Goal: Task Accomplishment & Management: Manage account settings

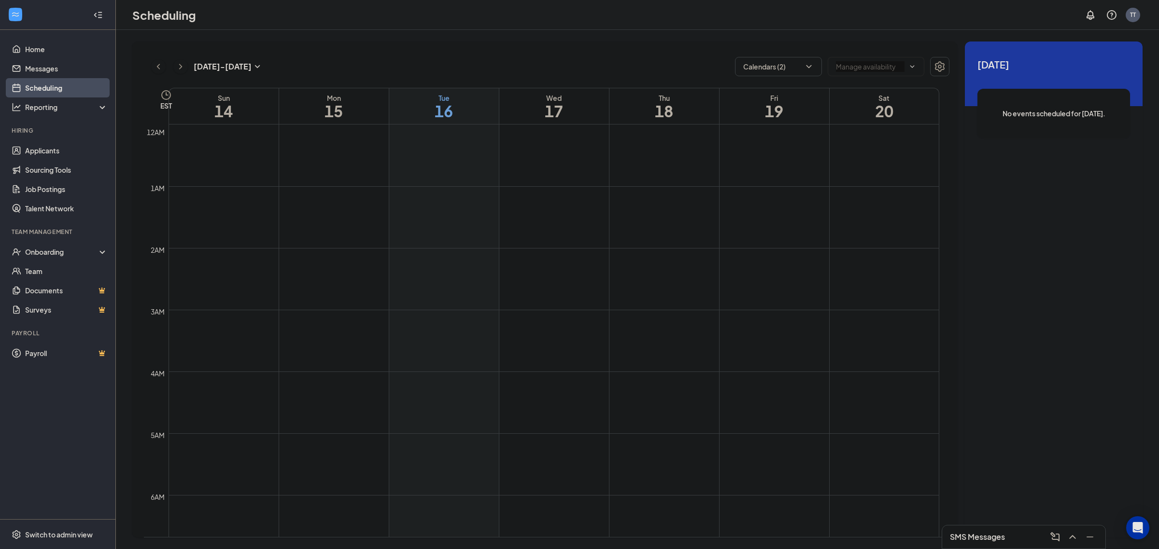
scroll to position [474, 0]
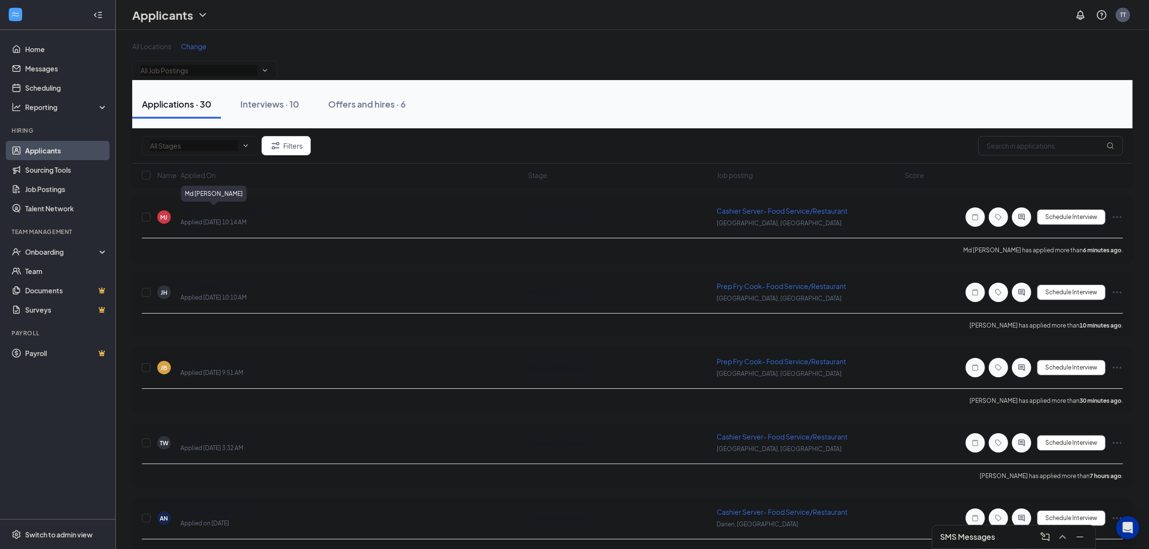
click at [203, 212] on h5 "Md [PERSON_NAME]" at bounding box center [221, 212] width 81 height 11
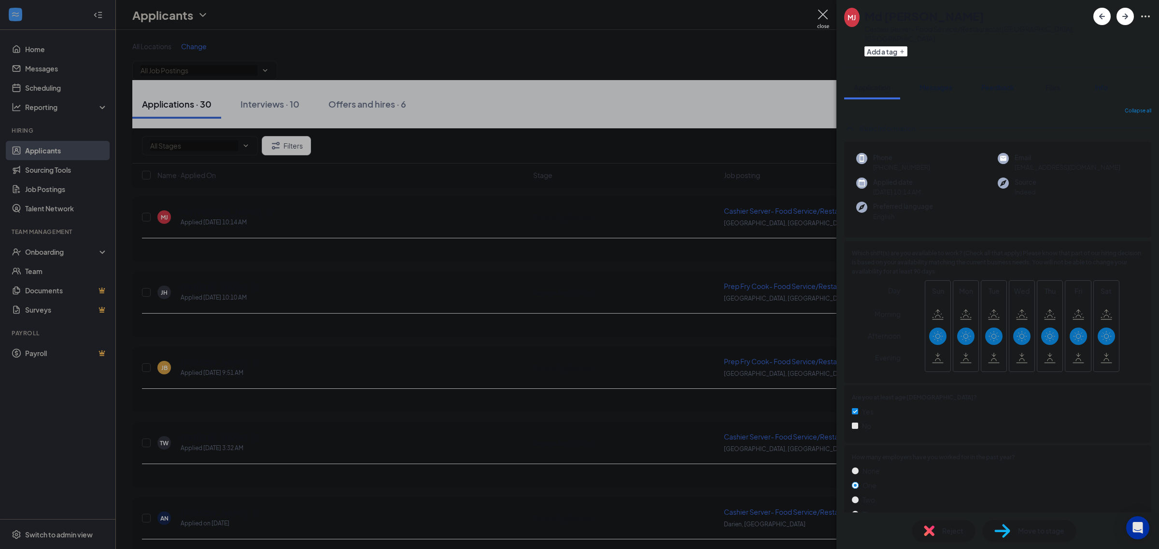
click at [1043, 75] on button "Files" at bounding box center [1052, 87] width 39 height 24
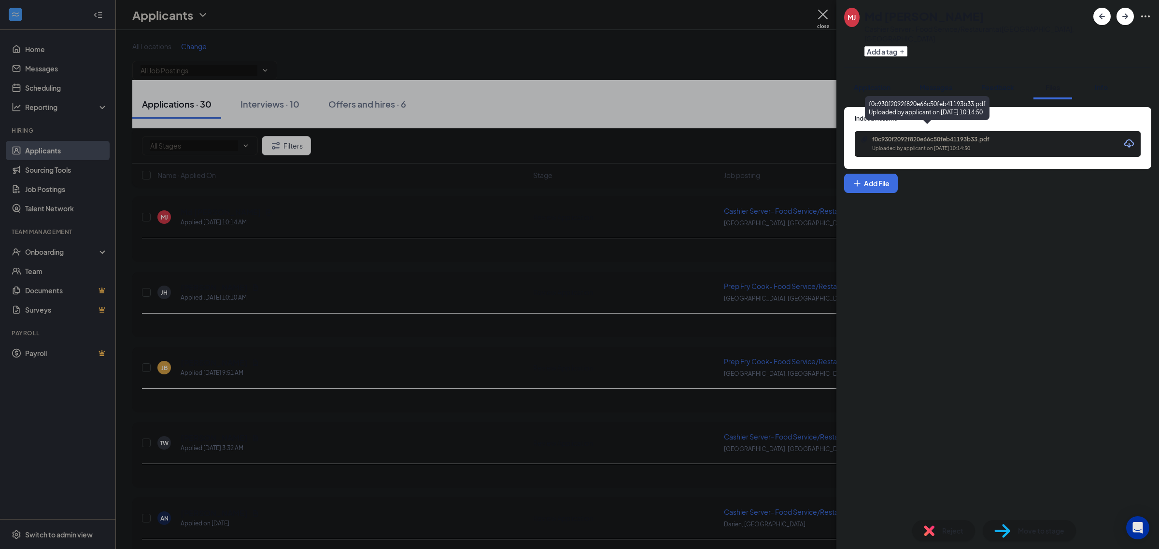
click at [915, 145] on div "Uploaded by applicant on Sep 16, 2025 at 10:14:50" at bounding box center [944, 149] width 145 height 8
click at [891, 46] on button "Add a tag" at bounding box center [885, 51] width 43 height 10
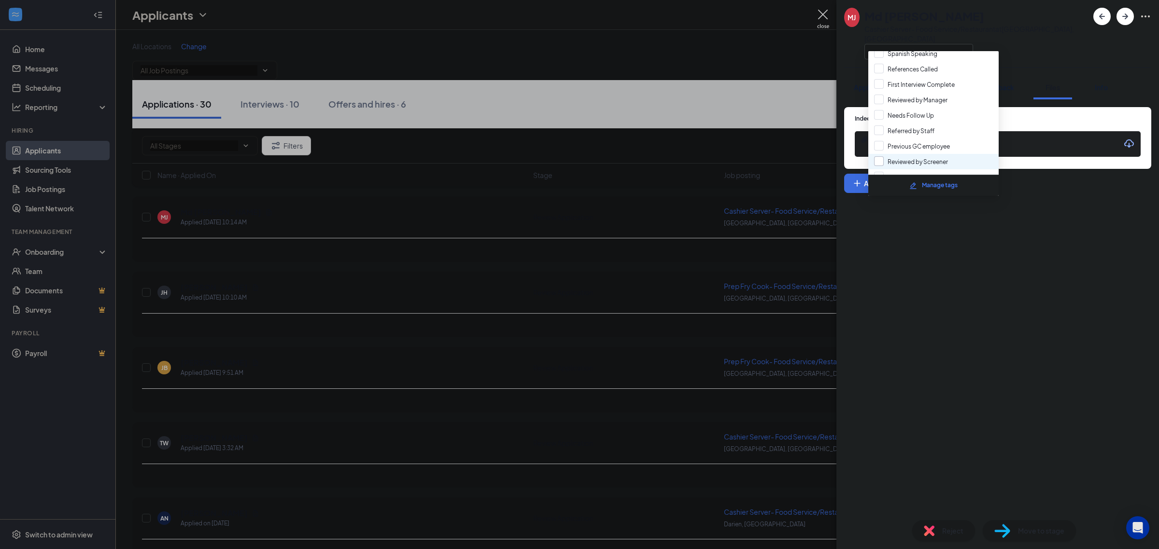
scroll to position [52, 0]
click at [928, 152] on input "Reviewed by Screener" at bounding box center [911, 157] width 74 height 11
checkbox input "true"
click at [1004, 203] on div "Indeed Resume f0c930f2092f820e66c50feb41193b33.pdf Uploaded by applicant on Sep…" at bounding box center [997, 305] width 322 height 413
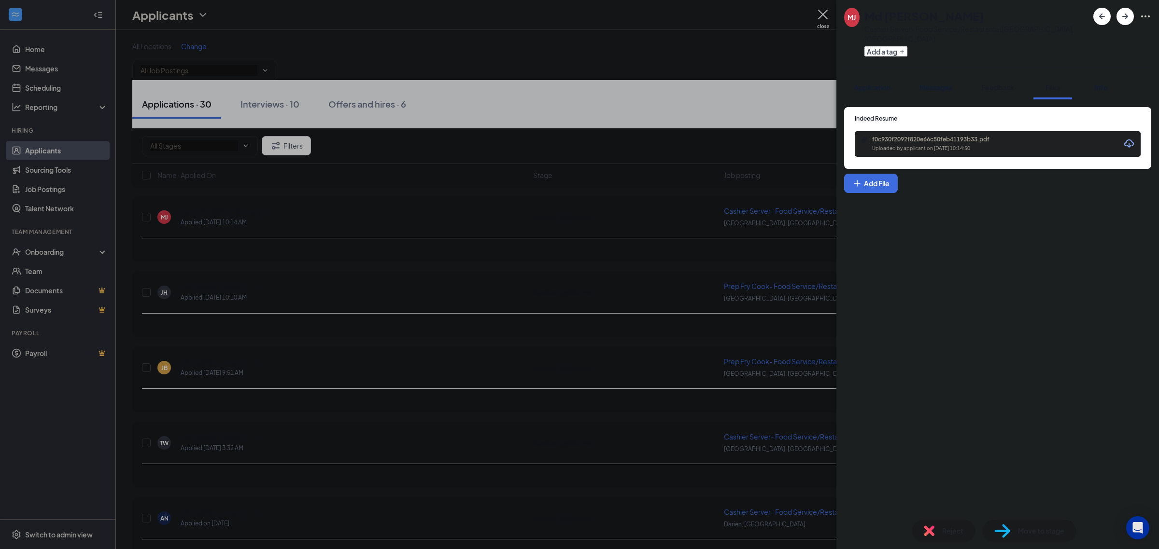
click at [995, 85] on button "Feedback" at bounding box center [997, 87] width 52 height 24
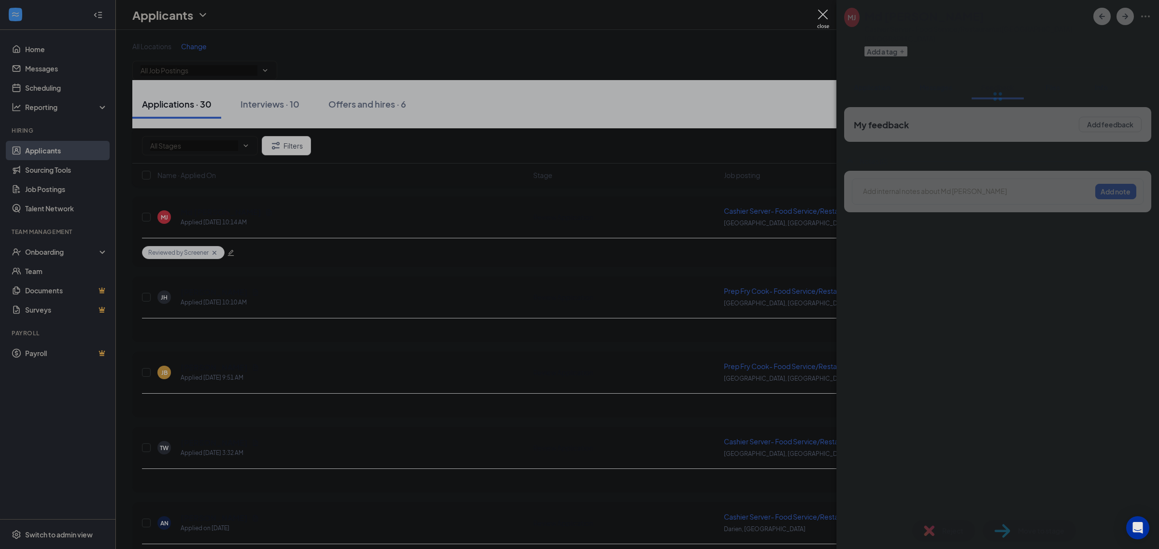
click at [966, 186] on div at bounding box center [976, 191] width 227 height 10
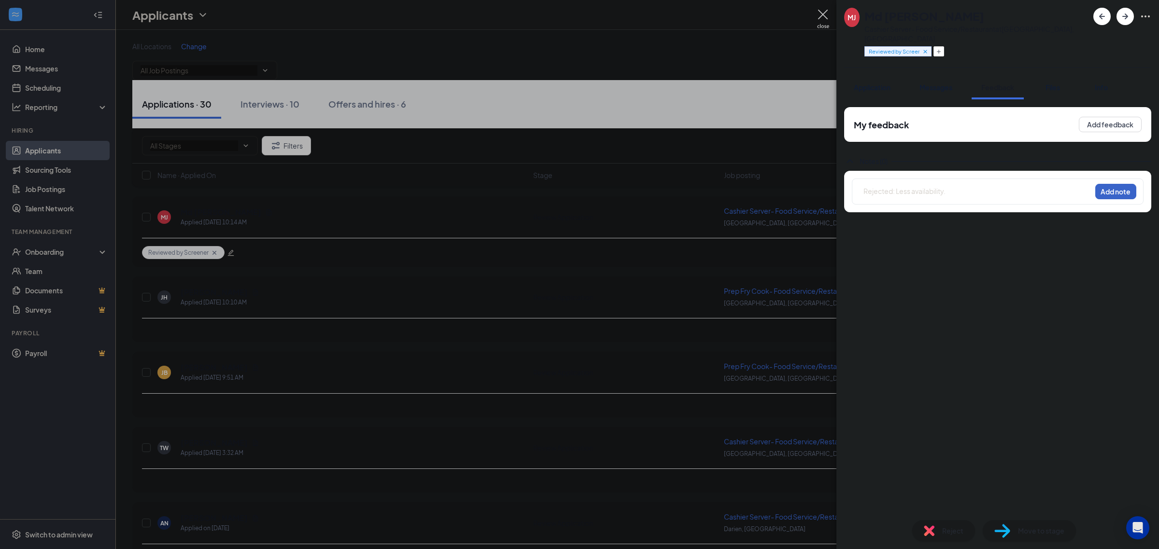
click at [1106, 185] on button "Add note" at bounding box center [1115, 191] width 41 height 15
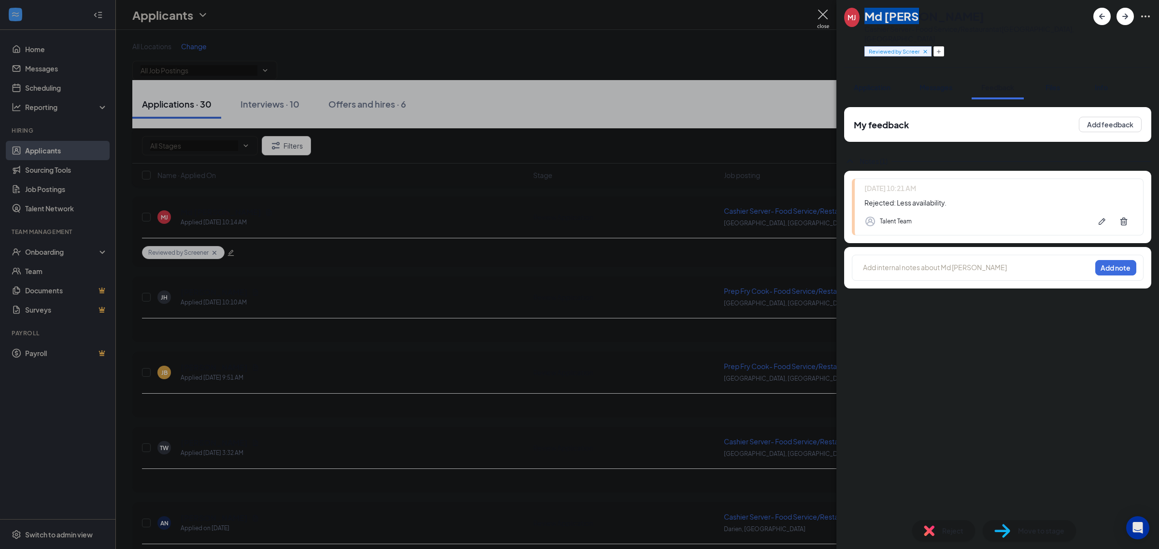
drag, startPoint x: 868, startPoint y: 11, endPoint x: 923, endPoint y: 11, distance: 55.5
click at [923, 11] on div "Md Jabed" at bounding box center [976, 16] width 224 height 16
copy h1 "Md Jabed"
click at [937, 537] on div "Reject" at bounding box center [943, 530] width 63 height 21
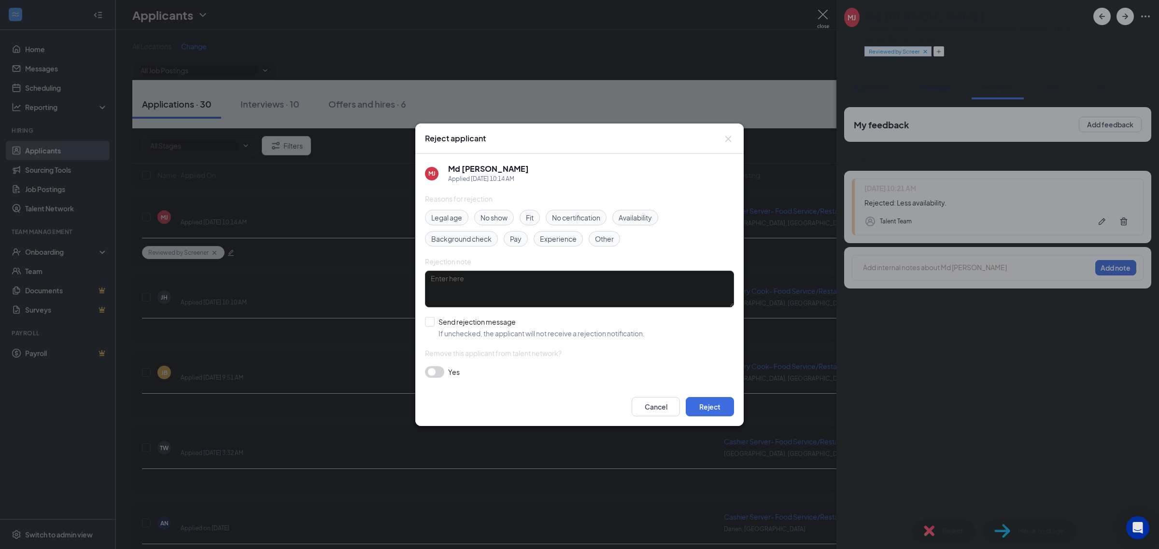
click at [715, 383] on div "Reasons for rejection Legal age No show Fit No certification Availability Backg…" at bounding box center [579, 291] width 309 height 194
click at [715, 410] on button "Reject" at bounding box center [710, 406] width 48 height 19
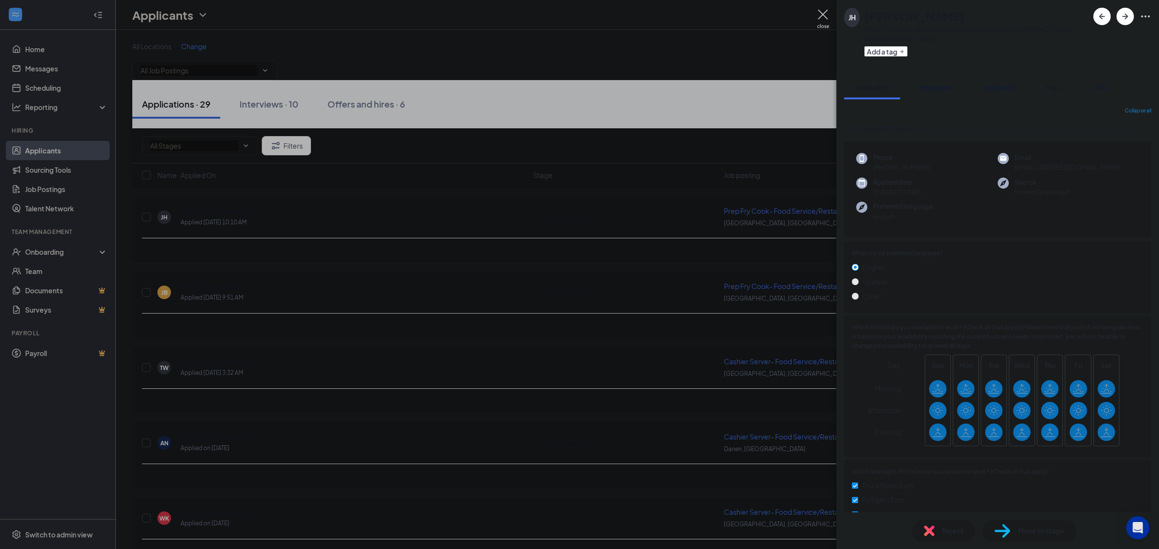
click at [1052, 75] on button "Files" at bounding box center [1052, 87] width 39 height 24
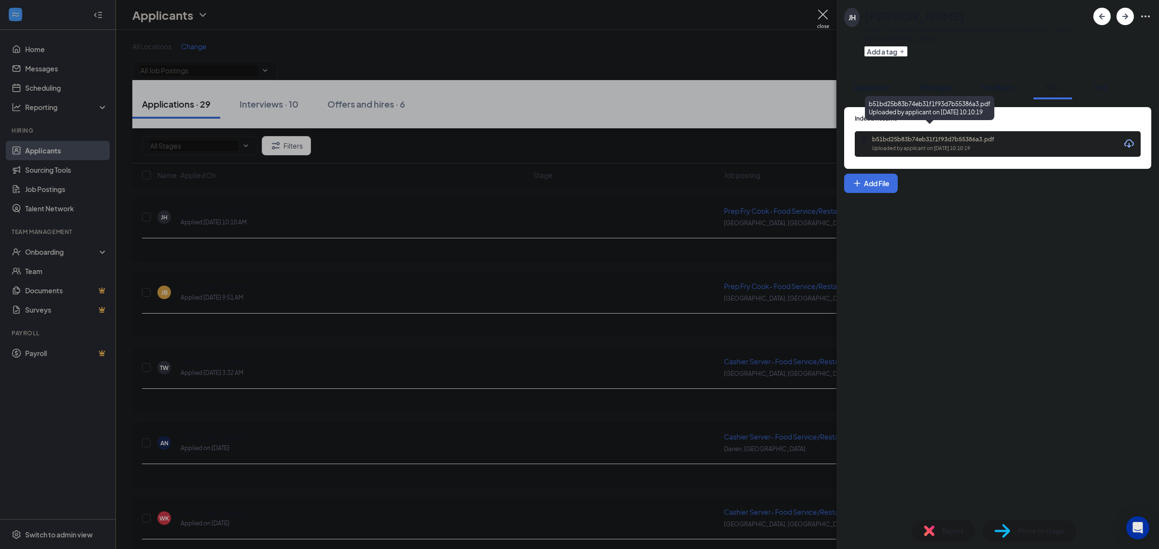
click at [943, 136] on div "b51bd25b83b74eb31f1f93d7b55386a3.pdf" at bounding box center [939, 140] width 135 height 8
click at [901, 46] on button "Add a tag" at bounding box center [885, 51] width 43 height 10
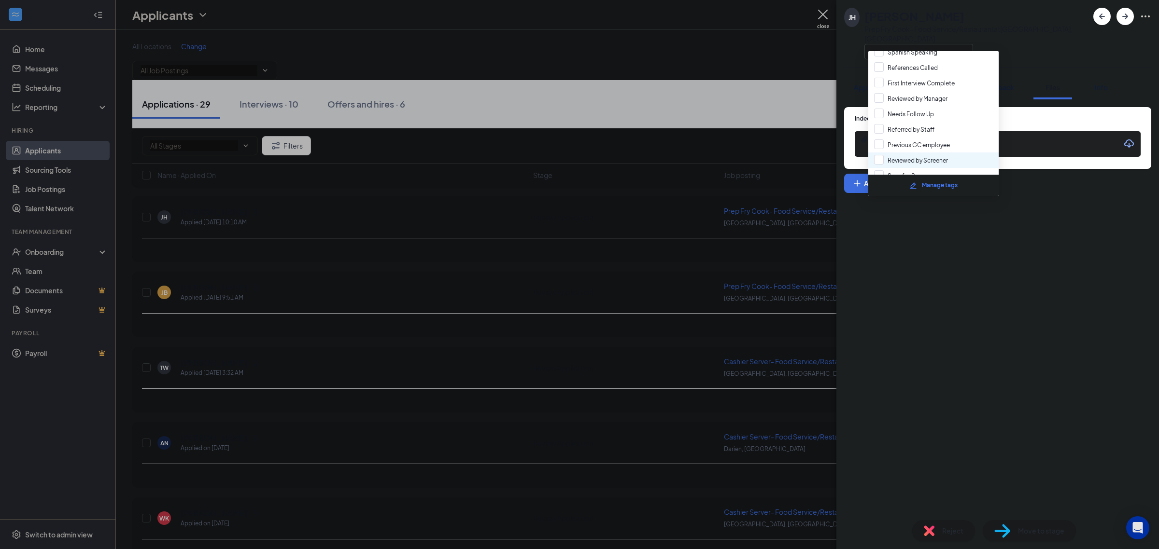
scroll to position [52, 0]
click at [918, 158] on div "Reviewed by Screener" at bounding box center [933, 156] width 130 height 15
checkbox input "true"
click at [1001, 192] on div "Indeed Resume b51bd25b83b74eb31f1f93d7b55386a3.pdf Uploaded by applicant on Sep…" at bounding box center [997, 305] width 322 height 413
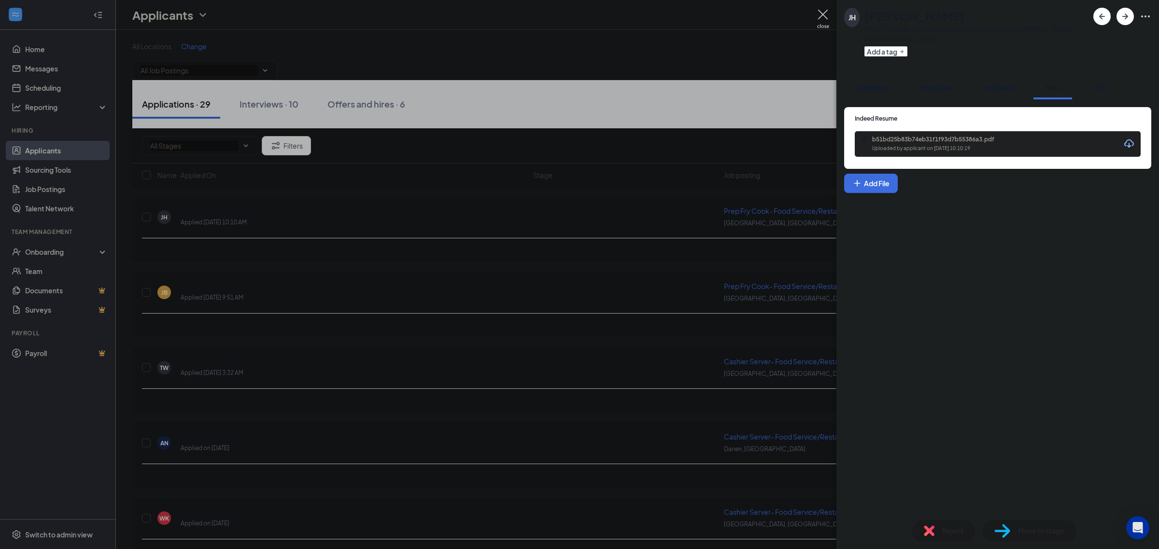
click at [998, 99] on div "Indeed Resume b51bd25b83b74eb31f1f93d7b55386a3.pdf Uploaded by applicant on Sep…" at bounding box center [997, 305] width 322 height 413
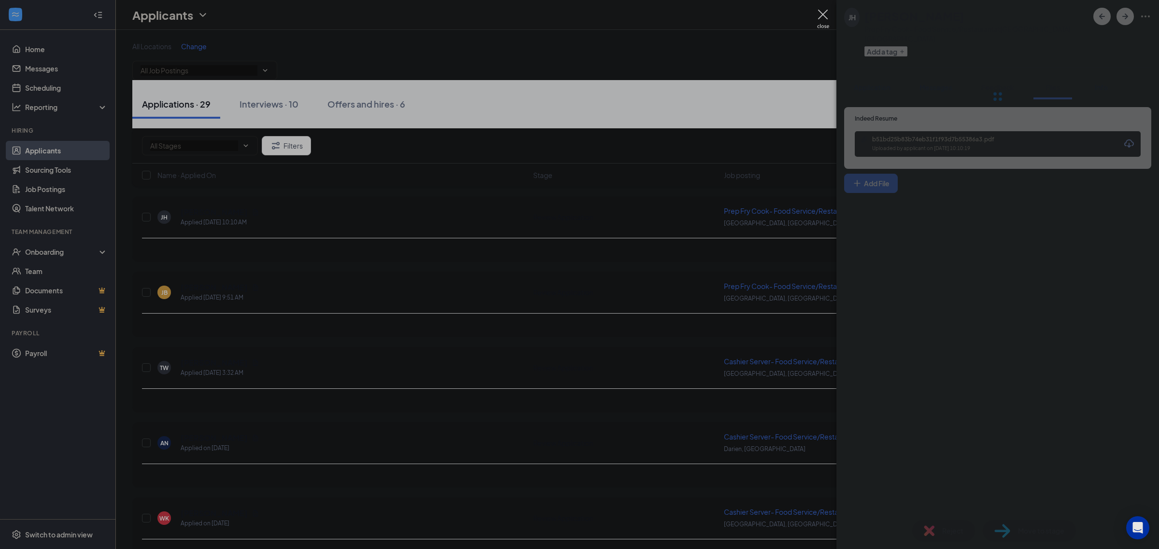
click at [995, 81] on div at bounding box center [997, 96] width 322 height 193
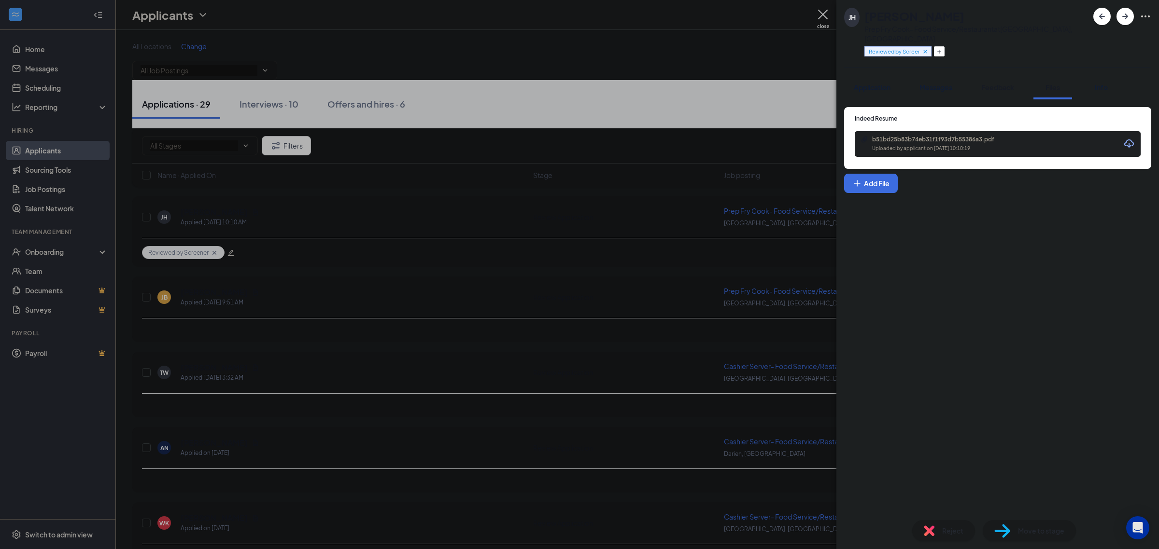
click at [1000, 83] on span "Feedback" at bounding box center [997, 87] width 33 height 9
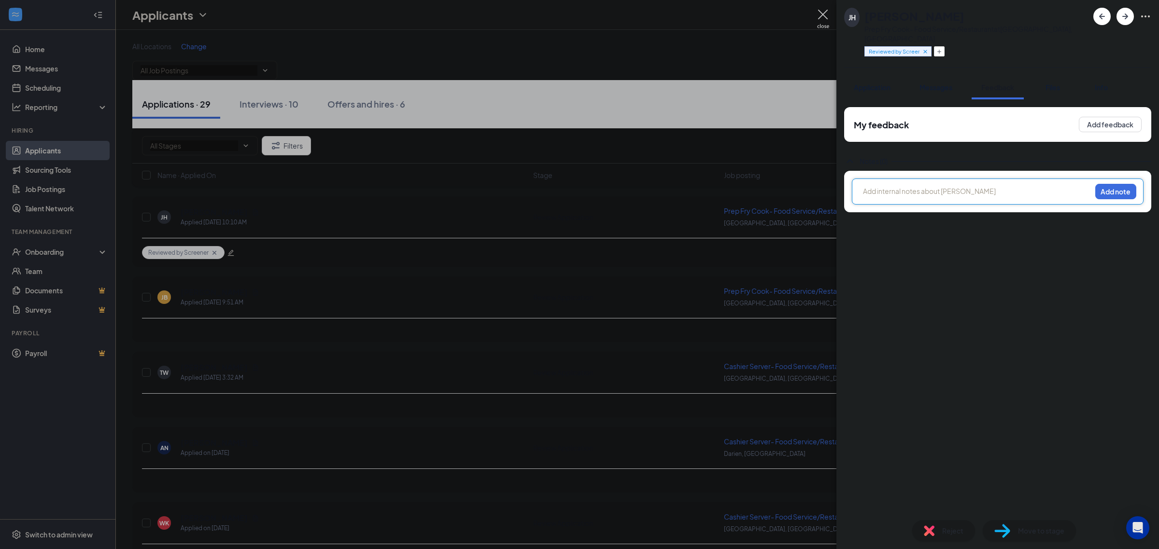
click at [950, 186] on div at bounding box center [976, 191] width 227 height 10
click at [1119, 184] on button "Add note" at bounding box center [1115, 191] width 41 height 15
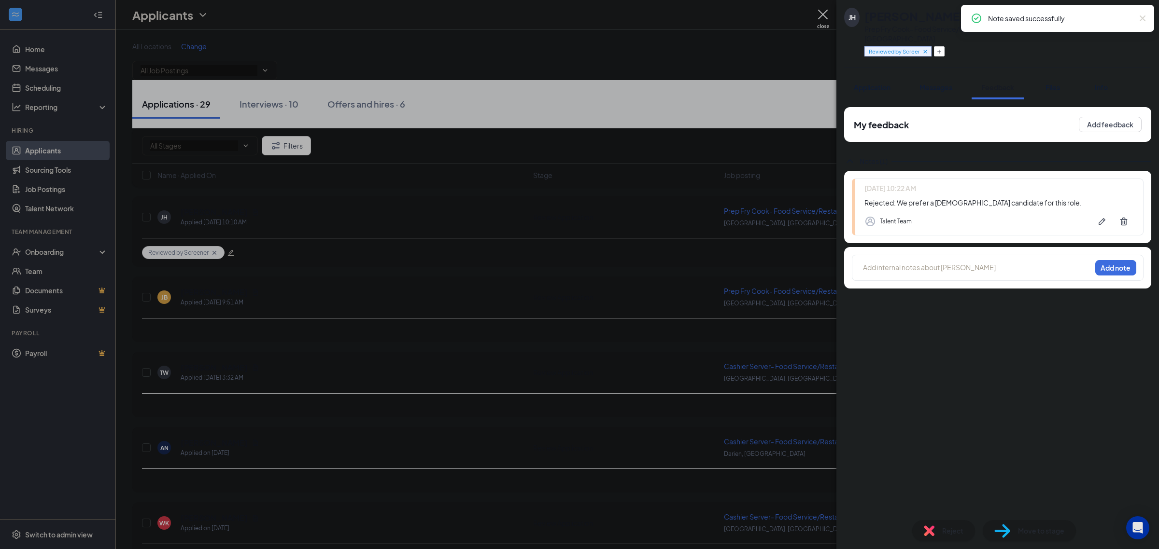
click at [1146, 20] on icon "Cross" at bounding box center [1142, 19] width 12 height 12
drag, startPoint x: 869, startPoint y: 17, endPoint x: 964, endPoint y: 17, distance: 94.6
click at [964, 17] on h1 "Jamie Hutchinson" at bounding box center [914, 16] width 100 height 16
copy h1 "Jamie Hutchinson"
click at [950, 529] on span "Reject" at bounding box center [952, 531] width 21 height 11
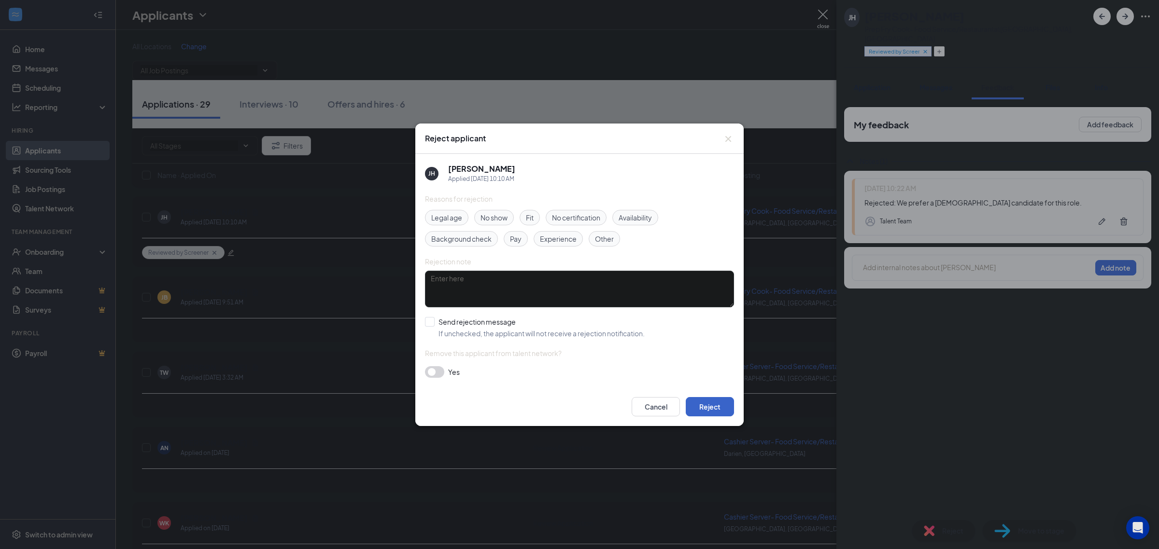
click at [713, 406] on button "Reject" at bounding box center [710, 406] width 48 height 19
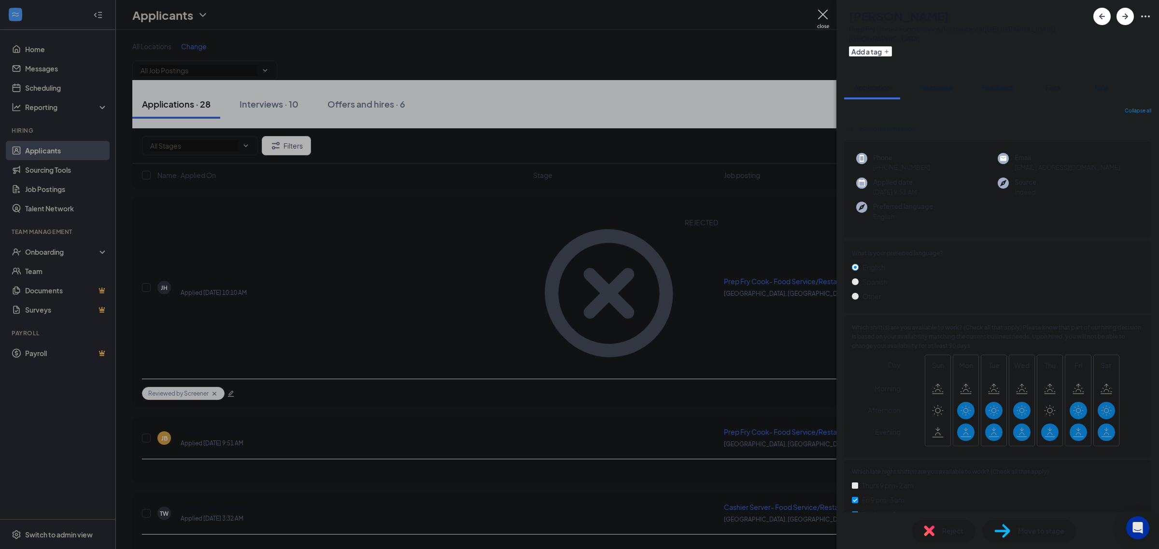
click at [1051, 83] on span "Files" at bounding box center [1052, 87] width 14 height 9
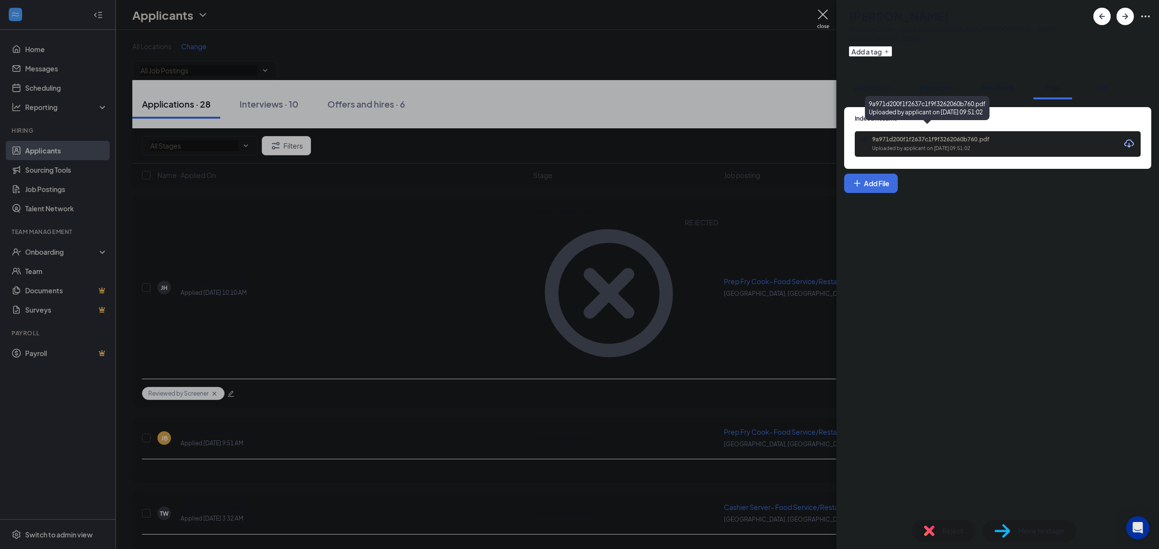
click at [900, 145] on div "Uploaded by applicant on Sep 16, 2025 at 09:51:02" at bounding box center [944, 149] width 145 height 8
click at [892, 46] on button "Add a tag" at bounding box center [870, 51] width 43 height 10
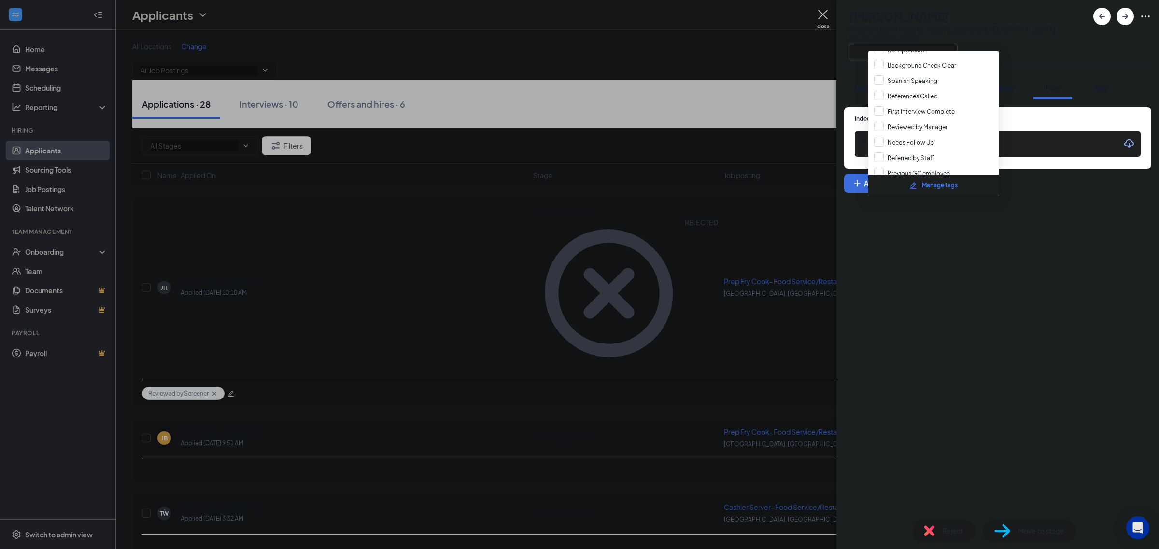
scroll to position [52, 0]
click at [926, 157] on input "Reviewed by Screener" at bounding box center [911, 157] width 74 height 11
checkbox input "true"
click at [1026, 219] on div "Indeed Resume 9a971d200f1f2637c1f9f3262060b760.pdf Uploaded by applicant on Sep…" at bounding box center [997, 305] width 322 height 413
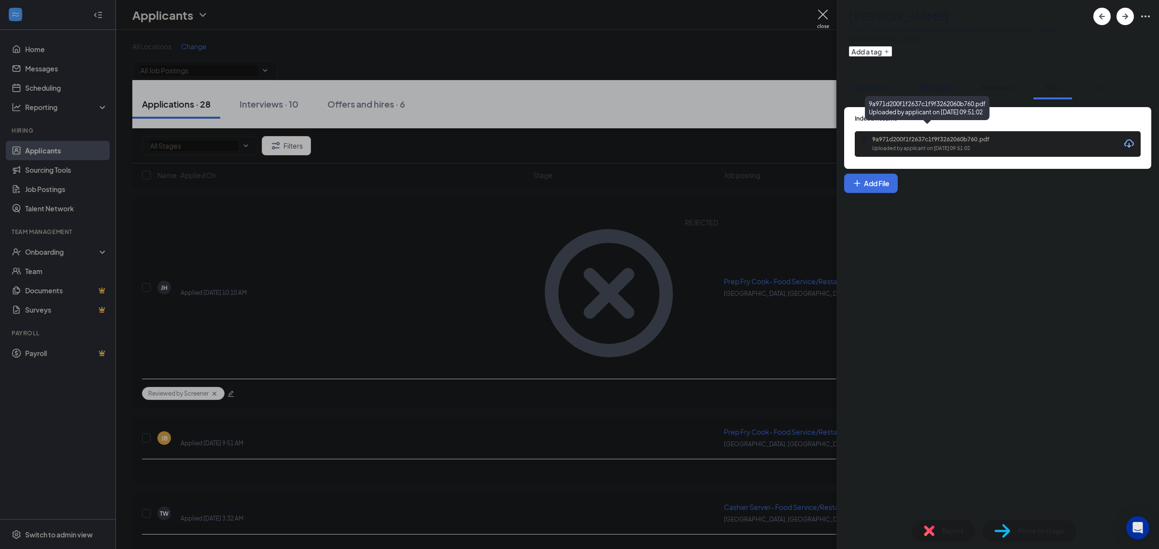
click at [1008, 87] on button "Feedback" at bounding box center [997, 87] width 52 height 24
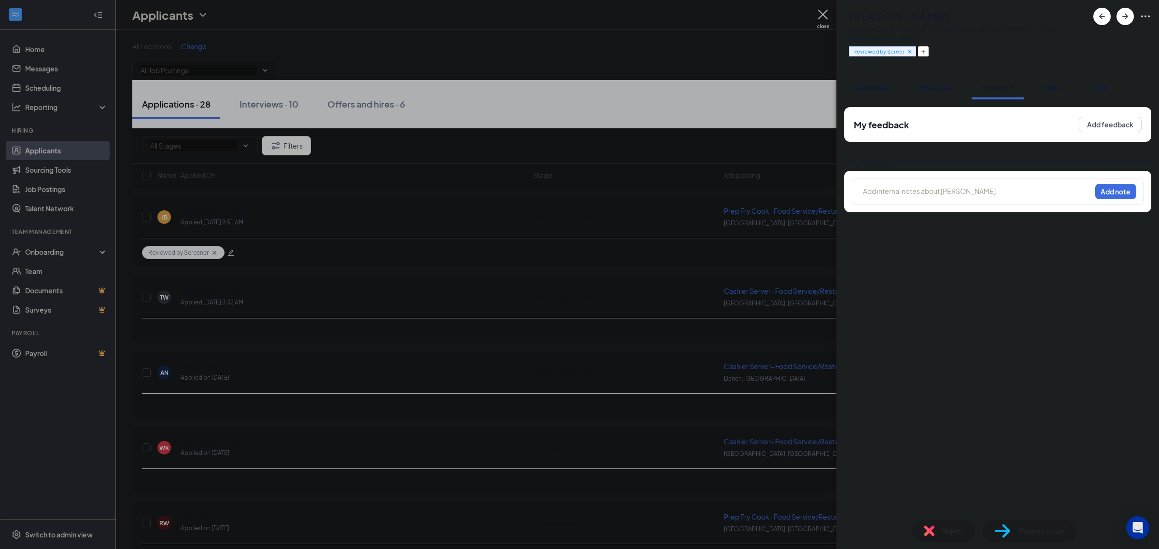
click at [932, 186] on div at bounding box center [976, 191] width 227 height 10
click at [1116, 184] on button "Add note" at bounding box center [1115, 191] width 41 height 15
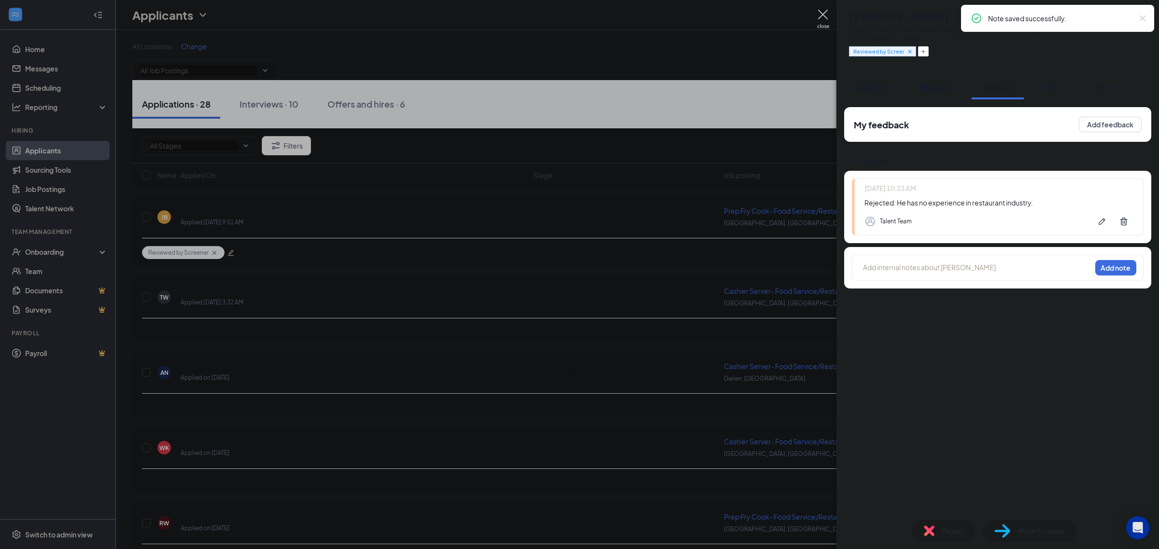
click at [1143, 17] on icon "Cross" at bounding box center [1142, 19] width 12 height 12
drag, startPoint x: 865, startPoint y: 15, endPoint x: 954, endPoint y: 20, distance: 89.0
click at [954, 20] on div "JB Joseph Bruneus Prep Fry Cook- Food Service/Restaurant at Fairfield, CT Revie…" at bounding box center [966, 34] width 244 height 52
copy div "Joseph Bruneus"
click at [951, 527] on span "Reject" at bounding box center [952, 531] width 21 height 11
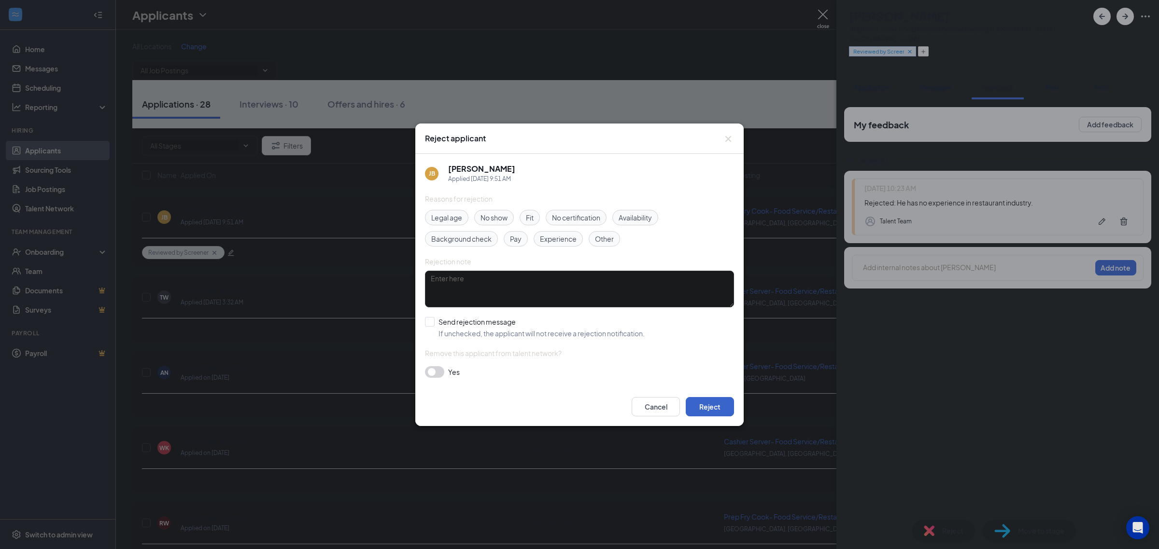
click at [705, 402] on button "Reject" at bounding box center [710, 406] width 48 height 19
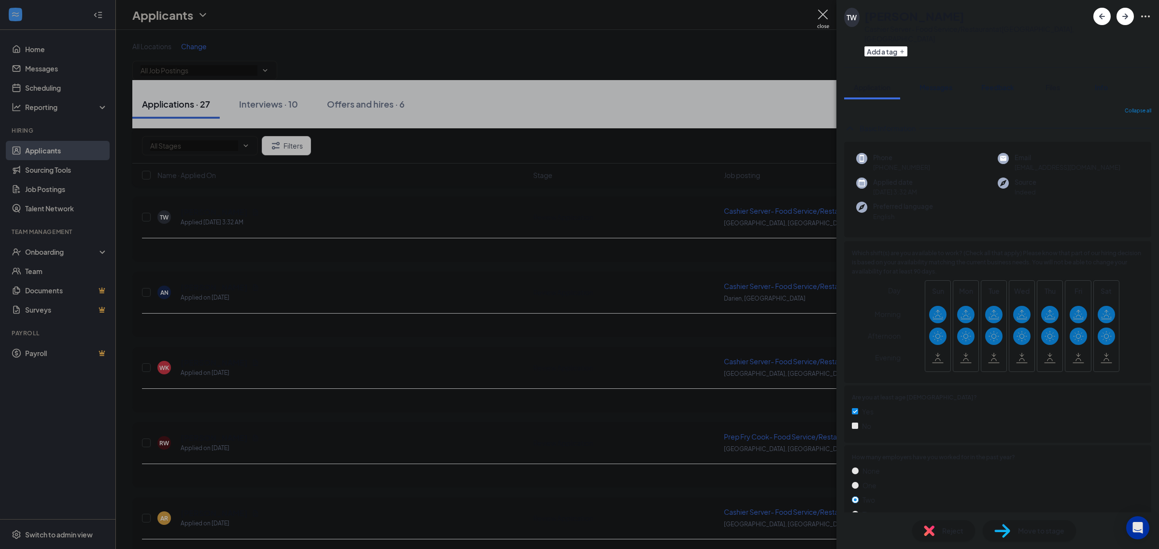
click at [1051, 83] on span "Files" at bounding box center [1052, 87] width 14 height 9
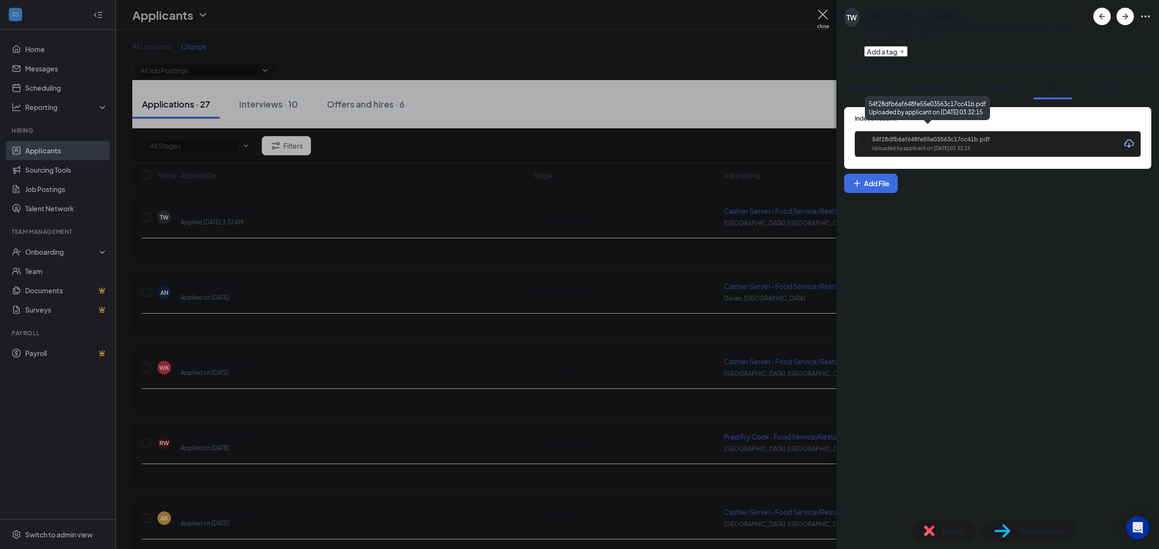
click at [923, 136] on div "54f28dfb6af648fe55e03563c17cc41b.pdf" at bounding box center [939, 140] width 135 height 8
click at [894, 46] on button "Add a tag" at bounding box center [885, 51] width 43 height 10
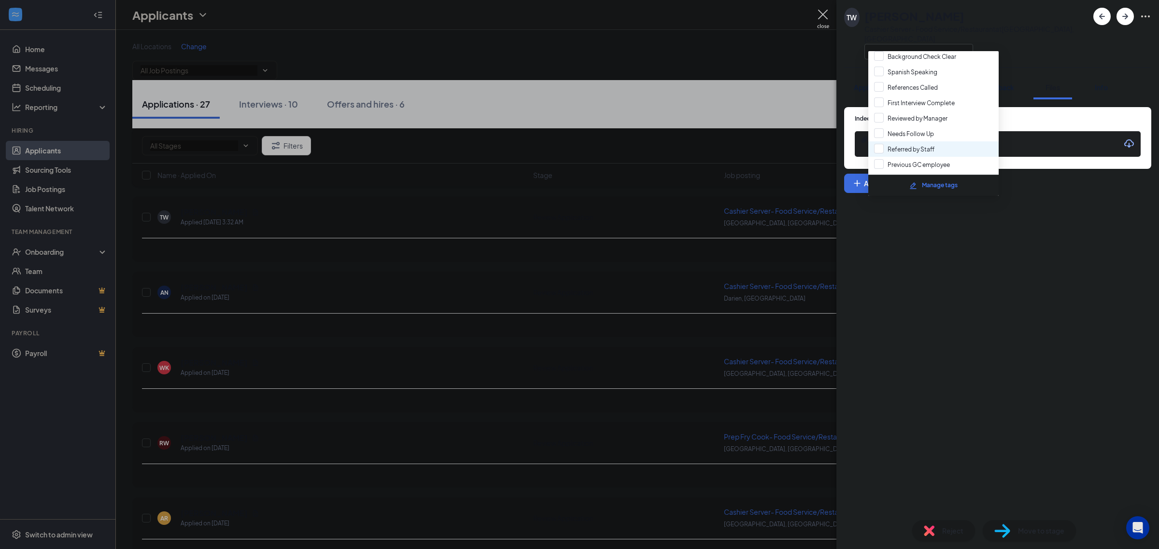
scroll to position [52, 0]
click at [923, 154] on input "Reviewed by Screener" at bounding box center [911, 157] width 74 height 11
checkbox input "true"
drag, startPoint x: 1053, startPoint y: 233, endPoint x: 1020, endPoint y: 132, distance: 106.7
click at [1053, 233] on div "Indeed Resume 54f28dfb6af648fe55e03563c17cc41b.pdf Uploaded by applicant on Sep…" at bounding box center [997, 305] width 322 height 413
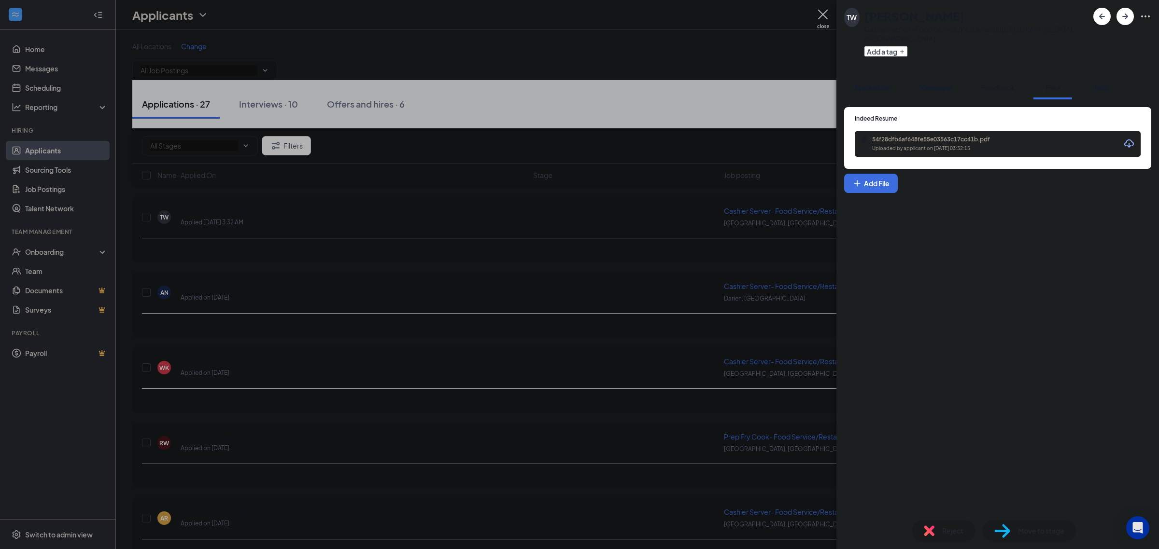
click at [998, 84] on button "Feedback" at bounding box center [997, 87] width 52 height 24
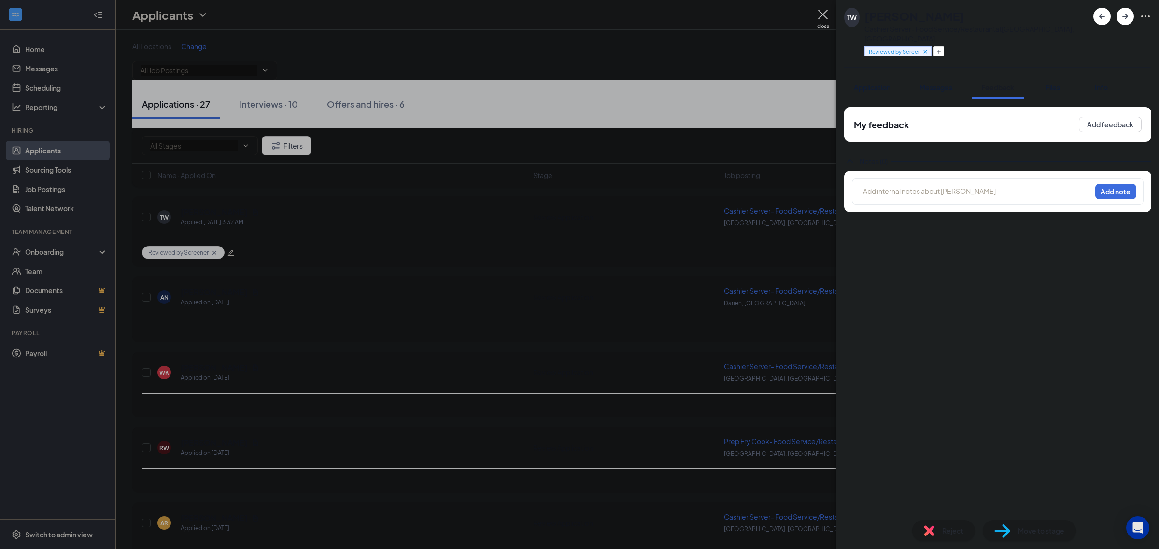
click at [978, 186] on div at bounding box center [976, 191] width 227 height 10
click at [1015, 196] on div "Breach Of Peace" at bounding box center [976, 202] width 227 height 12
click at [1011, 187] on span "Rejected: Did not pass the background check. (" at bounding box center [937, 191] width 148 height 9
click at [1111, 184] on button "Add note" at bounding box center [1115, 191] width 41 height 15
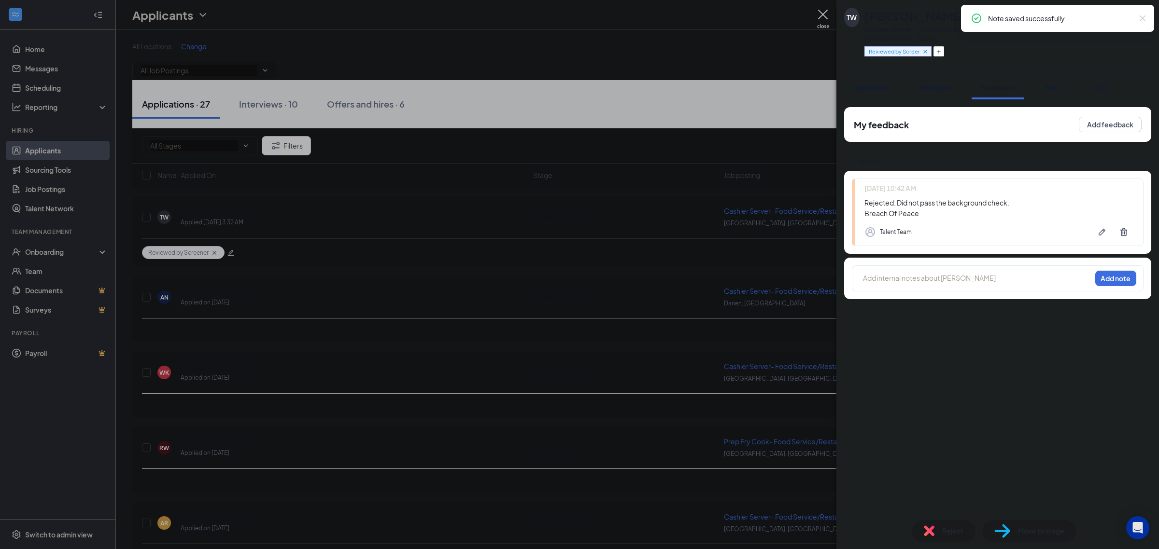
click at [1144, 20] on icon "Cross" at bounding box center [1142, 18] width 6 height 6
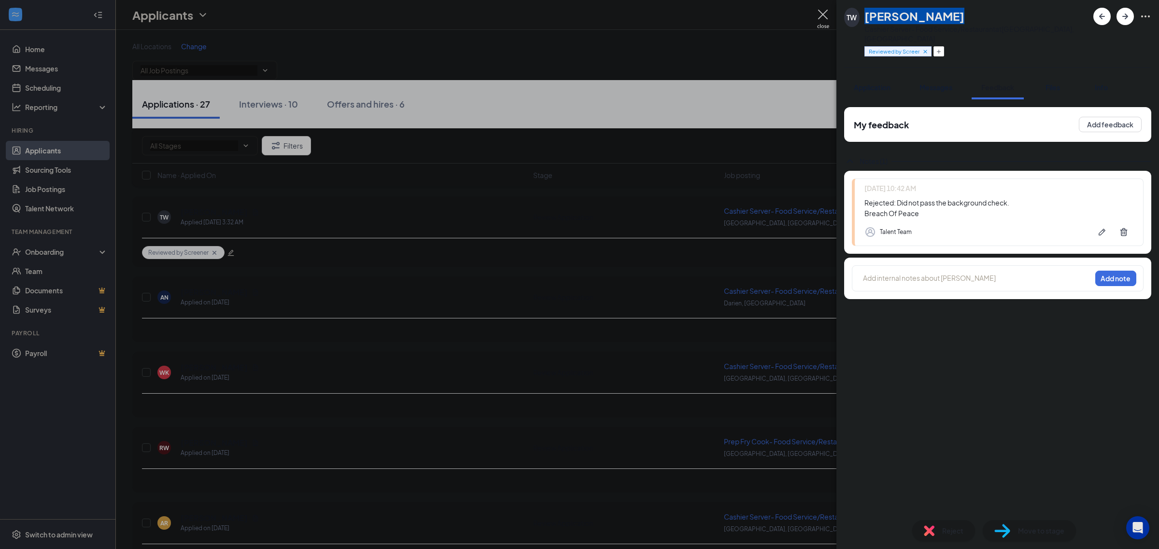
drag, startPoint x: 868, startPoint y: 15, endPoint x: 967, endPoint y: 18, distance: 99.0
click at [967, 18] on div "TANAY WALTERS" at bounding box center [976, 16] width 224 height 16
copy h1 "TANAY WALTERS"
click at [943, 525] on div "Reject" at bounding box center [943, 530] width 63 height 21
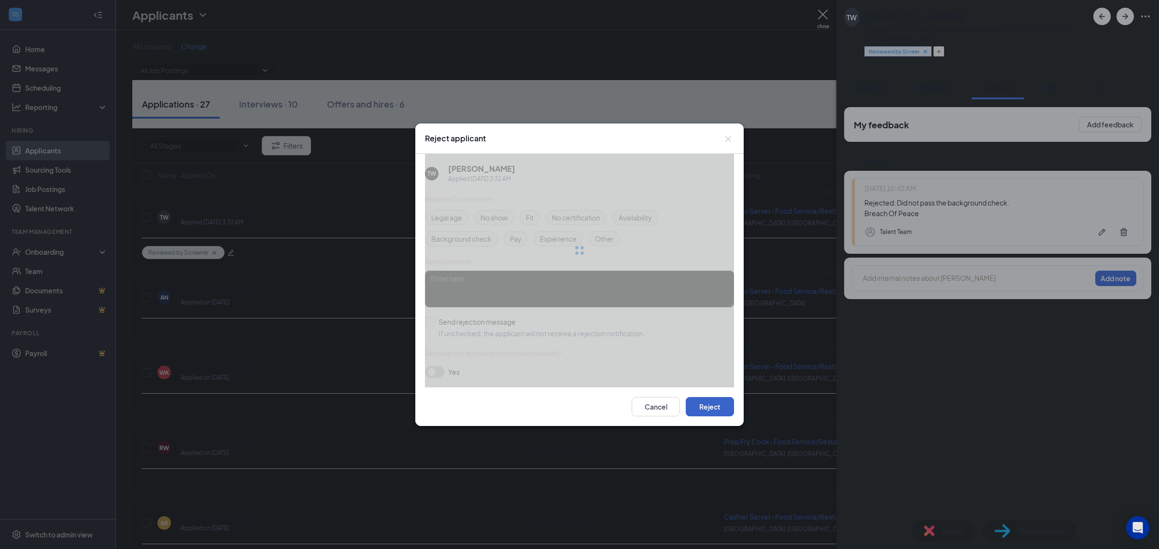
click at [716, 408] on button "Reject" at bounding box center [710, 406] width 48 height 19
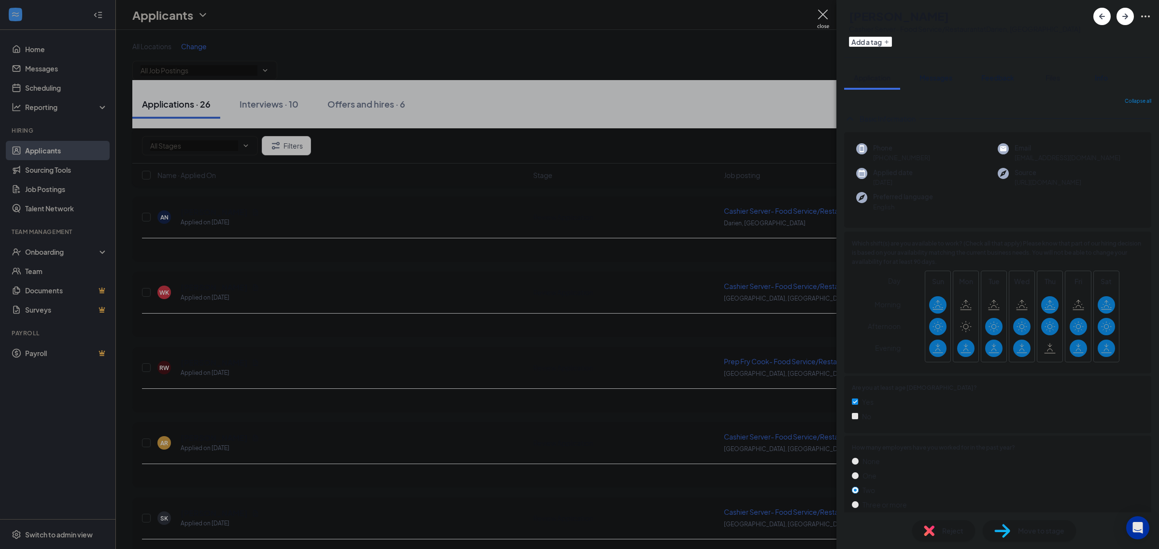
click at [1058, 77] on span "Files" at bounding box center [1052, 77] width 14 height 9
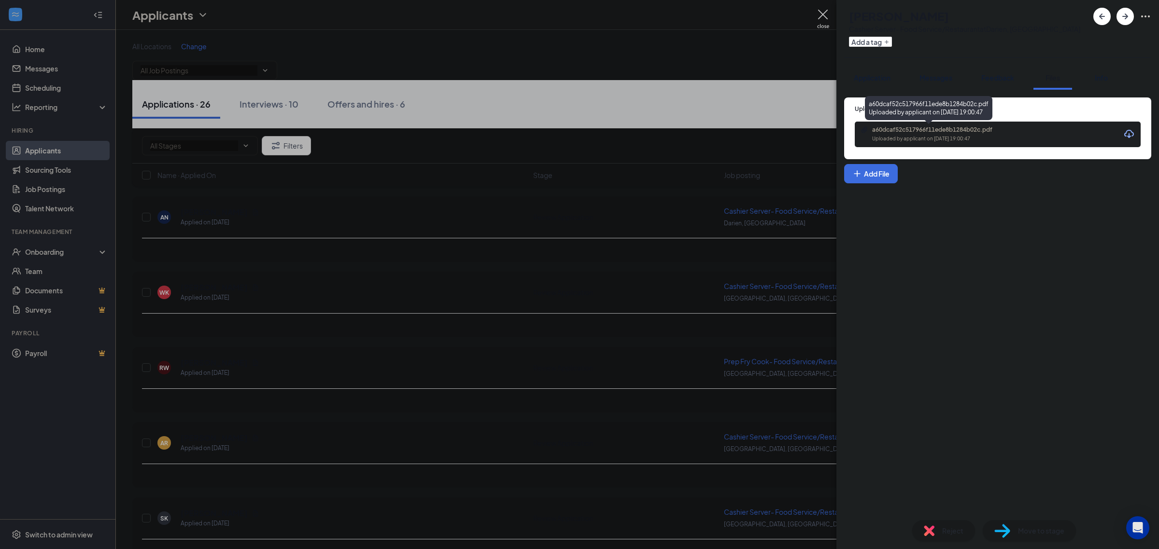
click at [910, 128] on div "a60dcaf52c517966f11ede8b1284b02c.pdf" at bounding box center [939, 130] width 135 height 8
click at [892, 42] on button "Add a tag" at bounding box center [870, 42] width 43 height 10
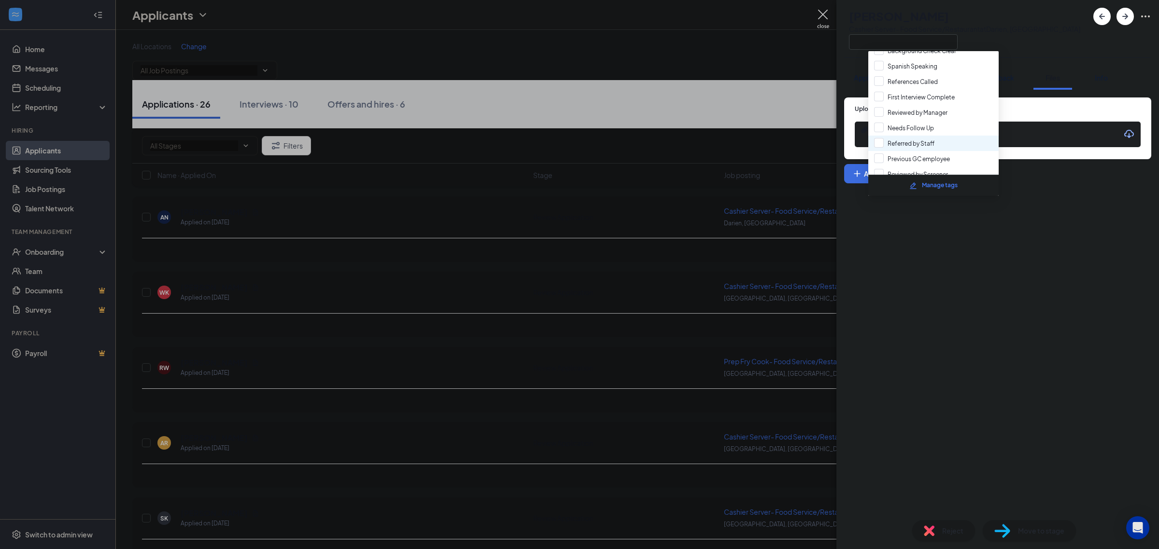
scroll to position [52, 0]
click at [933, 155] on input "Reviewed by Screener" at bounding box center [911, 157] width 74 height 11
checkbox input "true"
click at [1017, 305] on div "Upload Resume a60dcaf52c517966f11ede8b1284b02c.pdf Uploaded by applicant on Sep…" at bounding box center [997, 301] width 322 height 423
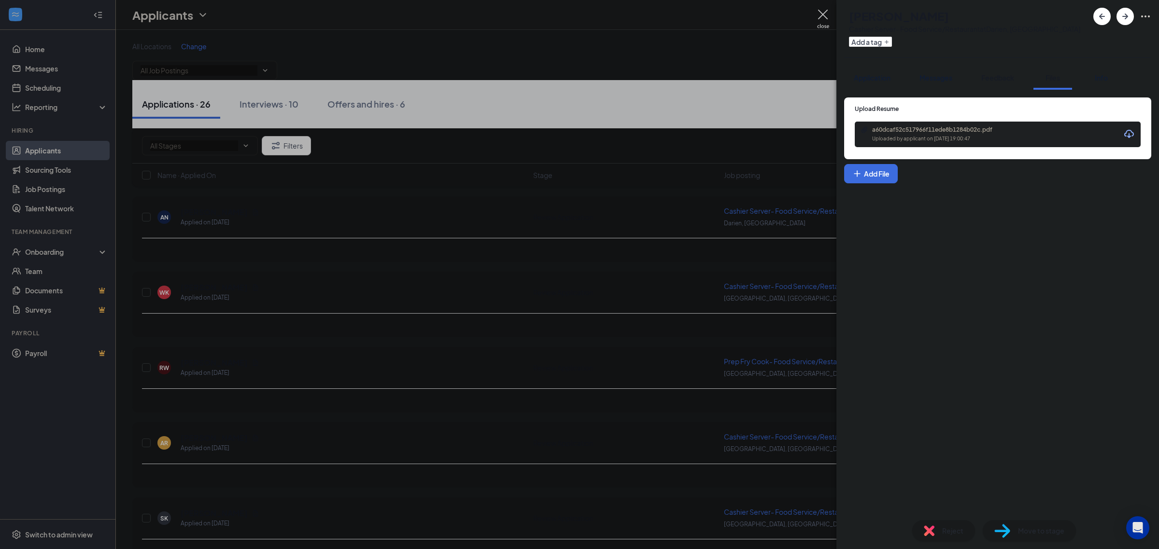
click at [994, 73] on span "Feedback" at bounding box center [997, 77] width 33 height 9
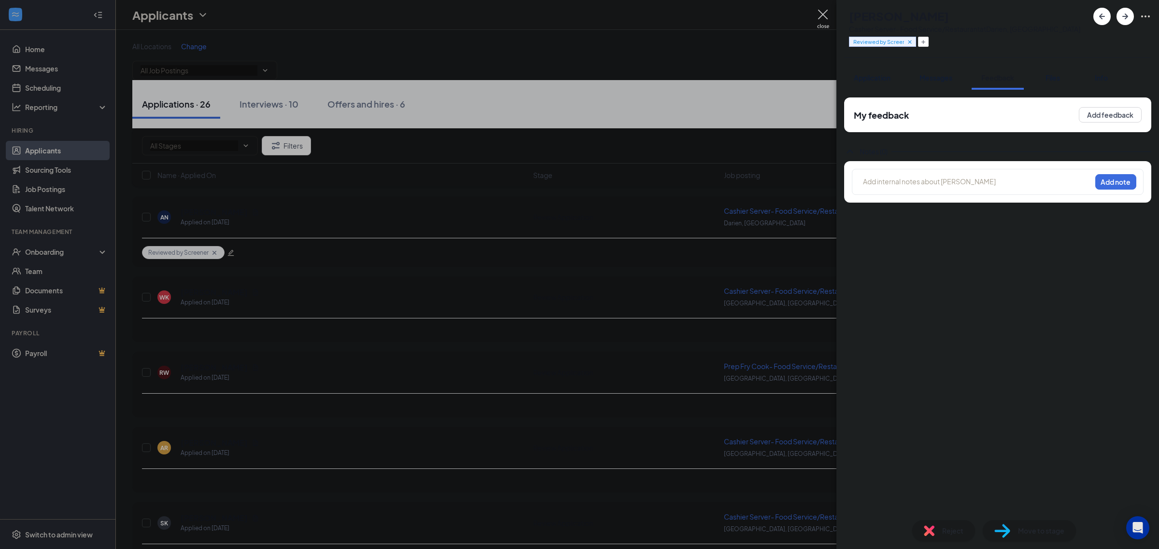
click at [911, 183] on div at bounding box center [976, 182] width 227 height 10
click at [1125, 182] on button "Add note" at bounding box center [1115, 181] width 41 height 15
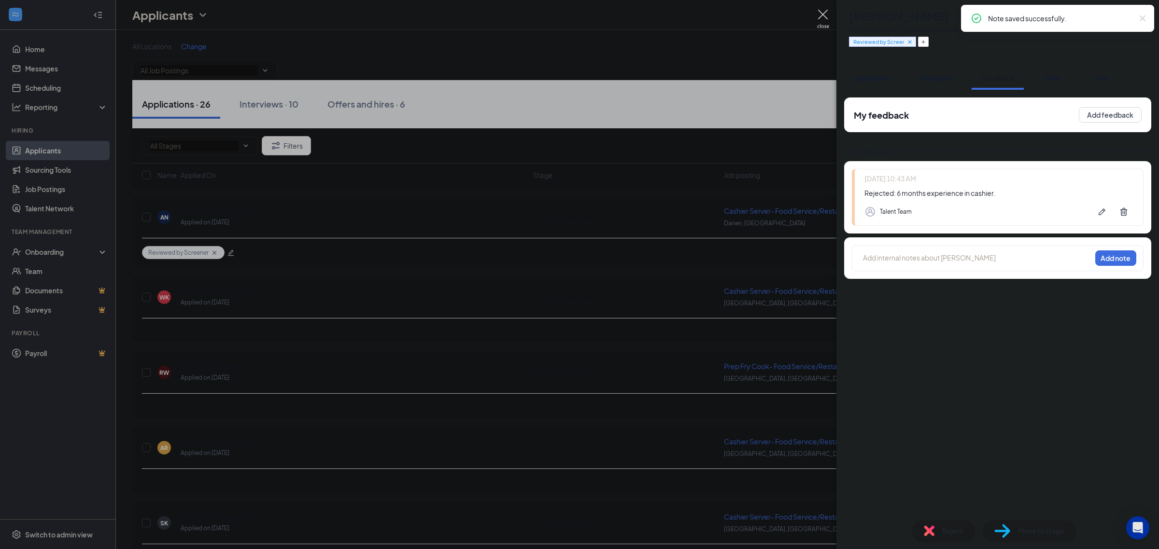
click at [1145, 19] on icon "Cross" at bounding box center [1142, 19] width 12 height 12
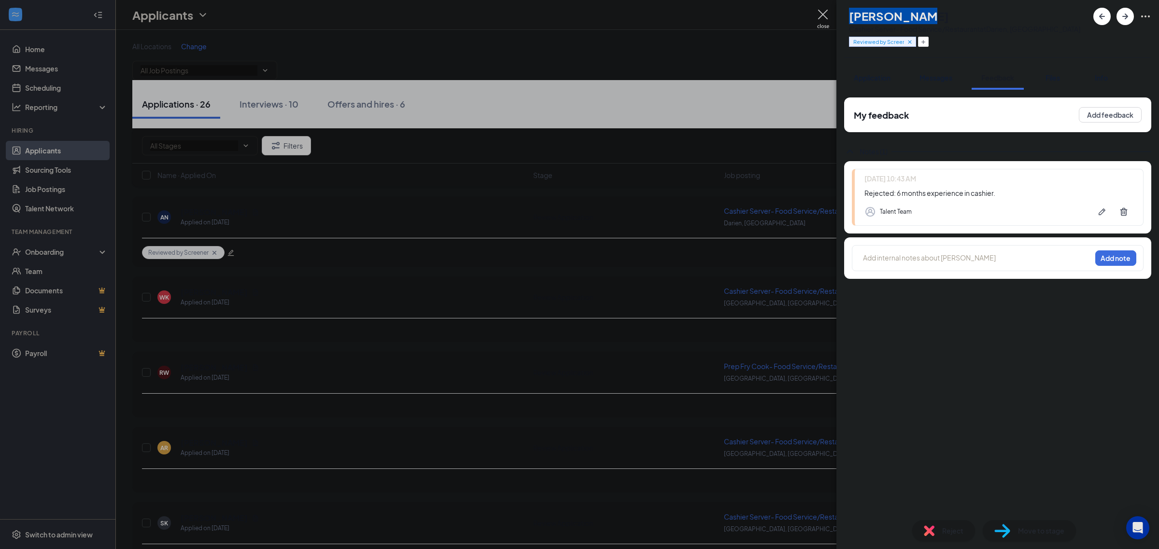
drag, startPoint x: 948, startPoint y: 14, endPoint x: 870, endPoint y: 15, distance: 77.7
click at [870, 15] on div "Andrew Ngoy" at bounding box center [964, 16] width 231 height 16
copy h1 "Andrew Ngoy"
click at [942, 527] on span "Reject" at bounding box center [952, 531] width 21 height 11
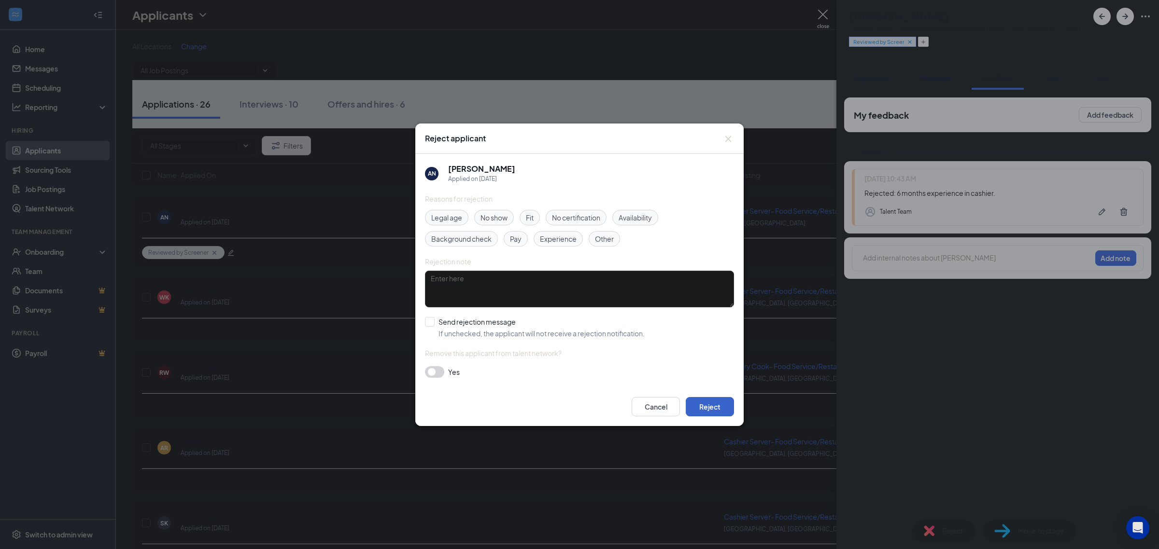
click at [712, 408] on button "Reject" at bounding box center [710, 406] width 48 height 19
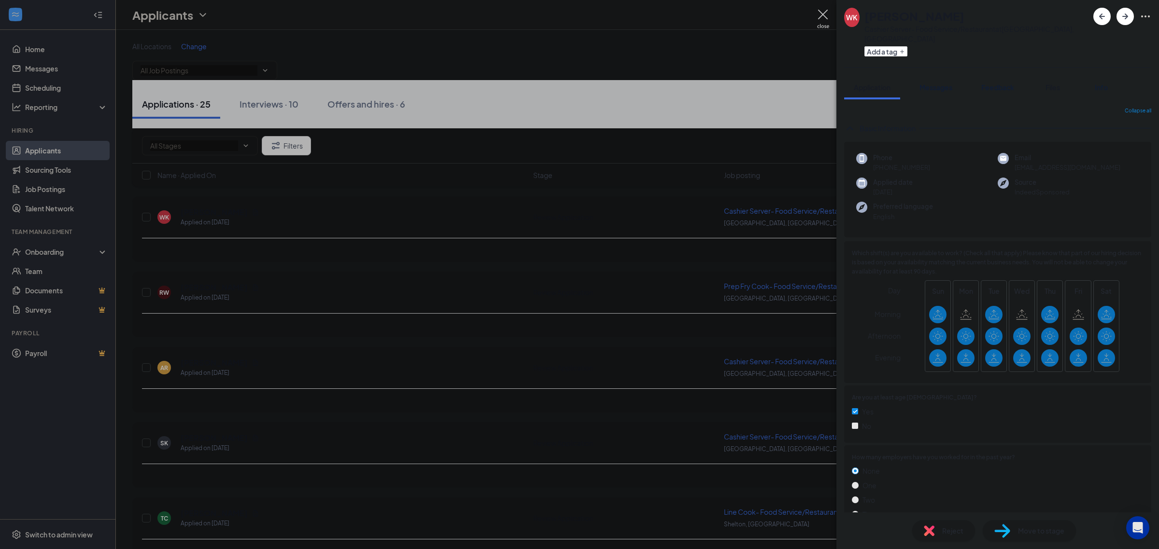
click at [1053, 83] on span "Files" at bounding box center [1052, 87] width 14 height 9
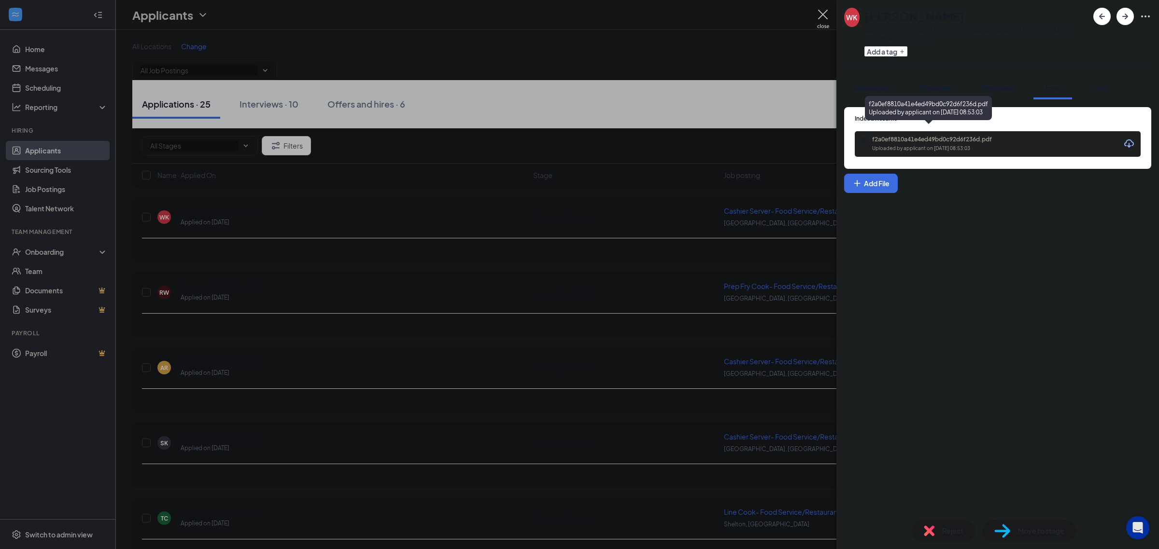
click at [962, 145] on div "Uploaded by applicant on Sep 15, 2025 at 08:53:03" at bounding box center [944, 149] width 145 height 8
click at [868, 84] on button "Application" at bounding box center [872, 87] width 56 height 24
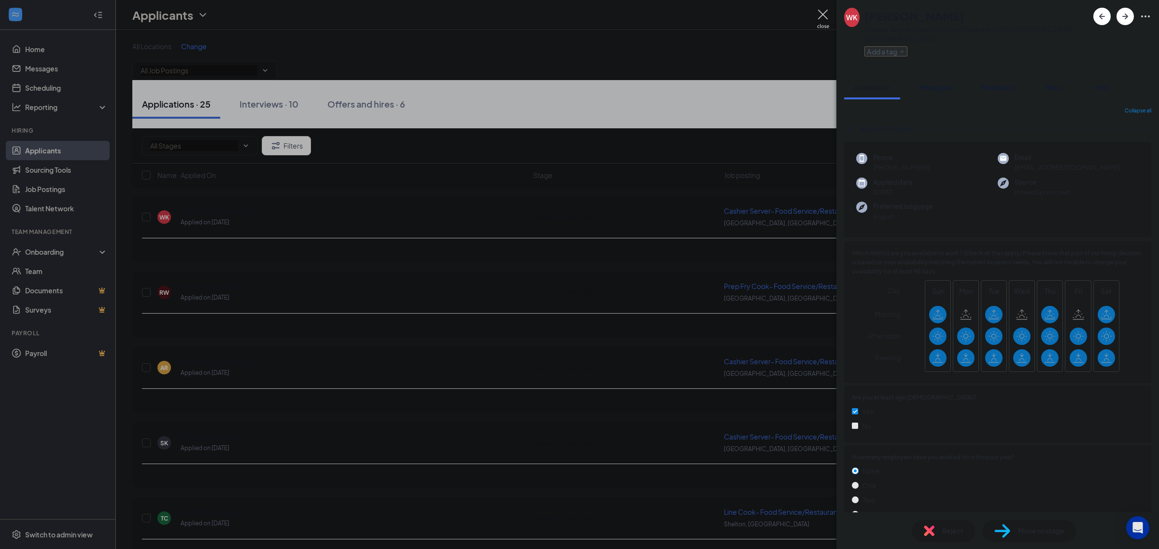
click at [901, 46] on button "Add a tag" at bounding box center [885, 51] width 43 height 10
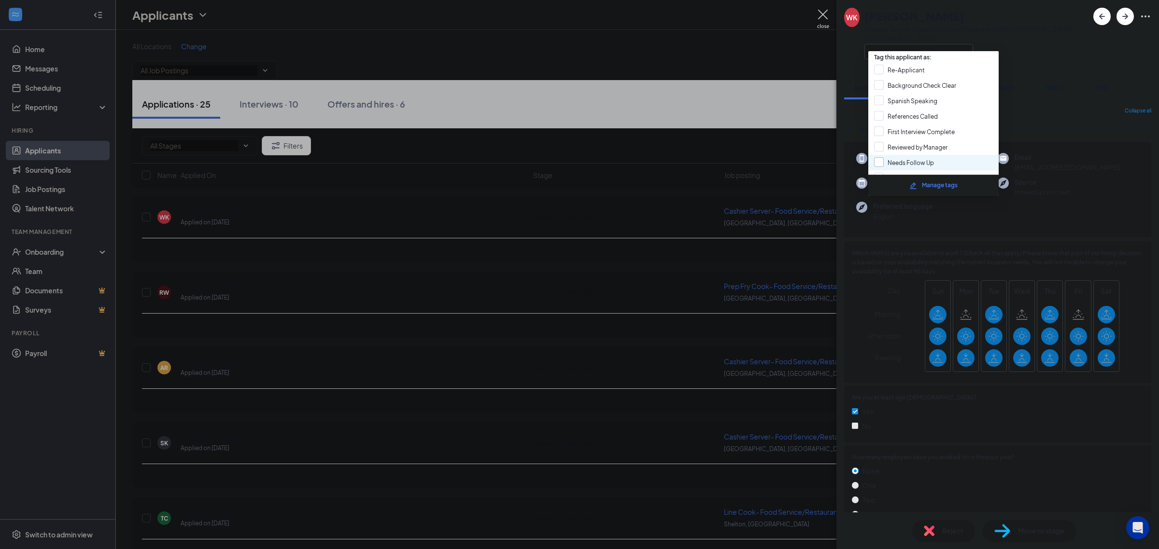
scroll to position [52, 0]
click at [935, 152] on input "Reviewed by Screener" at bounding box center [911, 157] width 74 height 11
checkbox input "true"
click at [1007, 83] on span "Feedback" at bounding box center [997, 87] width 33 height 9
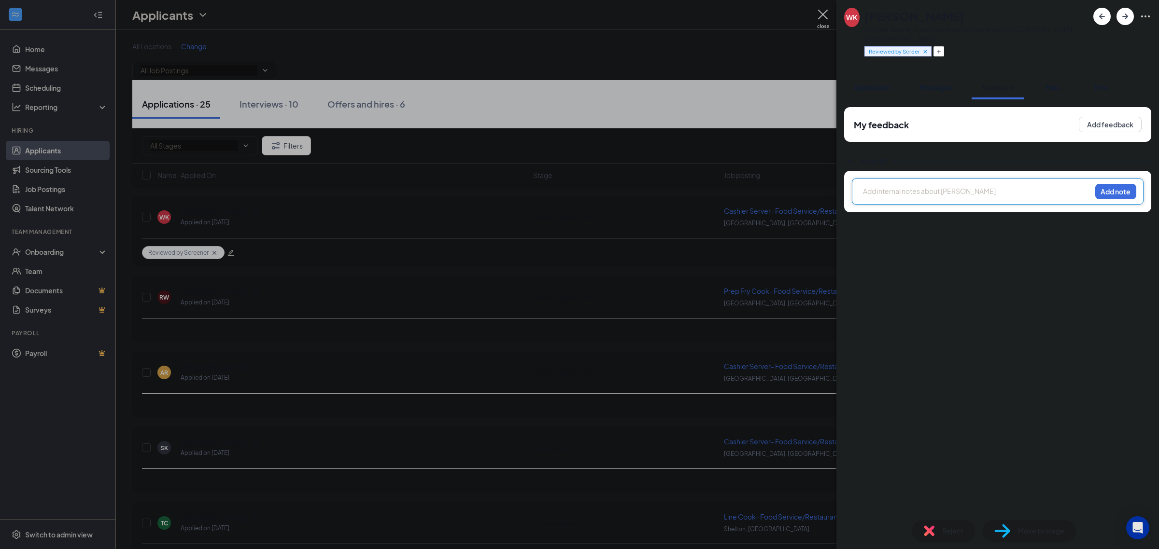
click at [934, 186] on div at bounding box center [976, 191] width 227 height 10
click at [1102, 184] on button "Add note" at bounding box center [1115, 191] width 41 height 15
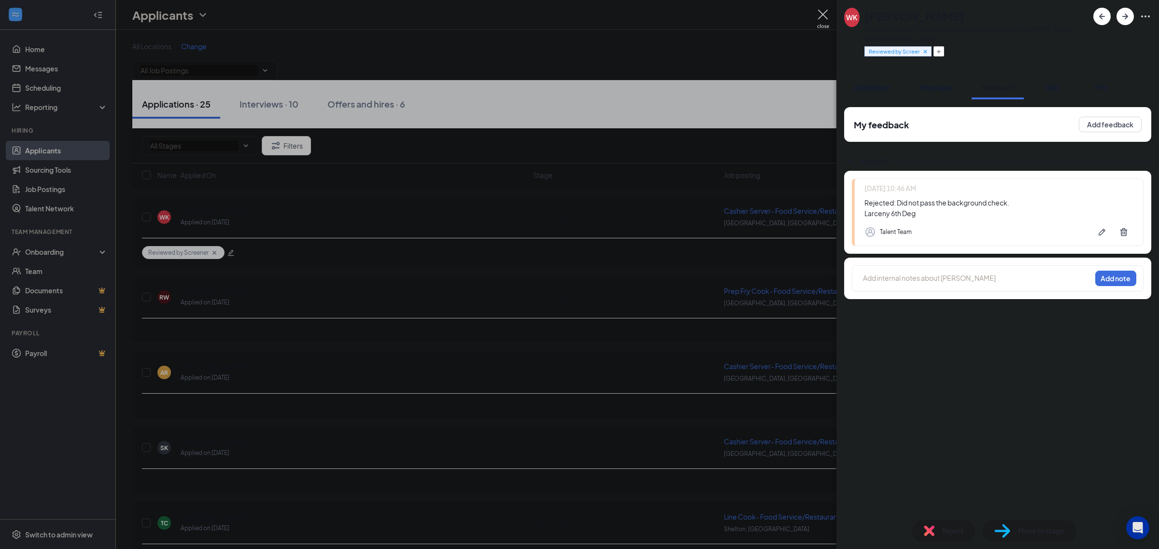
drag, startPoint x: 871, startPoint y: 14, endPoint x: 996, endPoint y: 13, distance: 124.6
click at [996, 13] on div "WANDA KRAMPOVITIS" at bounding box center [976, 16] width 224 height 16
copy h1 "WANDA KRAMPOVITIS"
click at [938, 526] on div "Reject" at bounding box center [943, 530] width 63 height 21
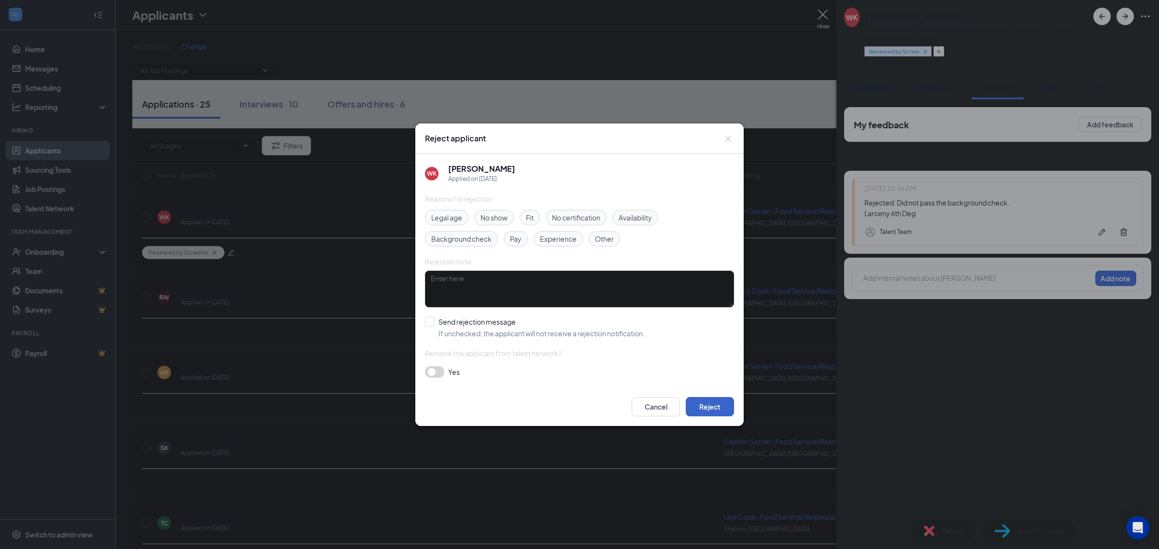
click at [701, 408] on button "Reject" at bounding box center [710, 406] width 48 height 19
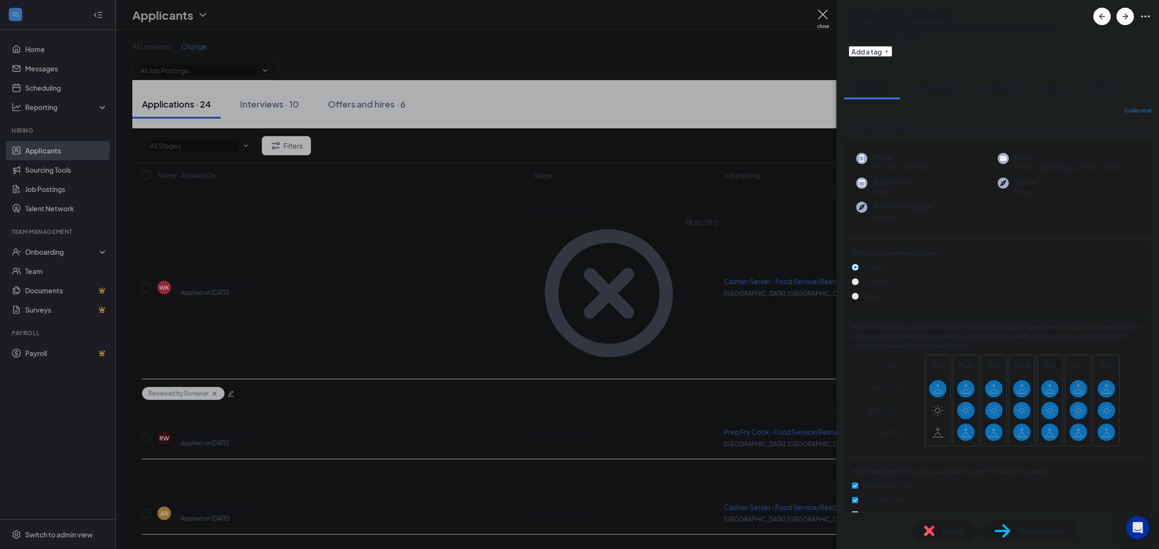
drag, startPoint x: 1057, startPoint y: 78, endPoint x: 1029, endPoint y: 92, distance: 31.7
click at [1056, 83] on span "Files" at bounding box center [1052, 87] width 14 height 9
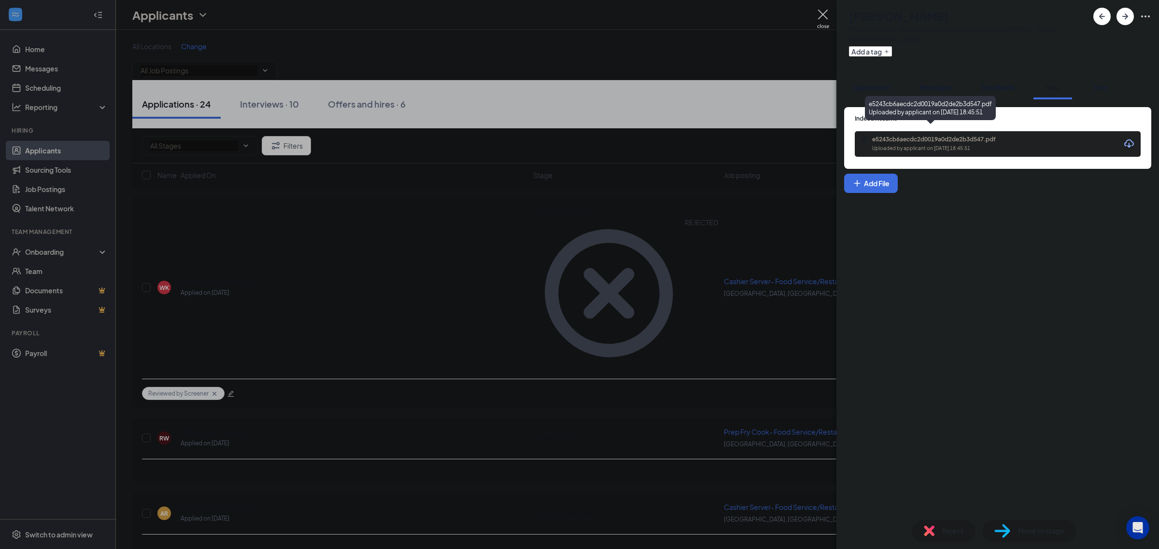
click at [940, 136] on div "e5243cb6aecdc2d0019a0d2de2b3d547.pdf Uploaded by applicant on Sep 14, 2025 at 1…" at bounding box center [938, 144] width 156 height 17
click at [888, 46] on button "Add a tag" at bounding box center [870, 51] width 43 height 10
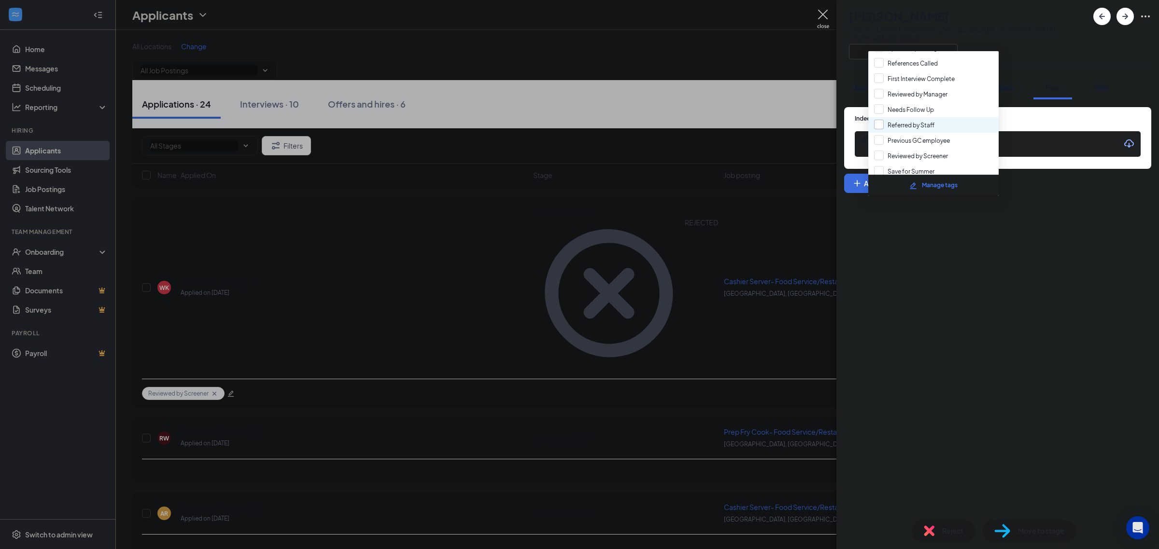
scroll to position [52, 0]
click at [921, 149] on div "Reviewed by Screener" at bounding box center [933, 156] width 130 height 15
checkbox input "true"
click at [1111, 251] on div "Indeed Resume e5243cb6aecdc2d0019a0d2de2b3d547.pdf Uploaded by applicant on Sep…" at bounding box center [997, 305] width 322 height 413
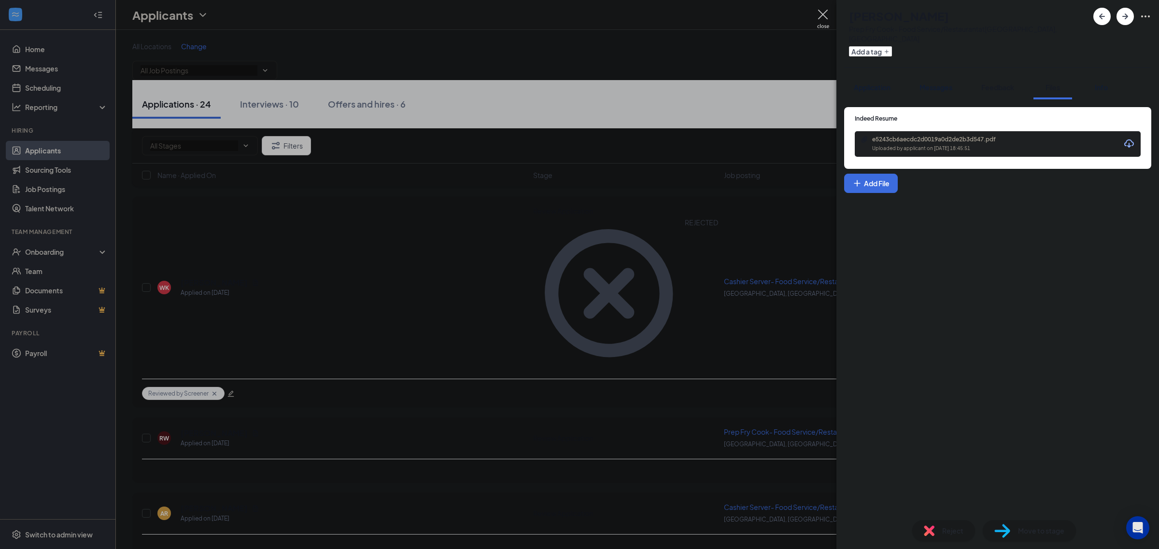
click at [999, 83] on span "Feedback" at bounding box center [997, 87] width 33 height 9
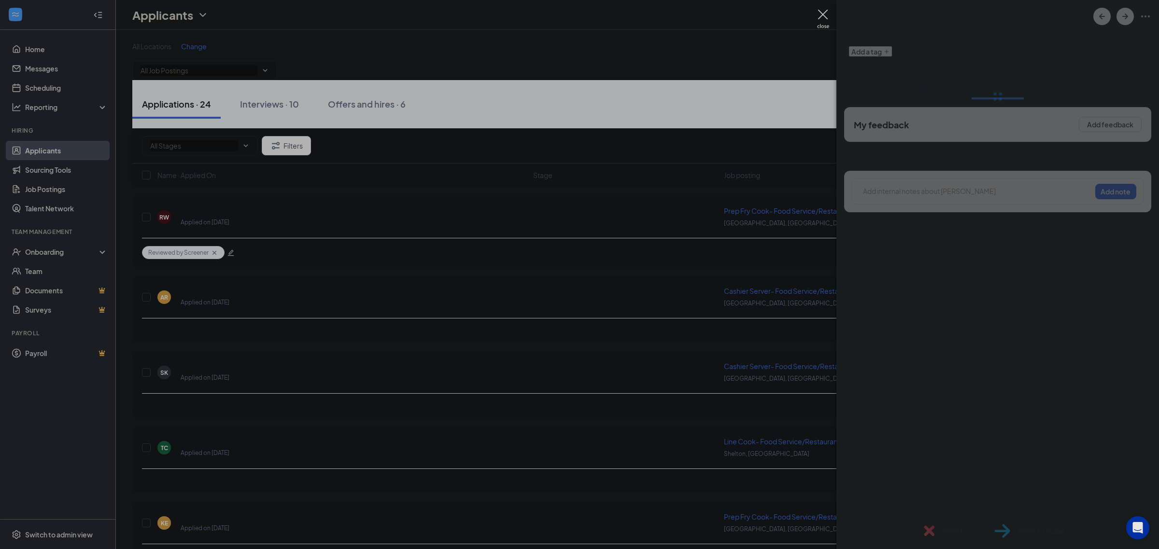
click at [921, 186] on div at bounding box center [976, 191] width 227 height 10
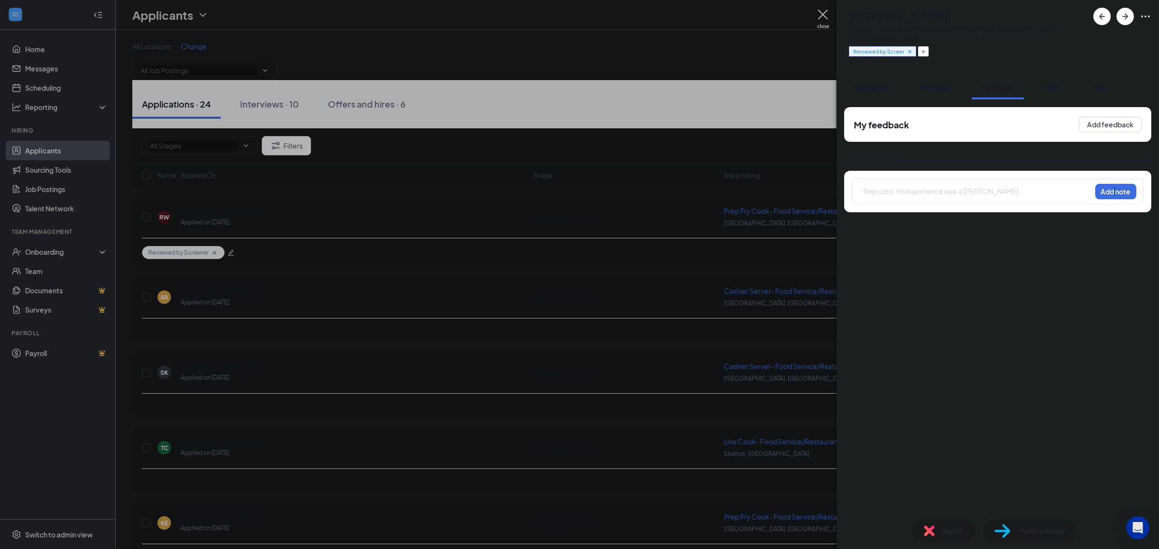
click at [1114, 192] on div "Rejected: His experience was a baker. Add note" at bounding box center [998, 192] width 292 height 26
click at [1113, 184] on button "Add note" at bounding box center [1115, 191] width 41 height 15
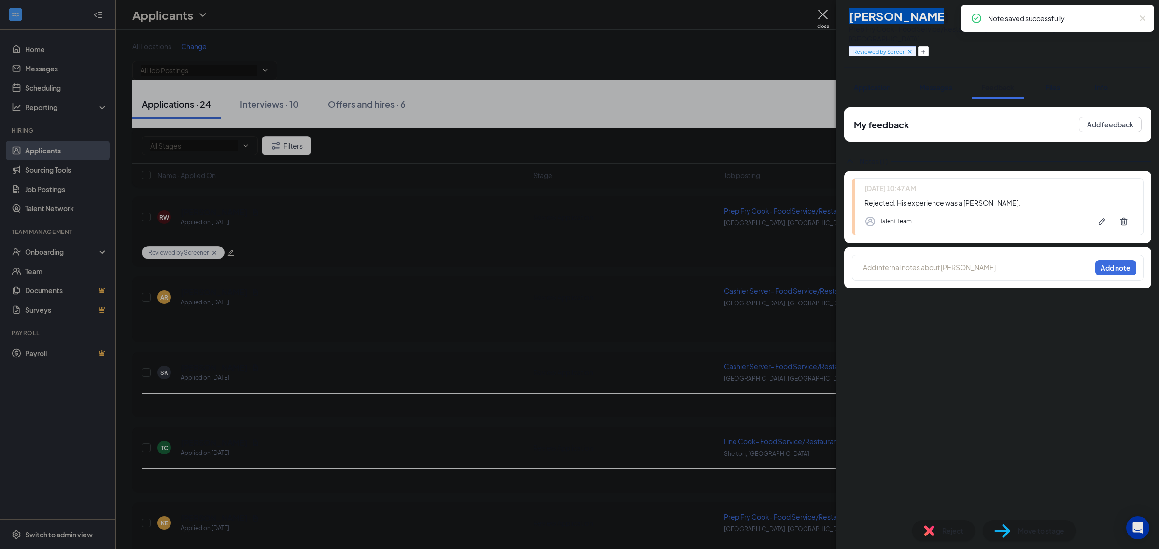
drag, startPoint x: 868, startPoint y: 12, endPoint x: 946, endPoint y: 15, distance: 78.8
click at [946, 15] on h1 "Roger Watson" at bounding box center [899, 16] width 100 height 16
copy h1 "Roger Watson"
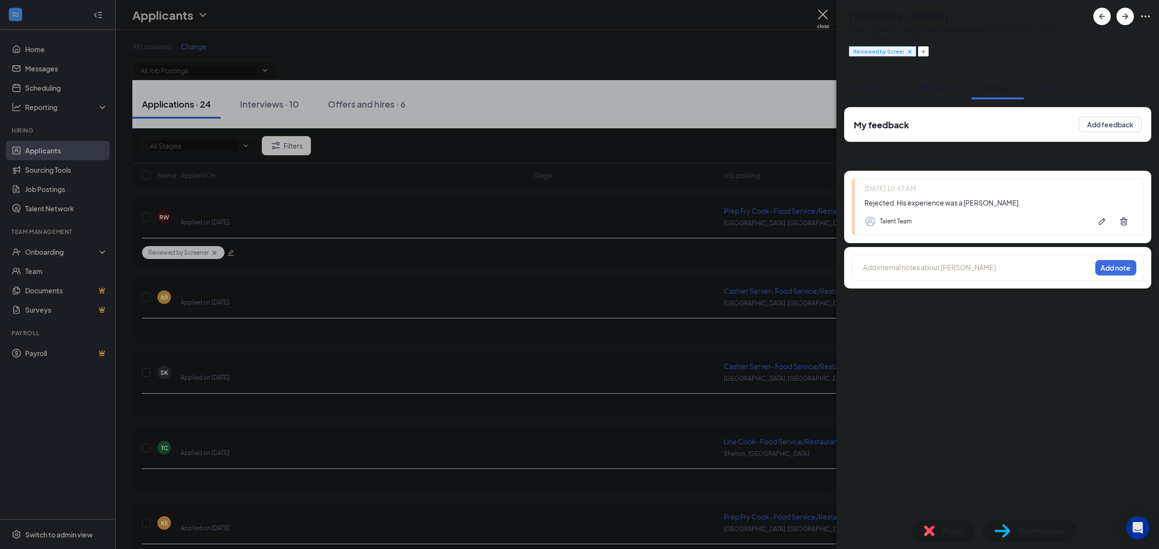
click at [947, 526] on span "Reject" at bounding box center [952, 531] width 21 height 11
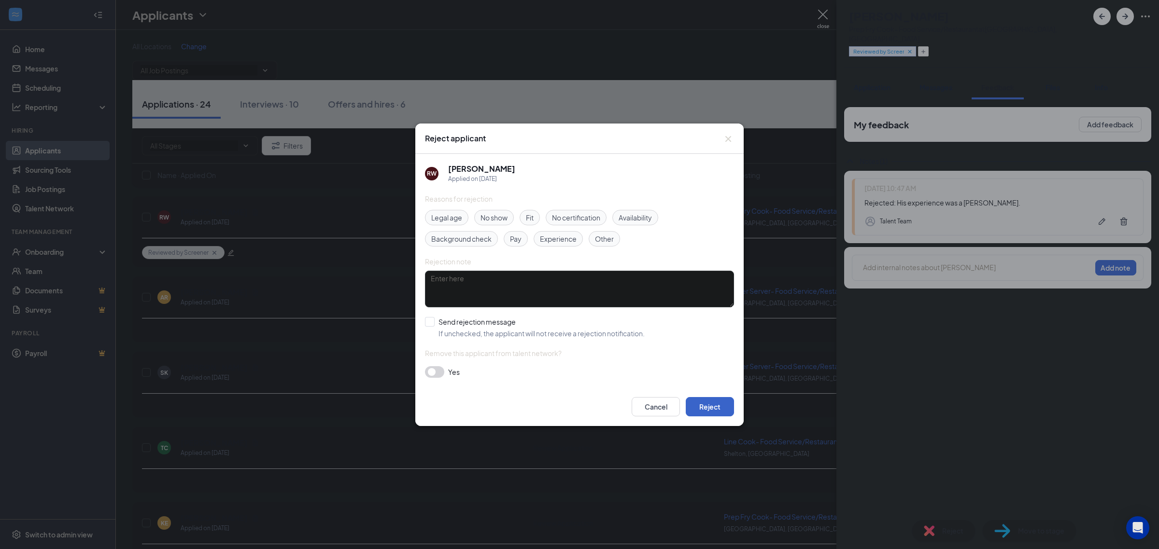
click at [722, 409] on button "Reject" at bounding box center [710, 406] width 48 height 19
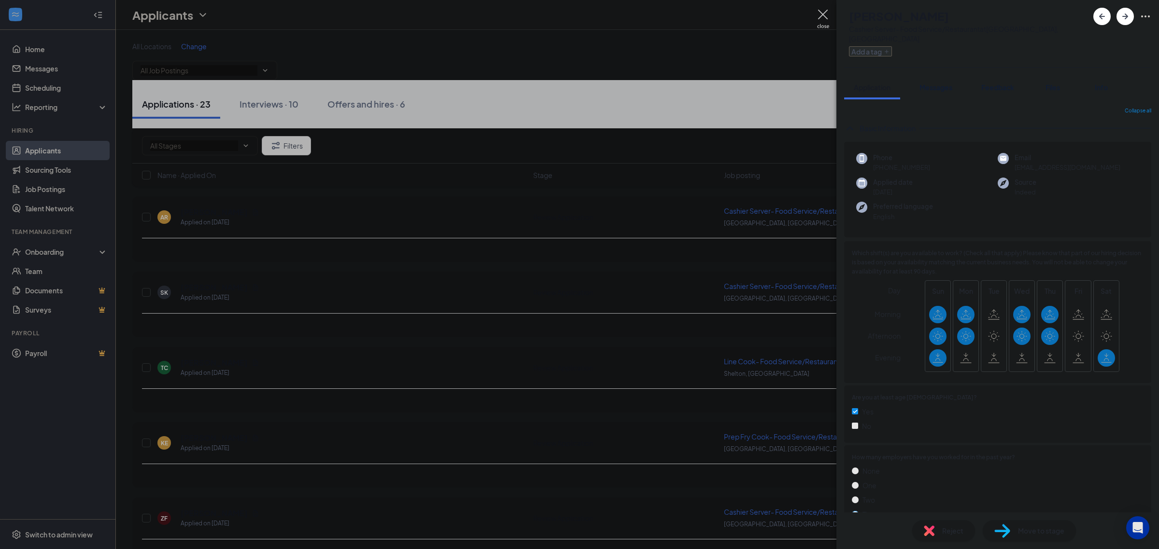
click at [892, 46] on button "Add a tag" at bounding box center [870, 51] width 43 height 10
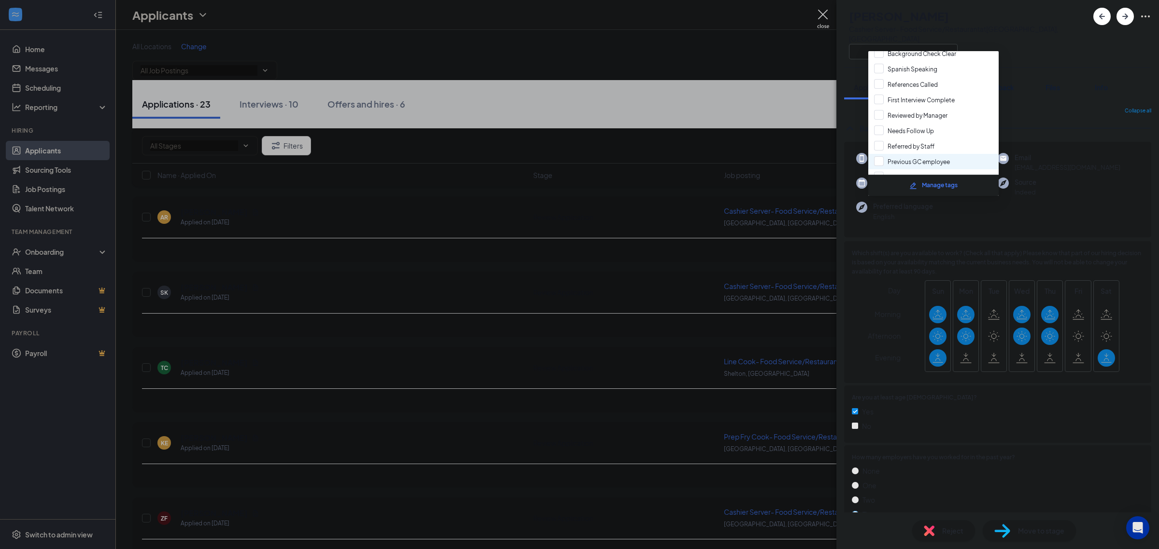
scroll to position [52, 0]
click at [916, 155] on input "Reviewed by Screener" at bounding box center [911, 157] width 74 height 11
checkbox input "true"
click at [1023, 54] on div "AR Adrian Rodriguez Cashier Server- Food Service/Restaurant at Greenwich, CT" at bounding box center [997, 33] width 322 height 67
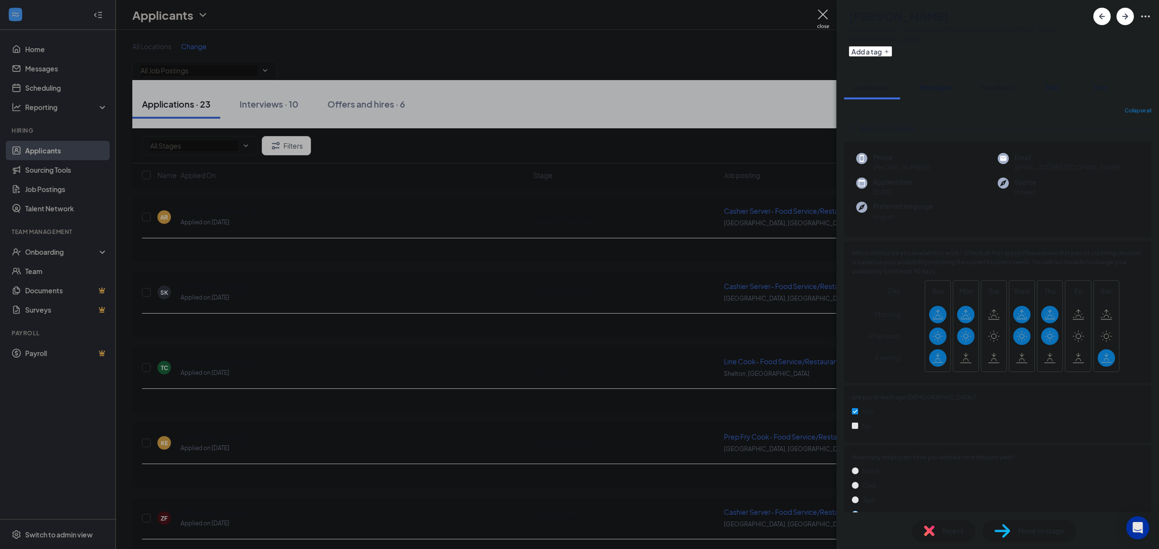
click at [1013, 75] on button "Feedback" at bounding box center [997, 87] width 52 height 24
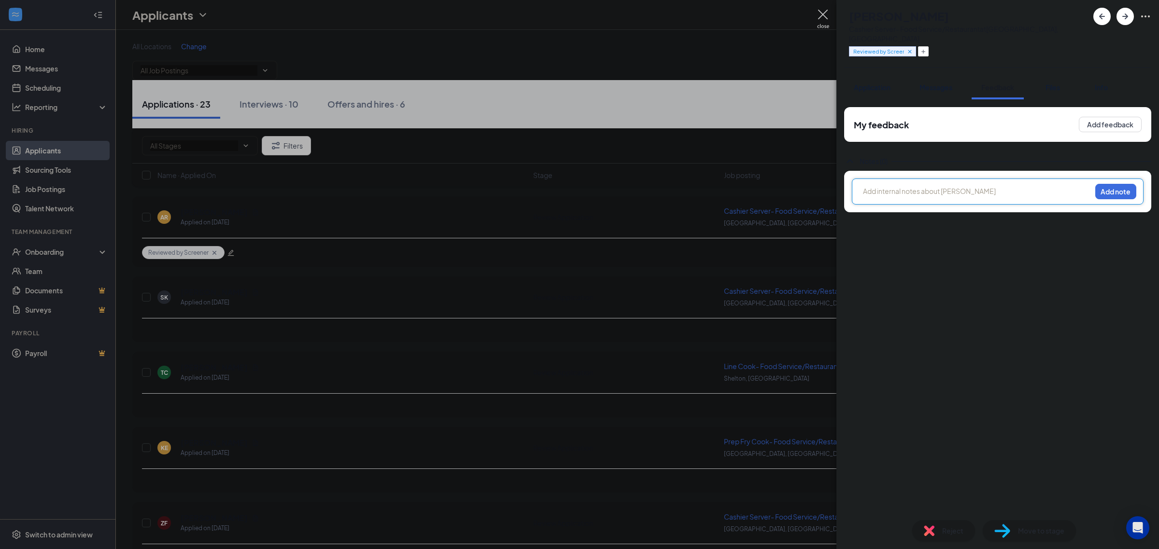
click at [958, 186] on div at bounding box center [976, 191] width 227 height 10
click at [1103, 186] on button "Add note" at bounding box center [1115, 191] width 41 height 15
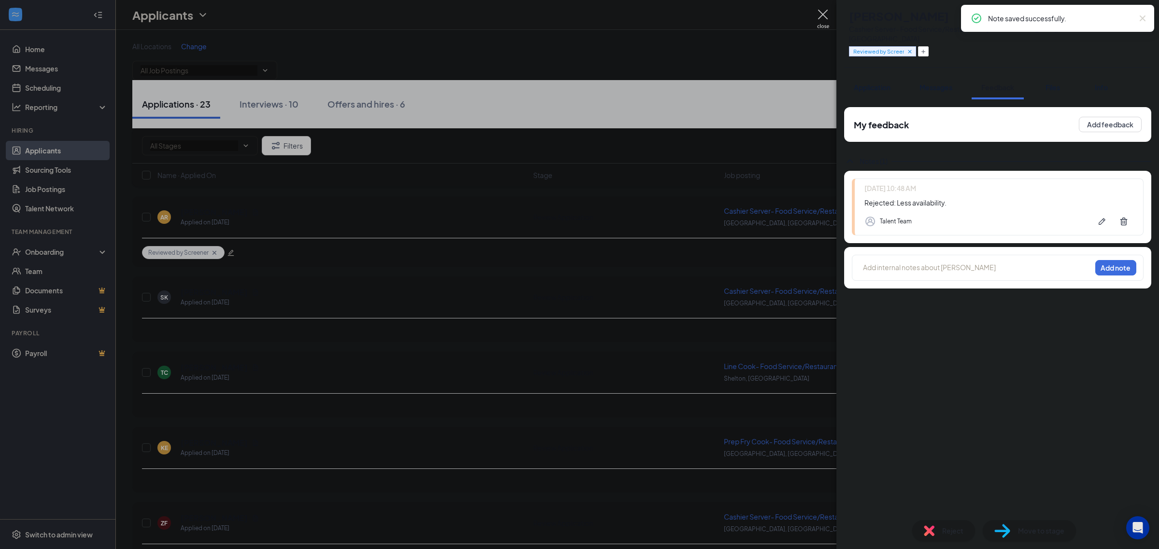
click at [1142, 18] on icon "Cross" at bounding box center [1142, 18] width 6 height 6
drag, startPoint x: 868, startPoint y: 17, endPoint x: 966, endPoint y: 17, distance: 98.5
click at [966, 17] on div "Adrian Rodriguez" at bounding box center [968, 16] width 239 height 16
copy h1 "Adrian Rodriguez"
click at [939, 529] on div "Reject" at bounding box center [943, 530] width 63 height 21
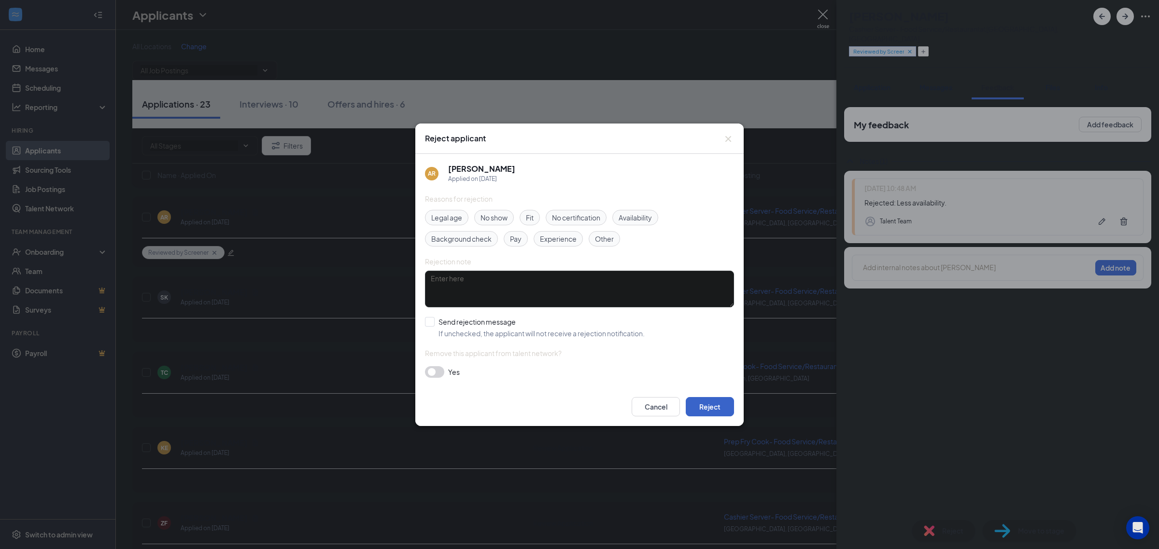
click at [696, 409] on button "Reject" at bounding box center [710, 406] width 48 height 19
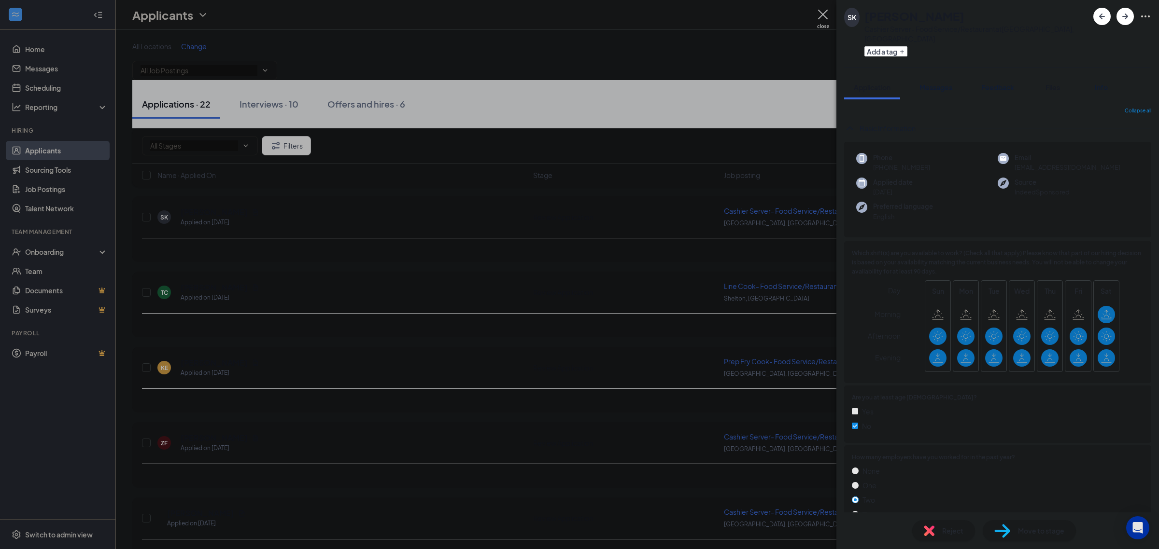
click at [1054, 83] on span "Files" at bounding box center [1052, 87] width 14 height 9
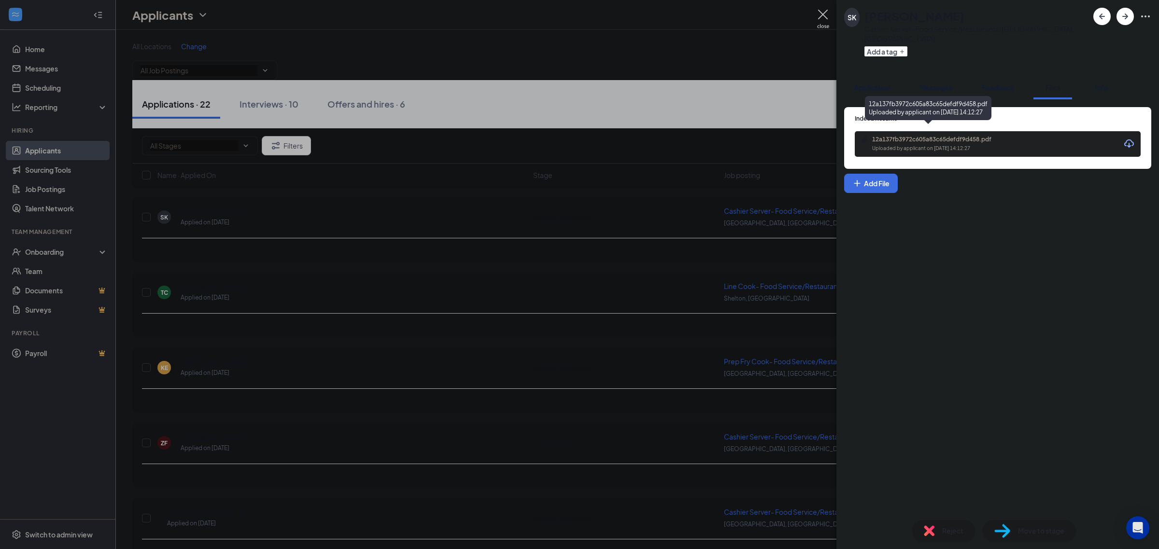
drag, startPoint x: 911, startPoint y: 135, endPoint x: 909, endPoint y: 141, distance: 6.3
click at [909, 145] on div "Uploaded by applicant on Sep 14, 2025 at 14:12:27" at bounding box center [944, 149] width 145 height 8
click at [891, 46] on button "Add a tag" at bounding box center [885, 51] width 43 height 10
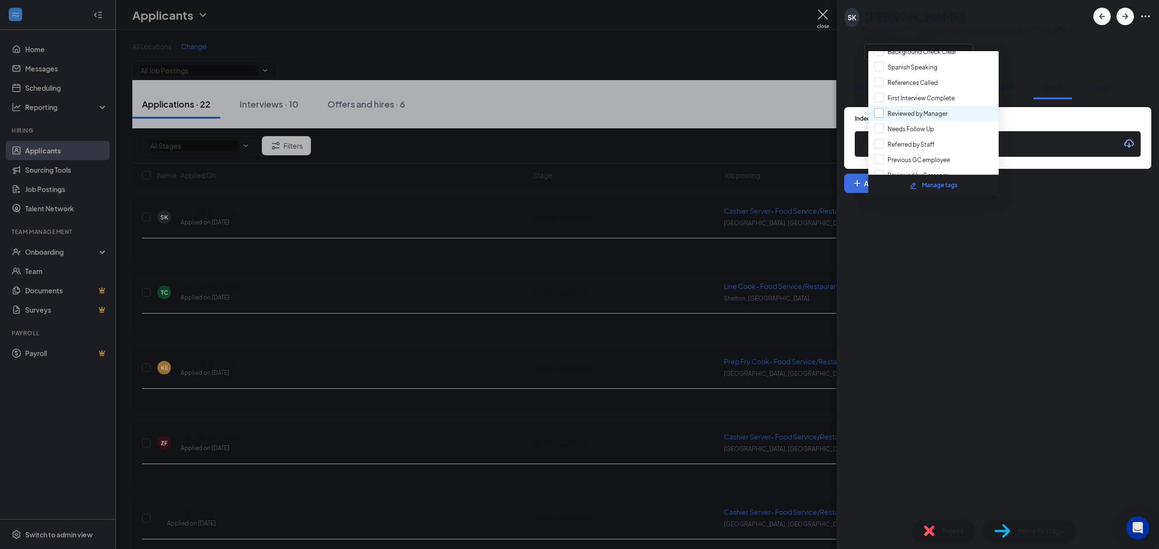
scroll to position [52, 0]
click at [932, 158] on div "Reviewed by Screener" at bounding box center [933, 156] width 130 height 15
checkbox input "true"
drag, startPoint x: 996, startPoint y: 218, endPoint x: 988, endPoint y: 126, distance: 92.1
click at [997, 218] on div "Indeed Resume 12a137fb3972c605a83c65defdf9d458.pdf Uploaded by applicant on Sep…" at bounding box center [997, 305] width 322 height 413
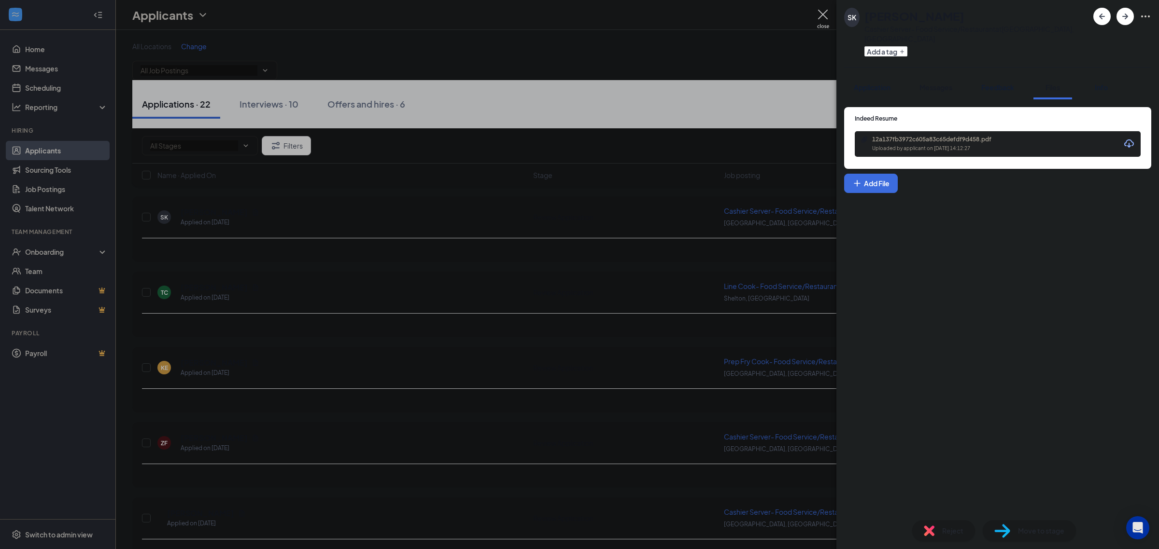
click at [942, 83] on span "Messages" at bounding box center [935, 87] width 33 height 9
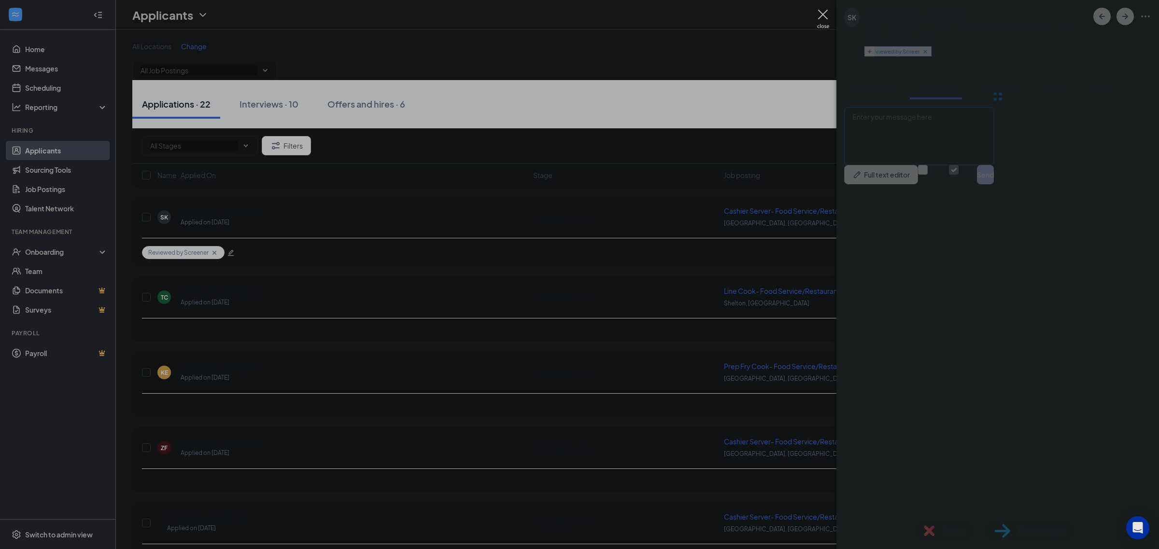
click at [991, 165] on textarea at bounding box center [919, 136] width 150 height 58
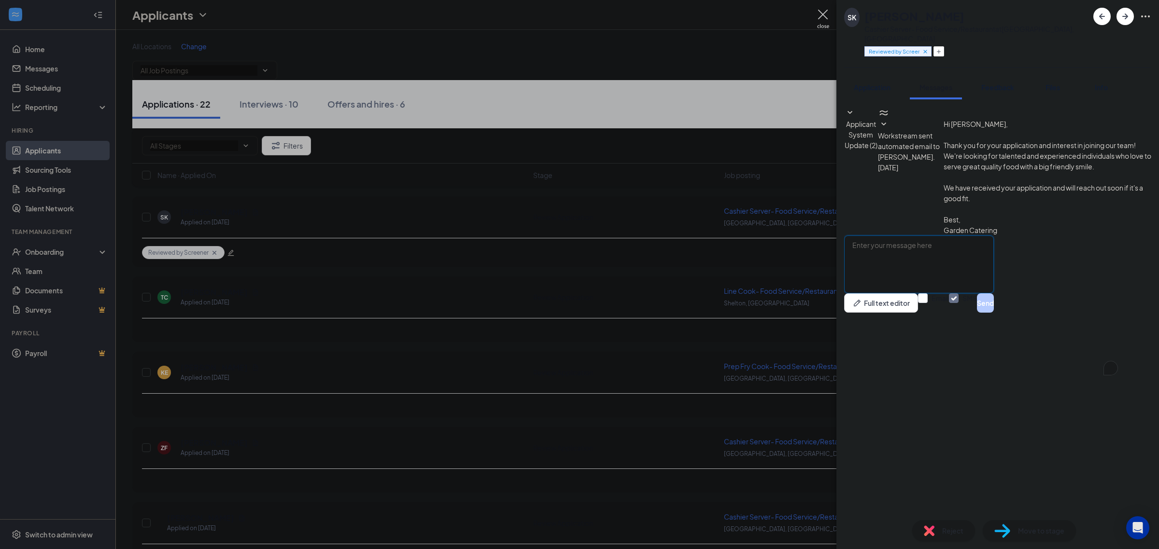
paste textarea "Hi Skyler, this is Cherry from Garden Catering. May I ask about your work exper…"
type textarea "Hi Skyler, this is Cherry from Garden Catering. May I ask about your work exper…"
click at [994, 313] on button "Send" at bounding box center [985, 303] width 17 height 19
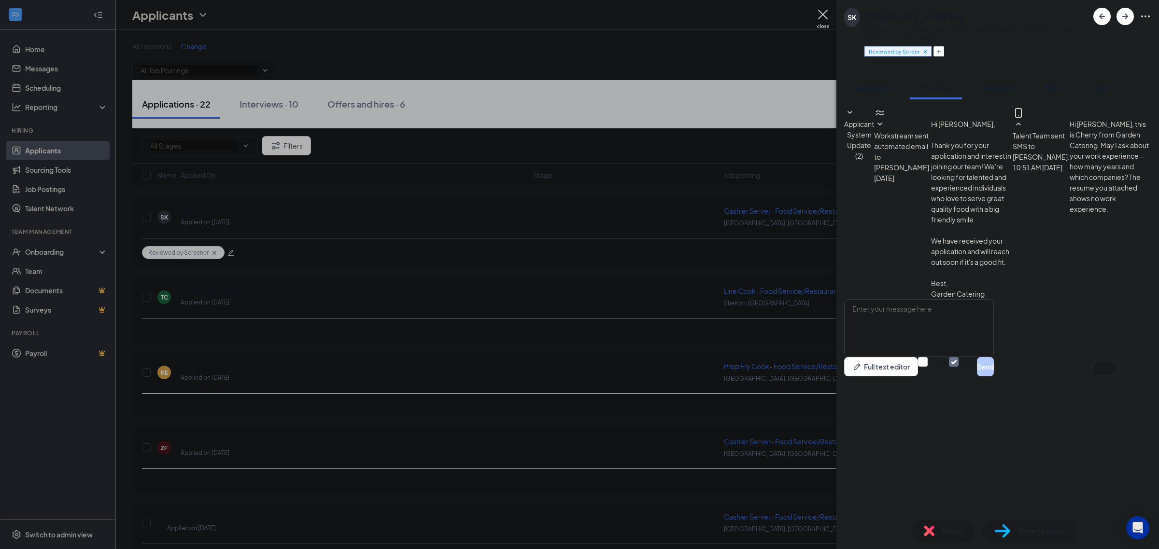
click at [824, 16] on img at bounding box center [823, 19] width 12 height 19
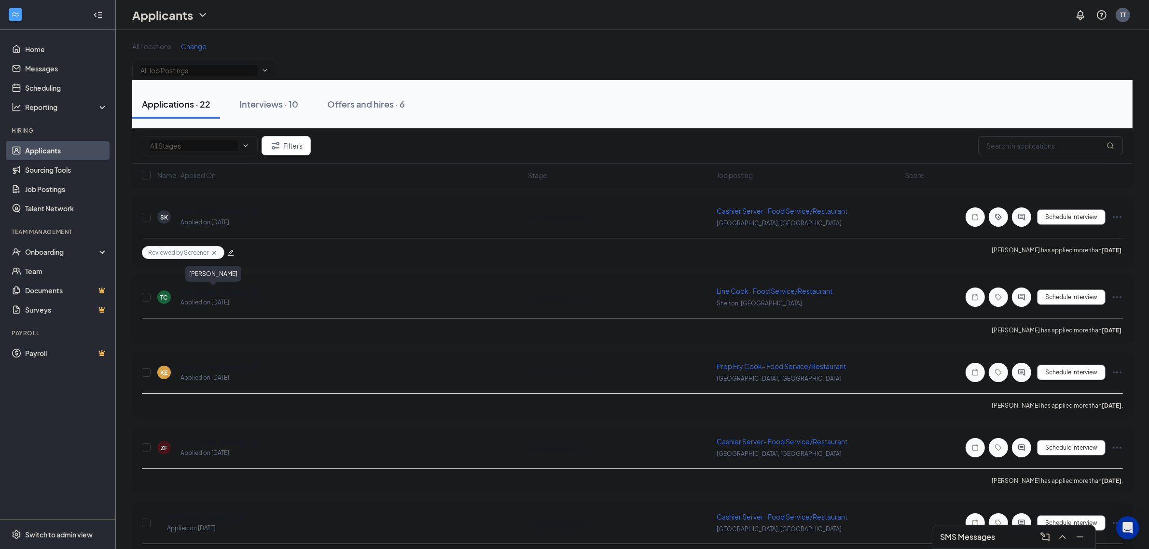
click at [211, 287] on h5 "Tre’jon Covington" at bounding box center [214, 292] width 67 height 11
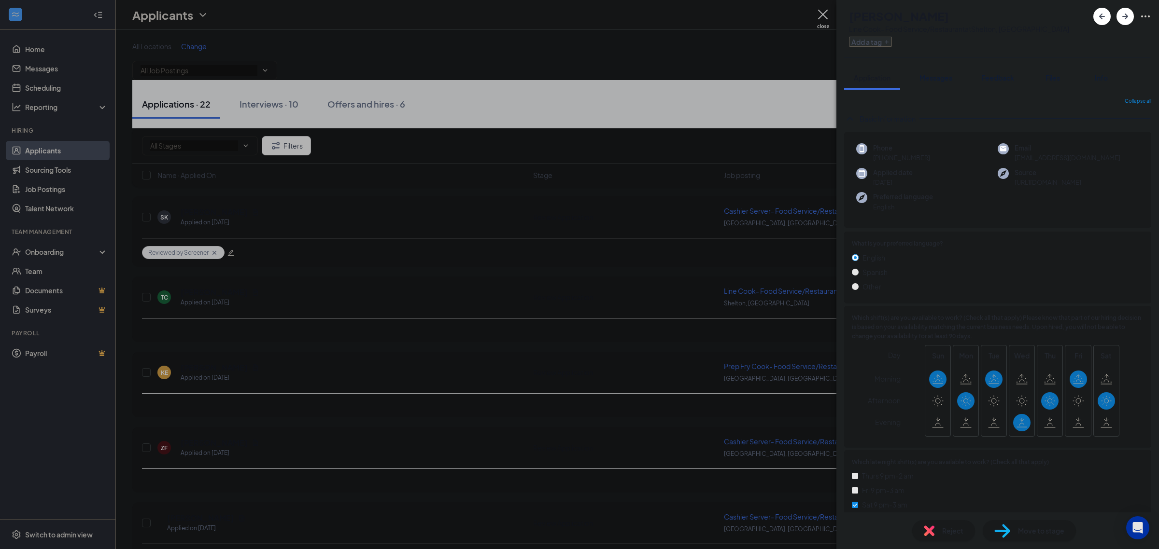
click at [892, 42] on button "Add a tag" at bounding box center [870, 42] width 43 height 10
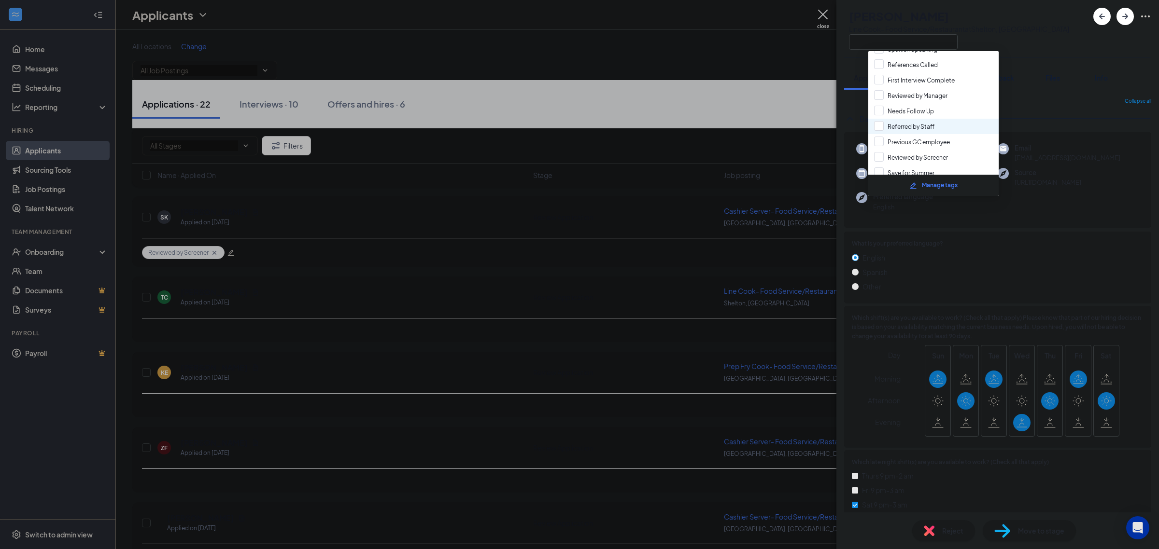
scroll to position [52, 0]
click at [940, 149] on div "Reviewed by Screener" at bounding box center [933, 156] width 130 height 15
checkbox input "true"
click at [1055, 71] on button "Files" at bounding box center [1052, 78] width 39 height 24
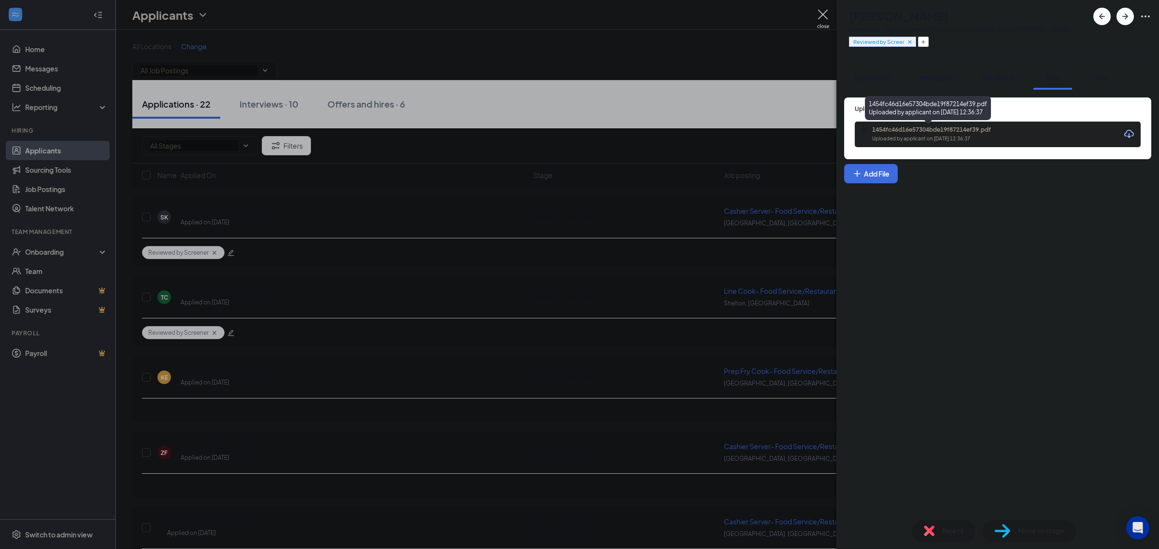
click at [937, 135] on div "Uploaded by applicant on Sep 14, 2025 at 12:36:37" at bounding box center [944, 139] width 145 height 8
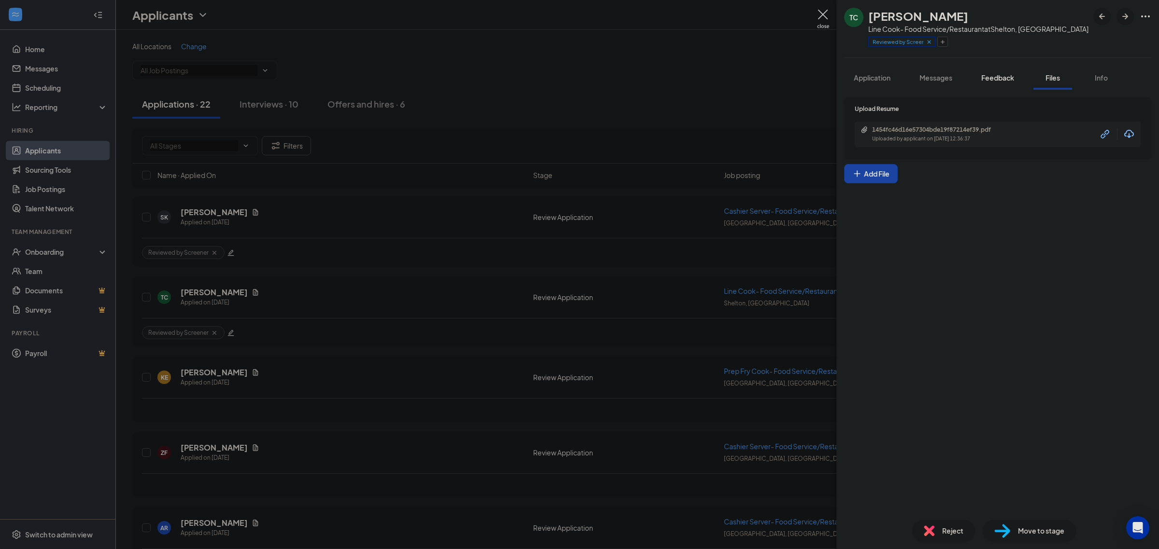
click at [999, 81] on span "Feedback" at bounding box center [997, 77] width 33 height 9
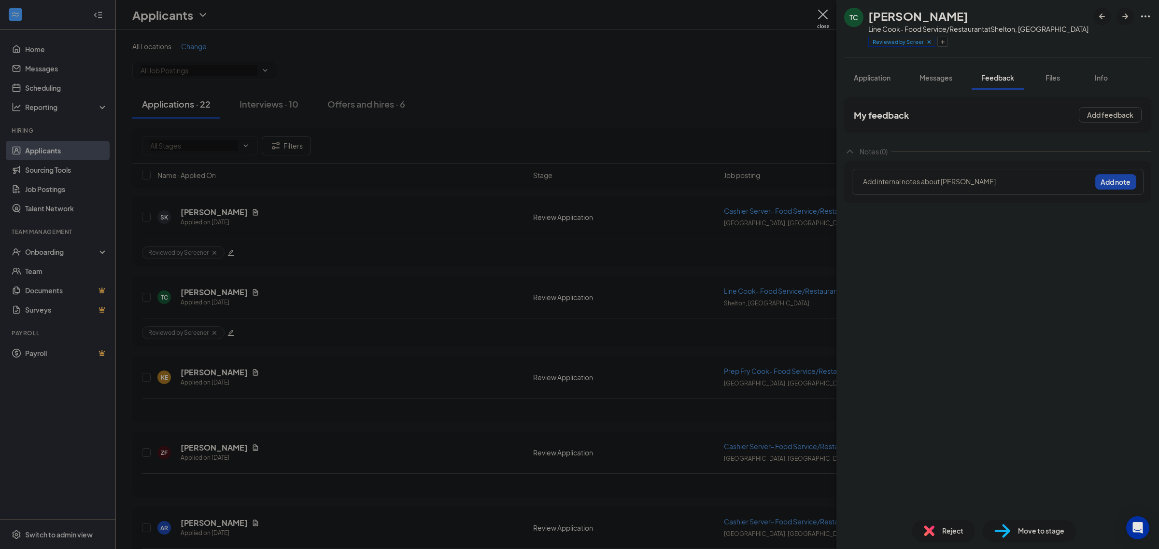
click at [945, 184] on div at bounding box center [976, 182] width 227 height 10
drag, startPoint x: 1067, startPoint y: 181, endPoint x: 897, endPoint y: 184, distance: 170.0
click at [897, 184] on div "Rejected: He has no experience in Line cook or higher position" at bounding box center [976, 182] width 227 height 10
copy span "He has no experience in Line cook or higher position"
click at [1113, 182] on button "Add note" at bounding box center [1115, 181] width 41 height 15
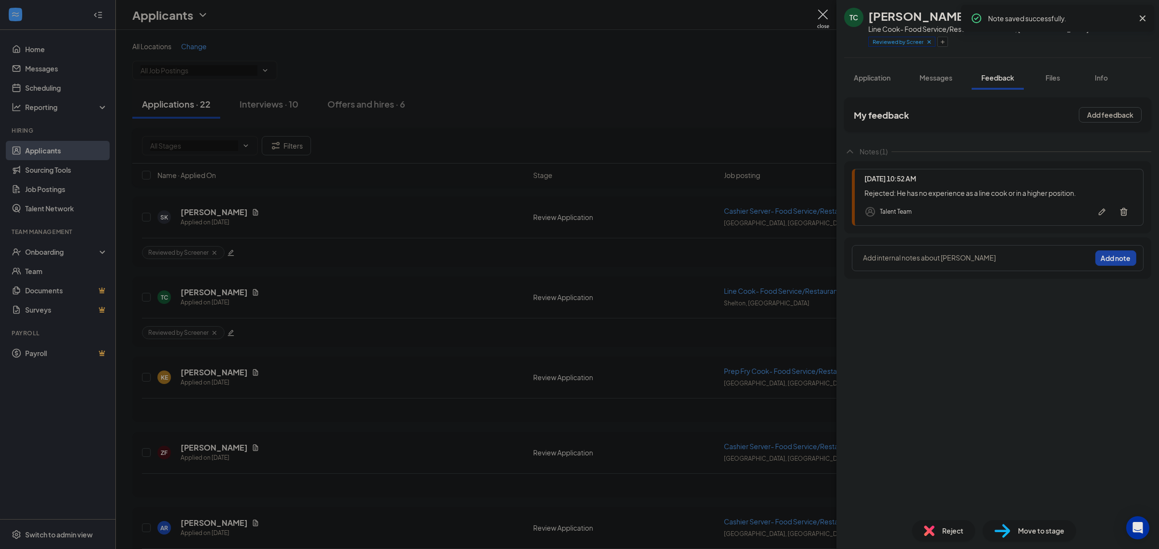
click at [1143, 18] on icon "Cross" at bounding box center [1142, 18] width 6 height 6
drag, startPoint x: 867, startPoint y: 13, endPoint x: 967, endPoint y: 13, distance: 99.5
click at [967, 13] on h1 "[PERSON_NAME]" at bounding box center [918, 16] width 100 height 16
copy h1 "[PERSON_NAME]"
click at [934, 530] on img at bounding box center [929, 531] width 11 height 11
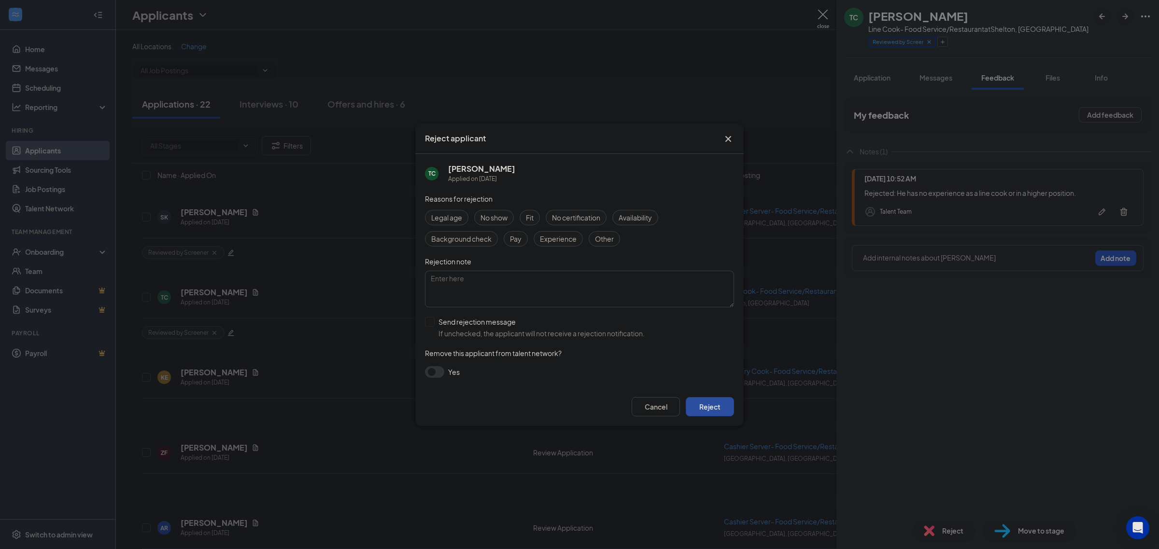
click at [711, 412] on button "Reject" at bounding box center [710, 406] width 48 height 19
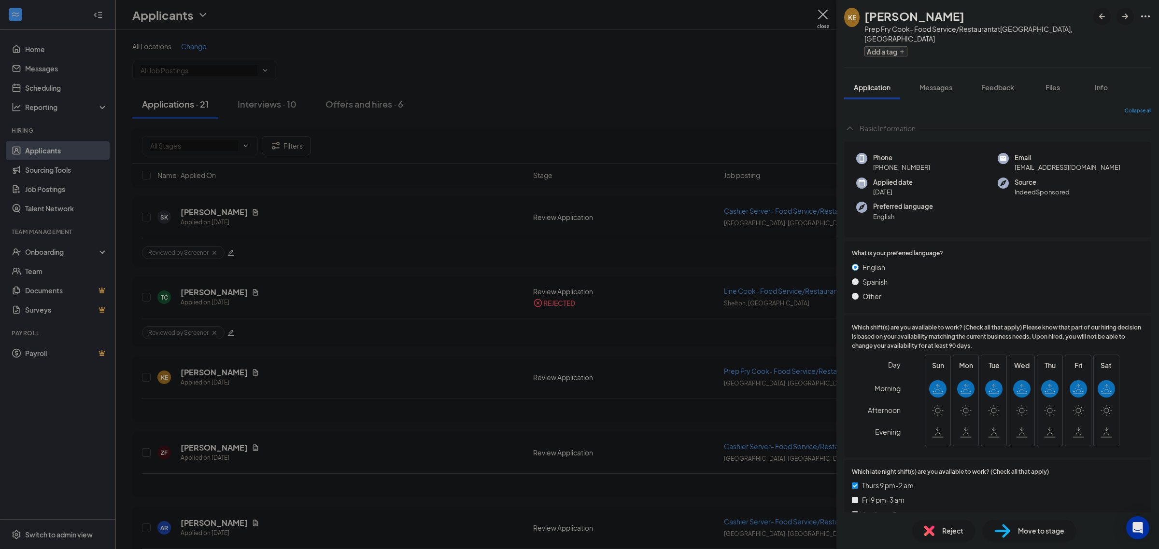
click at [889, 46] on button "Add a tag" at bounding box center [885, 51] width 43 height 10
click at [955, 157] on div "Reviewed by Screener" at bounding box center [933, 156] width 130 height 15
checkbox input "true"
click at [1009, 83] on span "Feedback" at bounding box center [997, 87] width 33 height 9
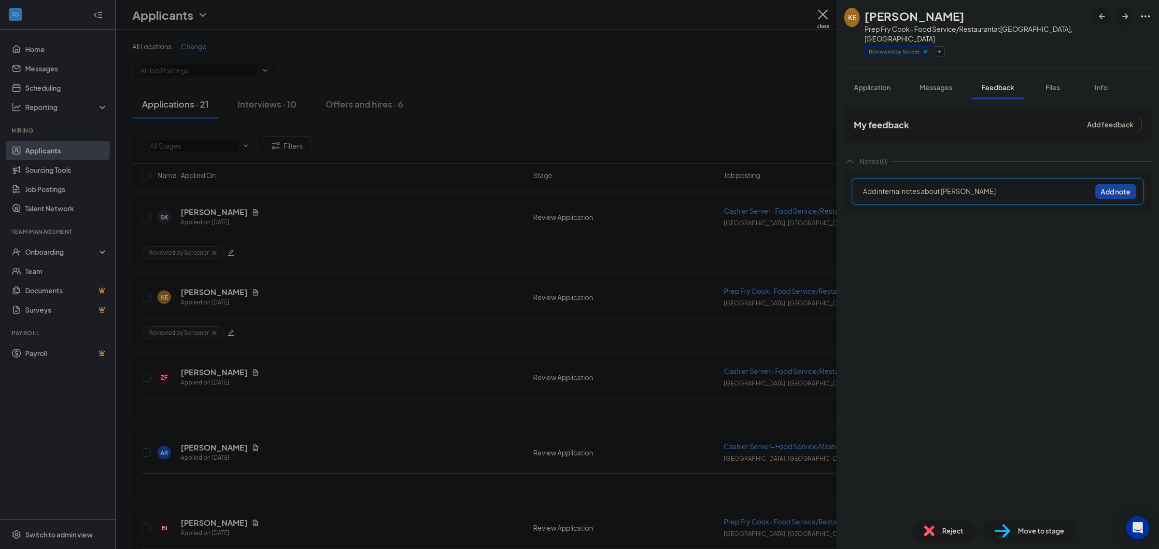
click at [954, 186] on div at bounding box center [976, 191] width 227 height 10
click at [1131, 184] on button "Add note" at bounding box center [1115, 191] width 41 height 15
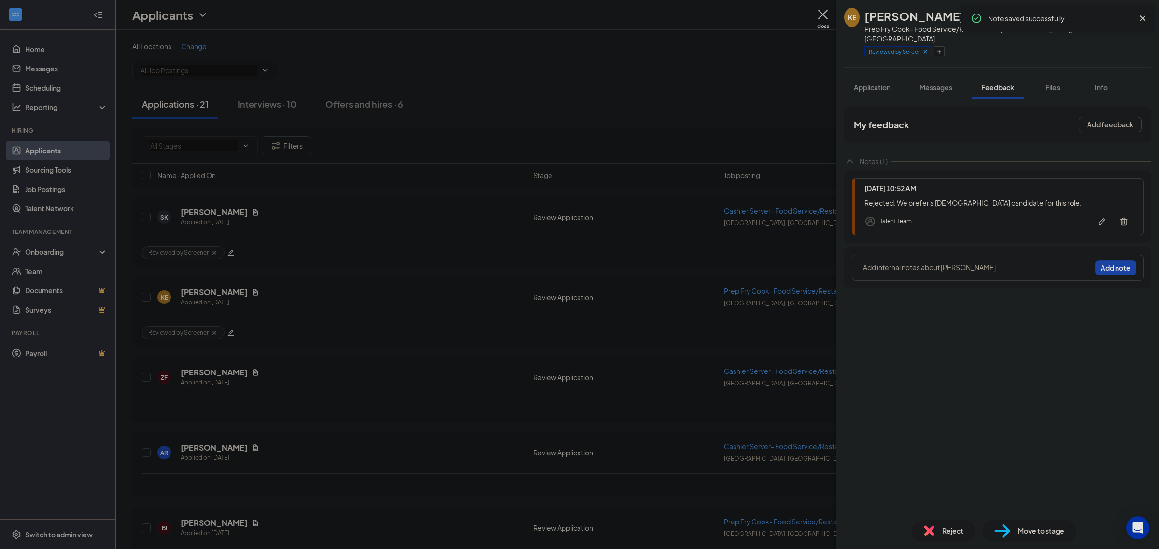
click at [1142, 19] on icon "Cross" at bounding box center [1142, 18] width 6 height 6
drag, startPoint x: 870, startPoint y: 17, endPoint x: 956, endPoint y: 15, distance: 85.5
click at [956, 15] on h1 "Kaila Edmounds" at bounding box center [914, 16] width 100 height 16
copy h1 "Kaila Edmounds"
click at [944, 530] on span "Reject" at bounding box center [952, 531] width 21 height 11
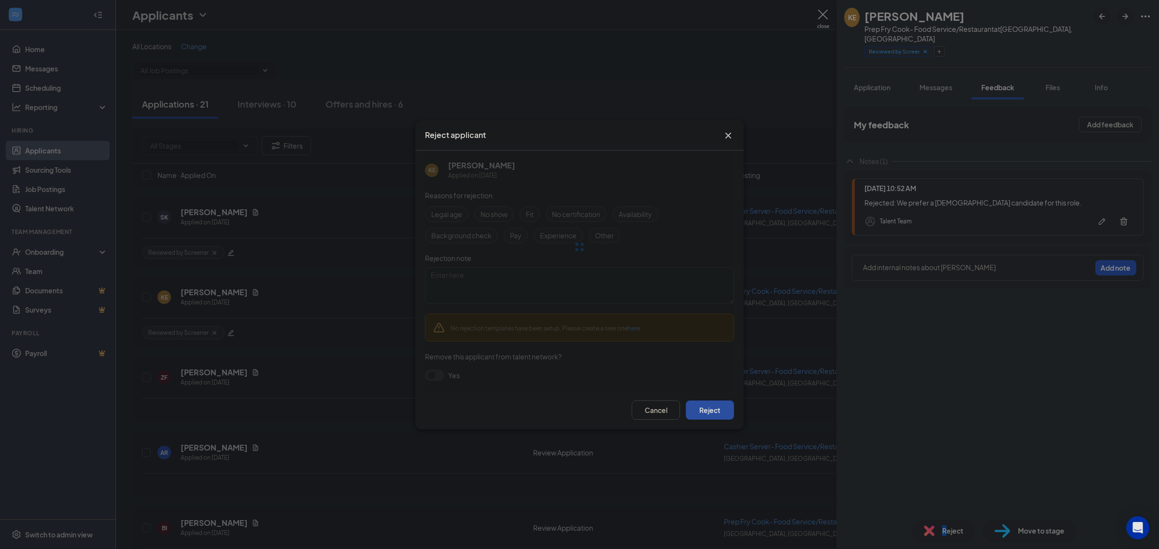
click at [717, 405] on button "Reject" at bounding box center [710, 410] width 48 height 19
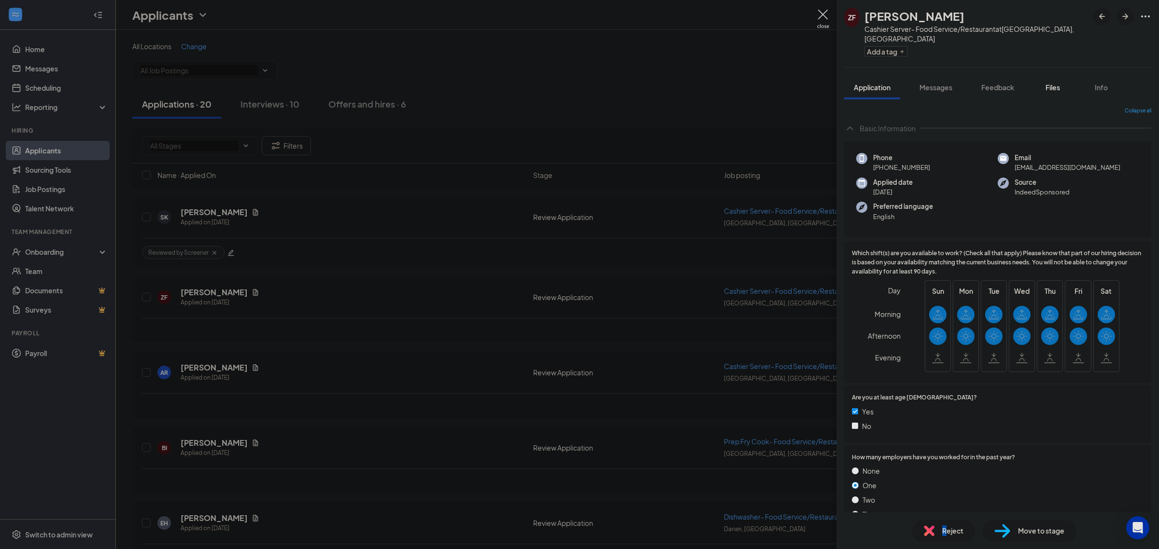
drag, startPoint x: 1042, startPoint y: 86, endPoint x: 1046, endPoint y: 81, distance: 6.9
click at [1044, 83] on button "Files" at bounding box center [1052, 87] width 39 height 24
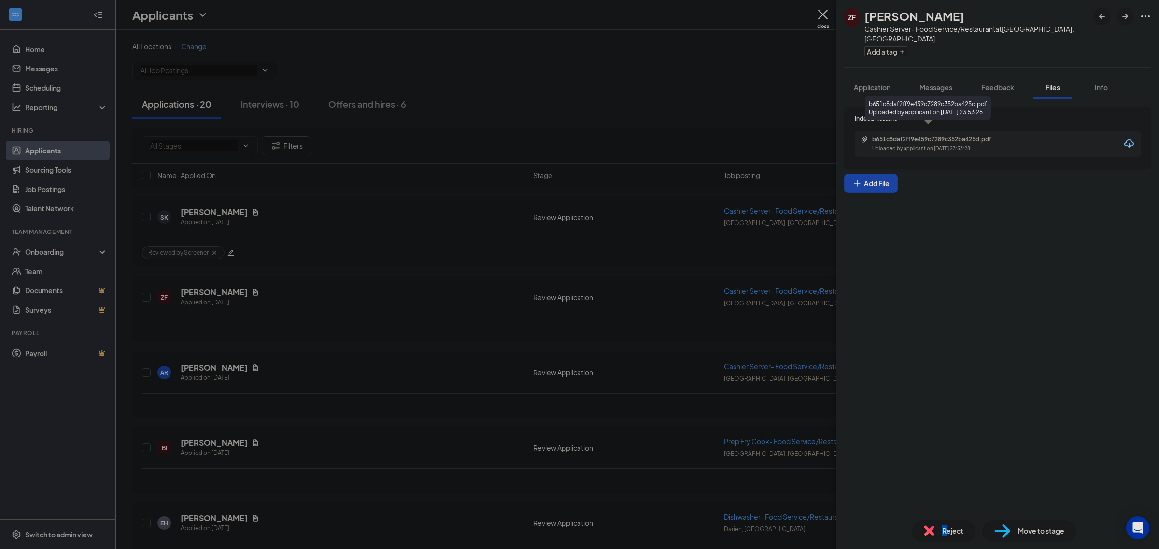
click at [918, 145] on div "Uploaded by applicant on Sep 13, 2025 at 23:53:28" at bounding box center [944, 149] width 145 height 8
click at [879, 46] on button "Add a tag" at bounding box center [885, 51] width 43 height 10
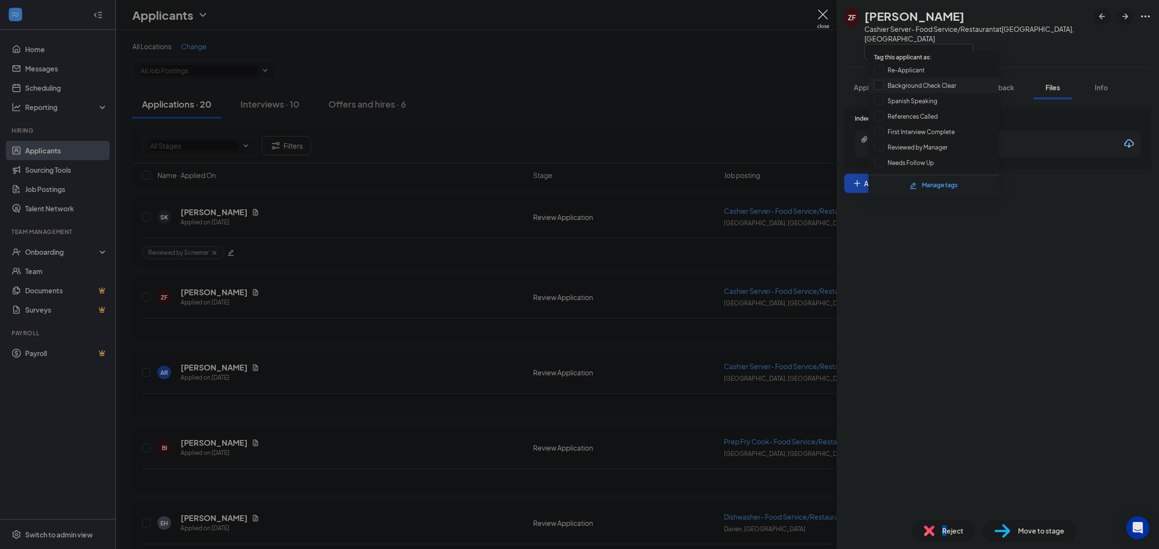
click at [906, 84] on input "Background Check Clear" at bounding box center [915, 85] width 82 height 11
click at [906, 85] on input "Background Check Clear" at bounding box center [915, 85] width 82 height 11
checkbox input "false"
click at [913, 149] on div "Reviewed by Screener" at bounding box center [933, 156] width 130 height 15
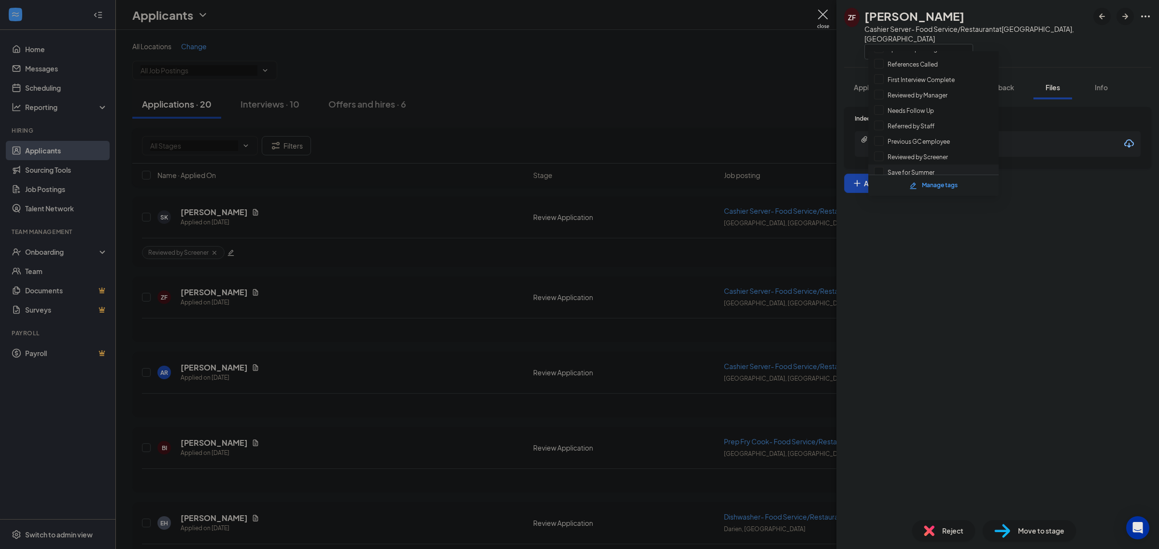
checkbox input "true"
click at [1042, 183] on div "Indeed Resume b651c8daf2ff9e459c7289c352ba425d.pdf Uploaded by applicant on Sep…" at bounding box center [997, 305] width 322 height 413
click at [1015, 99] on div "Indeed Resume b651c8daf2ff9e459c7289c352ba425d.pdf Uploaded by applicant on Sep…" at bounding box center [997, 305] width 322 height 413
click at [1007, 83] on span "Feedback" at bounding box center [997, 87] width 33 height 9
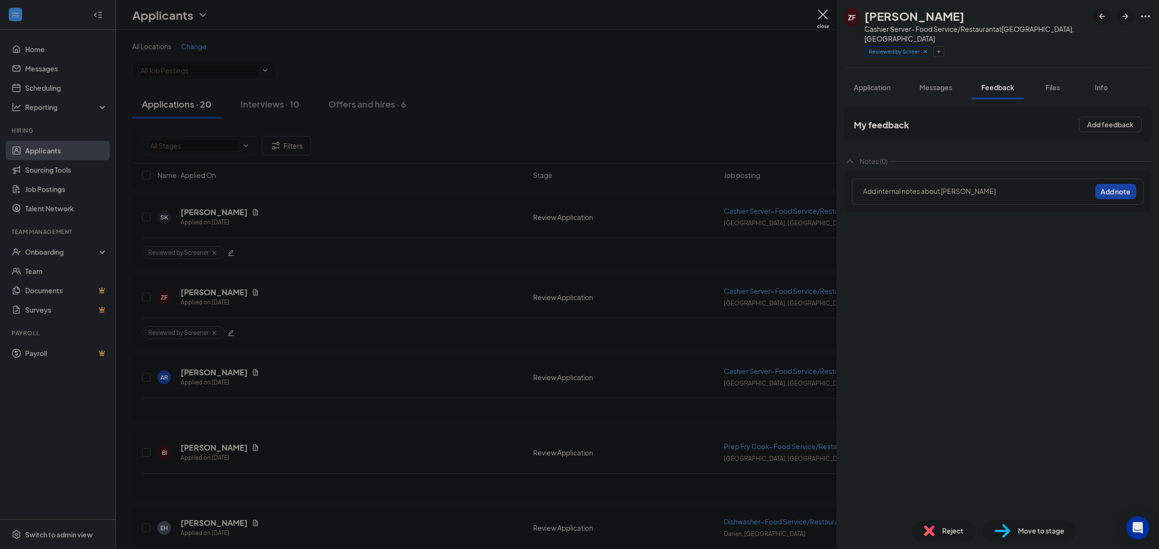
click at [933, 186] on div at bounding box center [976, 191] width 227 height 10
click at [1107, 184] on button "Add note" at bounding box center [1115, 191] width 41 height 15
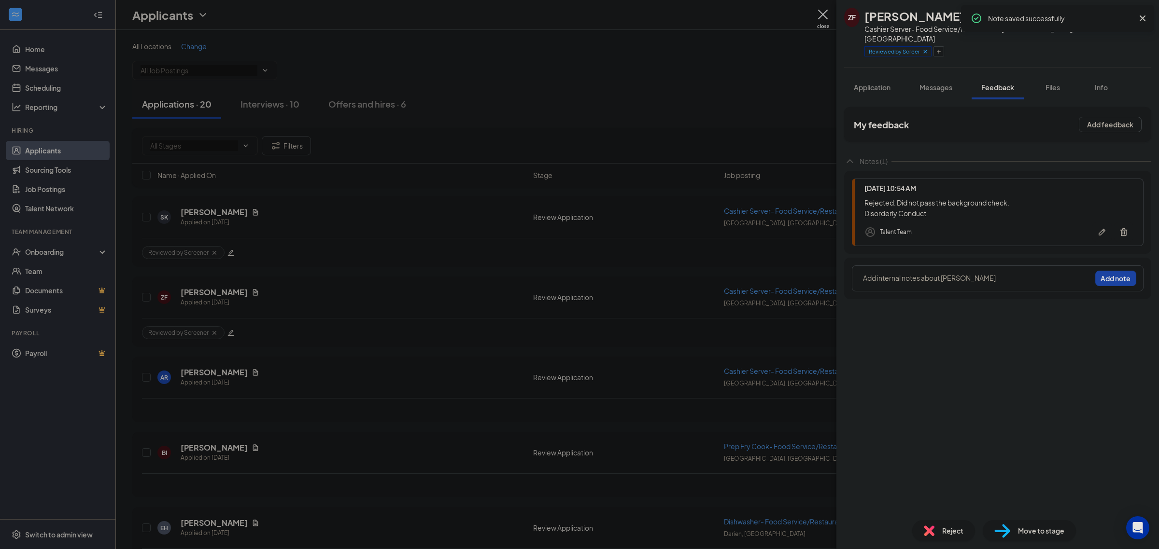
drag, startPoint x: 1143, startPoint y: 17, endPoint x: 974, endPoint y: 20, distance: 169.0
click at [1143, 17] on icon "Cross" at bounding box center [1142, 19] width 12 height 12
drag, startPoint x: 871, startPoint y: 18, endPoint x: 944, endPoint y: 18, distance: 72.9
click at [944, 18] on div "Zyaire Franco" at bounding box center [976, 16] width 224 height 16
copy h1 "Zyaire Franco"
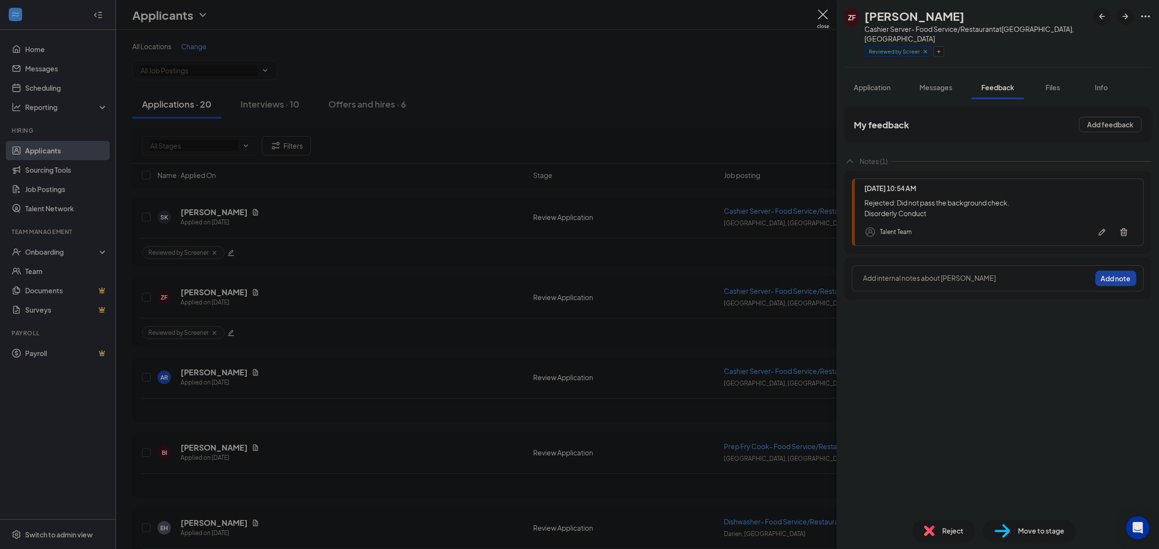
click at [942, 536] on span "Reject" at bounding box center [952, 531] width 21 height 11
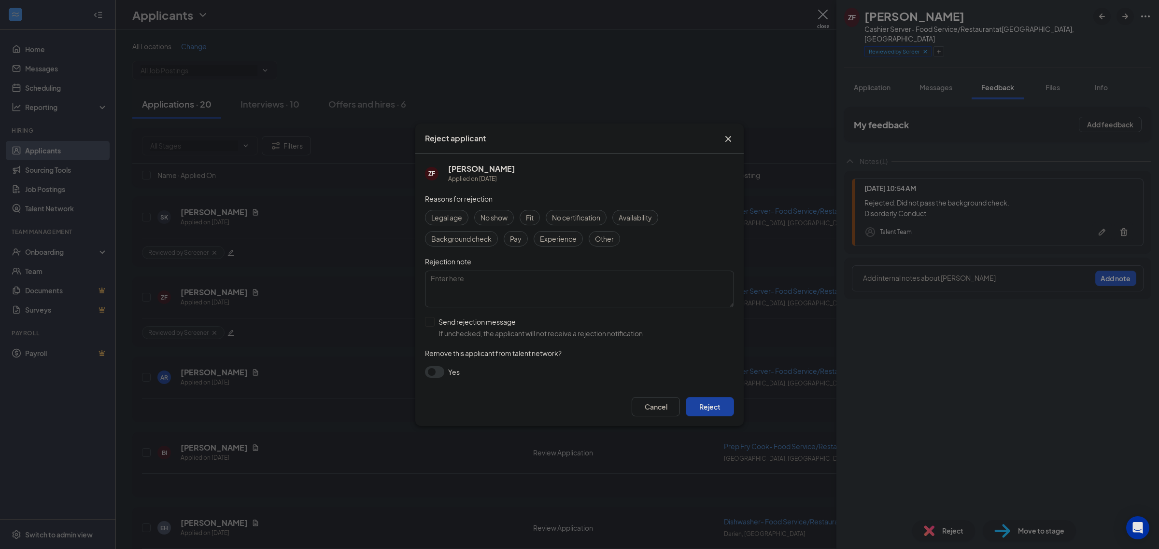
click at [732, 141] on icon "Cross" at bounding box center [728, 139] width 12 height 12
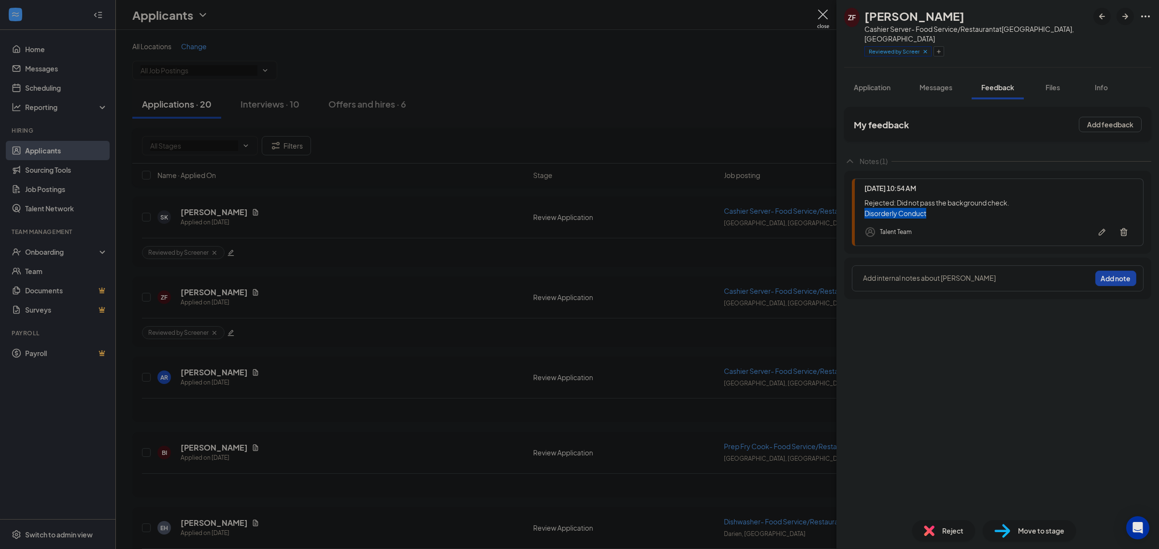
drag, startPoint x: 863, startPoint y: 203, endPoint x: 940, endPoint y: 204, distance: 77.7
click at [940, 204] on div "Today 10:54 AM Rejected: Did not pass the background check. Disorderly Conduct …" at bounding box center [998, 213] width 292 height 68
copy div "Disorderly Conduct"
click at [957, 525] on div "Reject" at bounding box center [943, 530] width 63 height 21
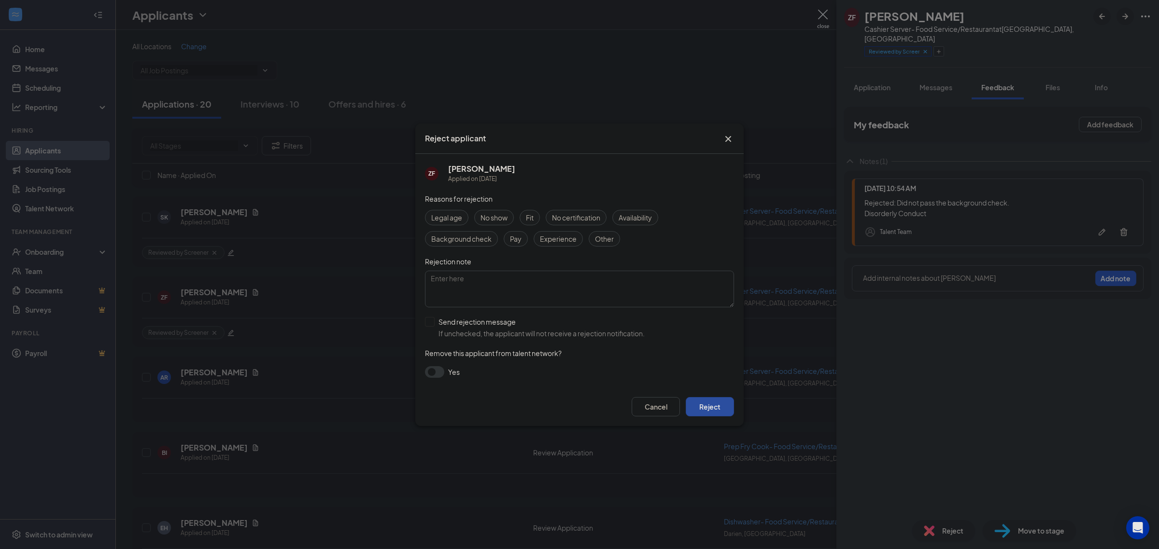
click at [717, 406] on button "Reject" at bounding box center [710, 406] width 48 height 19
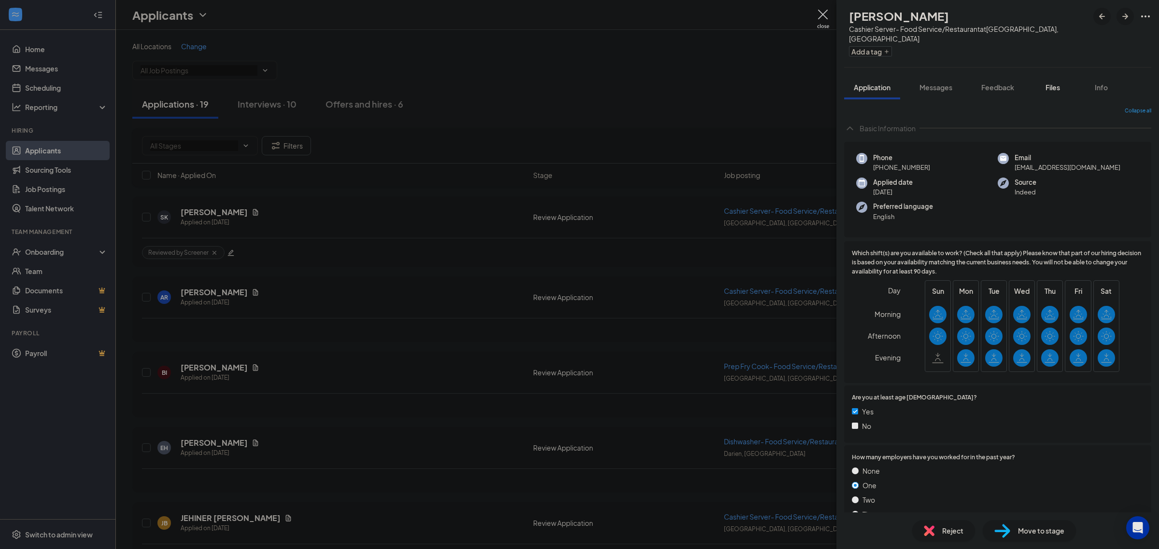
click at [1053, 84] on button "Files" at bounding box center [1052, 87] width 39 height 24
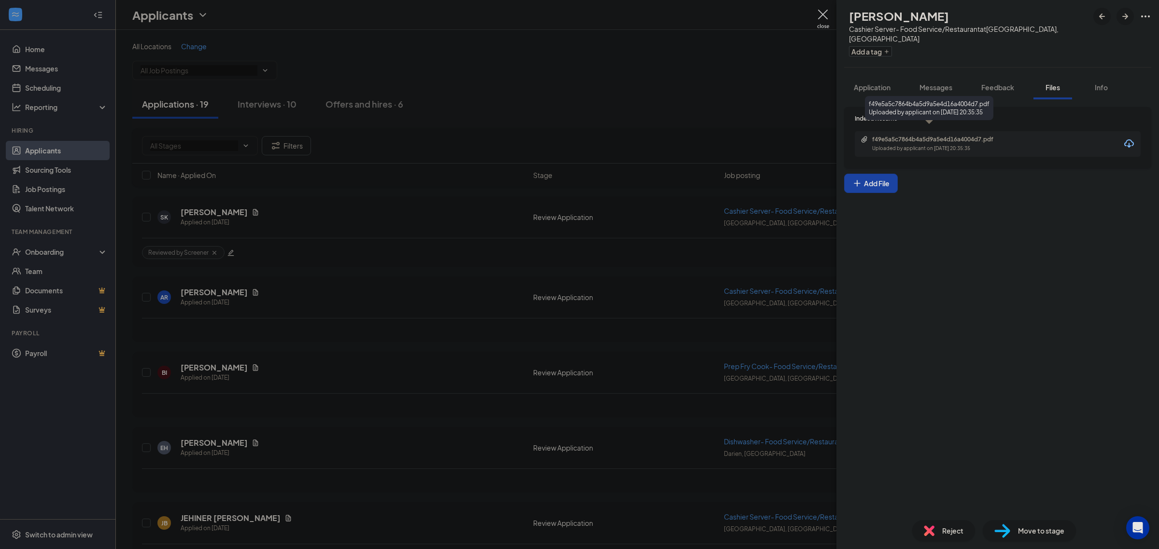
click at [923, 136] on div "f49e5a5c7864b4a5d9a5e4d16a4004d7.pdf" at bounding box center [939, 140] width 135 height 8
click at [887, 46] on button "Add a tag" at bounding box center [870, 51] width 43 height 10
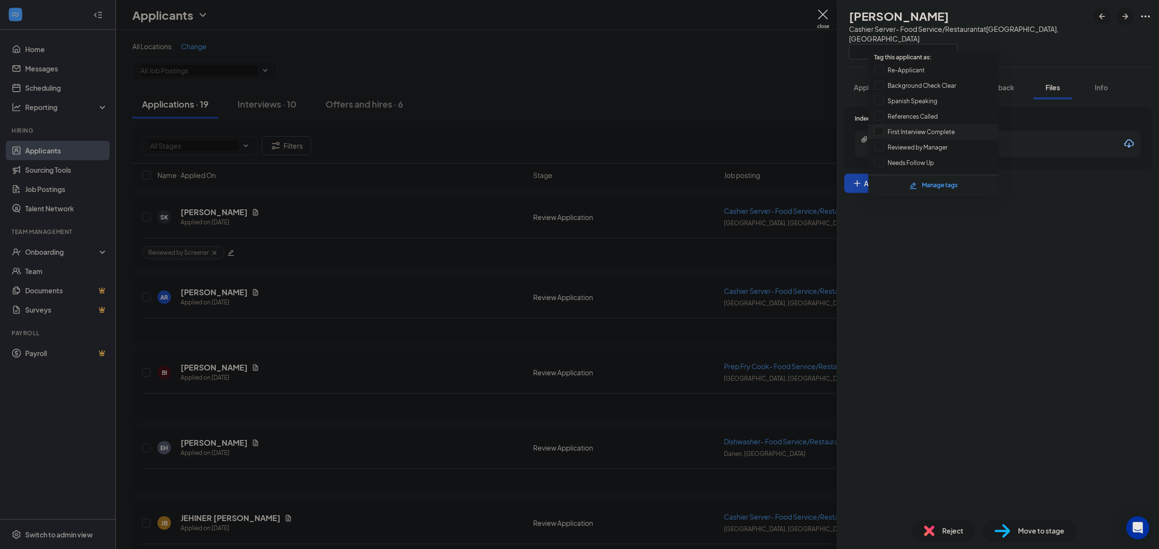
scroll to position [52, 0]
click at [913, 155] on input "Reviewed by Screener" at bounding box center [911, 157] width 74 height 11
checkbox input "true"
click at [1010, 213] on div "Indeed Resume f49e5a5c7864b4a5d9a5e4d16a4004d7.pdf Uploaded by applicant on Sep…" at bounding box center [997, 305] width 322 height 413
click at [992, 84] on button "Feedback" at bounding box center [997, 87] width 52 height 24
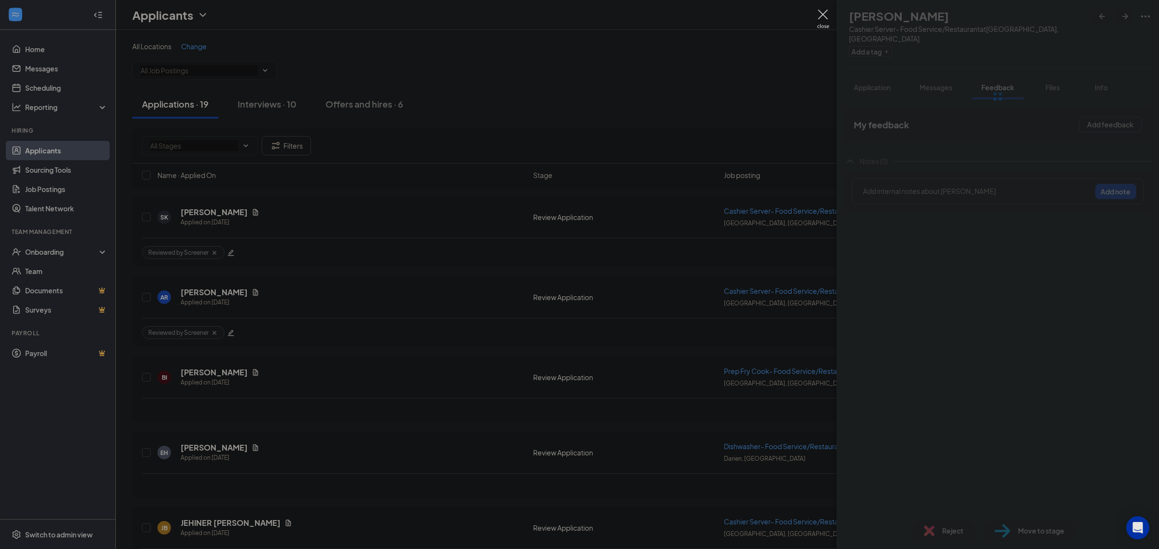
click at [911, 186] on div at bounding box center [977, 193] width 228 height 14
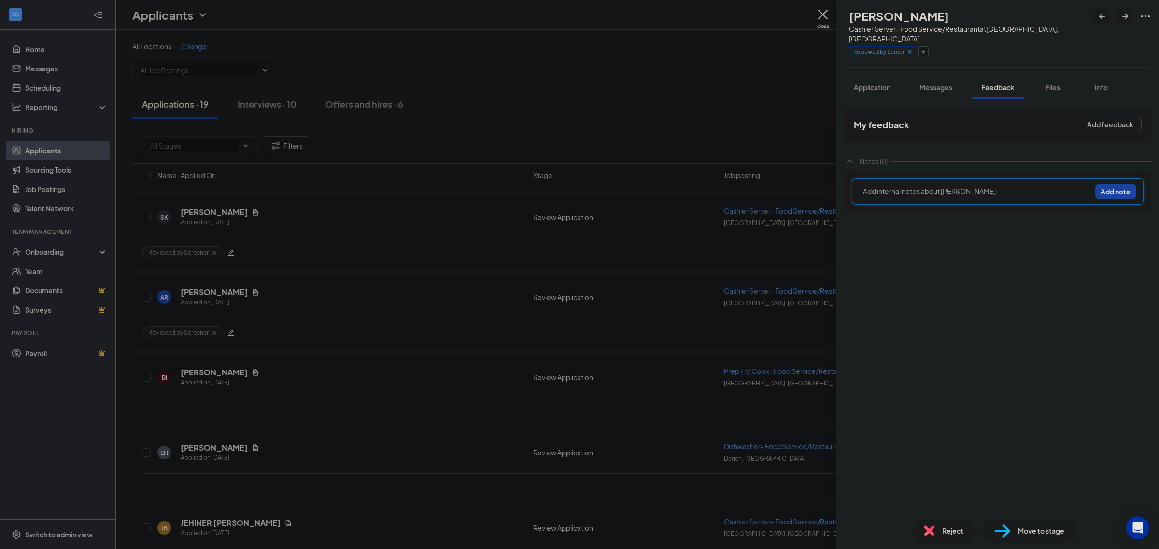
click at [922, 186] on div at bounding box center [976, 191] width 227 height 10
drag, startPoint x: 933, startPoint y: 182, endPoint x: 896, endPoint y: 182, distance: 37.2
click at [896, 186] on div "Rejected: 3 monts" at bounding box center [976, 191] width 227 height 10
click at [1121, 184] on button "Add note" at bounding box center [1115, 191] width 41 height 15
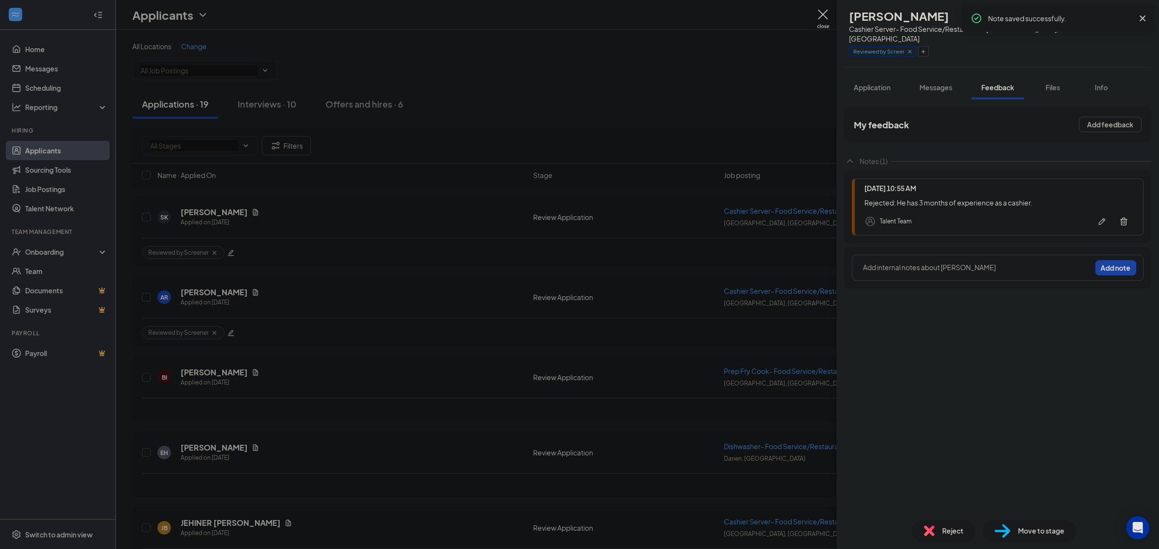
click at [1145, 18] on icon "Cross" at bounding box center [1142, 19] width 12 height 12
drag, startPoint x: 870, startPoint y: 15, endPoint x: 959, endPoint y: 21, distance: 89.0
click at [959, 21] on div "Anthony Rogers" at bounding box center [968, 16] width 239 height 16
copy h1 "Anthony Rogers"
click at [948, 526] on span "Reject" at bounding box center [952, 531] width 21 height 11
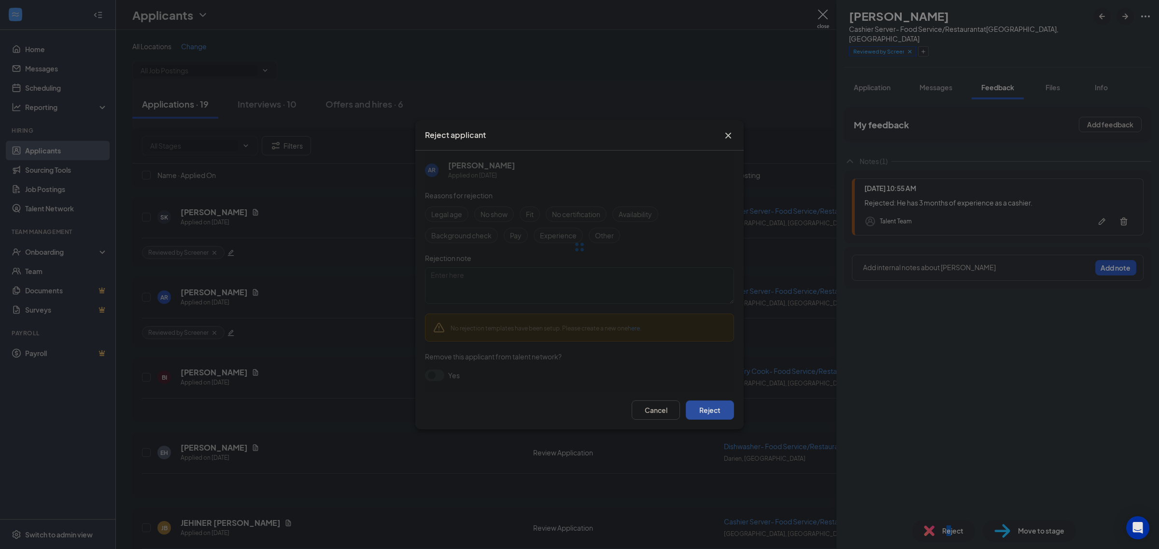
click at [705, 411] on button "Reject" at bounding box center [710, 410] width 48 height 19
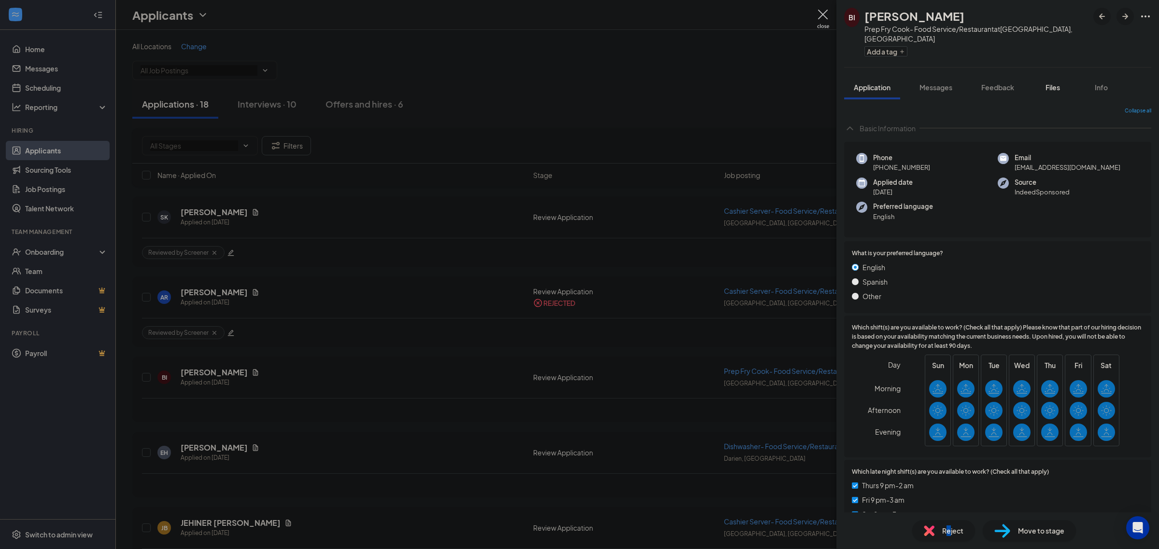
click at [1058, 83] on span "Files" at bounding box center [1052, 87] width 14 height 9
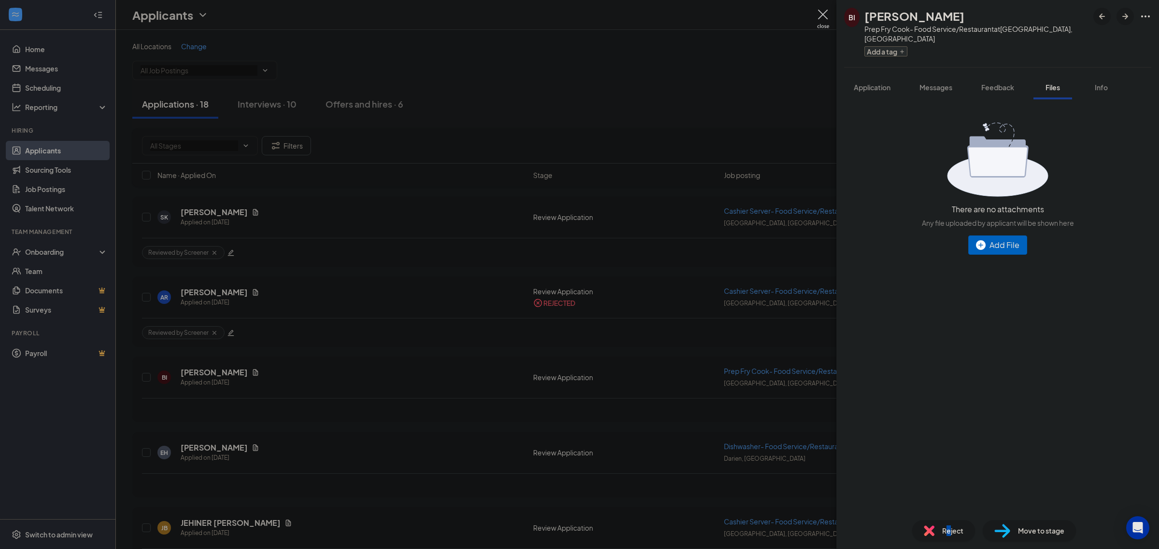
click at [894, 46] on button "Add a tag" at bounding box center [885, 51] width 43 height 10
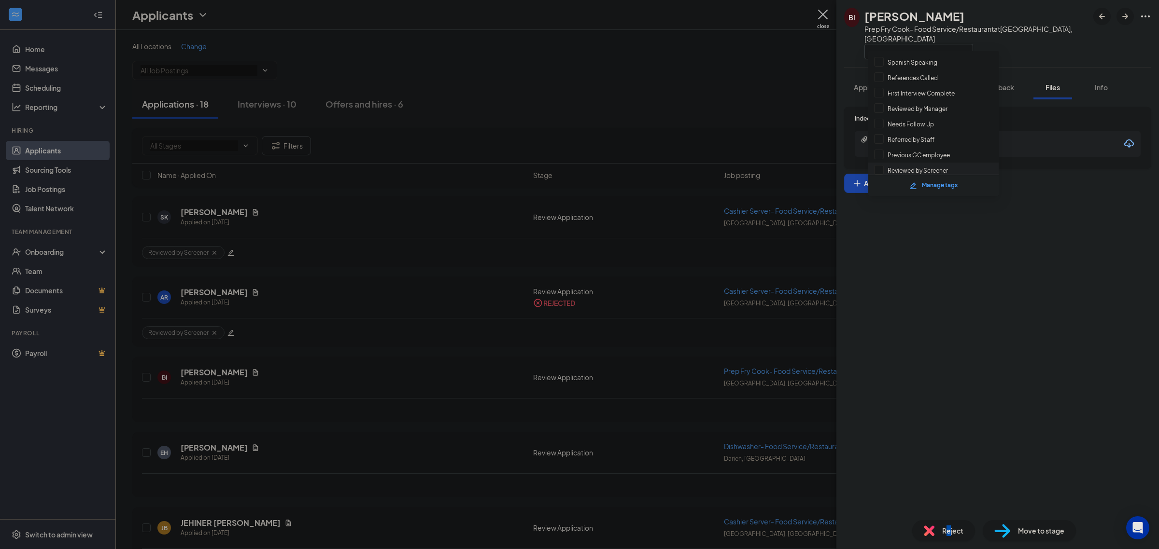
scroll to position [52, 0]
click at [925, 157] on input "Reviewed by Screener" at bounding box center [911, 157] width 74 height 11
checkbox input "true"
drag, startPoint x: 1022, startPoint y: 213, endPoint x: 1002, endPoint y: 108, distance: 107.0
click at [1022, 197] on div "Indeed Resume b53cc0b2237572fe228c4e25478c02f5.pdf Uploaded by applicant on Sep…" at bounding box center [997, 305] width 322 height 413
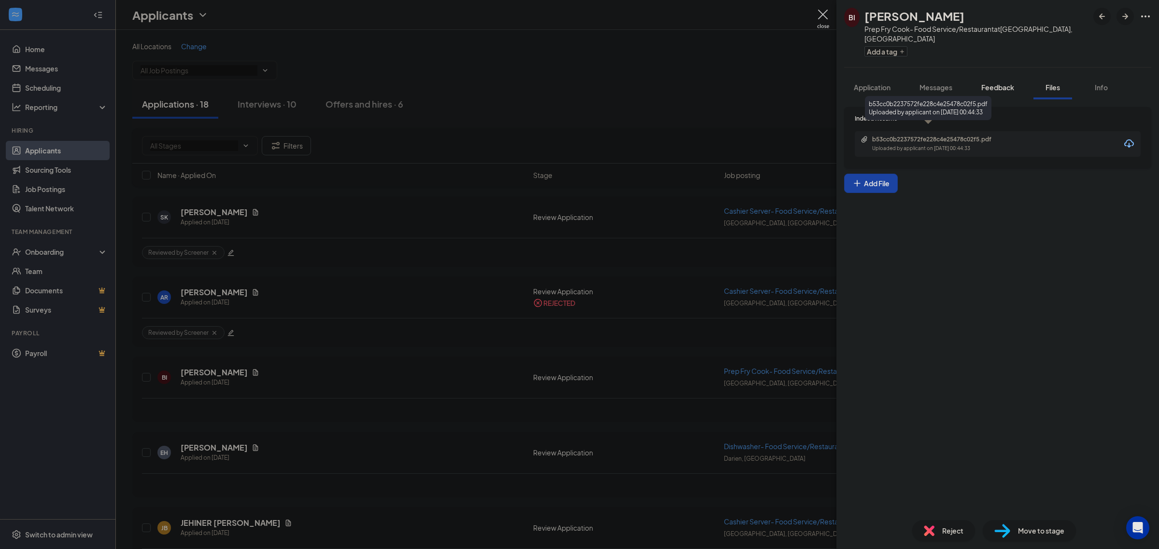
drag, startPoint x: 995, startPoint y: 79, endPoint x: 991, endPoint y: 87, distance: 9.1
click at [995, 83] on span "Feedback" at bounding box center [997, 87] width 33 height 9
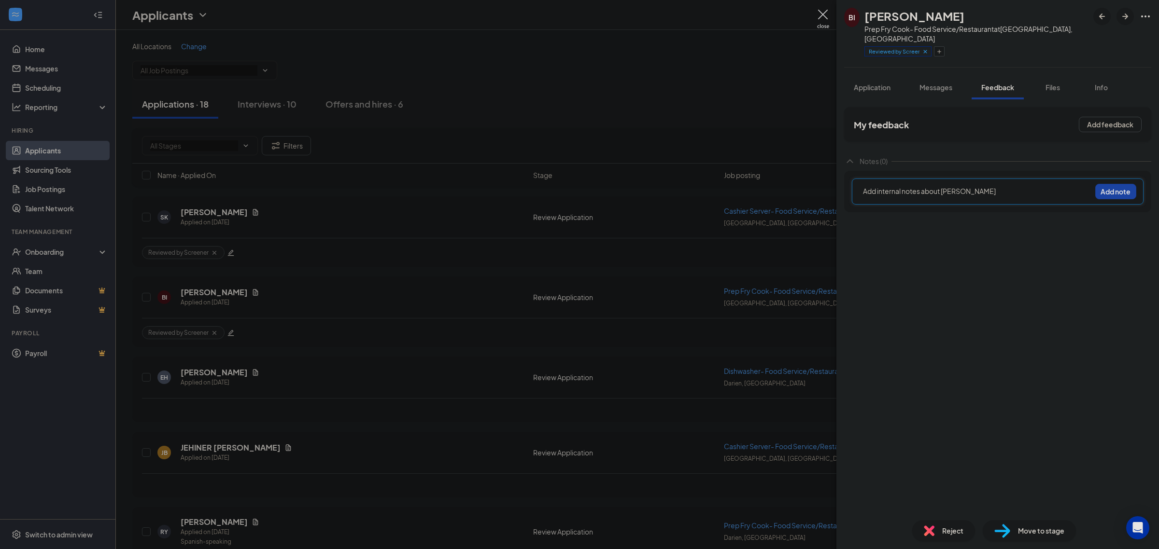
click at [976, 187] on div at bounding box center [976, 192] width 227 height 13
click at [1114, 187] on button "Add note" at bounding box center [1115, 191] width 41 height 15
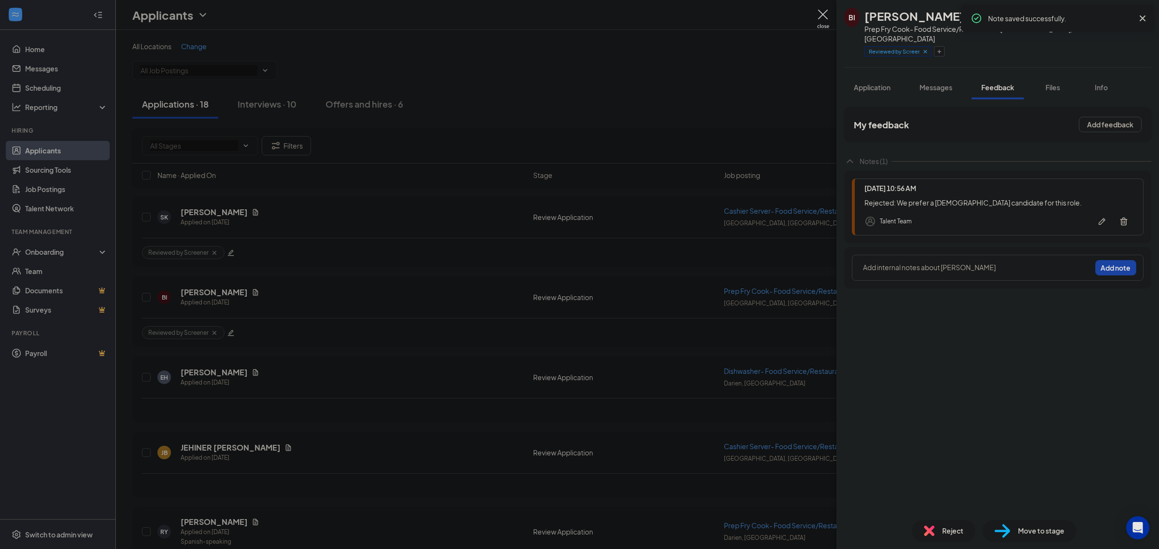
drag, startPoint x: 1139, startPoint y: 22, endPoint x: 1033, endPoint y: 13, distance: 106.6
click at [1140, 21] on icon "Cross" at bounding box center [1142, 19] width 12 height 12
drag, startPoint x: 870, startPoint y: 17, endPoint x: 954, endPoint y: 17, distance: 83.5
click at [954, 17] on div "Brittney Irby" at bounding box center [976, 16] width 224 height 16
copy h1 "Brittney Irby"
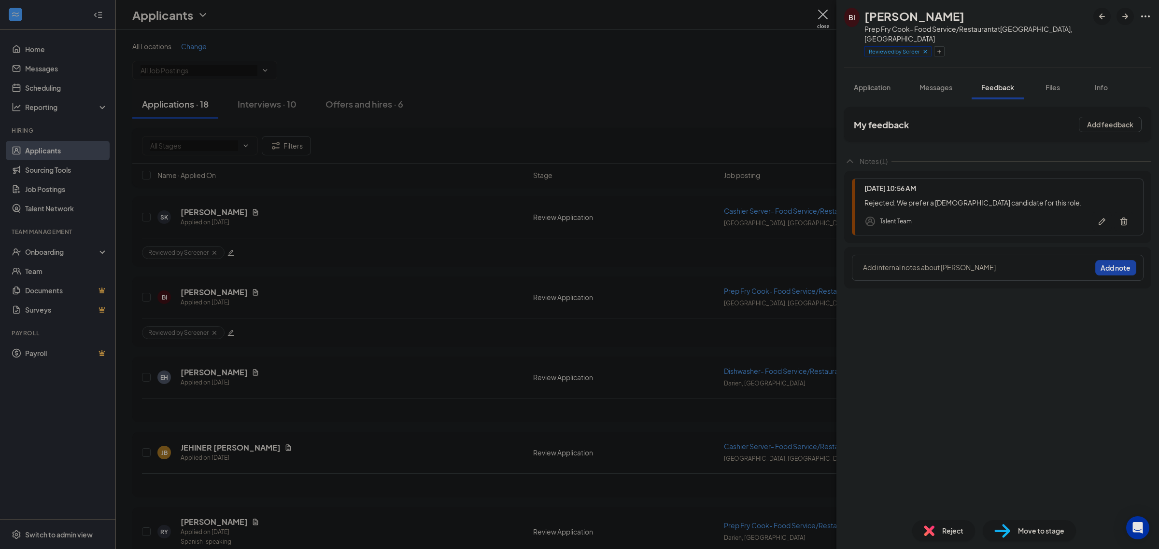
click at [951, 520] on div "Reject Move to stage" at bounding box center [997, 531] width 322 height 37
click at [946, 527] on span "Reject" at bounding box center [952, 531] width 21 height 11
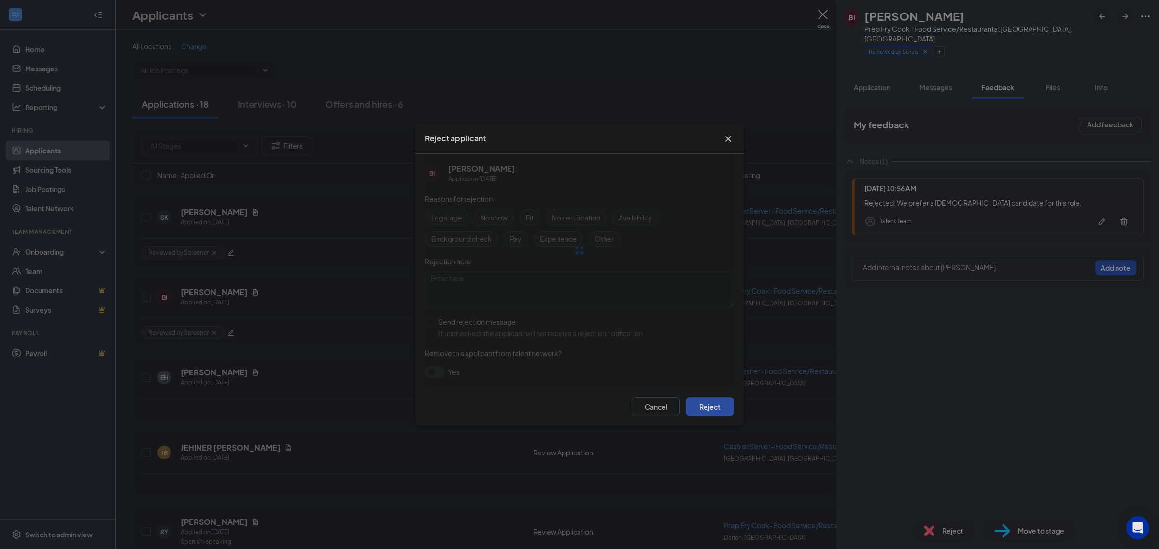
click at [711, 406] on button "Reject" at bounding box center [710, 406] width 48 height 19
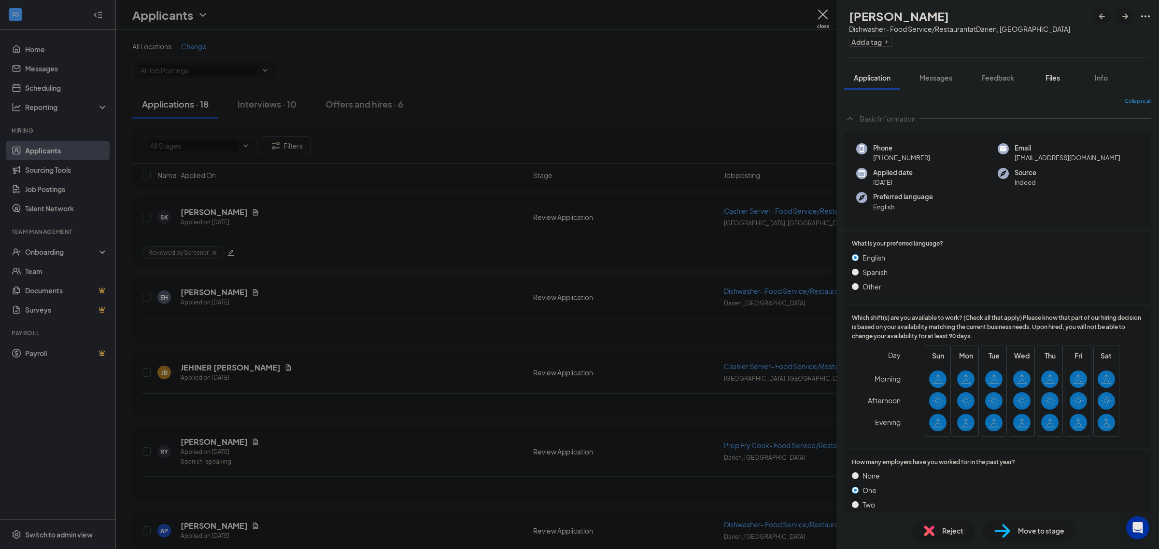
click at [1052, 86] on button "Files" at bounding box center [1052, 78] width 39 height 24
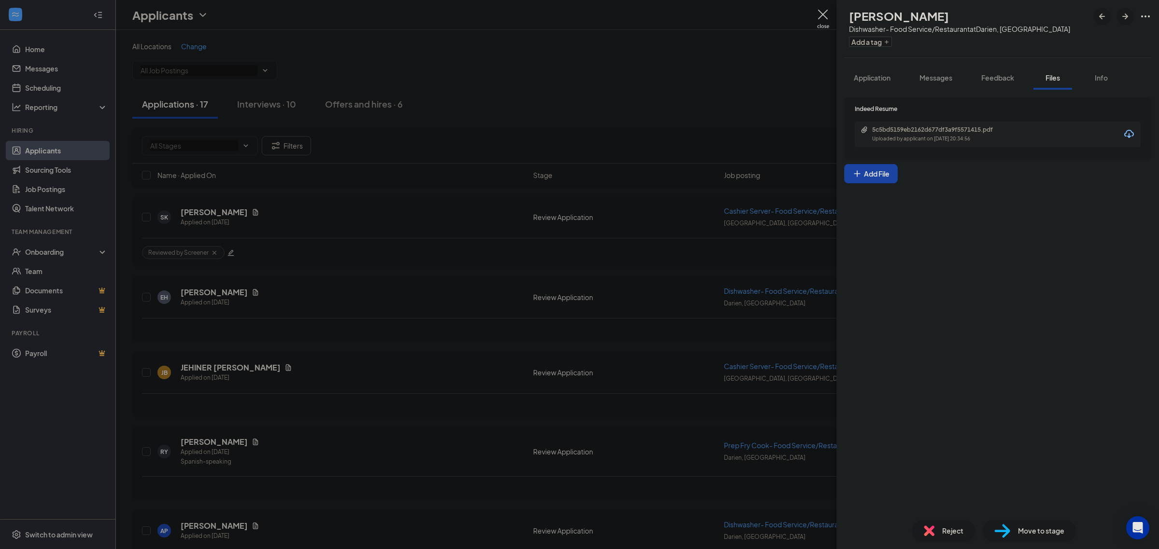
click at [893, 125] on div "5c5bd5159eb2162d677df3a9f5571415.pdf Uploaded by applicant on Sep 12, 2025 at 2…" at bounding box center [998, 135] width 286 height 26
click at [895, 128] on div "5c5bd5159eb2162d677df3a9f5571415.pdf" at bounding box center [939, 130] width 135 height 8
click at [883, 39] on button "Add a tag" at bounding box center [870, 42] width 43 height 10
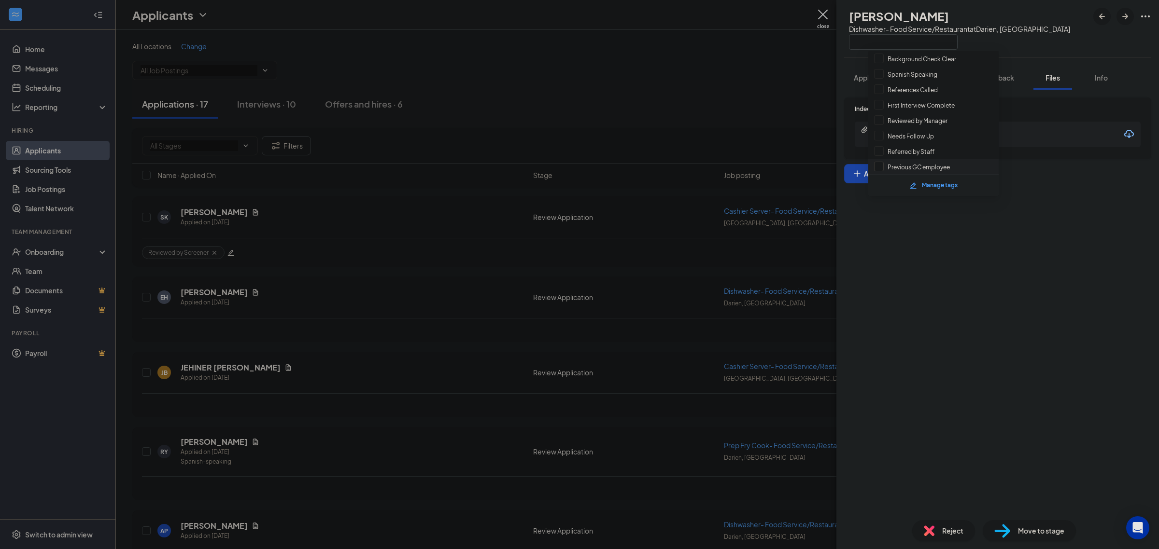
scroll to position [52, 0]
click at [930, 152] on input "Reviewed by Screener" at bounding box center [911, 157] width 74 height 11
checkbox input "true"
drag, startPoint x: 1028, startPoint y: 230, endPoint x: 1002, endPoint y: 136, distance: 97.8
click at [1028, 228] on div "Indeed Resume 5c5bd5159eb2162d677df3a9f5571415.pdf Uploaded by applicant on Sep…" at bounding box center [997, 301] width 322 height 423
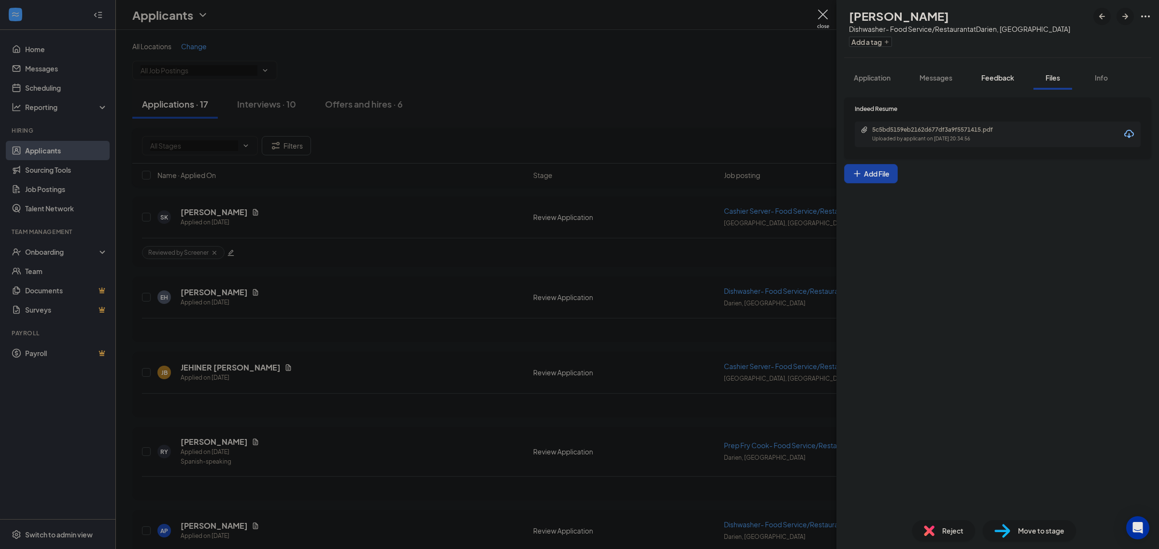
click at [983, 71] on button "Feedback" at bounding box center [997, 78] width 52 height 24
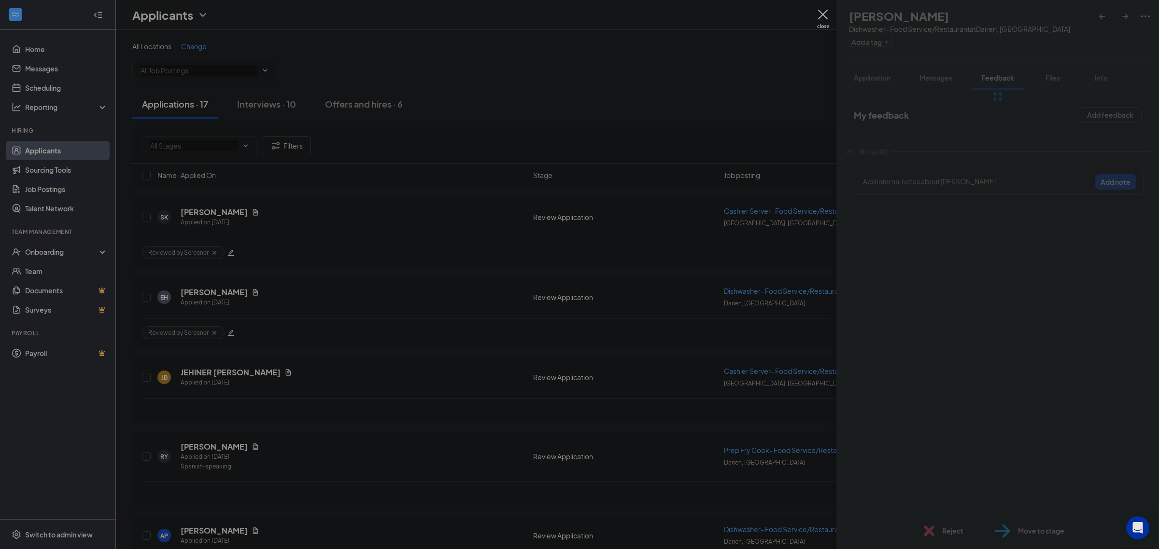
click at [942, 186] on div at bounding box center [997, 96] width 322 height 193
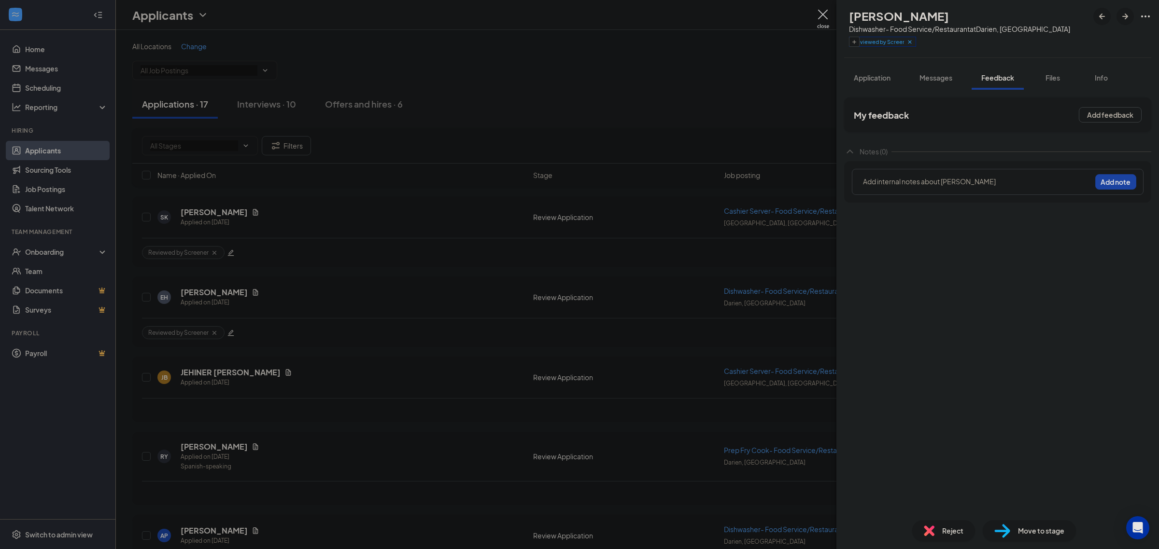
click at [928, 170] on div "Add internal notes about Ephrain Humphrey Add note" at bounding box center [998, 182] width 292 height 26
click at [933, 175] on div "Add internal notes about Ephrain Humphrey Add note" at bounding box center [998, 182] width 292 height 26
click at [954, 180] on div at bounding box center [976, 182] width 227 height 10
click at [1118, 189] on button "Add note" at bounding box center [1115, 181] width 41 height 15
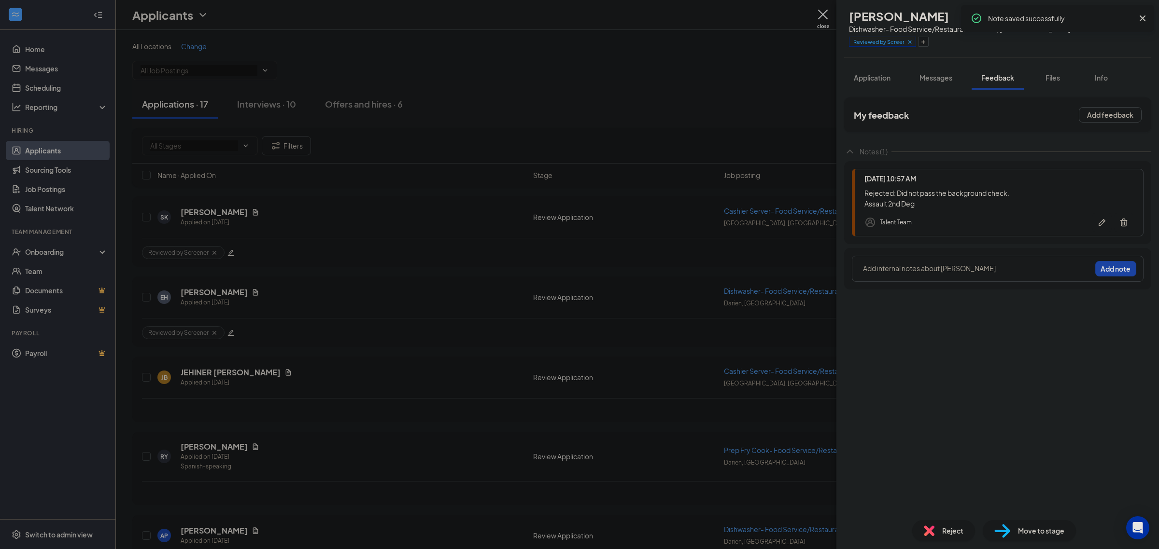
click at [1140, 17] on icon "Cross" at bounding box center [1142, 19] width 12 height 12
drag, startPoint x: 867, startPoint y: 14, endPoint x: 971, endPoint y: 22, distance: 104.6
click at [971, 22] on div "EH Ephrain Humphrey Dishwasher- Food Service/Restaurant at Darien, CT Reviewed …" at bounding box center [957, 29] width 226 height 42
copy h1 "Ephrain Humphrey"
click at [937, 536] on div "Reject" at bounding box center [943, 530] width 63 height 21
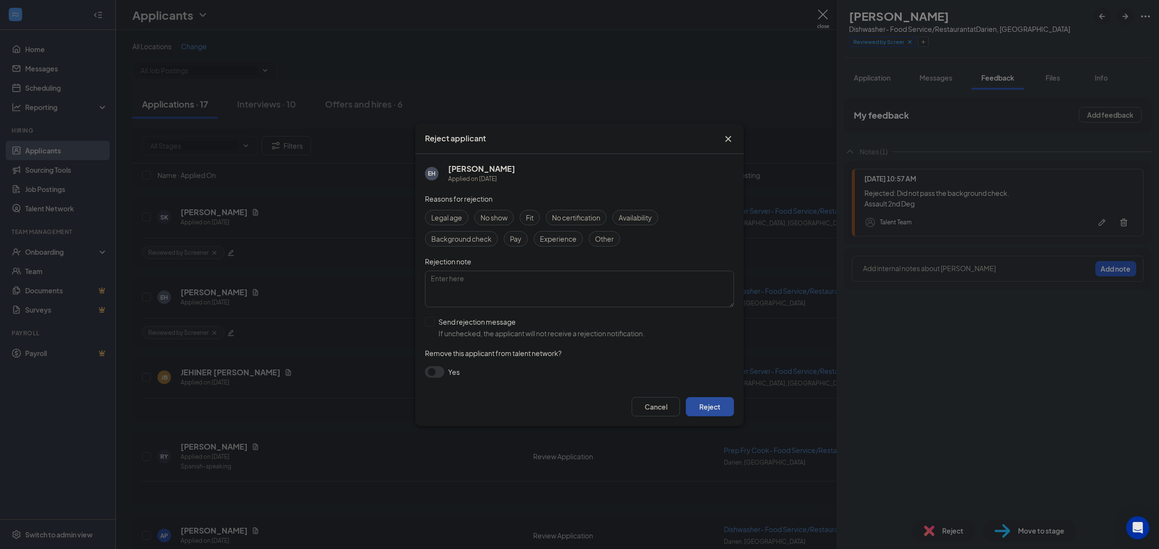
click at [701, 411] on button "Reject" at bounding box center [710, 406] width 48 height 19
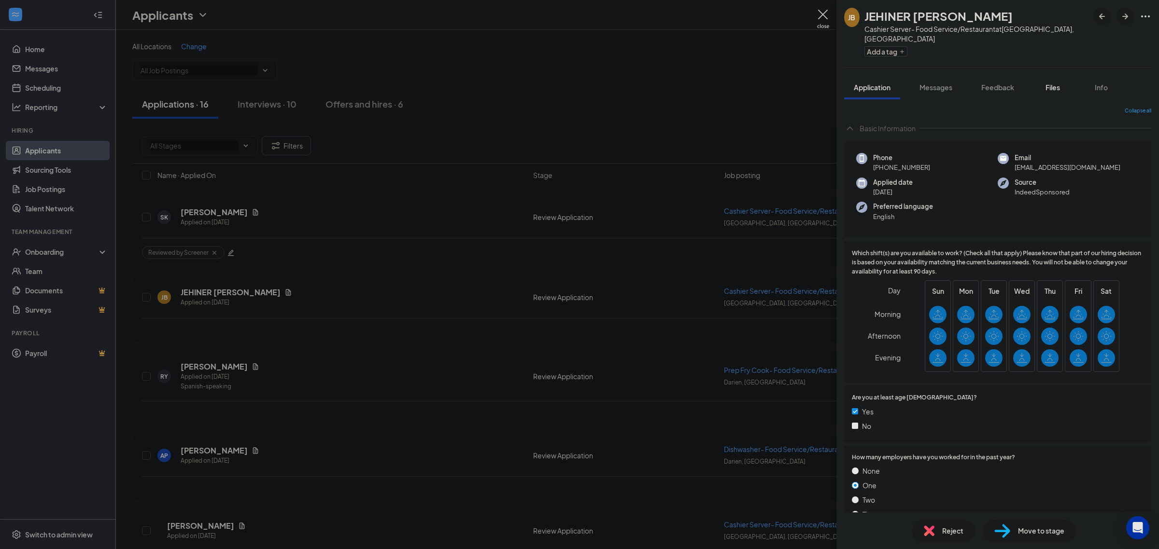
click at [1055, 75] on button "Files" at bounding box center [1052, 87] width 39 height 24
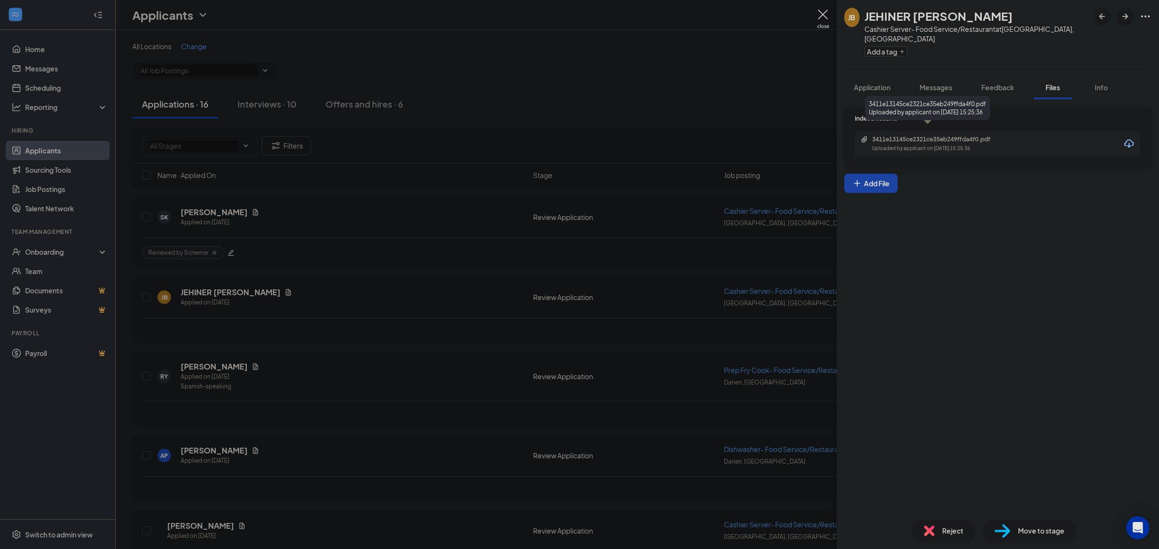
click at [954, 136] on div "3411e13145ce2321ce35eb249ffda4f0.pdf Uploaded by applicant on Sep 12, 2025 at 1…" at bounding box center [938, 144] width 156 height 17
drag, startPoint x: 868, startPoint y: 15, endPoint x: 962, endPoint y: 18, distance: 94.7
click at [962, 18] on div "JEHINER [PERSON_NAME]" at bounding box center [976, 16] width 224 height 16
click at [886, 86] on button "Application" at bounding box center [872, 87] width 56 height 24
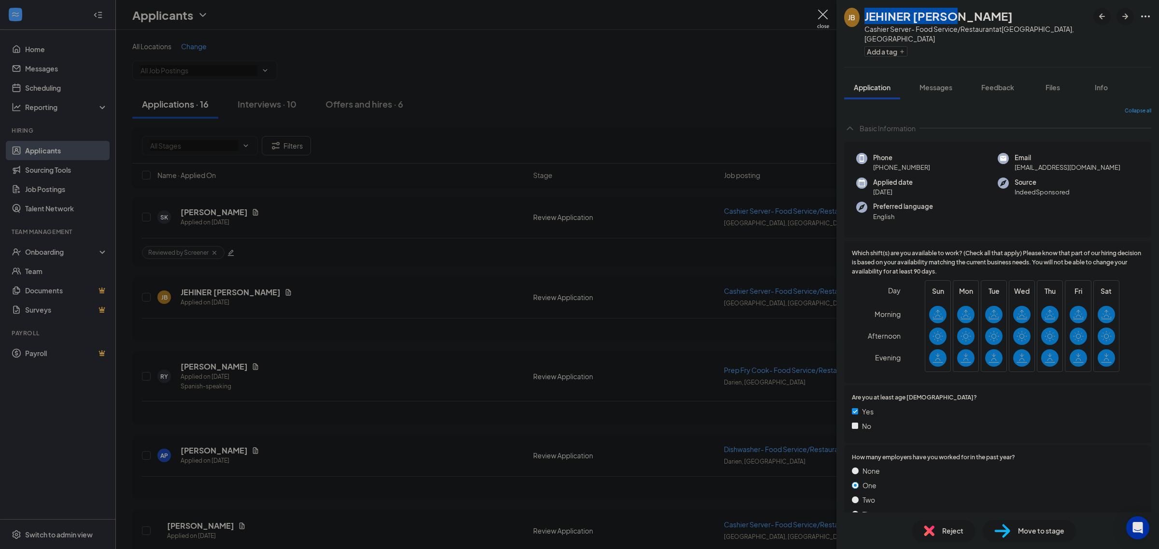
click at [1124, 107] on span "Collapse all" at bounding box center [1137, 111] width 27 height 8
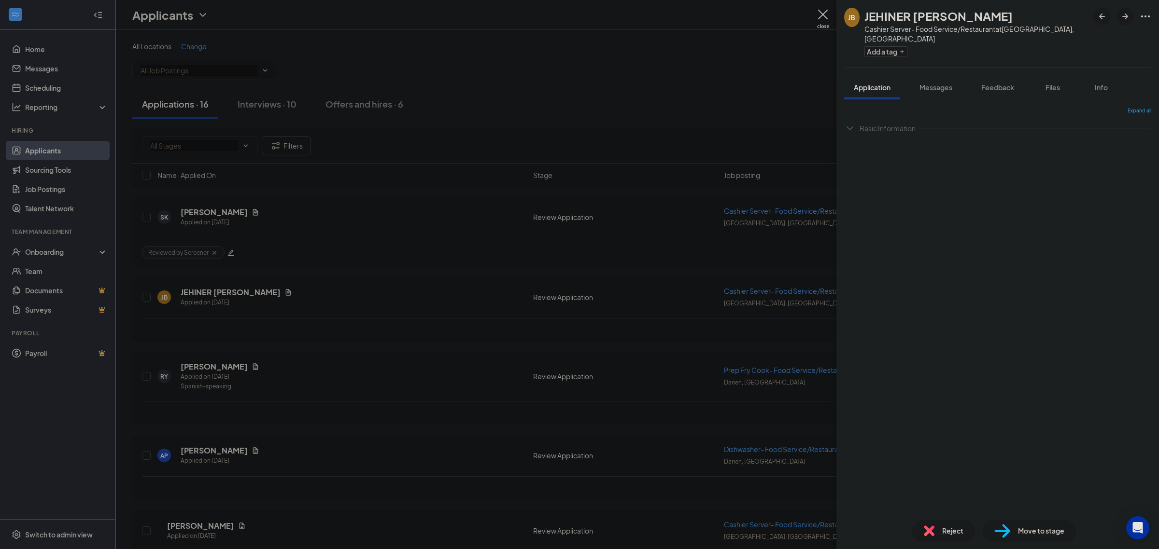
click at [1125, 107] on div "Expand all" at bounding box center [997, 111] width 307 height 8
click at [1130, 107] on span "Expand all" at bounding box center [1139, 111] width 24 height 8
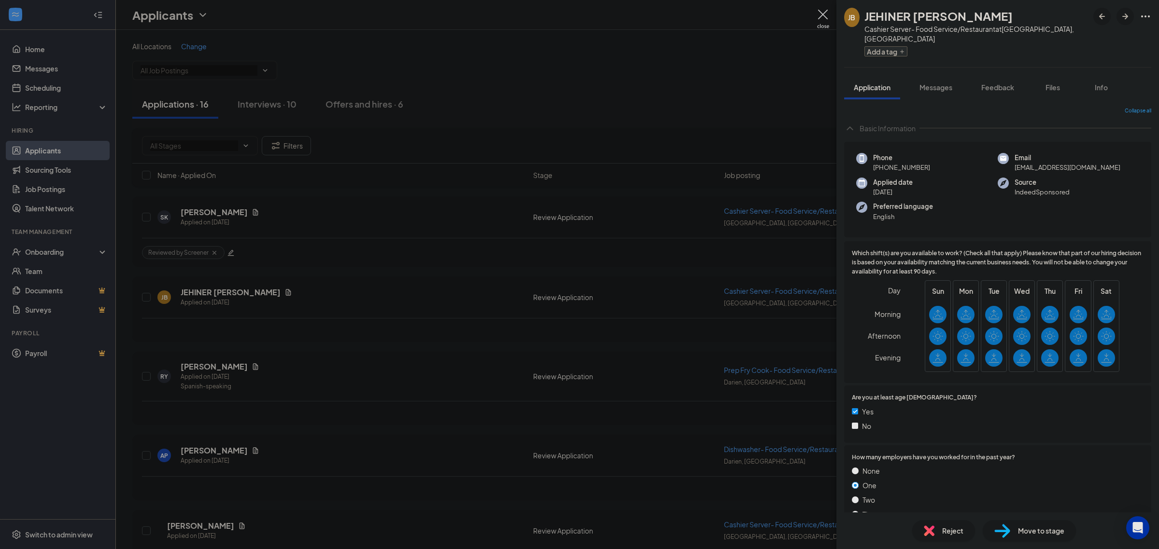
click at [880, 46] on button "Add a tag" at bounding box center [885, 51] width 43 height 10
click at [927, 89] on input "Background Check Clear" at bounding box center [915, 85] width 82 height 11
checkbox input "true"
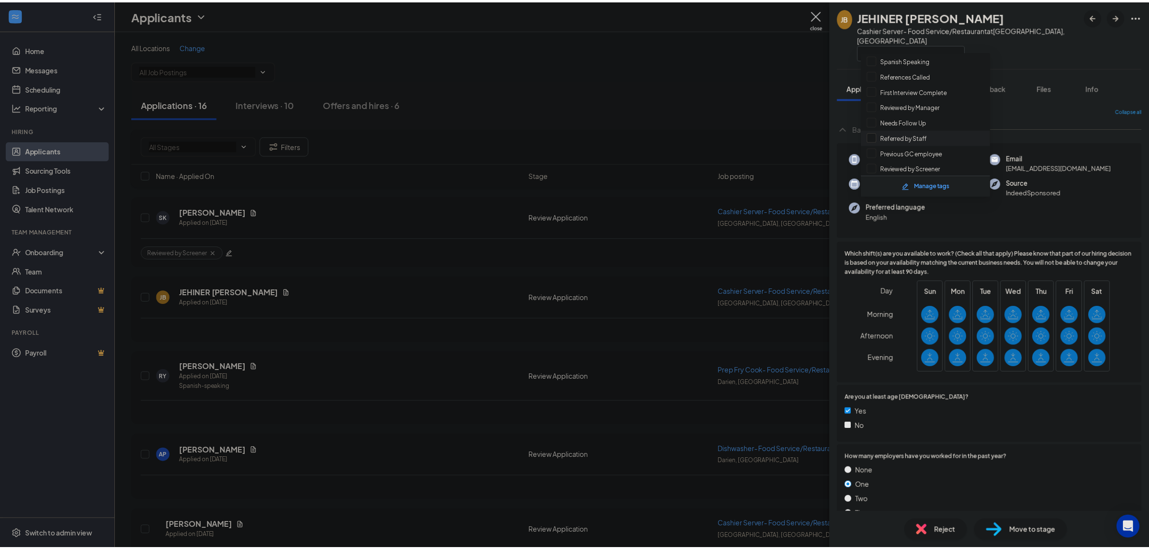
scroll to position [52, 0]
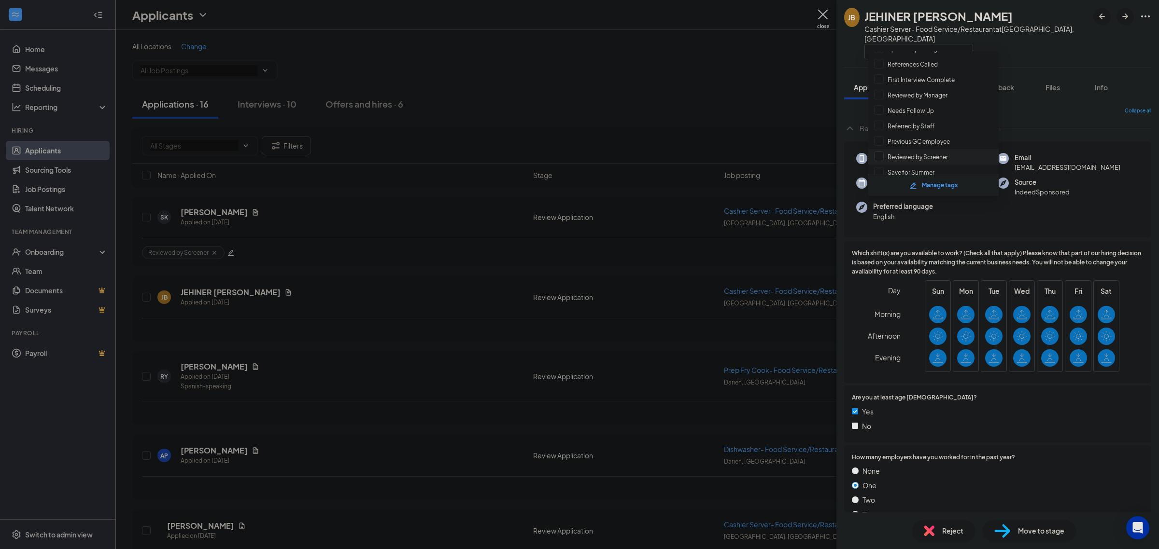
click at [921, 156] on input "Reviewed by Screener" at bounding box center [911, 157] width 74 height 11
checkbox input "true"
click at [1017, 52] on div "JB JEHINER BERRIO Cashier Server- Food Service/Restaurant at Old Greenwich, CT" at bounding box center [997, 33] width 322 height 67
click at [928, 83] on span "Messages" at bounding box center [935, 87] width 33 height 9
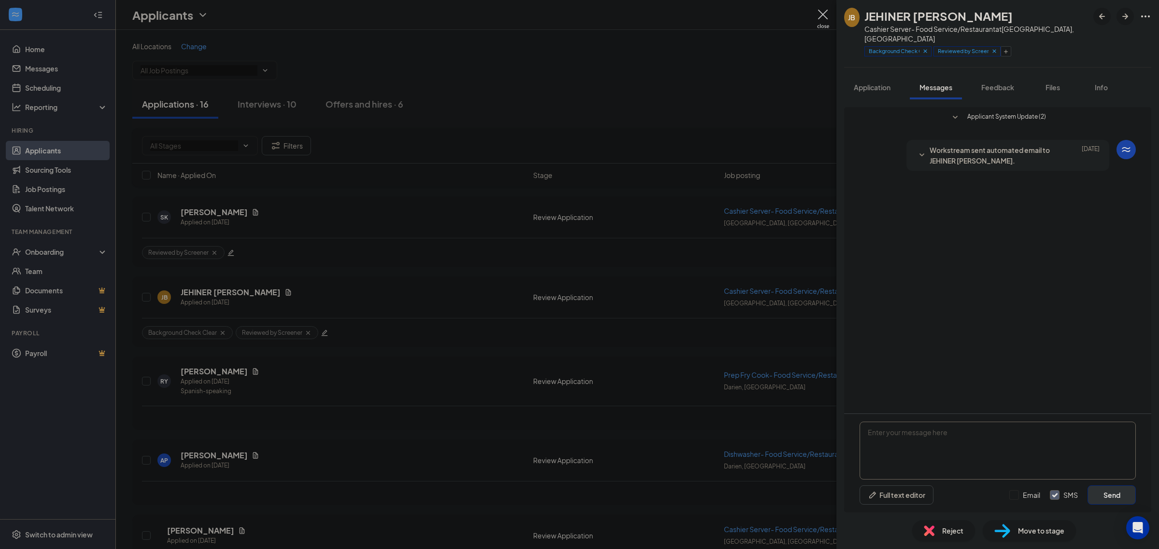
click at [899, 443] on textarea at bounding box center [997, 451] width 276 height 58
paste textarea "Jehiner"
type textarea "Hi Jehiner, this is Cherry from Garden Catering. May I ask if you're available …"
click at [1104, 494] on button "Send" at bounding box center [1111, 495] width 48 height 19
click at [818, 17] on img at bounding box center [823, 19] width 12 height 19
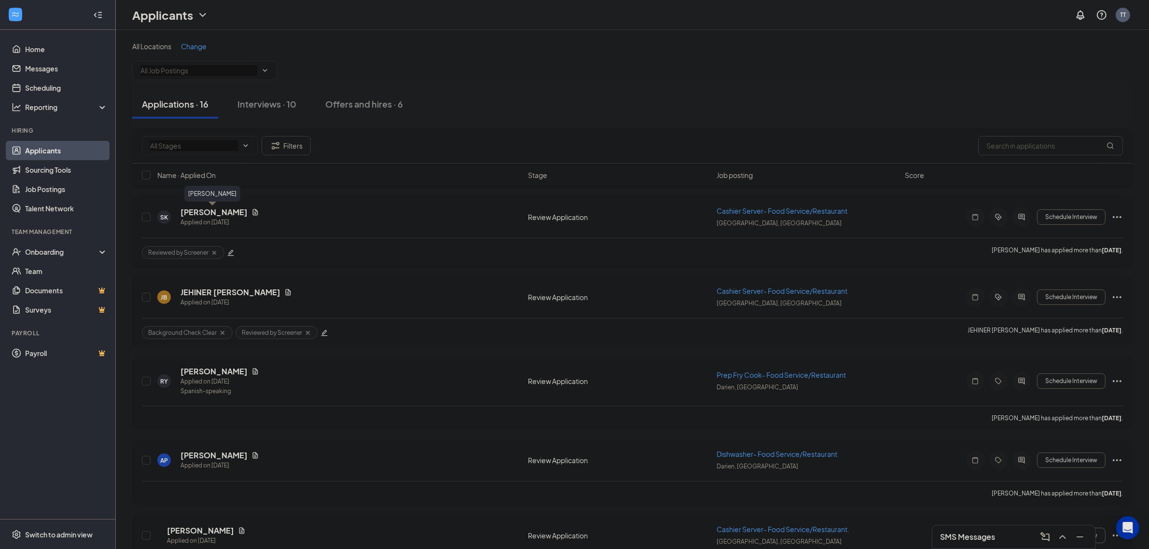
click at [218, 212] on h5 "[PERSON_NAME]" at bounding box center [214, 212] width 67 height 11
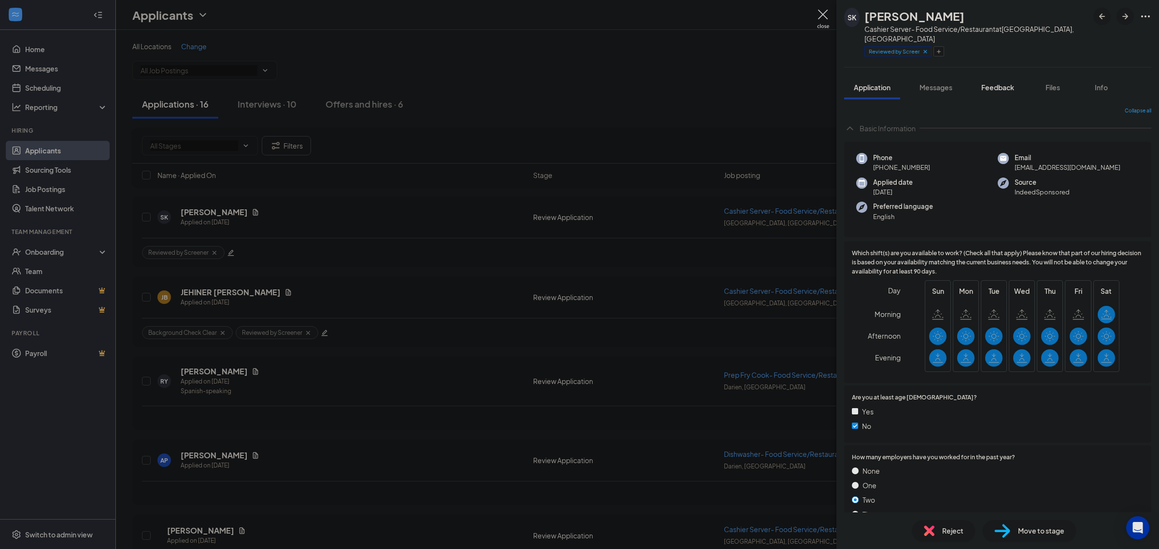
click at [947, 83] on span "Messages" at bounding box center [935, 87] width 33 height 9
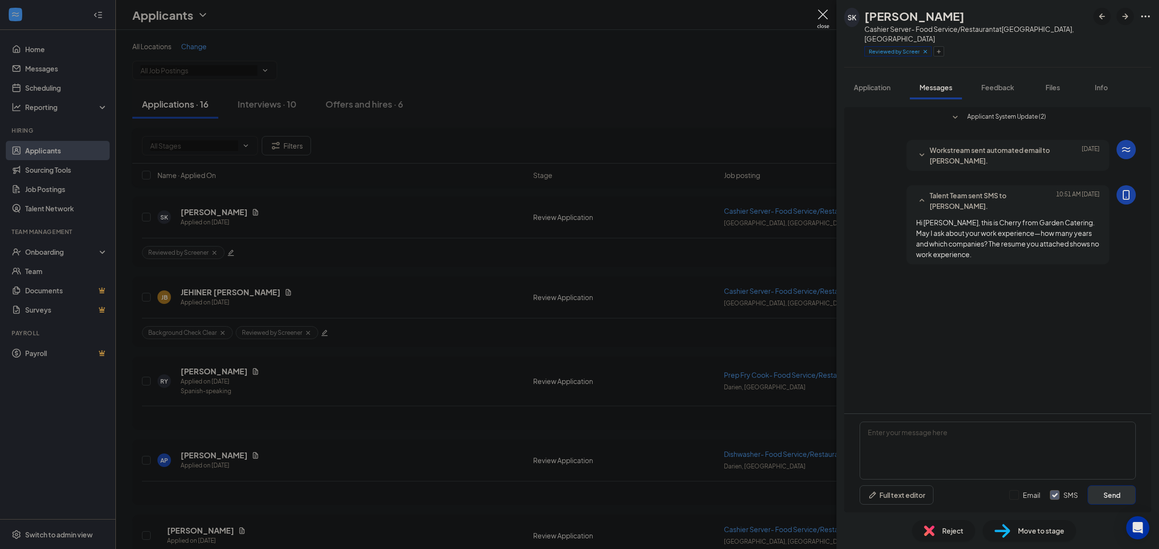
click at [820, 11] on img at bounding box center [823, 19] width 12 height 19
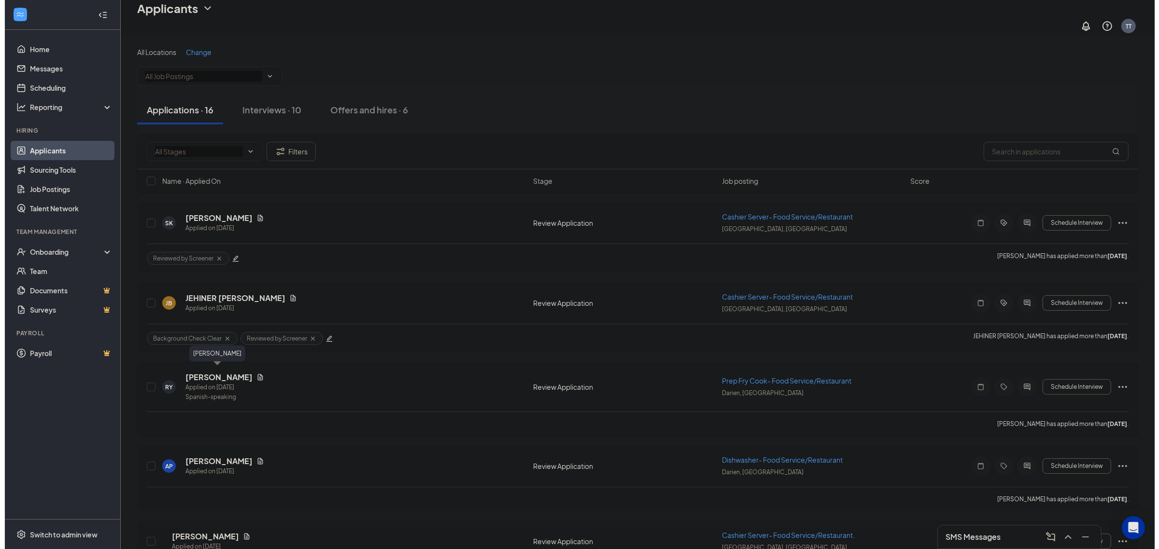
scroll to position [121, 0]
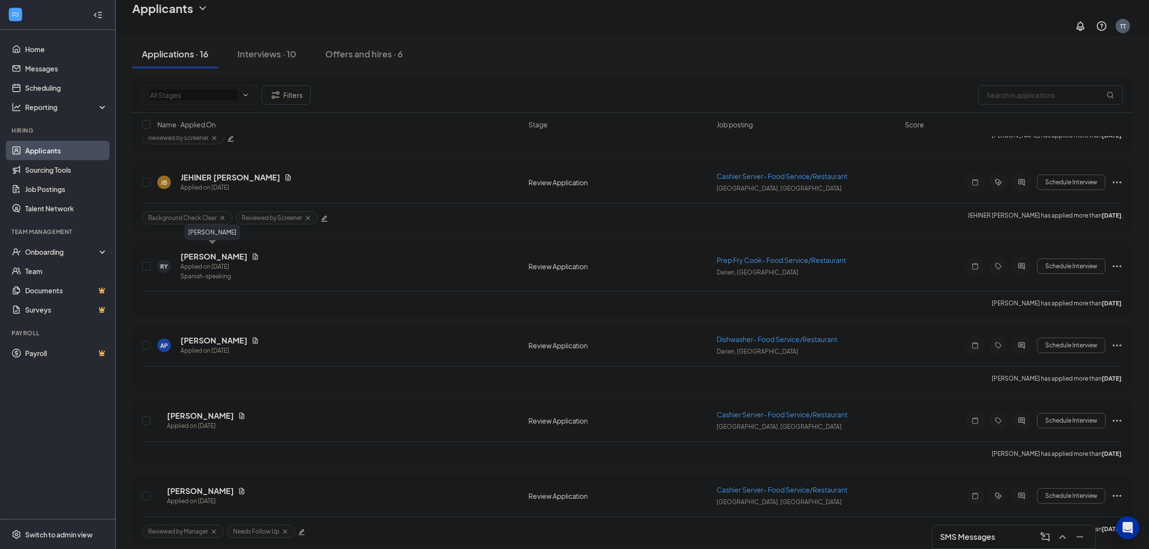
click at [207, 252] on h5 "Rosa Yrribarren" at bounding box center [214, 257] width 67 height 11
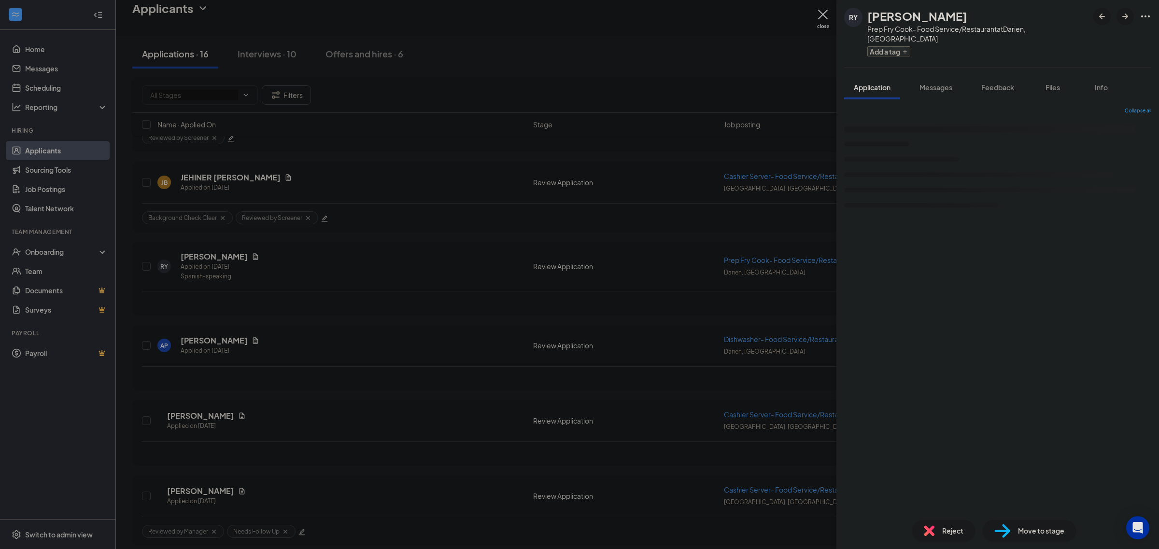
click at [883, 46] on button "Add a tag" at bounding box center [888, 51] width 43 height 10
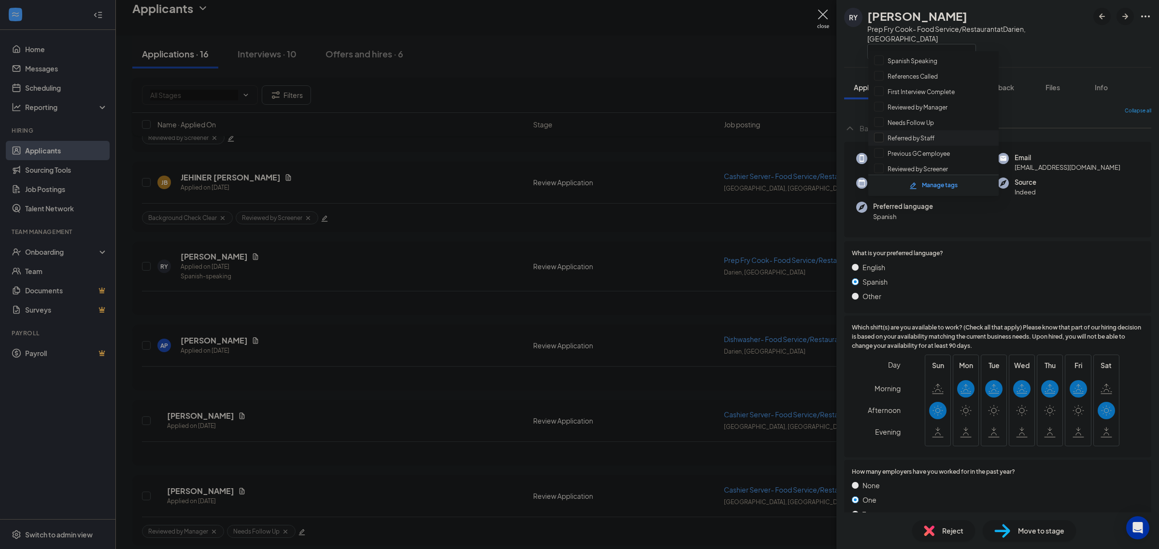
scroll to position [52, 0]
drag, startPoint x: 932, startPoint y: 148, endPoint x: 1007, endPoint y: 114, distance: 82.3
click at [933, 152] on input "Reviewed by Screener" at bounding box center [911, 157] width 74 height 11
checkbox input "true"
drag, startPoint x: 1036, startPoint y: 40, endPoint x: 1027, endPoint y: 46, distance: 10.0
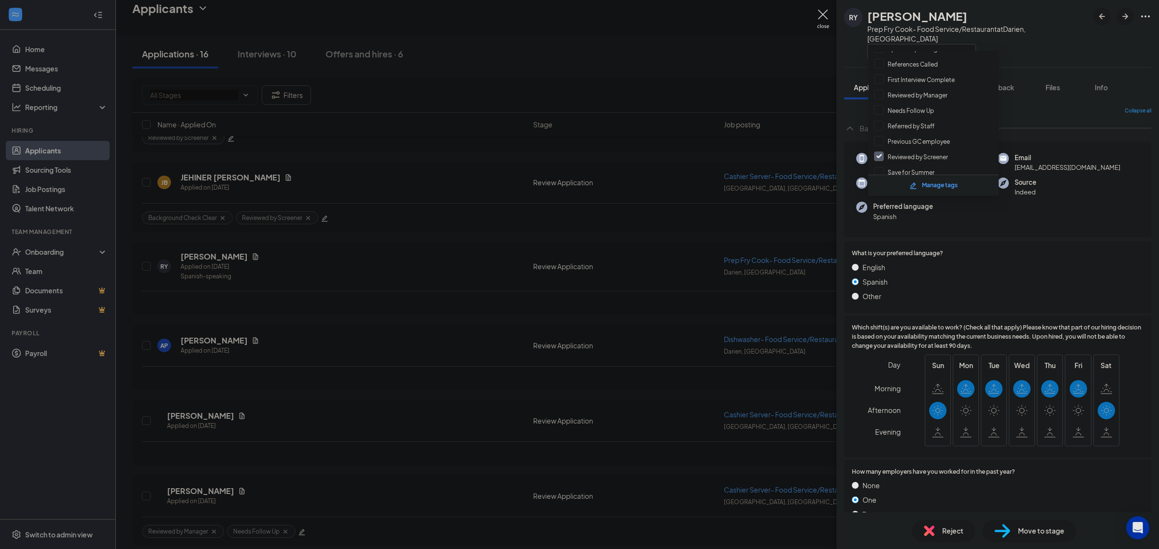
click at [1032, 43] on div at bounding box center [977, 51] width 221 height 16
click at [1008, 75] on button "Feedback" at bounding box center [997, 87] width 52 height 24
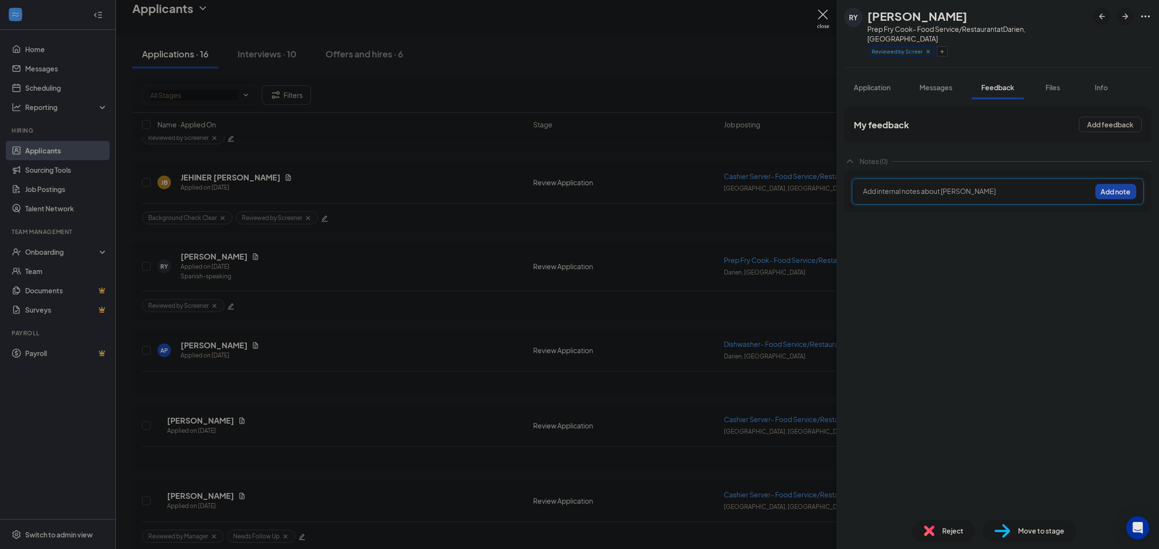
click at [986, 186] on div at bounding box center [976, 191] width 227 height 10
click at [1120, 184] on button "Add note" at bounding box center [1115, 191] width 41 height 15
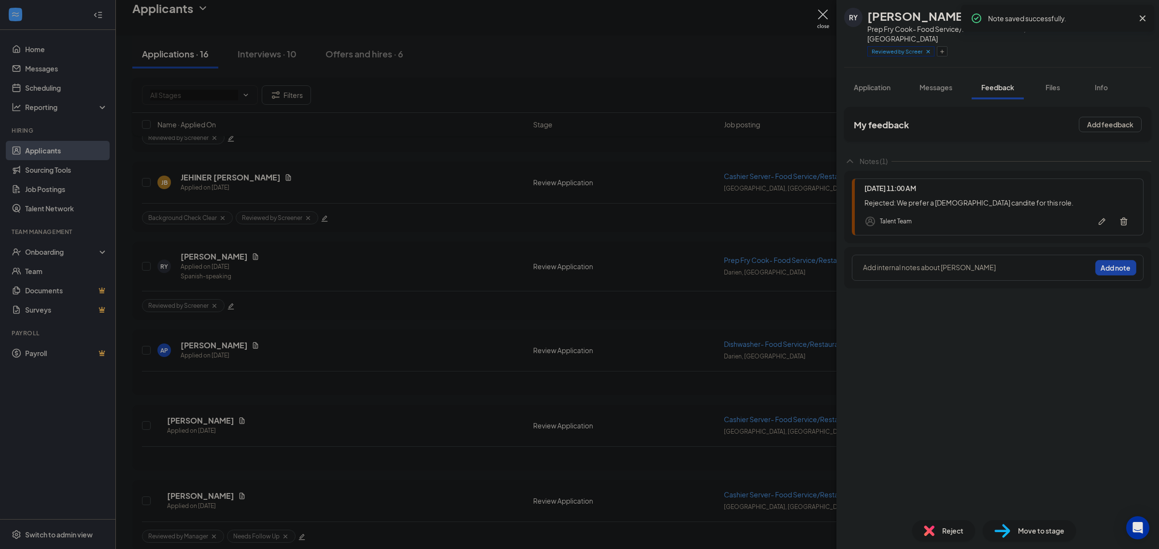
drag, startPoint x: 867, startPoint y: 12, endPoint x: 954, endPoint y: 17, distance: 88.0
click at [954, 17] on div "RY Rosa Yrribarren Prep Fry Cook- Food Service/Restaurant at Darien, CT Reviewe…" at bounding box center [966, 34] width 244 height 52
copy h1 "Rosa Yrribarren"
click at [941, 527] on div "Reject" at bounding box center [943, 530] width 63 height 21
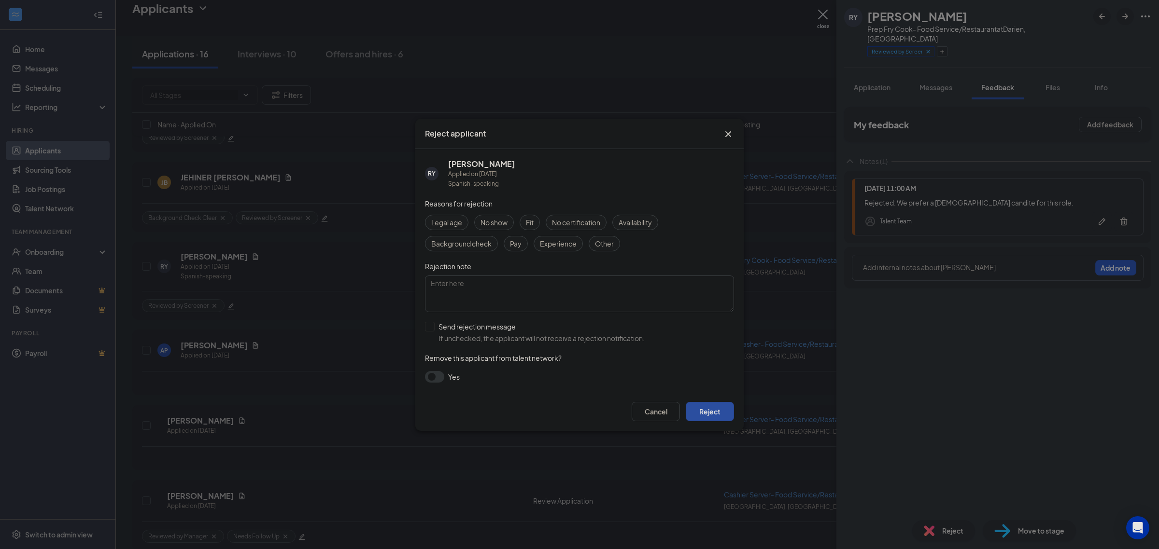
click at [709, 409] on button "Reject" at bounding box center [710, 411] width 48 height 19
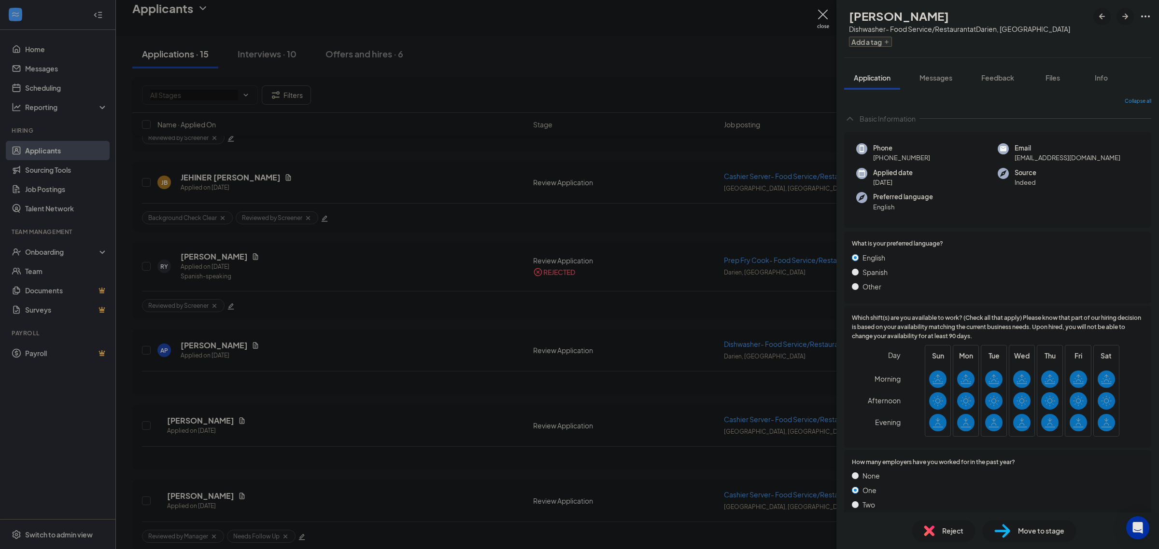
click at [892, 42] on button "Add a tag" at bounding box center [870, 42] width 43 height 10
click at [935, 152] on input "Reviewed by Screener" at bounding box center [911, 157] width 74 height 11
checkbox input "true"
click at [1049, 80] on span "Files" at bounding box center [1052, 77] width 14 height 9
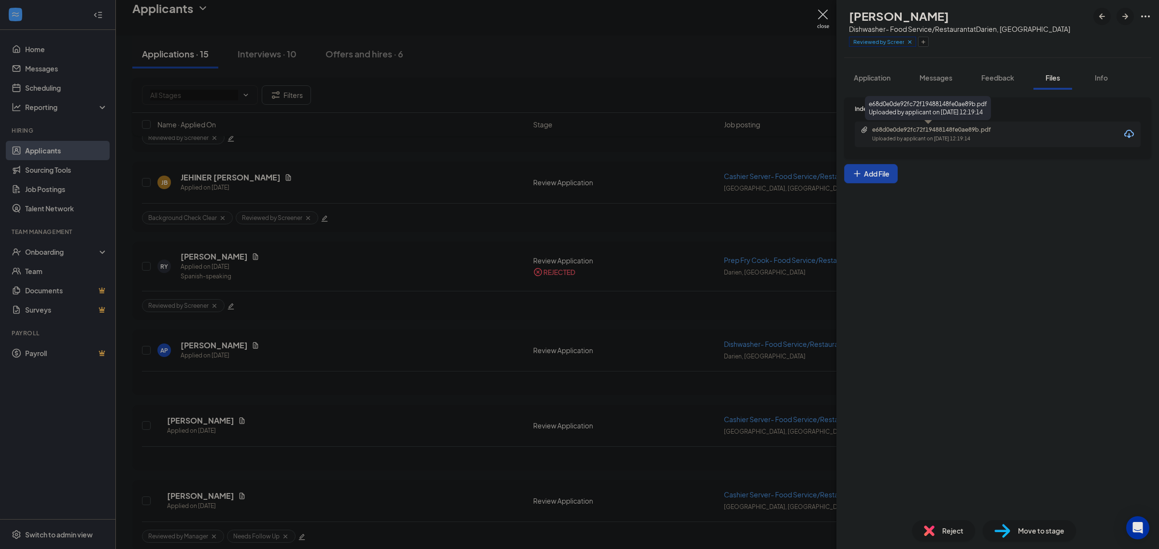
click at [961, 133] on div "e68d0e0de92fc72f19488148fe0ae89b.pdf" at bounding box center [939, 130] width 135 height 8
click at [993, 82] on div "Feedback" at bounding box center [997, 78] width 33 height 10
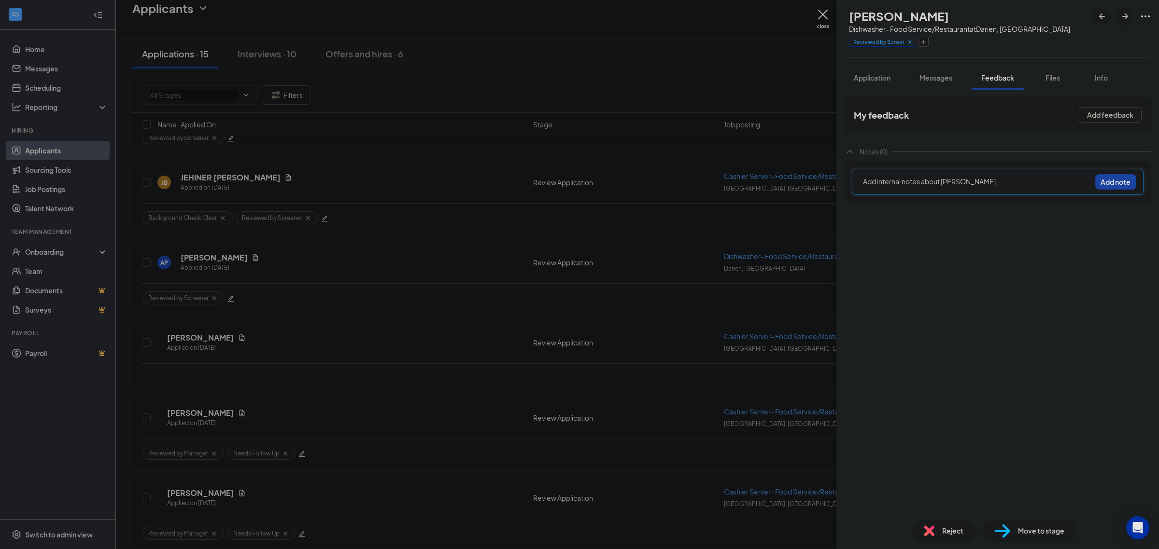
click at [961, 182] on div at bounding box center [976, 182] width 227 height 10
drag, startPoint x: 813, startPoint y: 182, endPoint x: 806, endPoint y: 182, distance: 7.3
click at [806, 182] on div "AP Agim Pepaj Dishwasher- Food Service/Restaurant at Darien, CT Reviewed by Scr…" at bounding box center [579, 274] width 1159 height 549
click at [898, 183] on span "Rejected: Her experience was only as a prep cook." at bounding box center [942, 181] width 159 height 9
click at [1105, 179] on button "Add note" at bounding box center [1115, 181] width 41 height 15
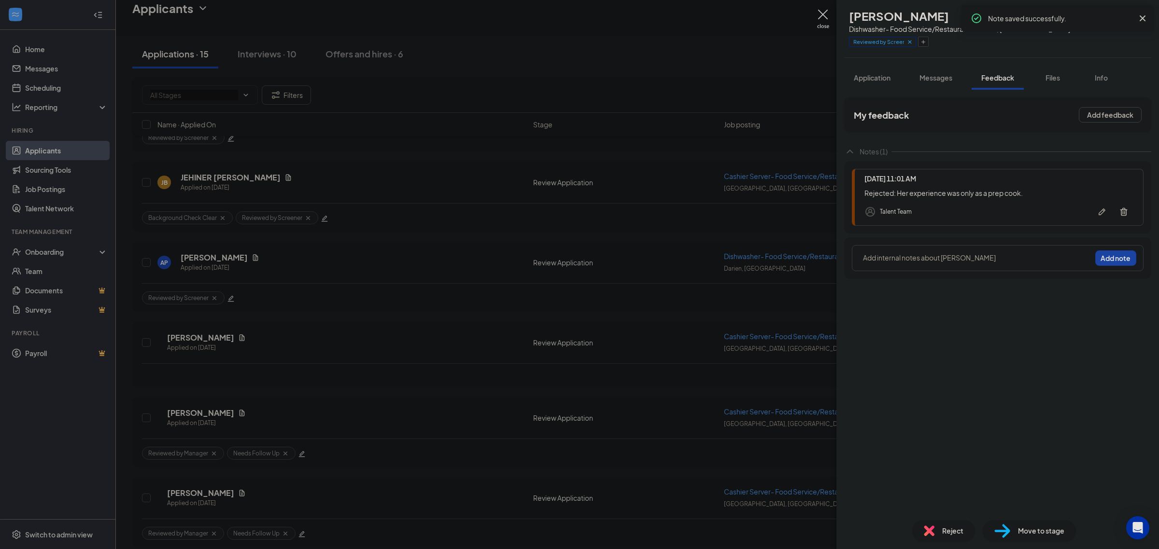
click at [1144, 18] on icon "Cross" at bounding box center [1142, 19] width 12 height 12
drag, startPoint x: 867, startPoint y: 14, endPoint x: 937, endPoint y: 14, distance: 70.0
click at [937, 14] on div "AP Agim Pepaj Dishwasher- Food Service/Restaurant at Darien, CT Reviewed by Scr…" at bounding box center [957, 29] width 226 height 42
copy h1 "Agim Pepaj"
click at [932, 534] on img at bounding box center [929, 531] width 11 height 11
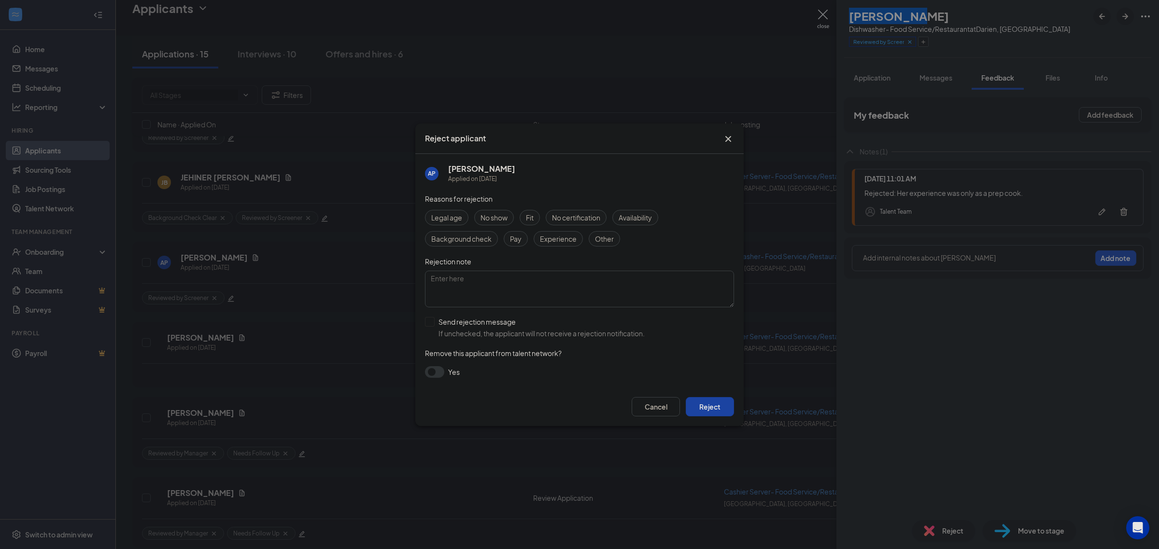
click at [726, 139] on icon "Cross" at bounding box center [728, 139] width 12 height 12
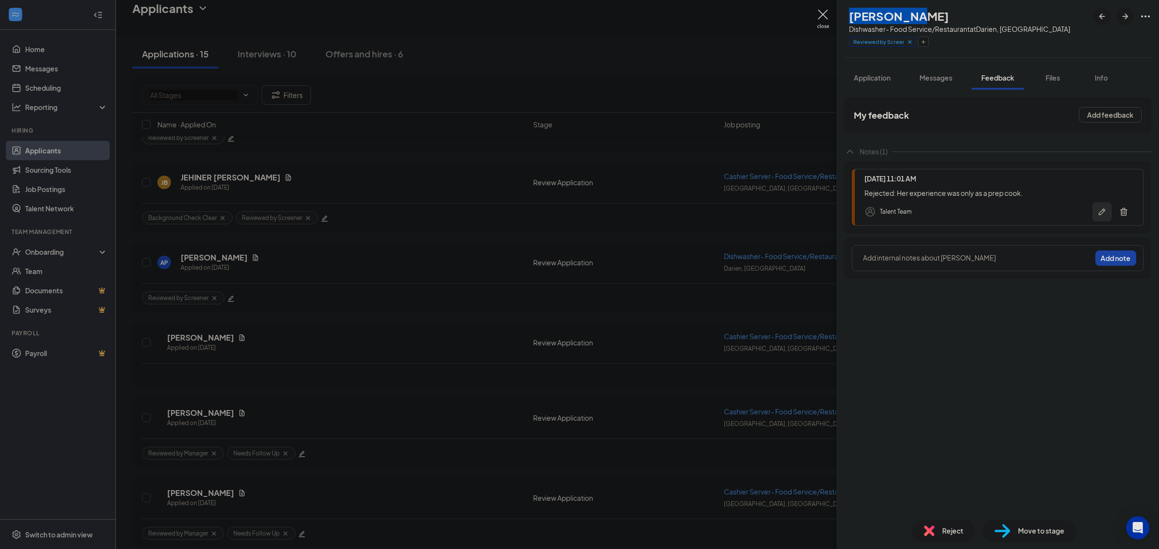
click at [1095, 209] on button "button" at bounding box center [1101, 211] width 19 height 19
click at [905, 195] on span "Rejected: Her experience was only as a prep cook." at bounding box center [931, 190] width 158 height 9
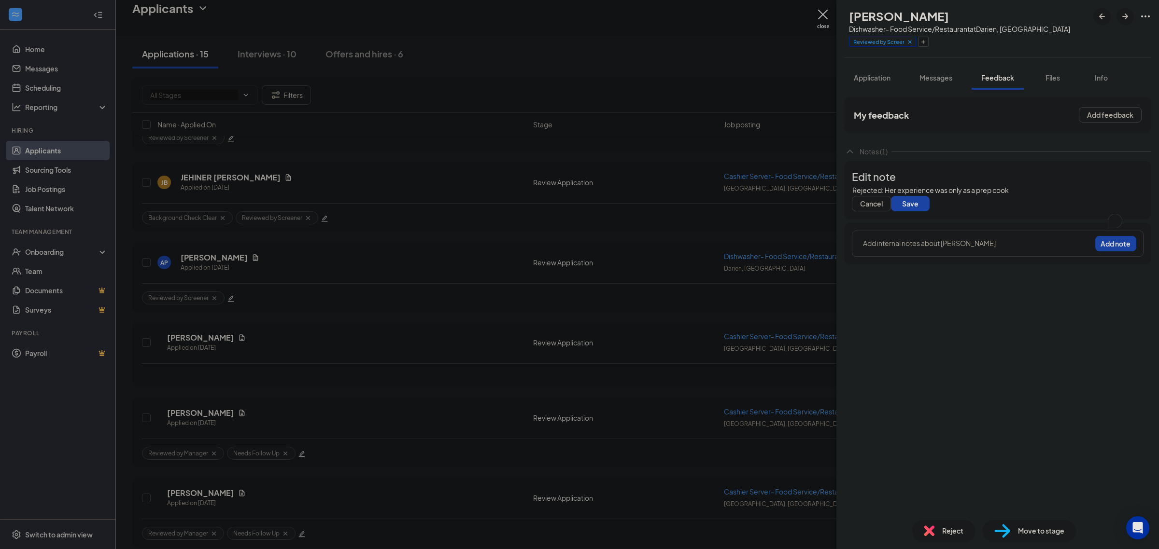
click at [908, 195] on span "Rejected: Her experience was only as a prep cook" at bounding box center [930, 190] width 156 height 9
click at [929, 211] on button "Save" at bounding box center [910, 203] width 39 height 15
click at [948, 534] on span "Reject" at bounding box center [952, 531] width 21 height 11
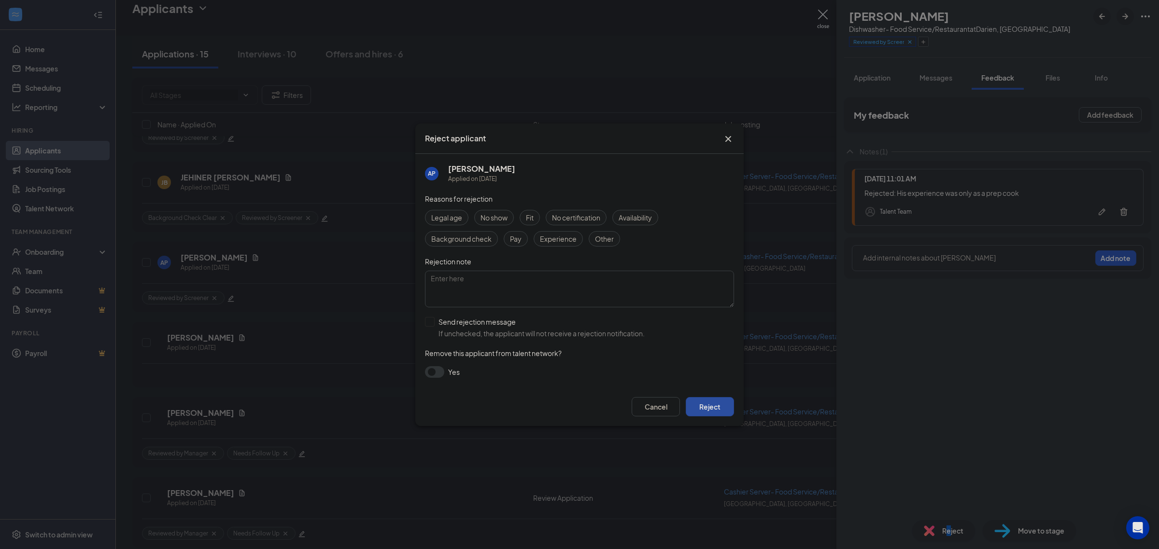
click at [717, 413] on button "Reject" at bounding box center [710, 406] width 48 height 19
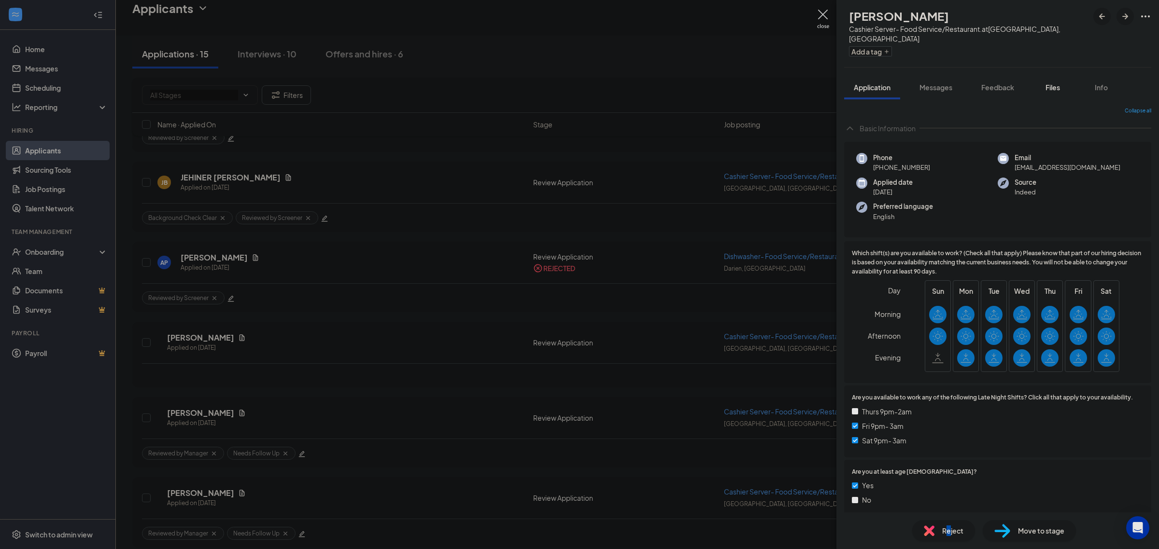
click at [1051, 83] on button "Files" at bounding box center [1052, 87] width 39 height 24
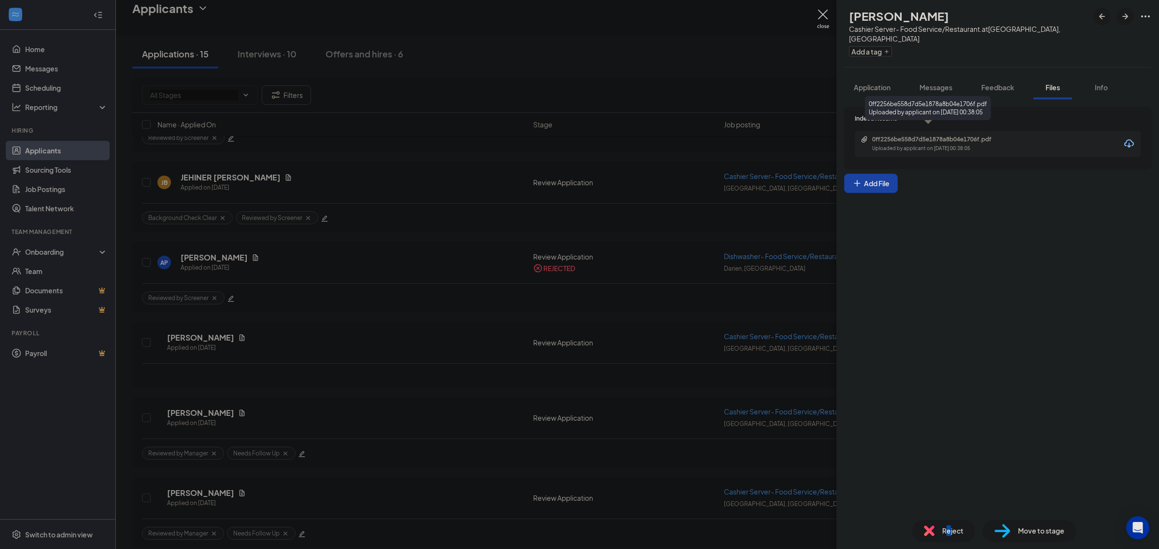
click at [939, 145] on div "Uploaded by applicant on Sep 12, 2025 at 00:38:05" at bounding box center [944, 149] width 145 height 8
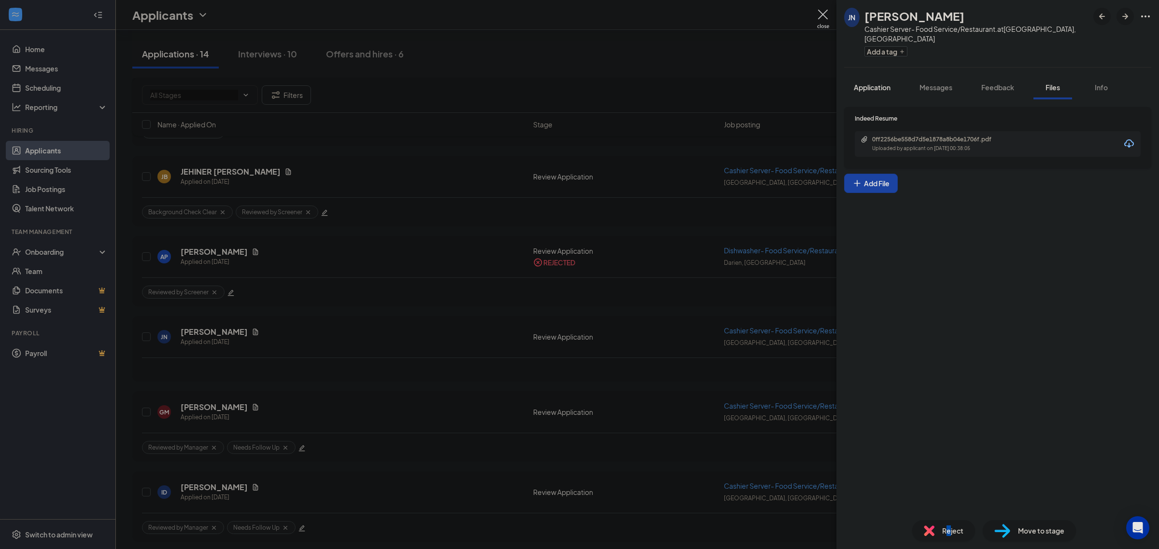
scroll to position [121, 0]
drag, startPoint x: 880, startPoint y: 47, endPoint x: 884, endPoint y: 43, distance: 5.1
click at [882, 45] on div "Add a tag" at bounding box center [976, 51] width 224 height 16
click at [884, 46] on button "Add a tag" at bounding box center [885, 51] width 43 height 10
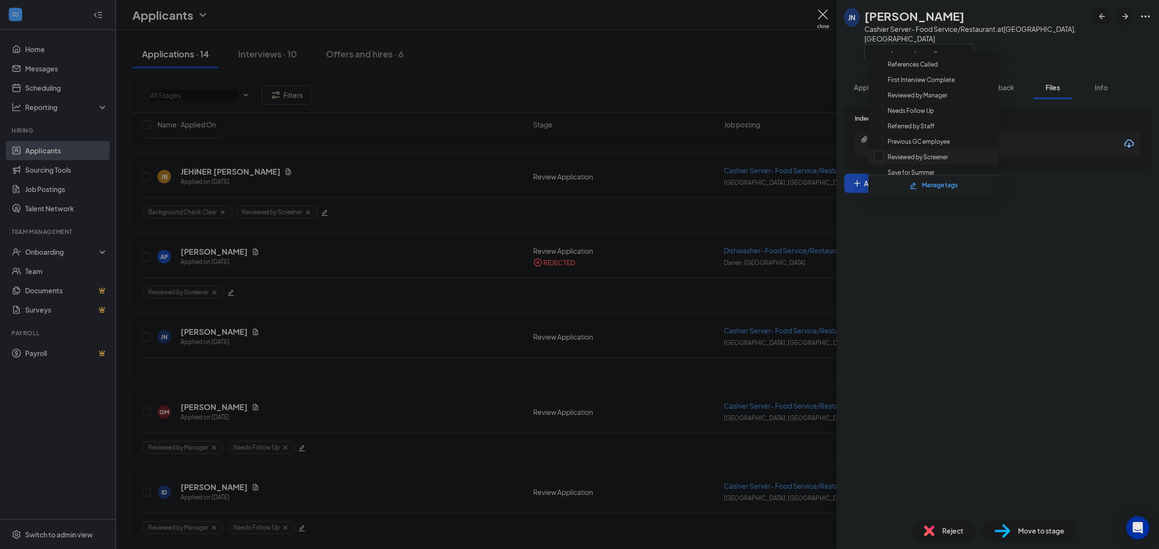
click at [925, 156] on input "Reviewed by Screener" at bounding box center [911, 157] width 74 height 11
checkbox input "true"
click at [1028, 199] on div "Indeed Resume 0ff2256be558d7d5e1878a8b04e1706f.pdf Uploaded by applicant on Sep…" at bounding box center [997, 305] width 322 height 413
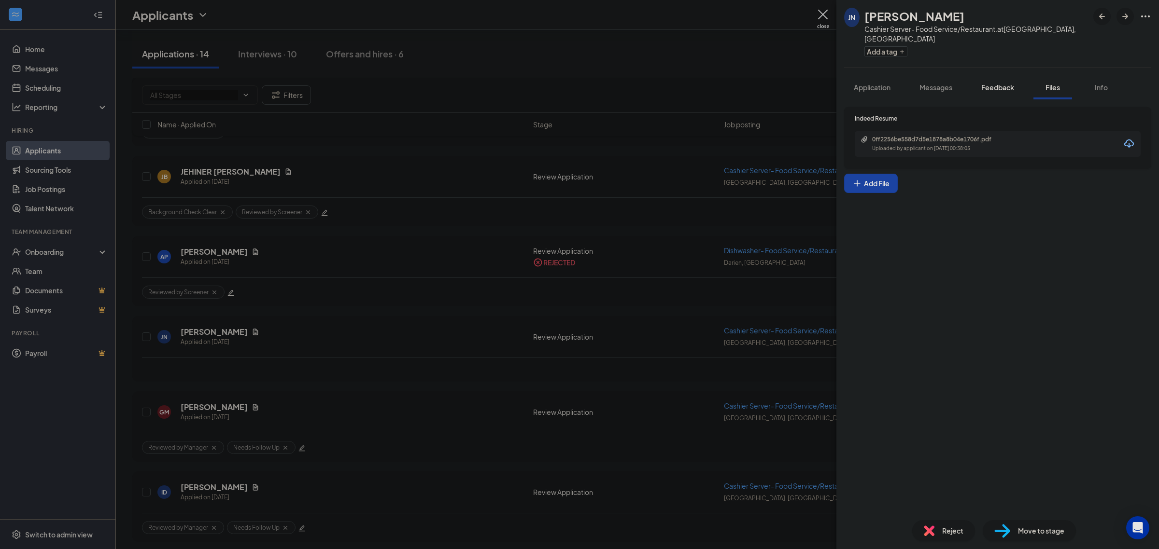
click at [997, 85] on button "Feedback" at bounding box center [997, 87] width 52 height 24
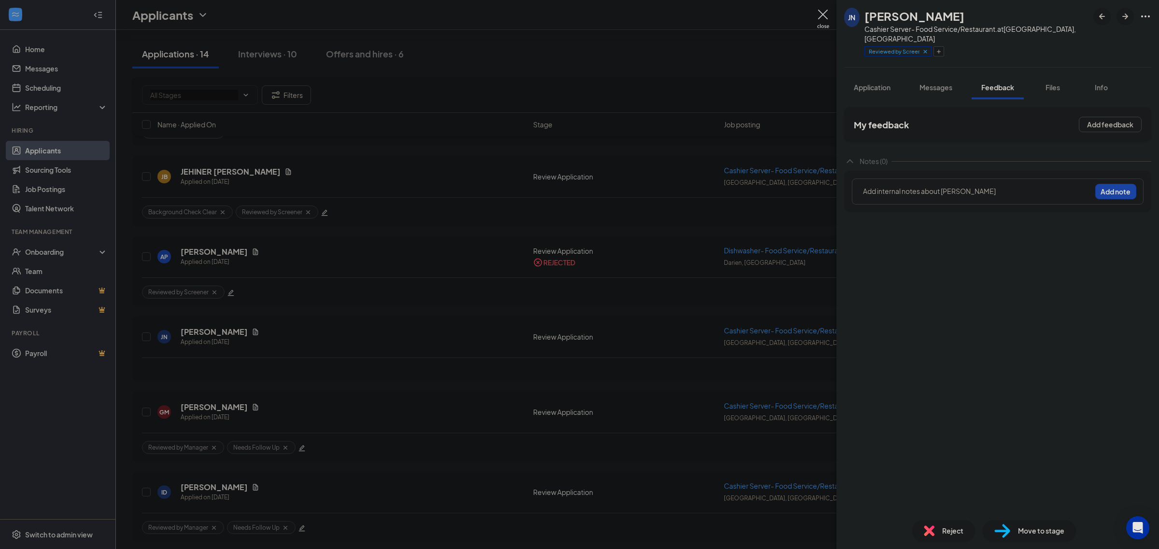
click at [949, 188] on div at bounding box center [976, 192] width 227 height 13
click at [1116, 184] on button "Add note" at bounding box center [1115, 191] width 41 height 15
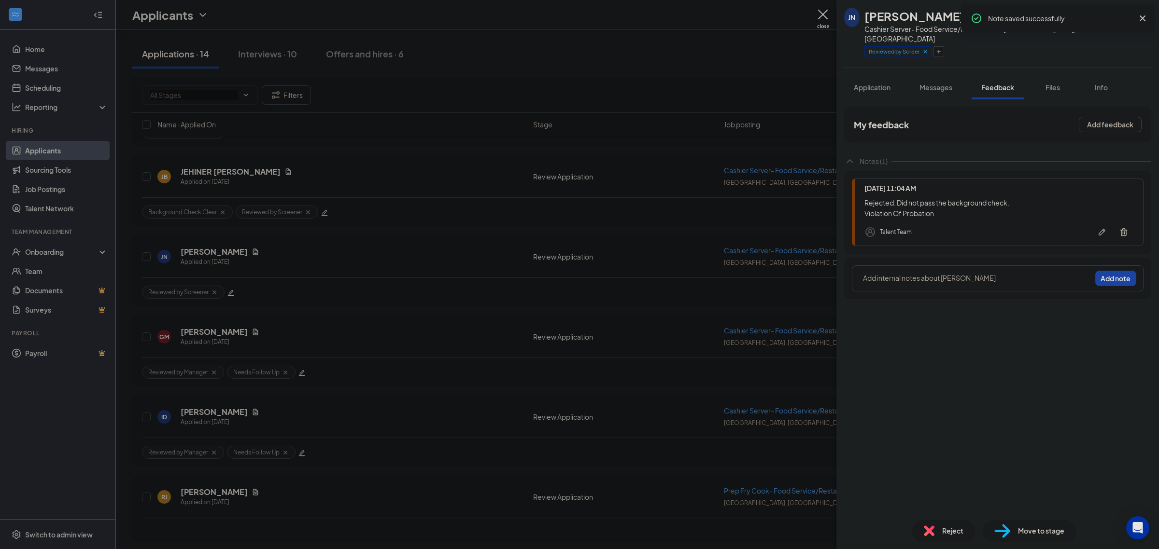
click at [1140, 19] on icon "Cross" at bounding box center [1142, 19] width 12 height 12
drag, startPoint x: 865, startPoint y: 15, endPoint x: 944, endPoint y: 17, distance: 79.2
click at [944, 17] on div "JN Julie Nastasia Cashier Server- Food Service/Restaurant. at Fairfield, CT Rev…" at bounding box center [966, 34] width 244 height 52
copy div "Julie Nastasia"
click at [942, 528] on span "Reject" at bounding box center [952, 531] width 21 height 11
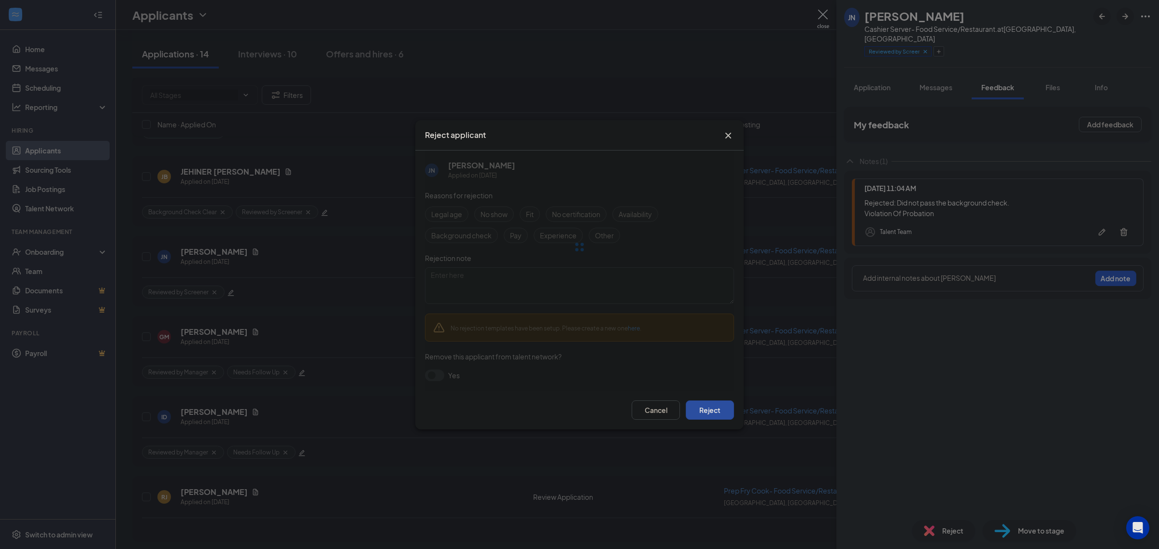
click at [693, 403] on button "Reject" at bounding box center [710, 410] width 48 height 19
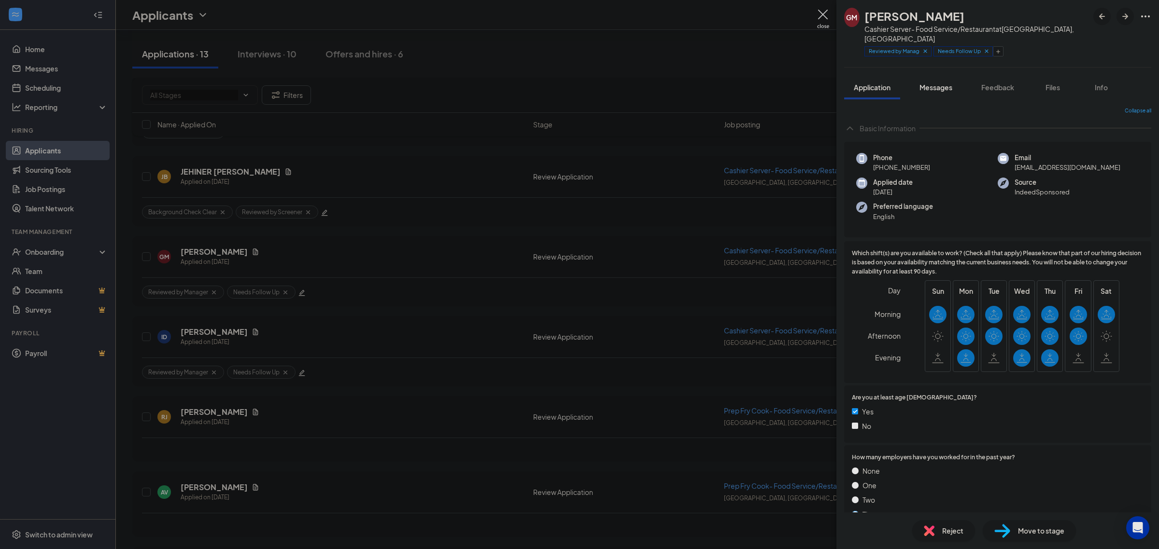
click at [939, 83] on span "Messages" at bounding box center [935, 87] width 33 height 9
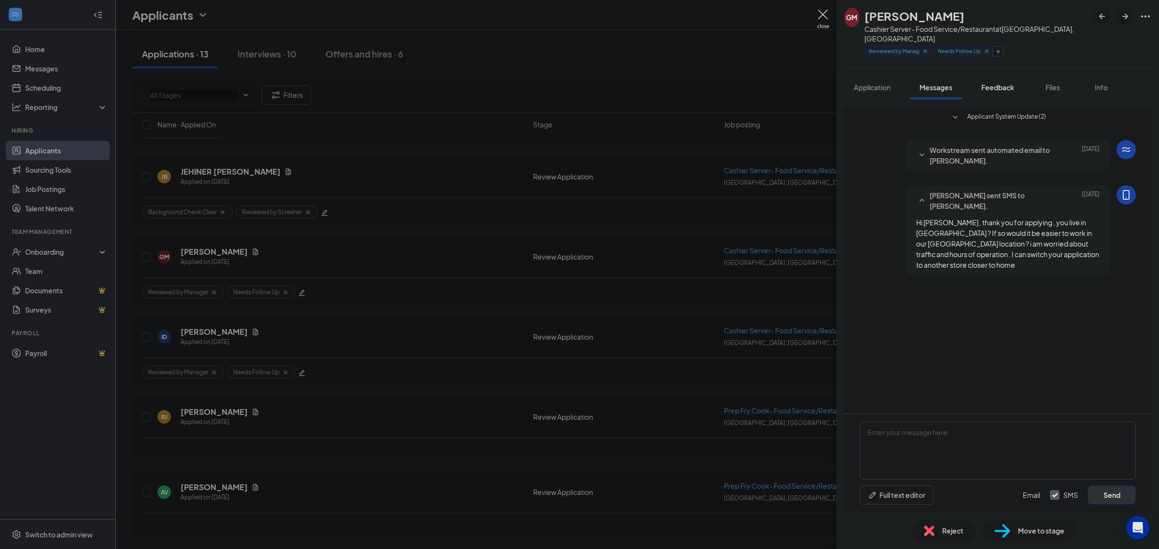
click at [987, 83] on span "Feedback" at bounding box center [997, 87] width 33 height 9
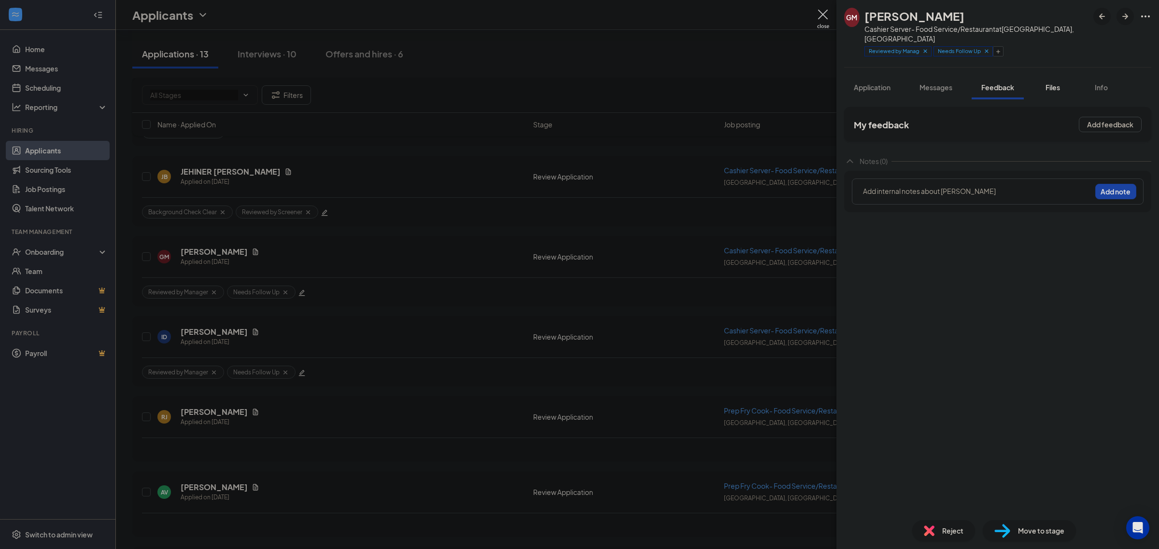
click at [1060, 83] on span "Files" at bounding box center [1052, 87] width 14 height 9
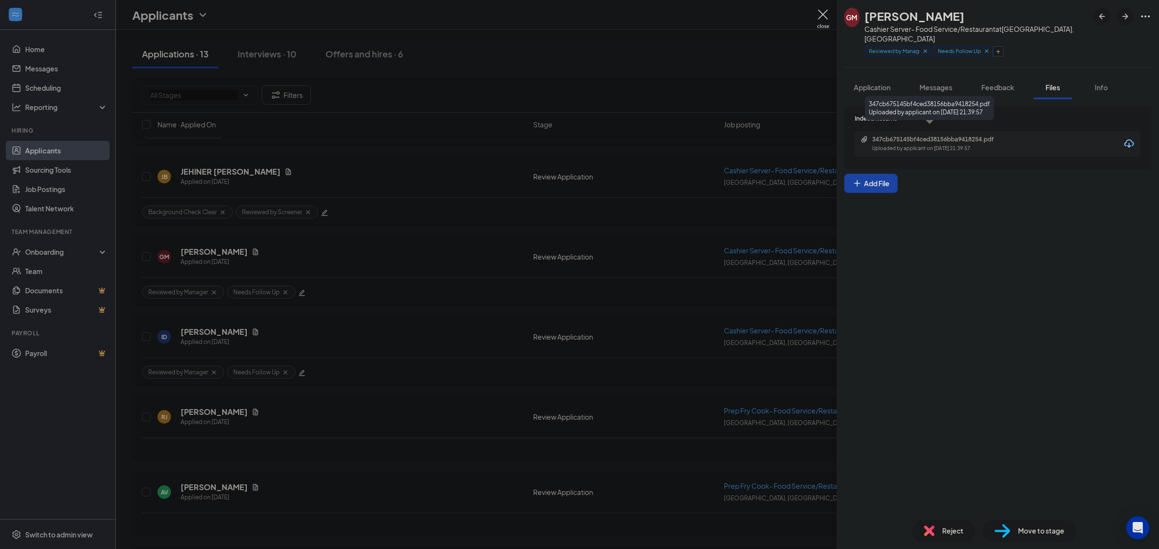
click at [930, 136] on div "347cb675145bf4ced38156bba9418254.pdf" at bounding box center [939, 140] width 135 height 8
click at [1001, 49] on icon "Plus" at bounding box center [998, 52] width 6 height 6
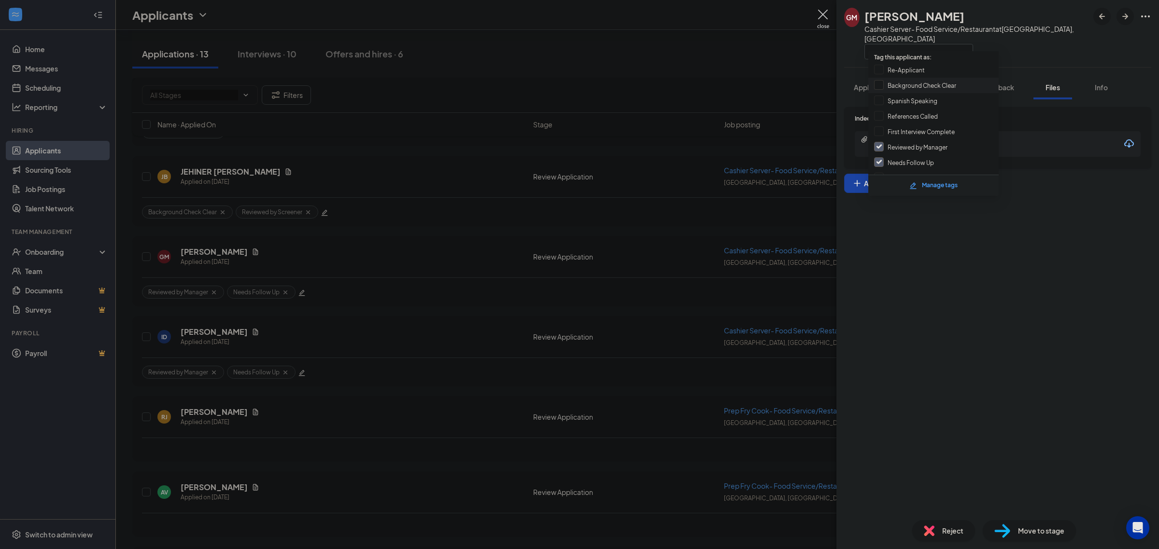
click at [942, 87] on input "Background Check Clear" at bounding box center [915, 85] width 82 height 11
checkbox input "true"
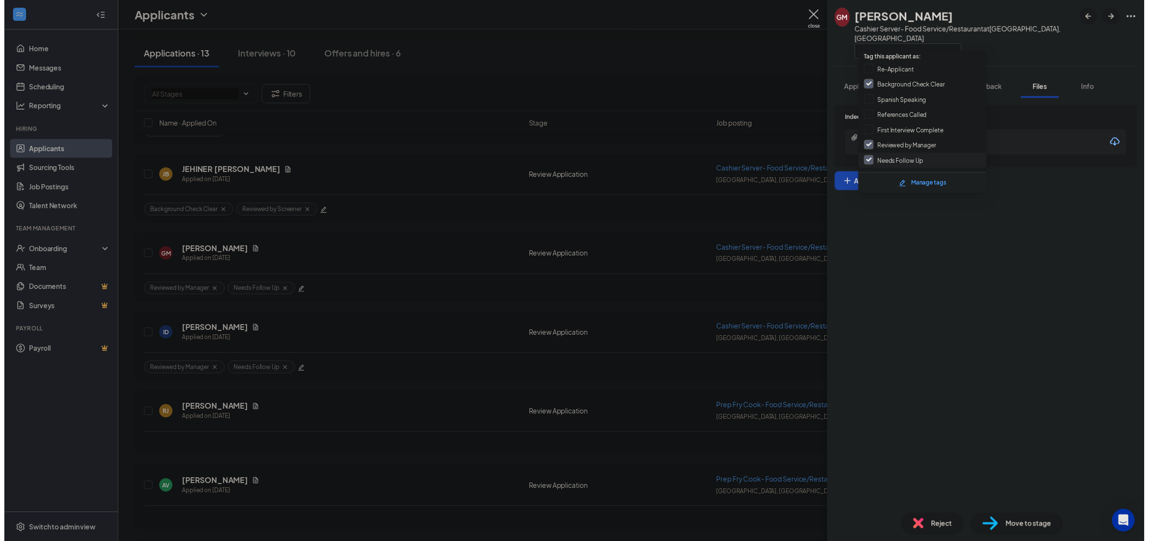
scroll to position [52, 0]
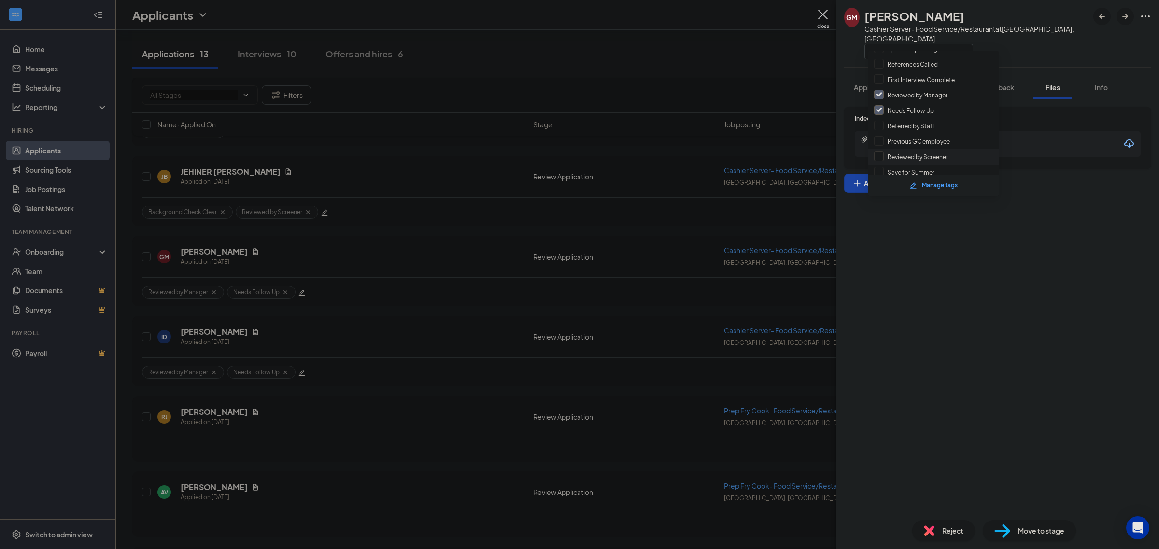
click at [926, 153] on input "Reviewed by Screener" at bounding box center [911, 157] width 74 height 11
checkbox input "true"
click at [1018, 205] on div "Indeed Resume 347cb675145bf4ced38156bba9418254.pdf Uploaded by applicant on Sep…" at bounding box center [997, 305] width 322 height 413
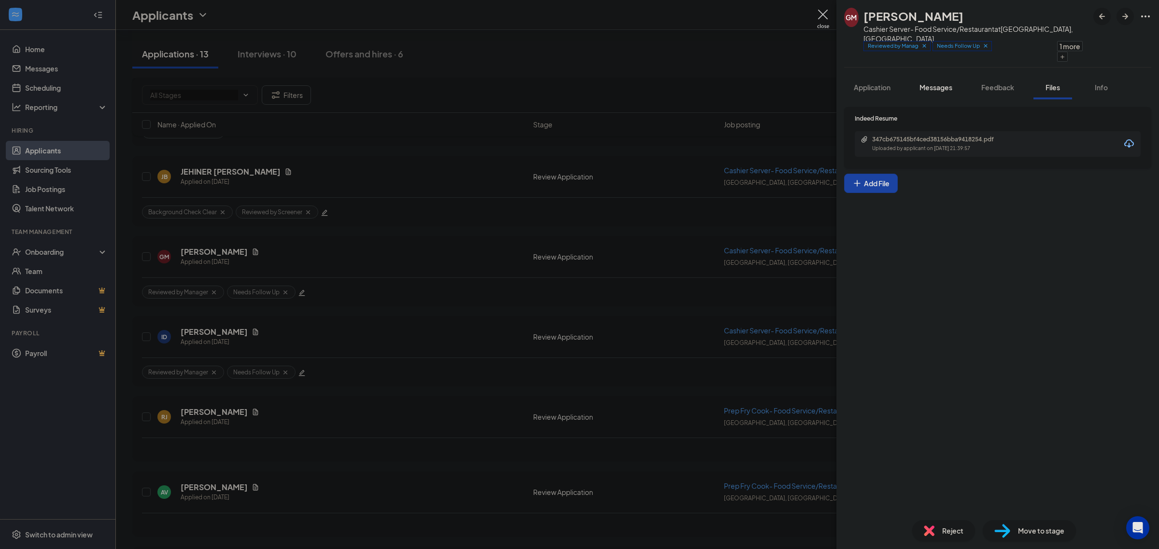
click at [941, 83] on span "Messages" at bounding box center [935, 87] width 33 height 9
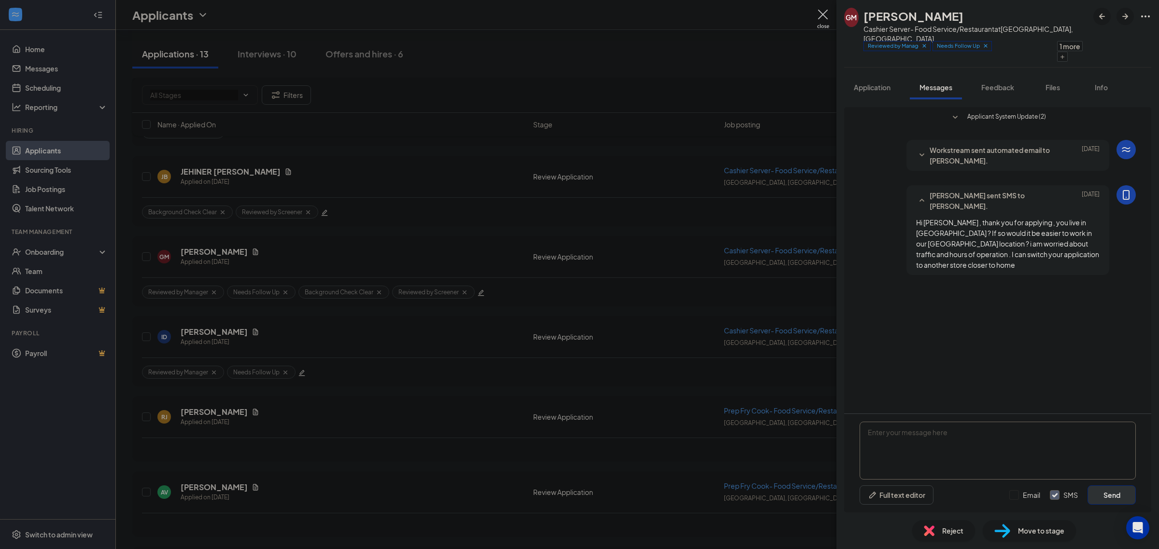
click at [945, 468] on textarea at bounding box center [997, 451] width 276 height 58
click at [920, 462] on textarea "To enrich screen reader interactions, please activate Accessibility in Grammarl…" at bounding box center [997, 451] width 276 height 58
type textarea "Hi [PERSON_NAME], this is Cherry from Garden Catering. May I ask if you're avai…"
click at [1112, 498] on button "Send" at bounding box center [1111, 495] width 48 height 19
click at [819, 19] on img at bounding box center [823, 19] width 12 height 19
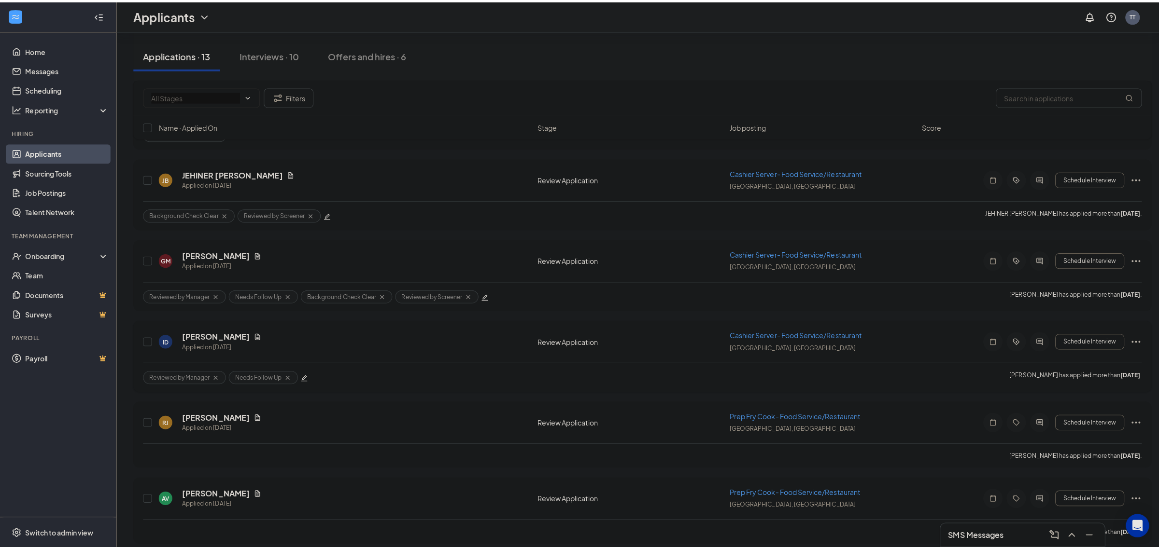
scroll to position [181, 0]
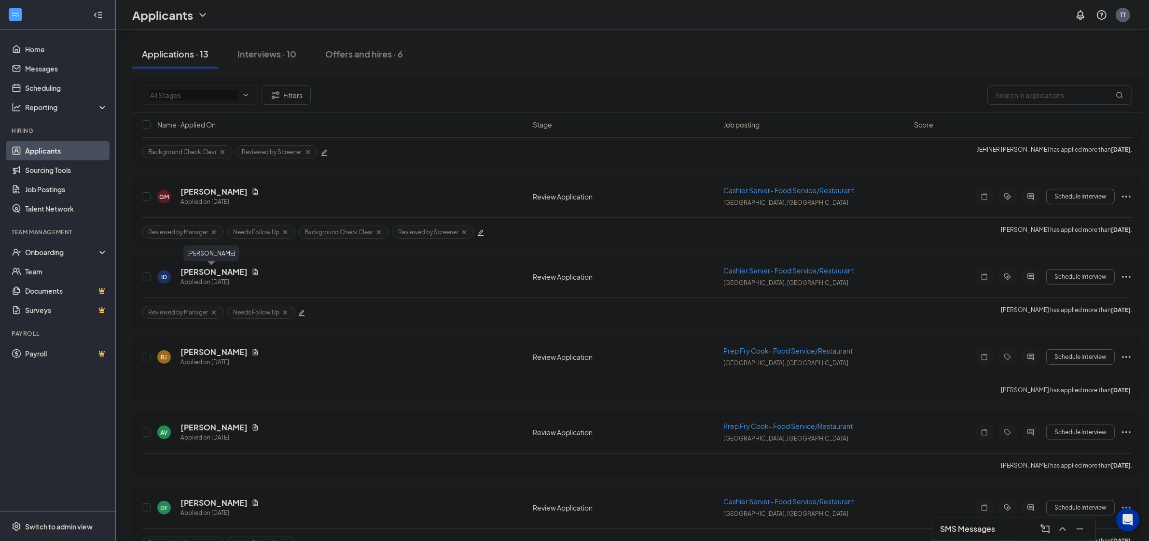
click at [220, 270] on h5 "Ilya DeNunzio" at bounding box center [214, 271] width 67 height 11
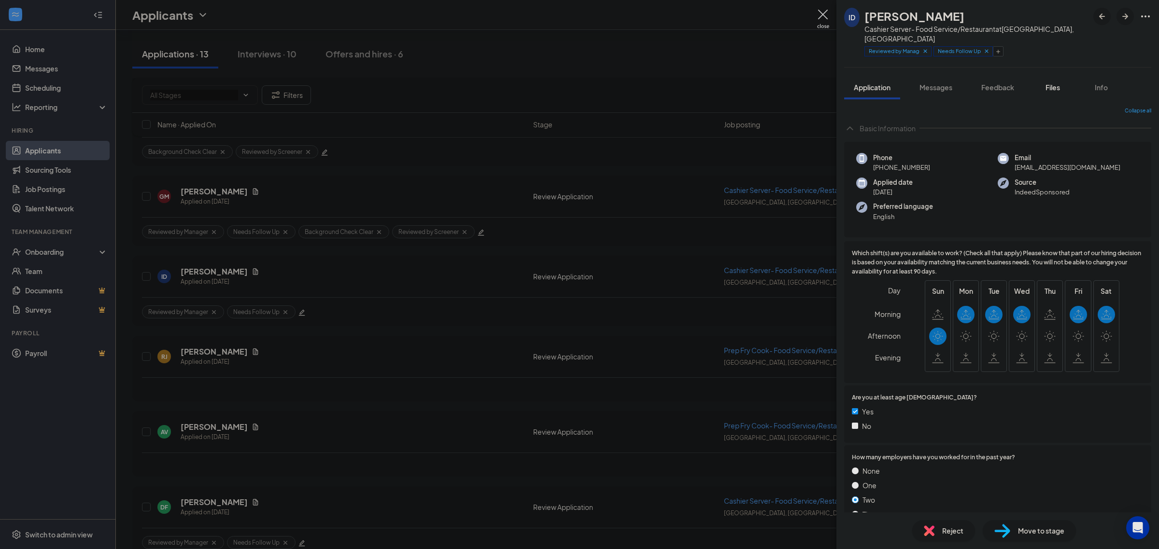
click at [1051, 83] on span "Files" at bounding box center [1052, 87] width 14 height 9
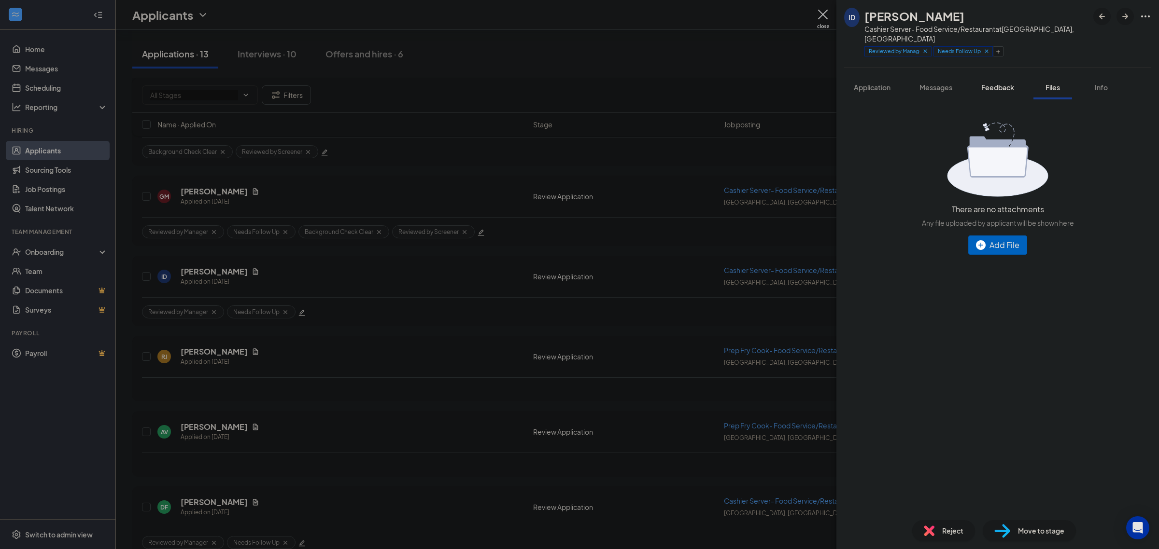
click at [1011, 83] on div "Feedback" at bounding box center [997, 88] width 33 height 10
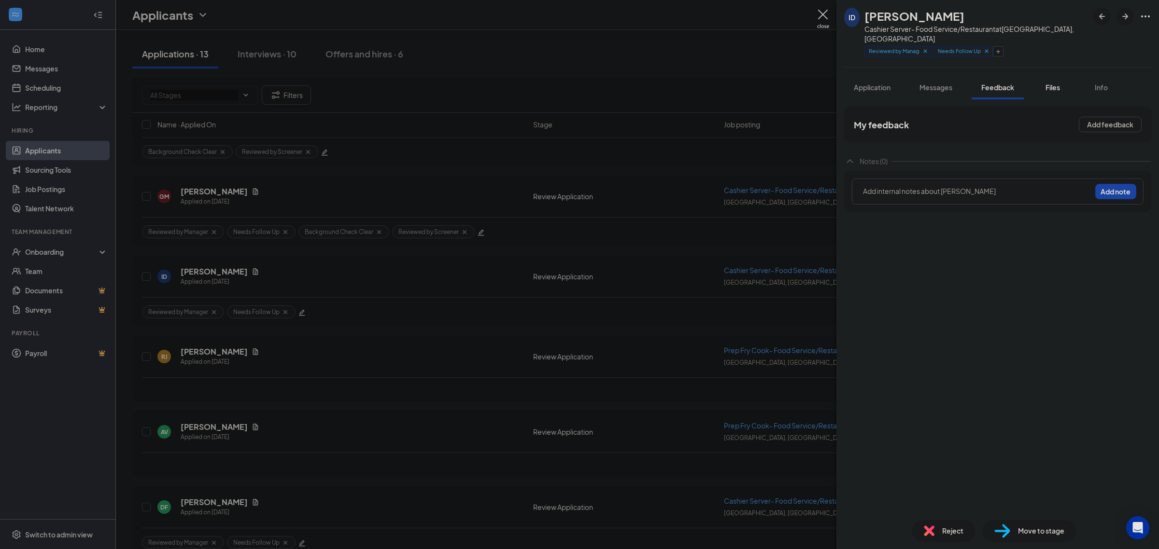
drag, startPoint x: 880, startPoint y: 79, endPoint x: 1046, endPoint y: 77, distance: 166.1
click at [880, 83] on span "Application" at bounding box center [872, 87] width 37 height 9
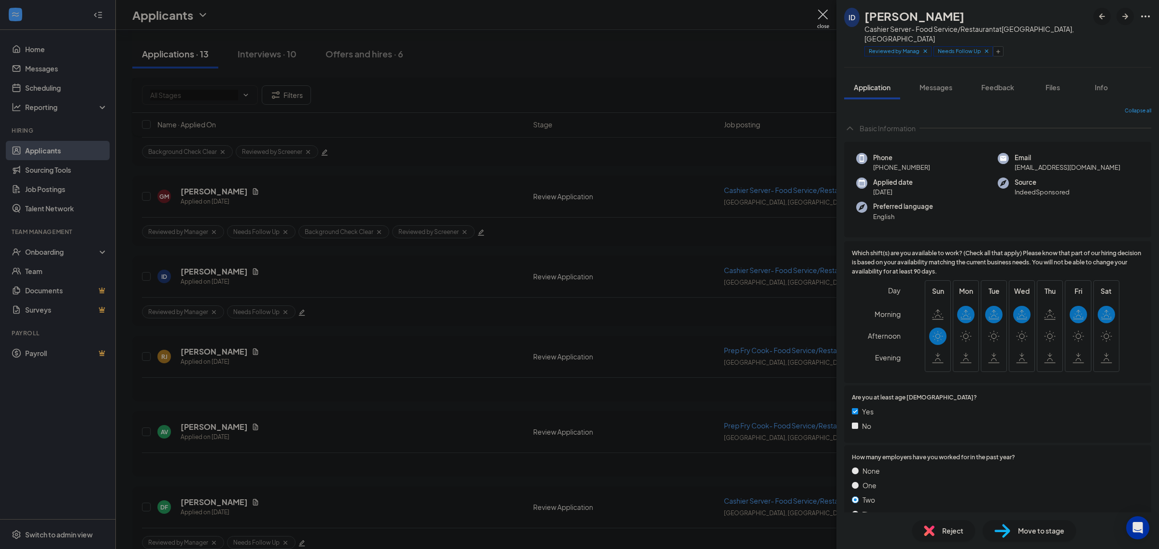
click at [964, 81] on div "Application Messages Feedback Files Info" at bounding box center [997, 87] width 307 height 24
click at [928, 83] on span "Messages" at bounding box center [935, 87] width 33 height 9
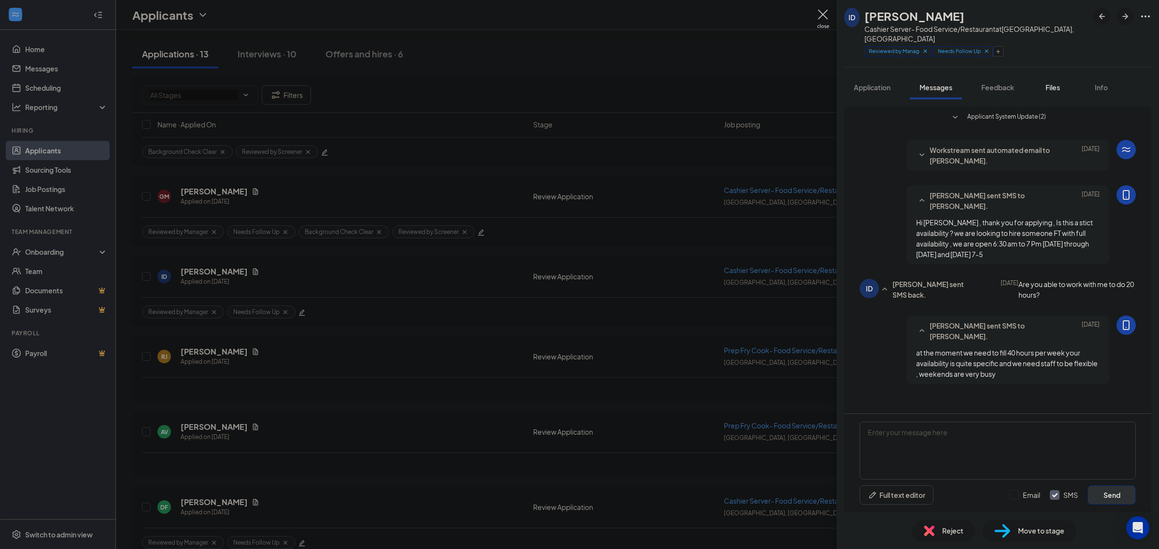
click at [1051, 83] on span "Files" at bounding box center [1052, 87] width 14 height 9
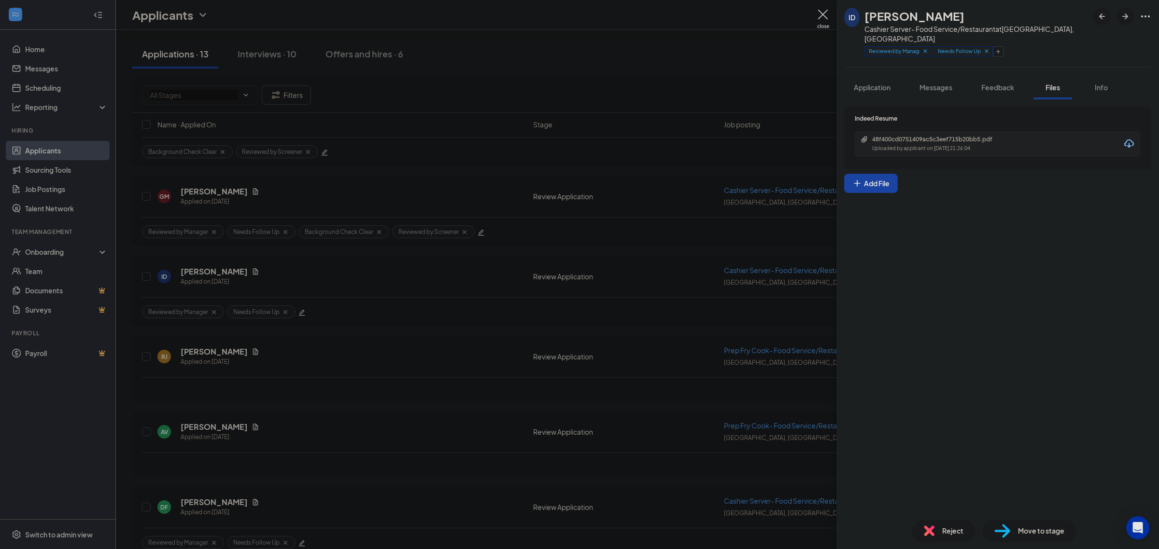
click at [941, 136] on div "48f400cd0751409ac5c3eef715b20bb5.pdf" at bounding box center [939, 140] width 135 height 8
click at [927, 83] on span "Messages" at bounding box center [935, 87] width 33 height 9
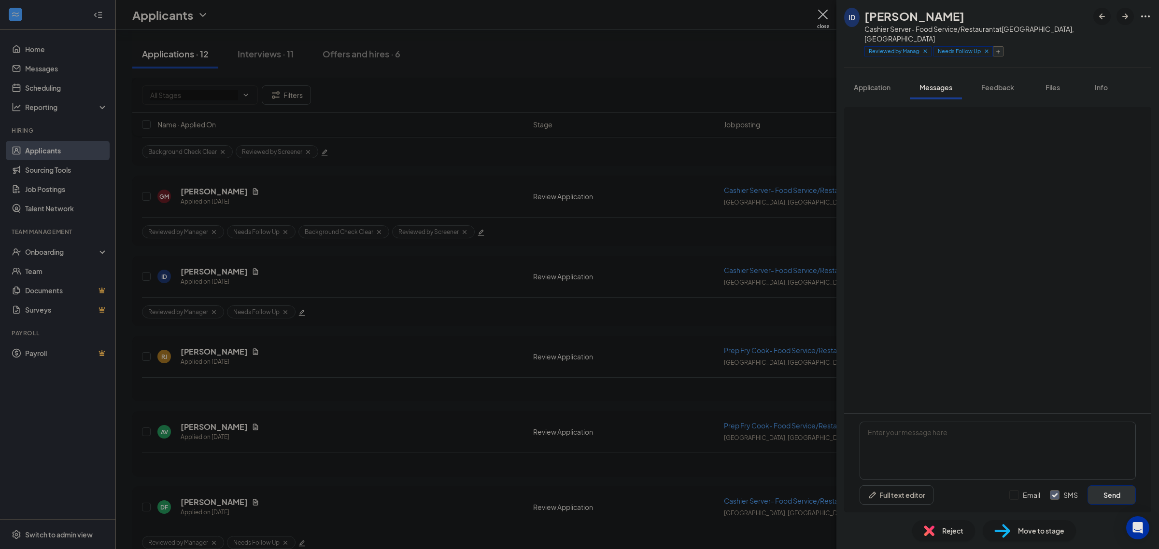
click at [1001, 49] on icon "Plus" at bounding box center [998, 52] width 6 height 6
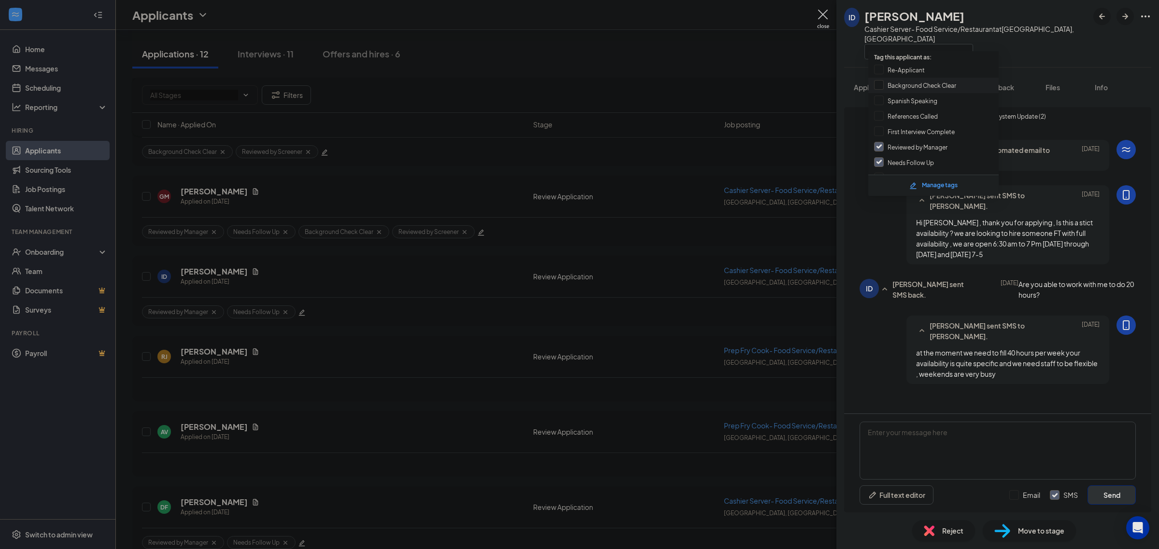
click at [953, 84] on input "Background Check Clear" at bounding box center [915, 85] width 82 height 11
checkbox input "true"
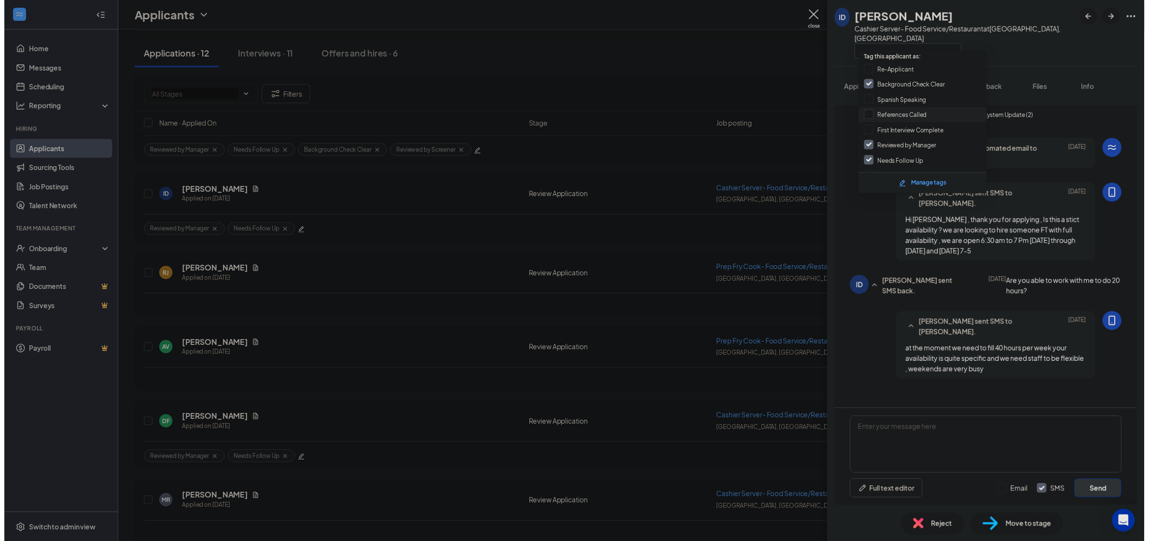
scroll to position [52, 0]
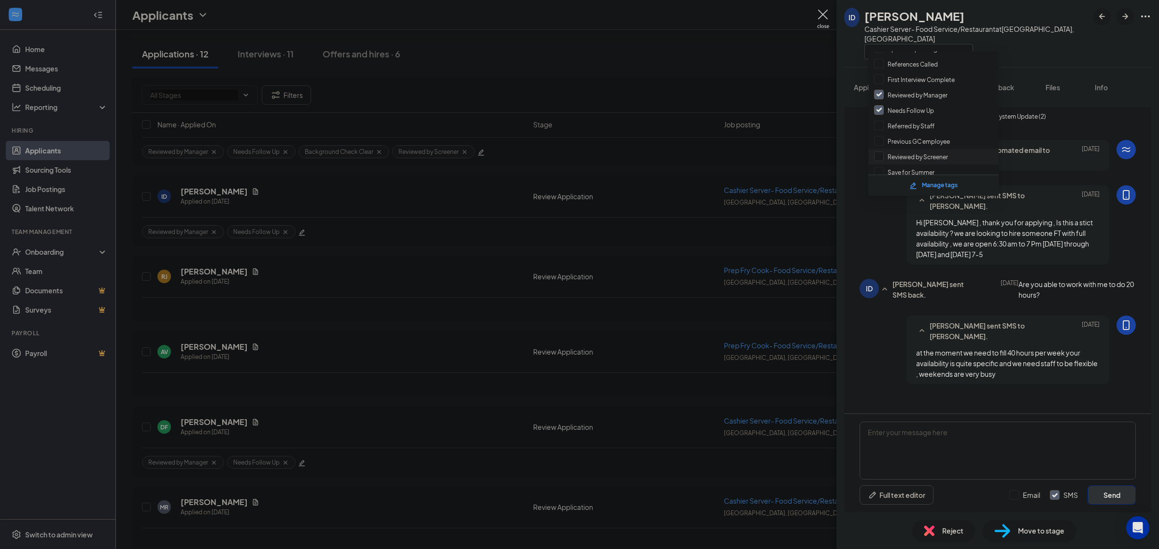
click at [930, 152] on input "Reviewed by Screener" at bounding box center [911, 157] width 74 height 11
checkbox input "true"
click at [1047, 67] on div at bounding box center [997, 67] width 307 height 0
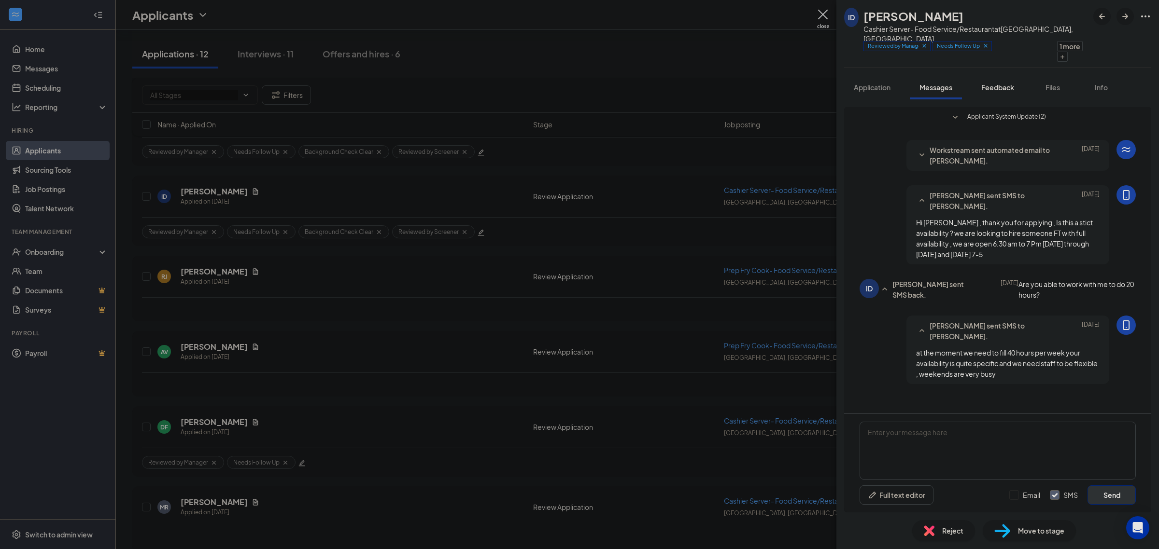
click at [995, 83] on span "Feedback" at bounding box center [997, 87] width 33 height 9
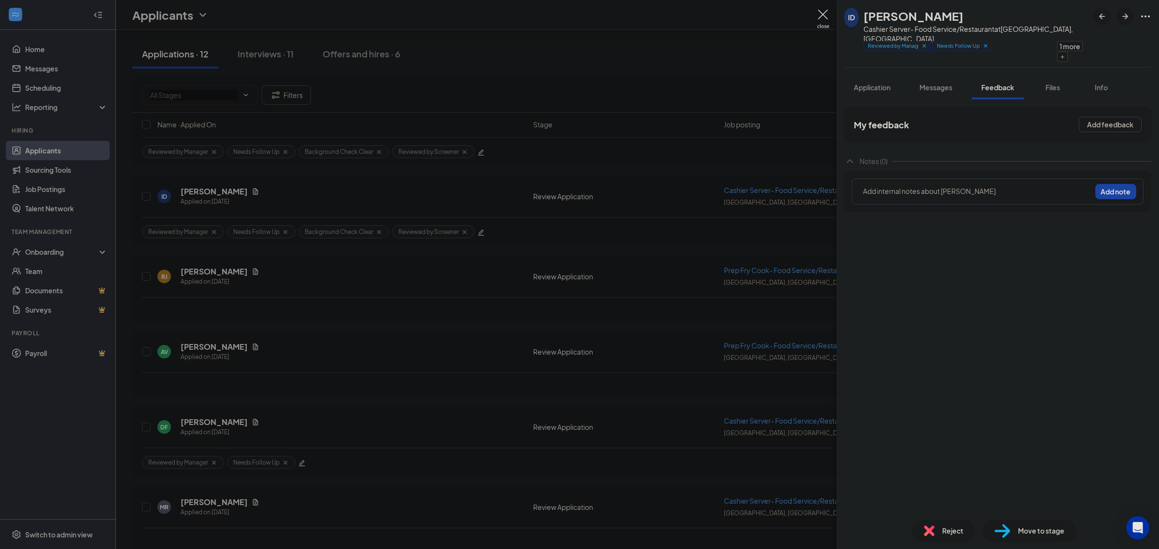
click at [978, 186] on div at bounding box center [976, 191] width 227 height 10
click at [1100, 186] on button "Add note" at bounding box center [1115, 191] width 41 height 15
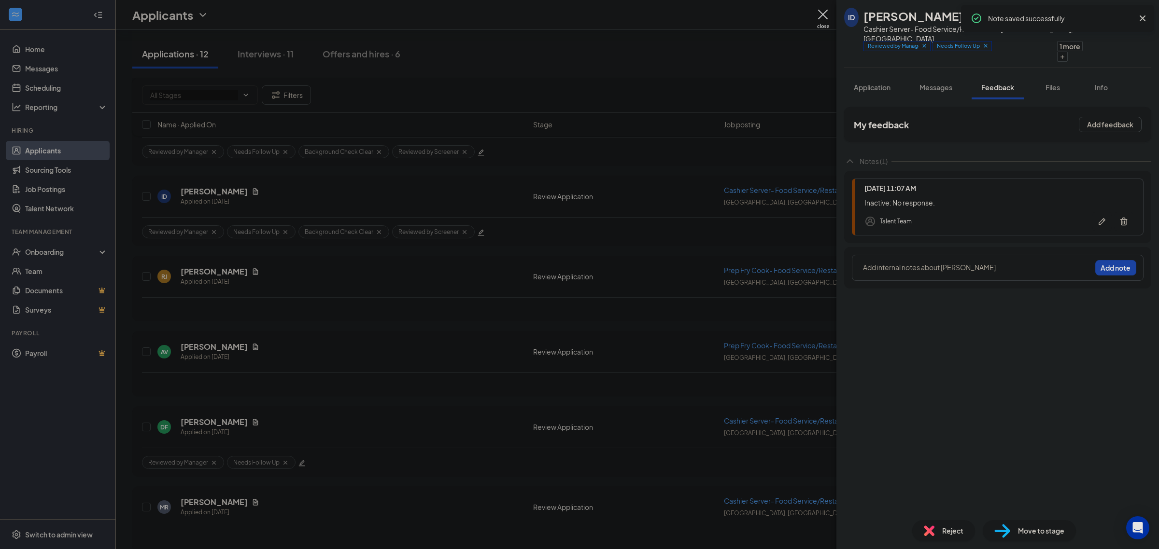
click at [821, 13] on img at bounding box center [823, 19] width 12 height 19
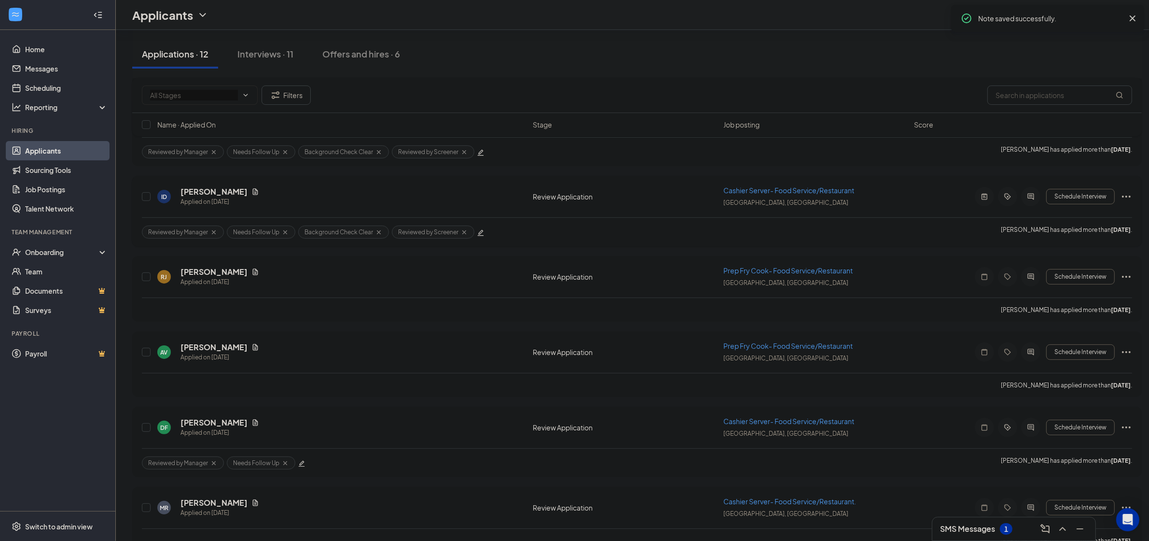
click at [1123, 196] on icon "Ellipses" at bounding box center [1127, 197] width 12 height 12
click at [1085, 320] on li "Mark as inactive" at bounding box center [1083, 313] width 98 height 14
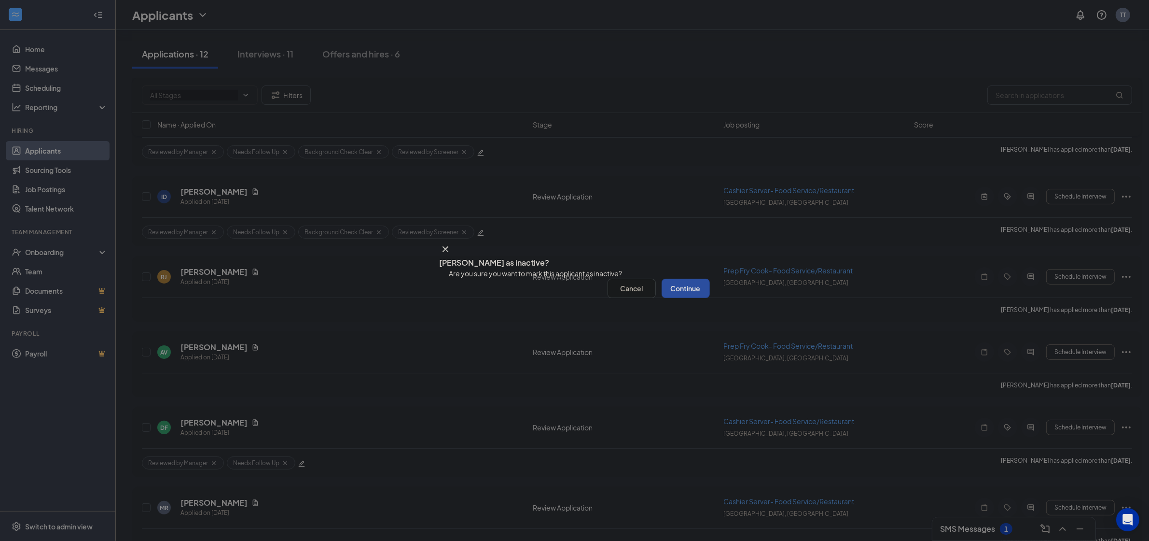
click at [682, 298] on button "Continue" at bounding box center [686, 288] width 48 height 19
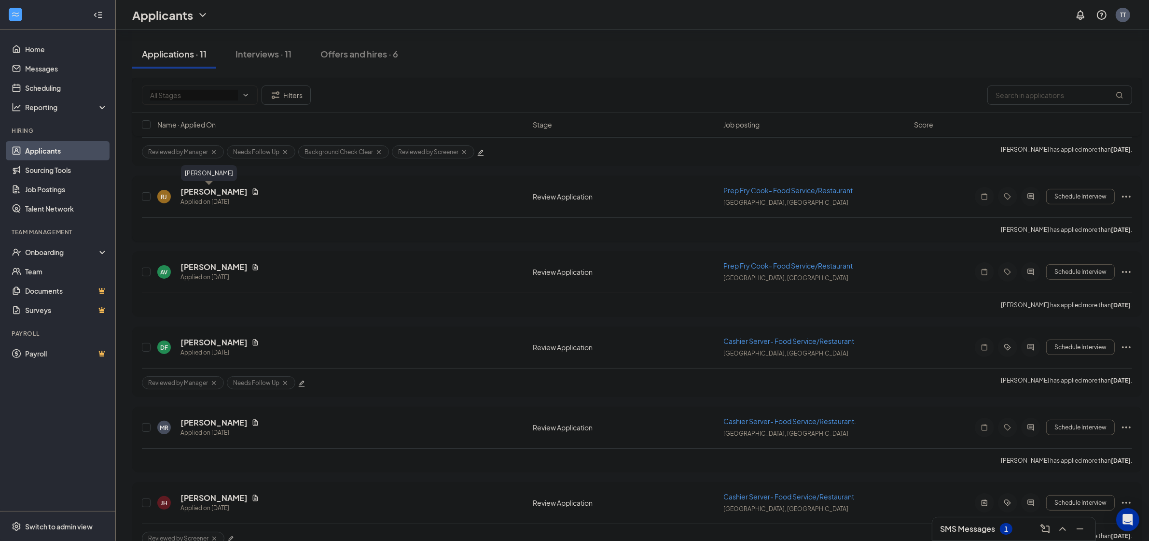
click at [192, 190] on h5 "Rohan jr." at bounding box center [214, 191] width 67 height 11
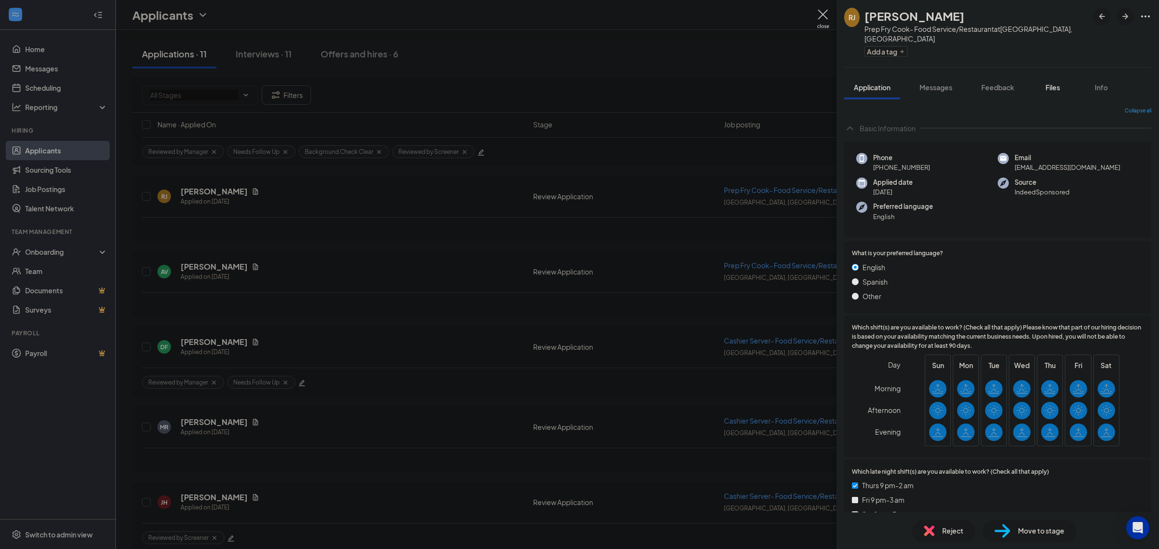
click at [1048, 75] on button "Files" at bounding box center [1052, 87] width 39 height 24
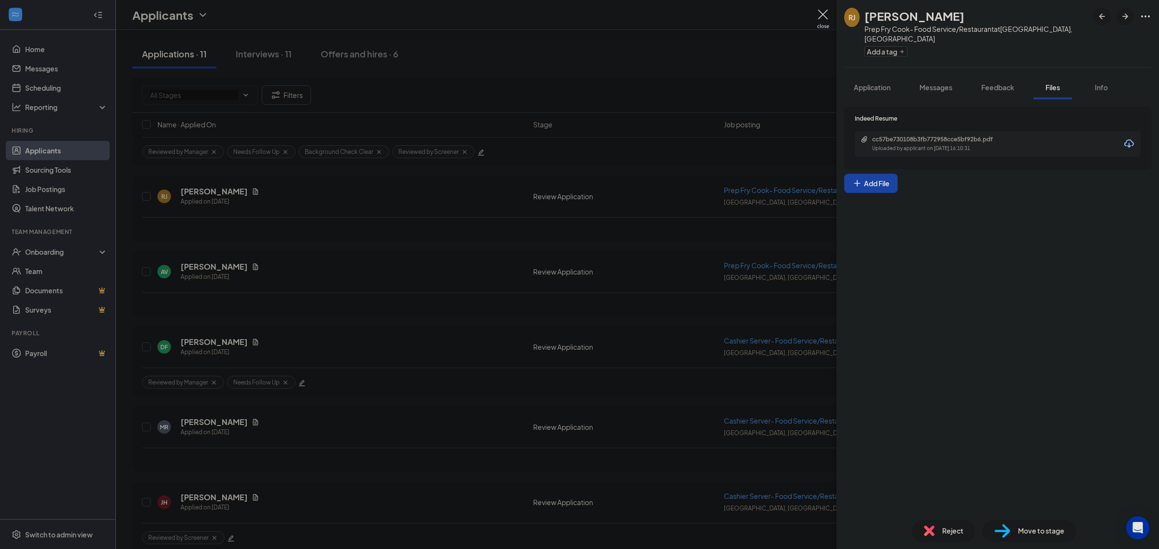
click at [960, 131] on div "cc57be730108b3fb772958cce5bf92b6.pdf Uploaded by applicant on Sep 11, 2025 at 1…" at bounding box center [998, 144] width 286 height 26
click at [959, 136] on div "cc57be730108b3fb772958cce5bf92b6.pdf" at bounding box center [939, 140] width 135 height 8
click at [827, 13] on img at bounding box center [823, 19] width 12 height 19
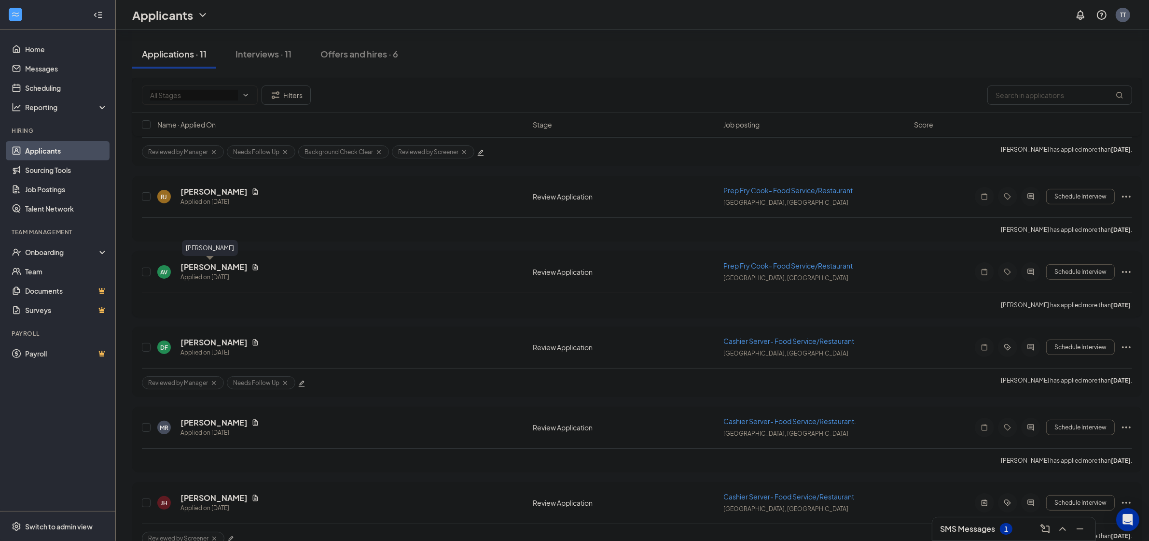
click at [206, 262] on h5 "[PERSON_NAME]" at bounding box center [214, 267] width 67 height 11
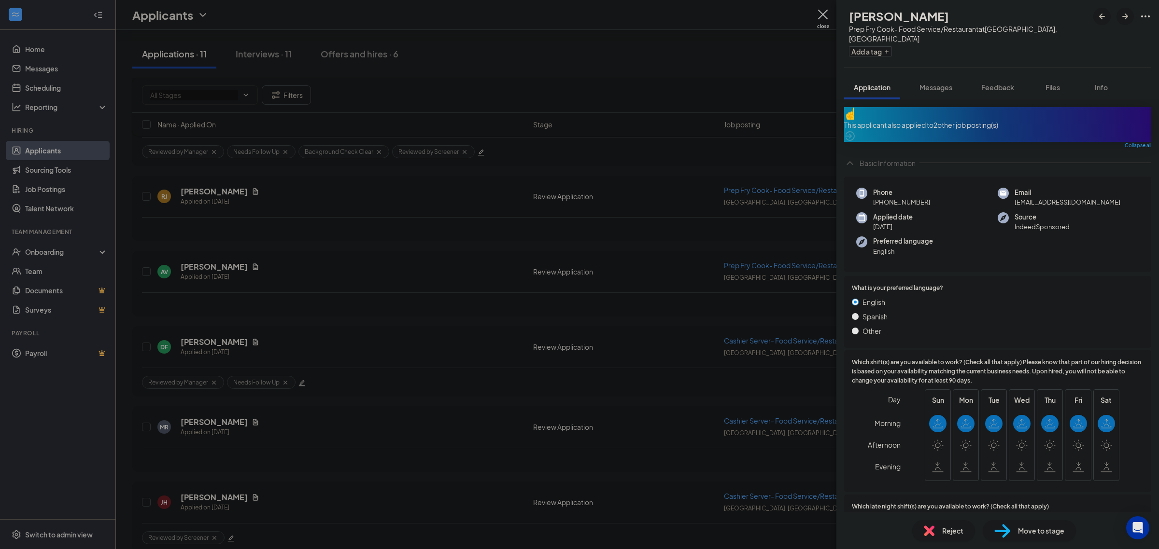
click at [995, 116] on div "This applicant also applied to 2 other job posting(s)" at bounding box center [997, 124] width 307 height 35
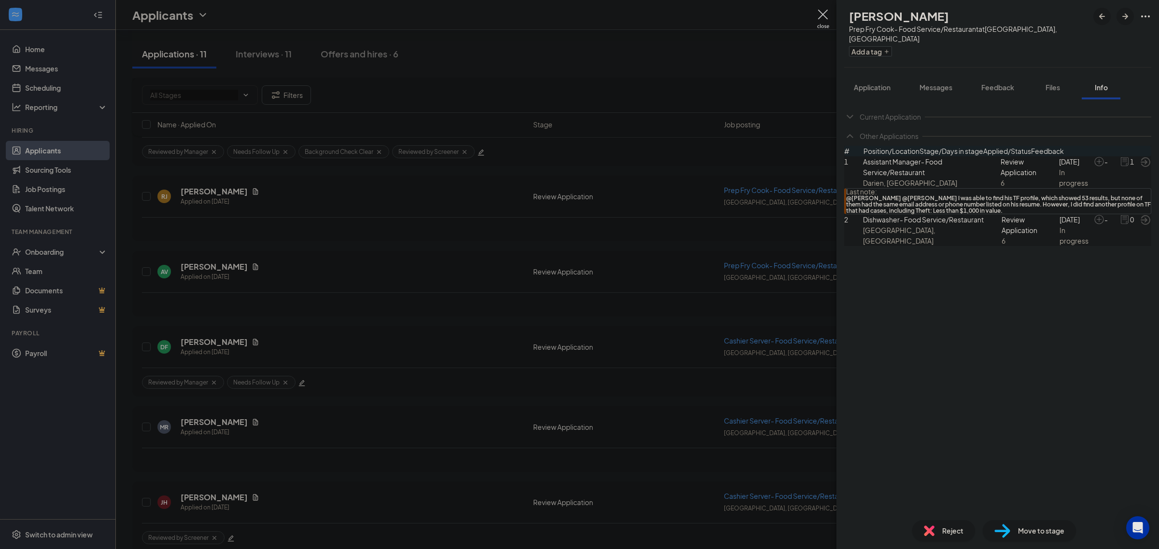
click at [1139, 168] on icon "ArrowCircle" at bounding box center [1145, 162] width 12 height 12
click at [822, 15] on img at bounding box center [823, 19] width 12 height 19
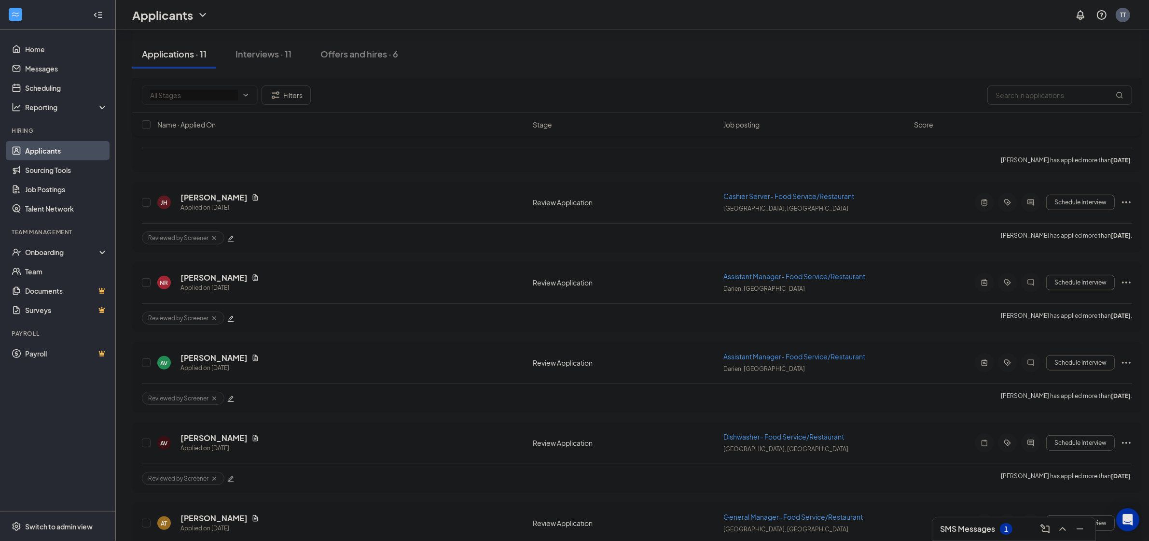
scroll to position [483, 0]
click at [208, 352] on h5 "[PERSON_NAME]" at bounding box center [214, 356] width 67 height 11
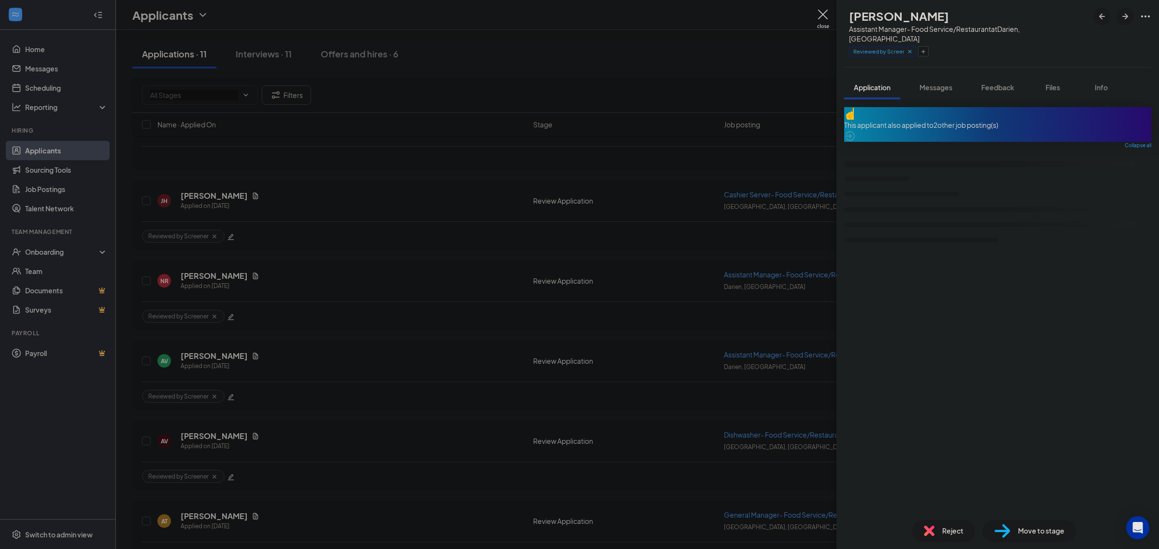
click at [939, 83] on span "Messages" at bounding box center [935, 87] width 33 height 9
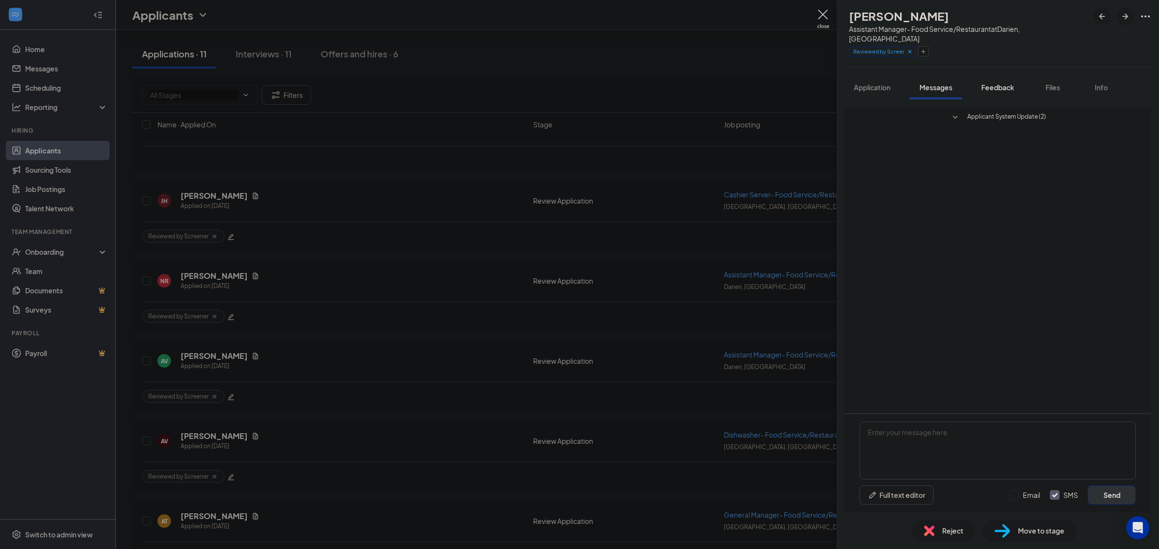
click at [1005, 83] on span "Feedback" at bounding box center [997, 87] width 33 height 9
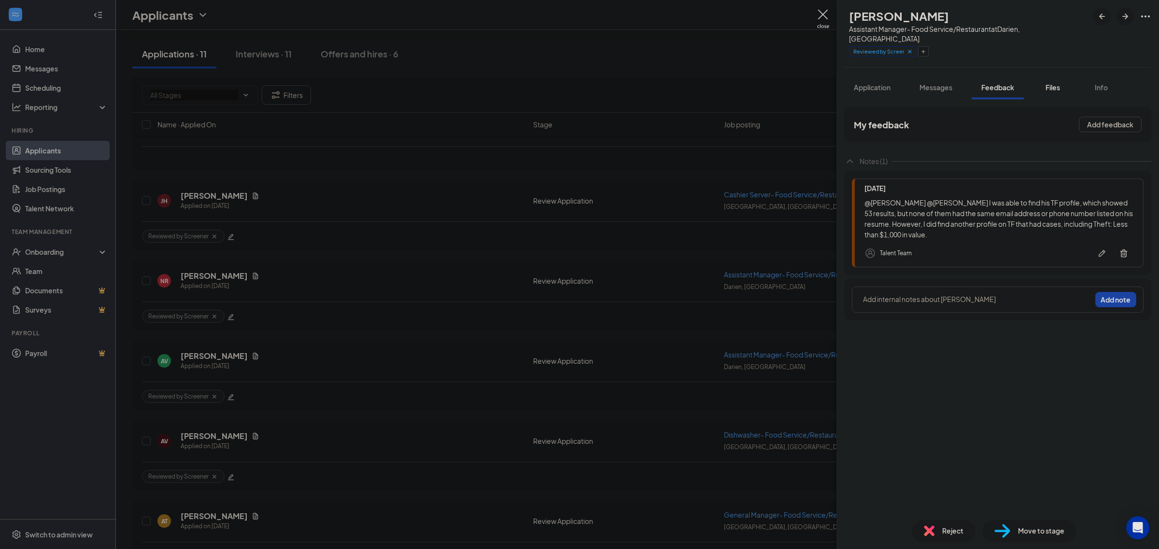
click at [1060, 84] on button "Files" at bounding box center [1052, 87] width 39 height 24
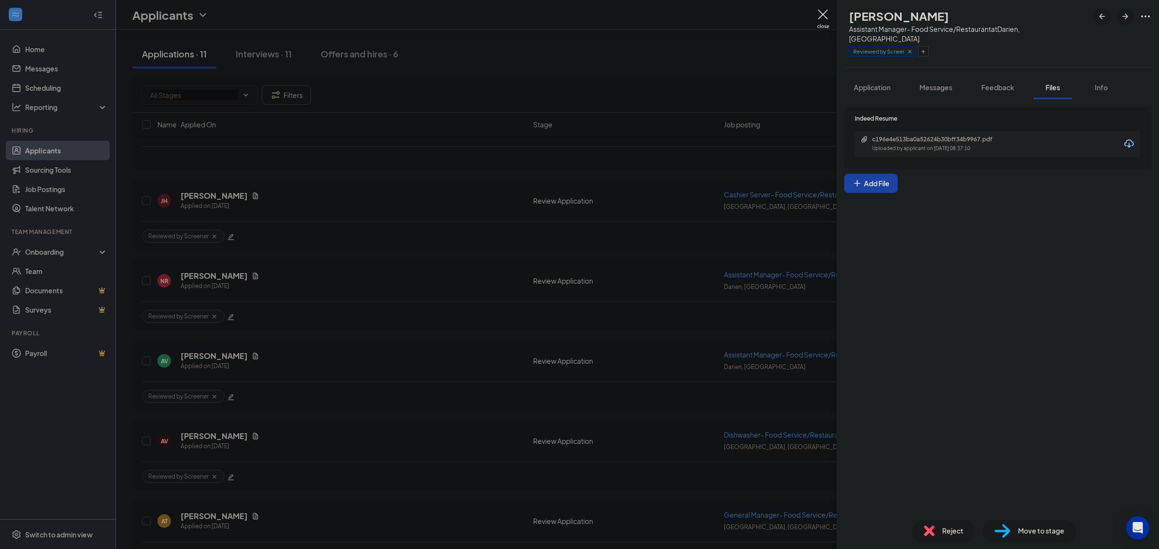
click at [824, 15] on img at bounding box center [823, 19] width 12 height 19
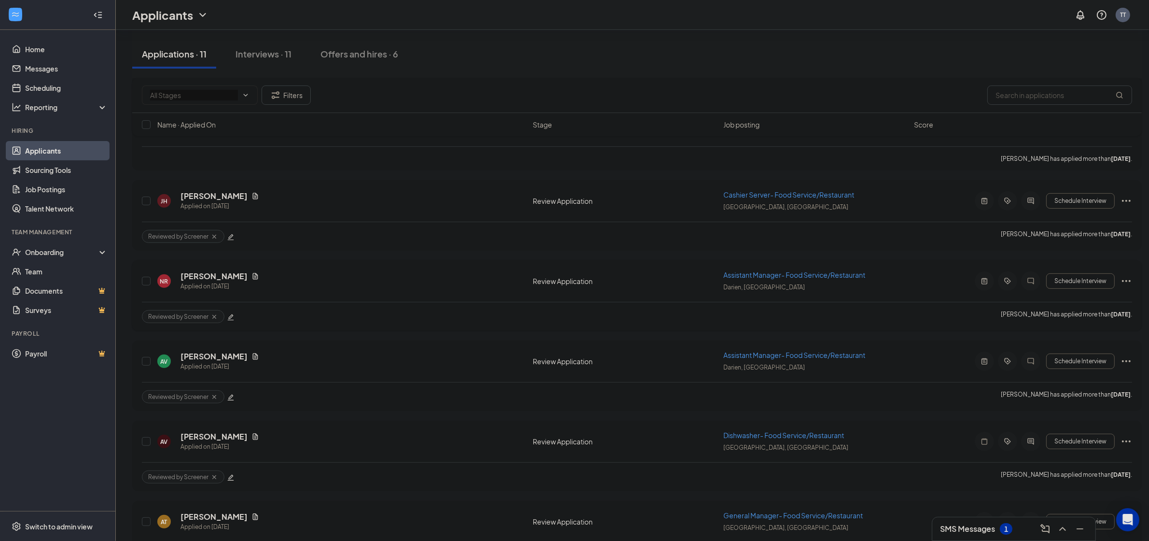
scroll to position [524, 0]
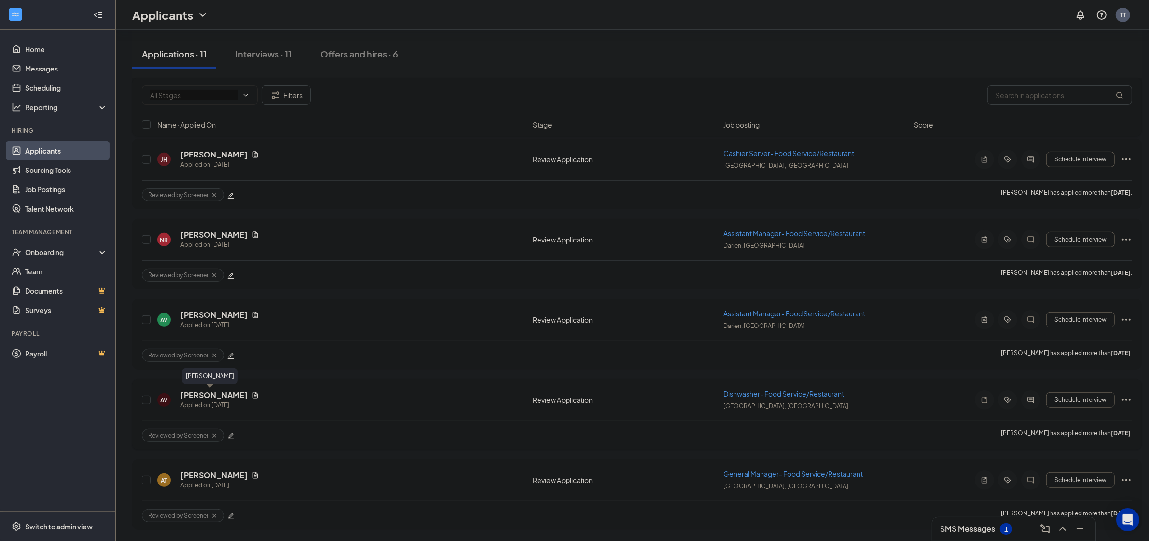
click at [211, 394] on h5 "[PERSON_NAME]" at bounding box center [214, 395] width 67 height 11
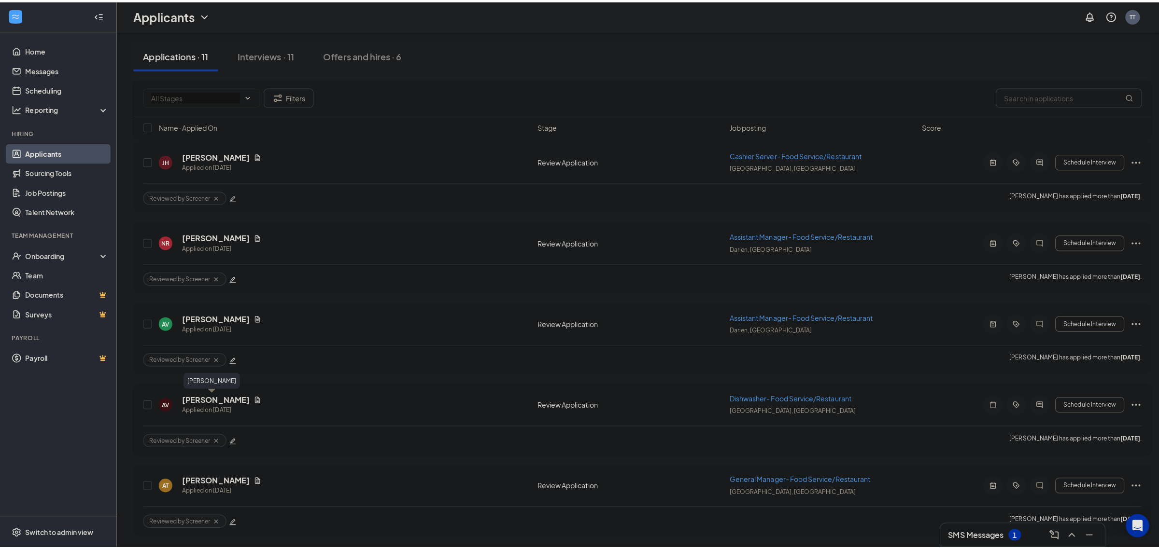
scroll to position [515, 0]
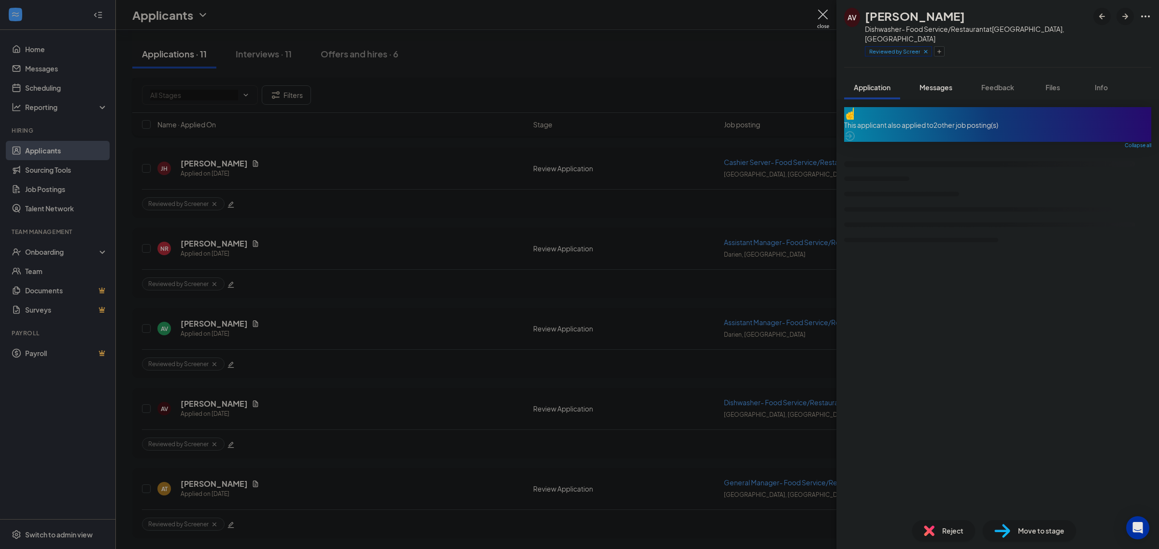
click at [942, 83] on span "Messages" at bounding box center [935, 87] width 33 height 9
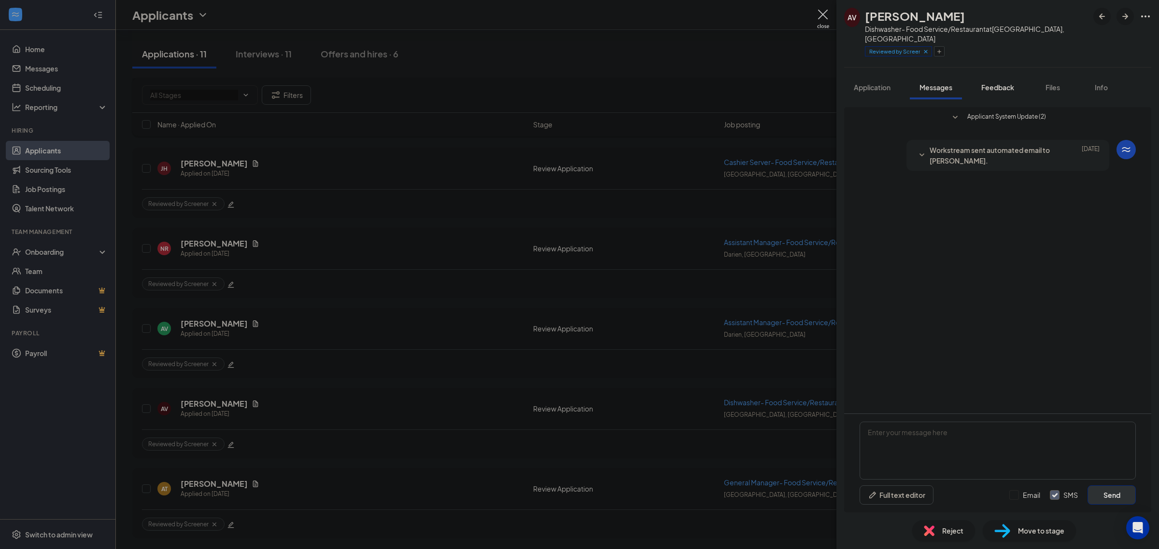
click at [1008, 83] on span "Feedback" at bounding box center [997, 87] width 33 height 9
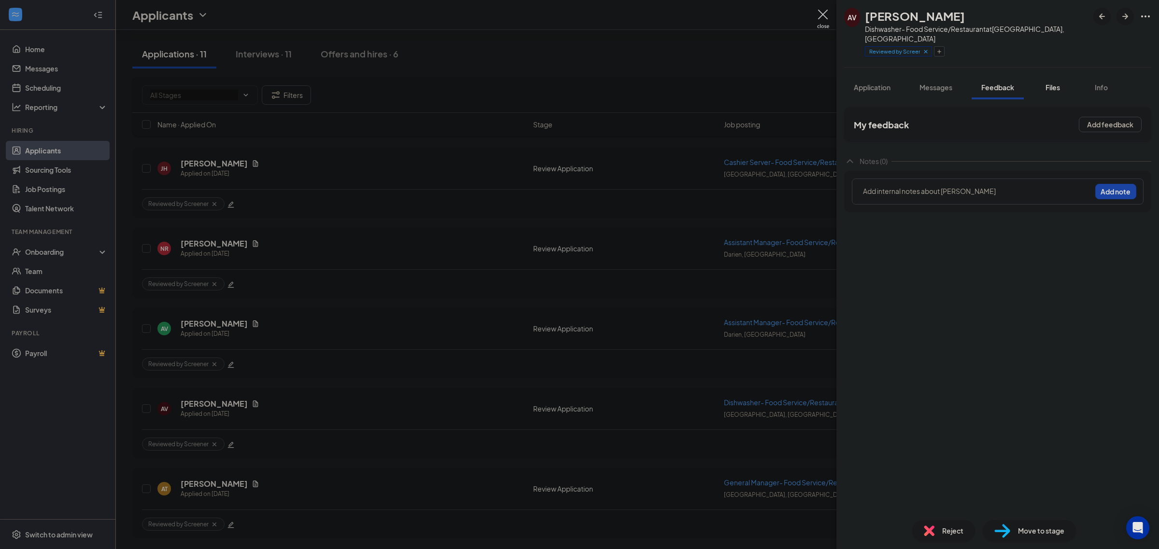
click at [1057, 83] on span "Files" at bounding box center [1052, 87] width 14 height 9
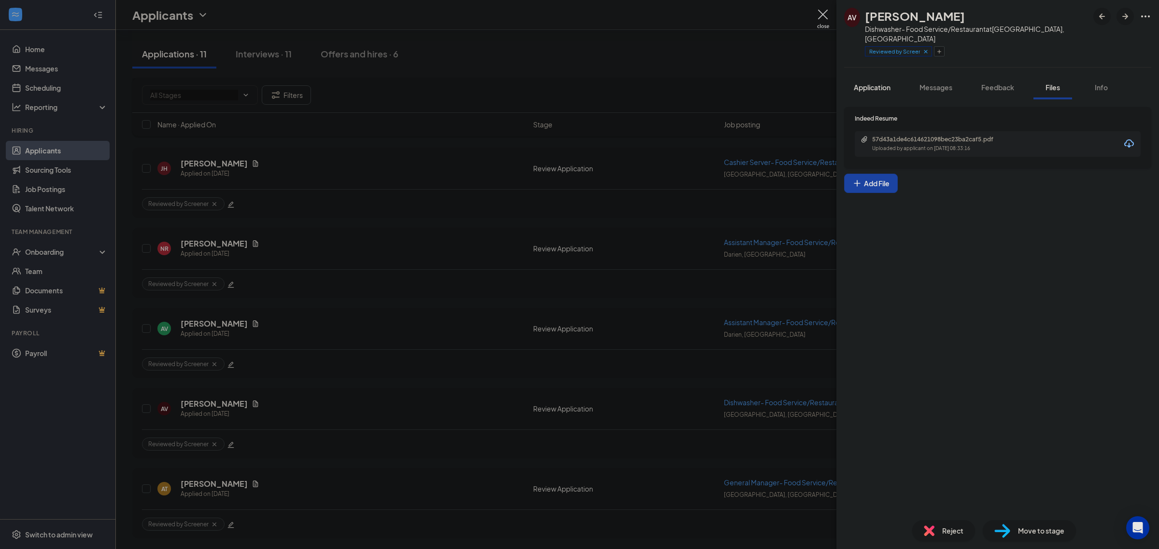
click at [888, 83] on span "Application" at bounding box center [872, 87] width 37 height 9
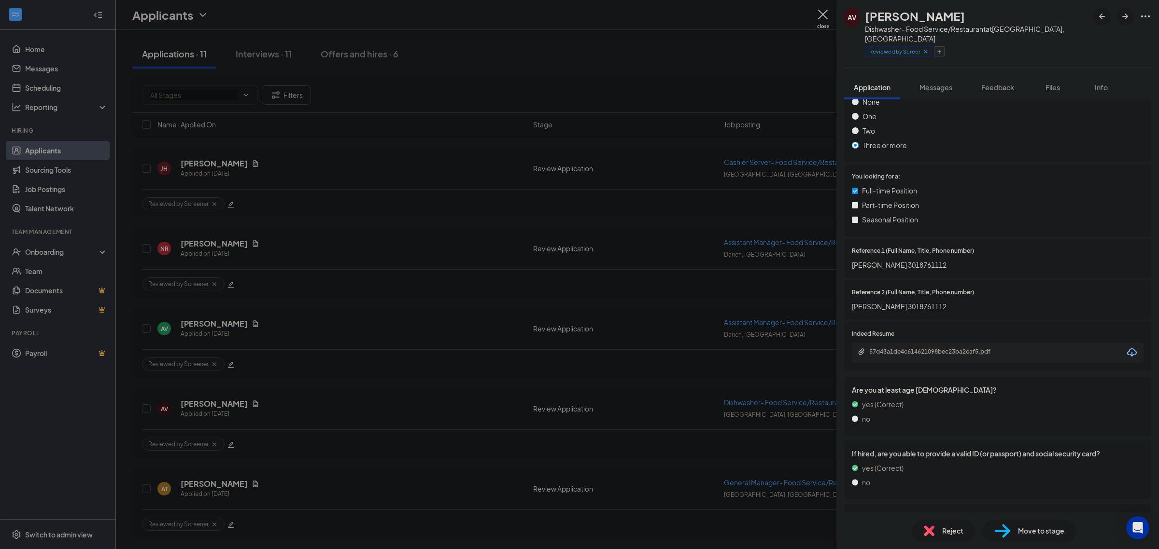
scroll to position [422, 0]
click at [944, 46] on button "button" at bounding box center [939, 51] width 11 height 10
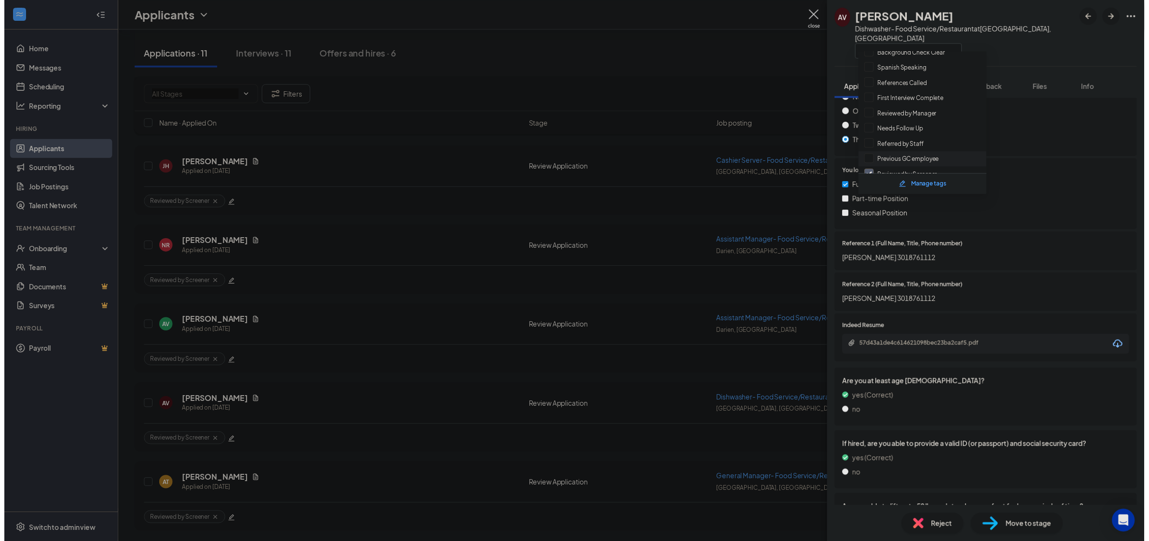
scroll to position [0, 0]
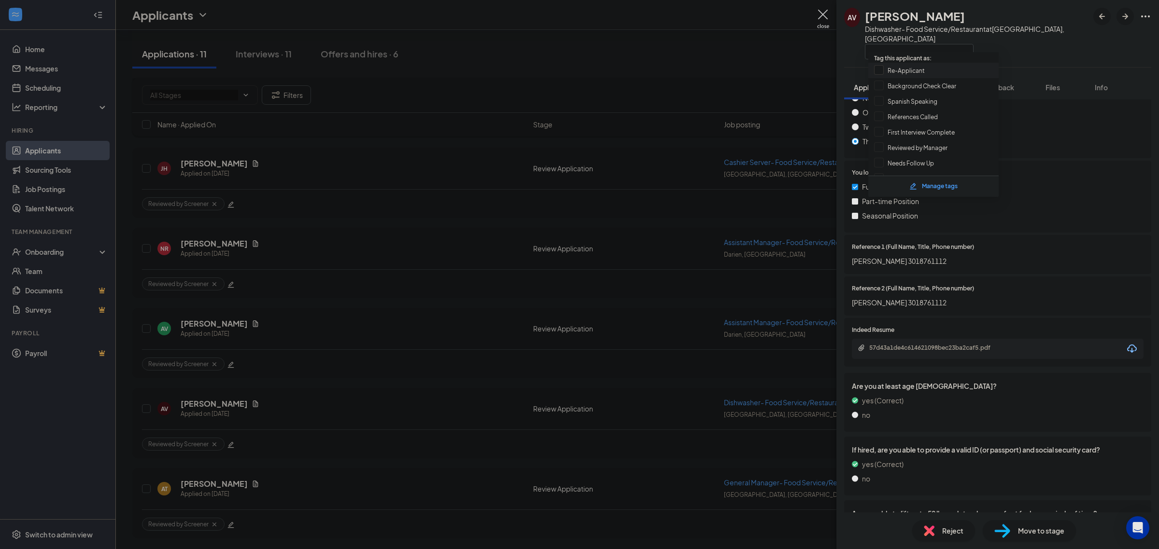
click at [917, 71] on input "Re-Applicant" at bounding box center [899, 70] width 51 height 11
checkbox input "true"
click at [822, 16] on img at bounding box center [823, 19] width 12 height 19
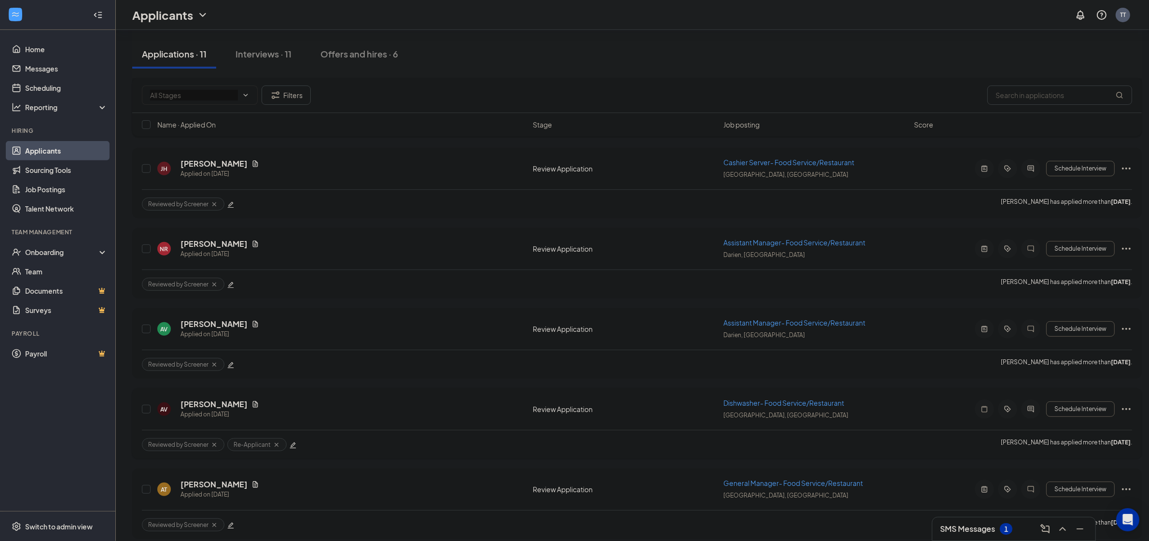
click at [1126, 408] on icon "Ellipses" at bounding box center [1126, 409] width 9 height 2
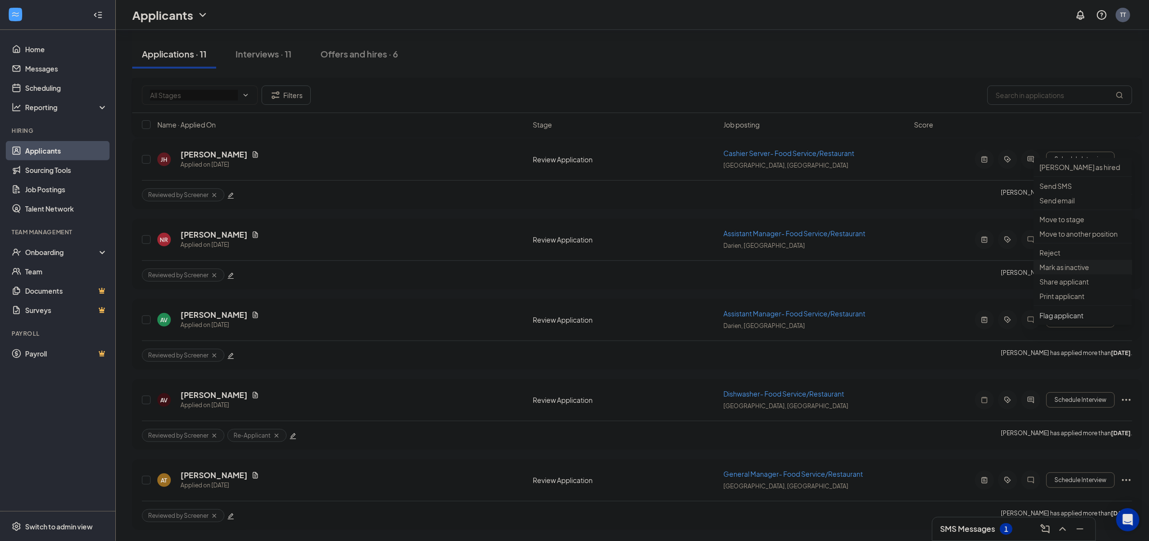
click at [1077, 272] on p "Mark as inactive" at bounding box center [1083, 267] width 87 height 10
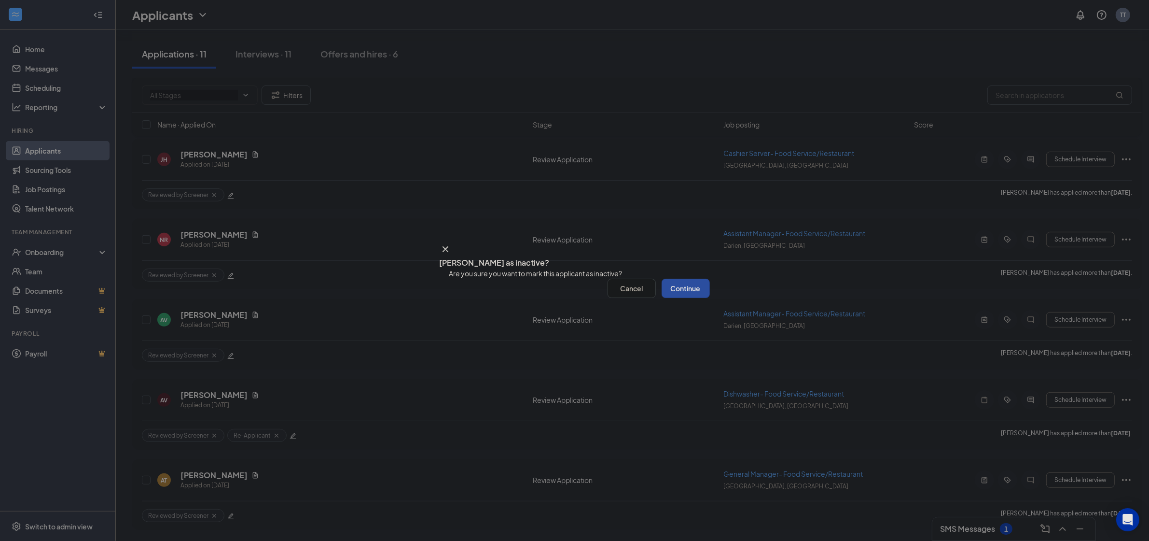
click at [698, 298] on button "Continue" at bounding box center [686, 288] width 48 height 19
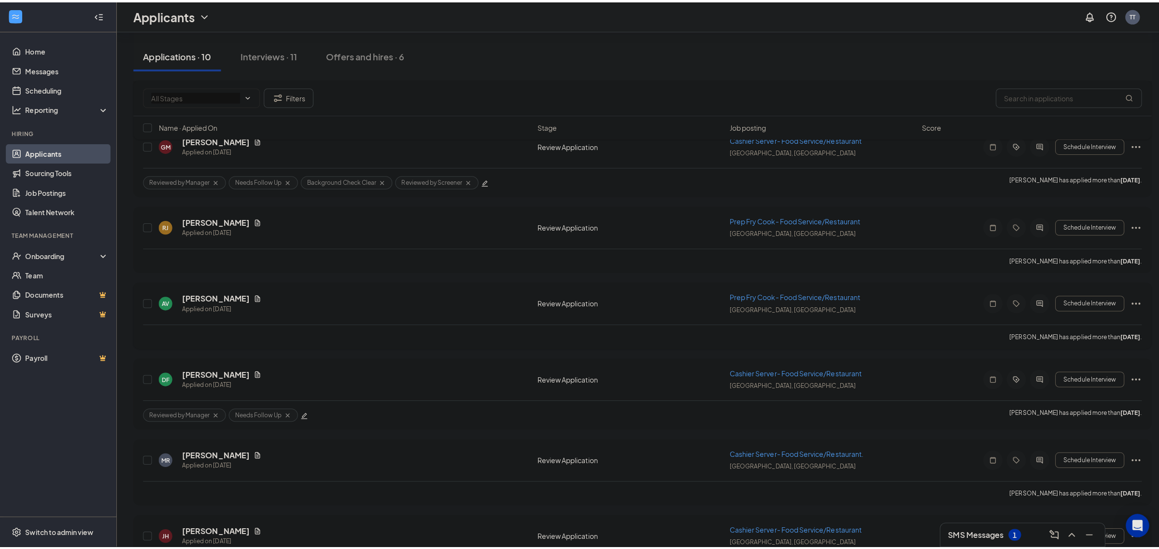
scroll to position [153, 0]
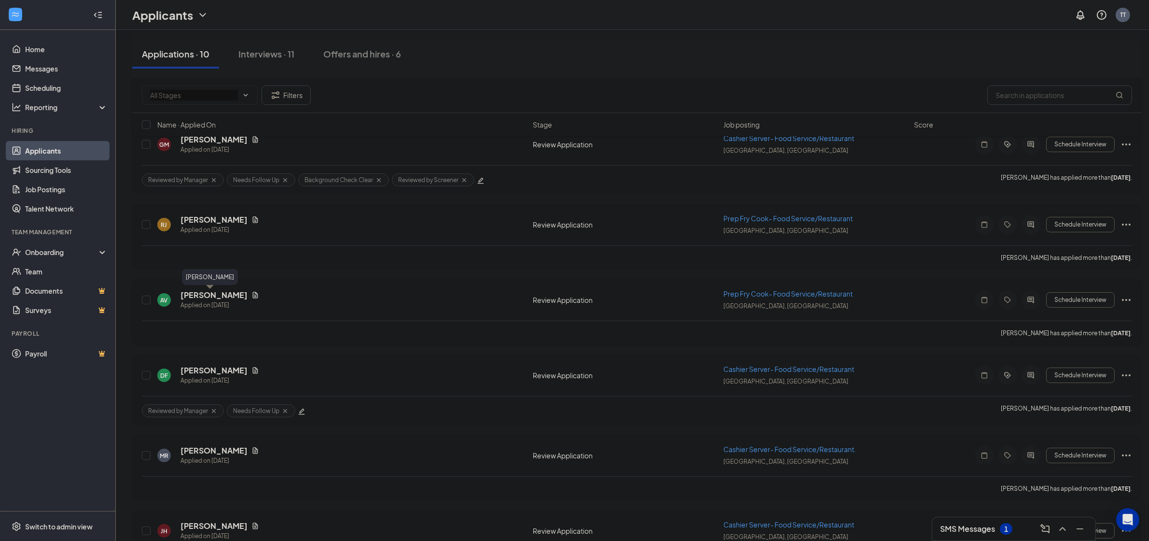
click at [215, 294] on h5 "[PERSON_NAME]" at bounding box center [214, 295] width 67 height 11
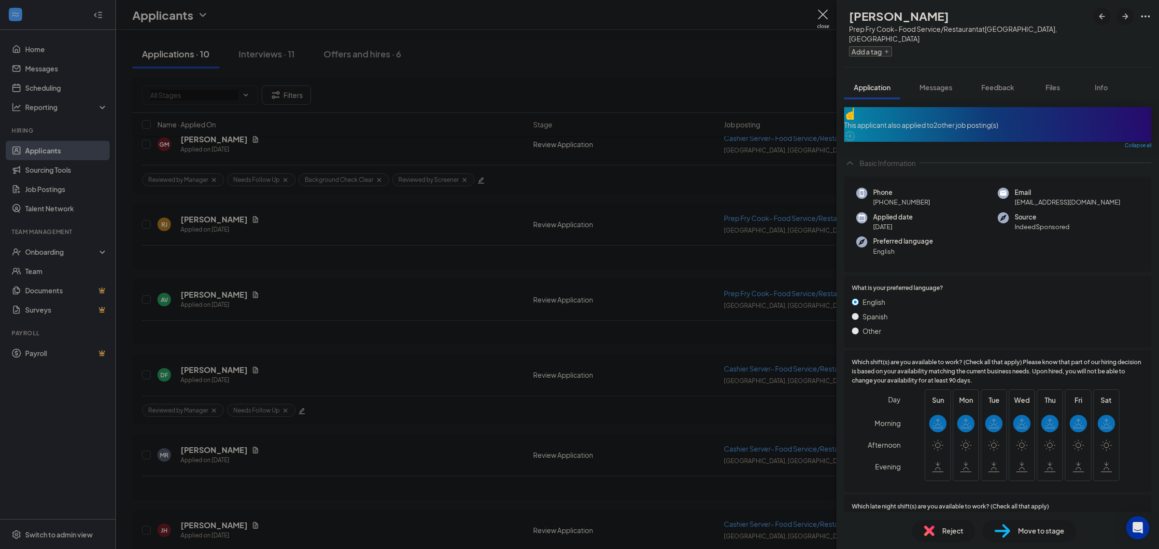
click at [889, 49] on icon "Plus" at bounding box center [886, 52] width 6 height 6
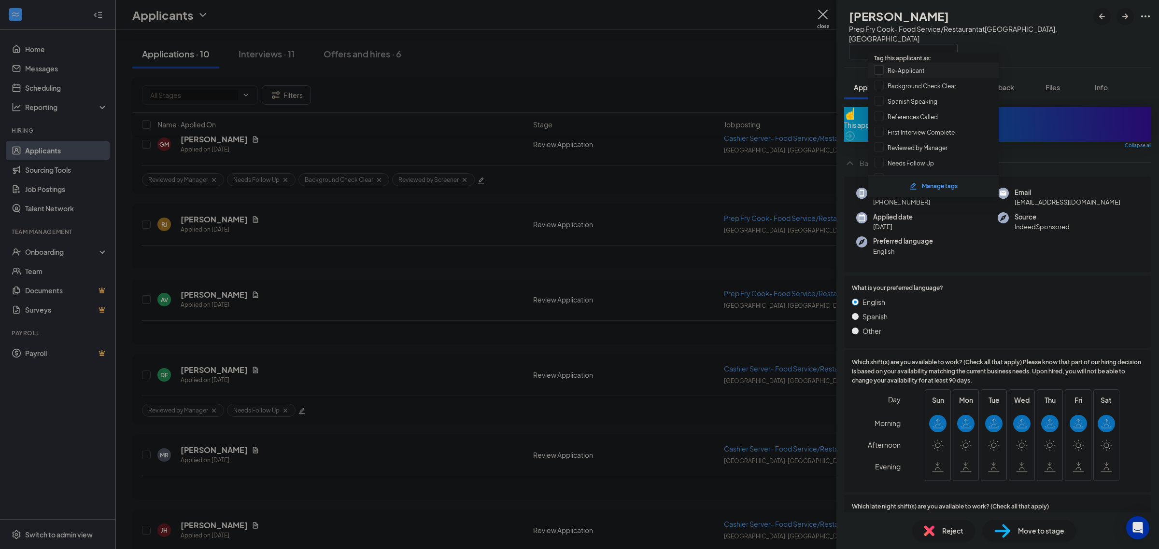
click at [902, 70] on input "Re-Applicant" at bounding box center [899, 70] width 51 height 11
checkbox input "true"
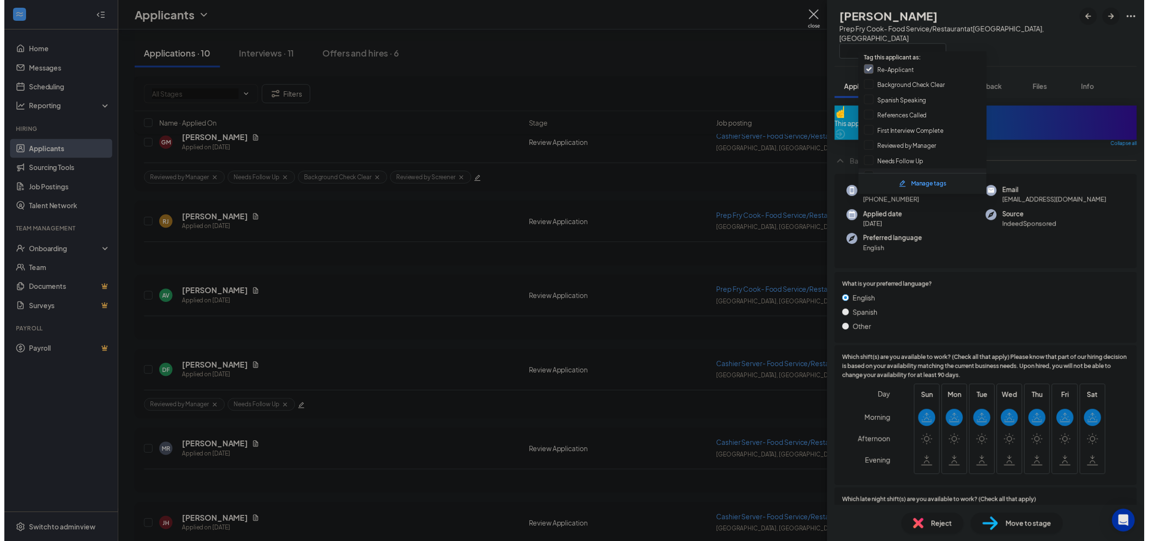
scroll to position [53, 0]
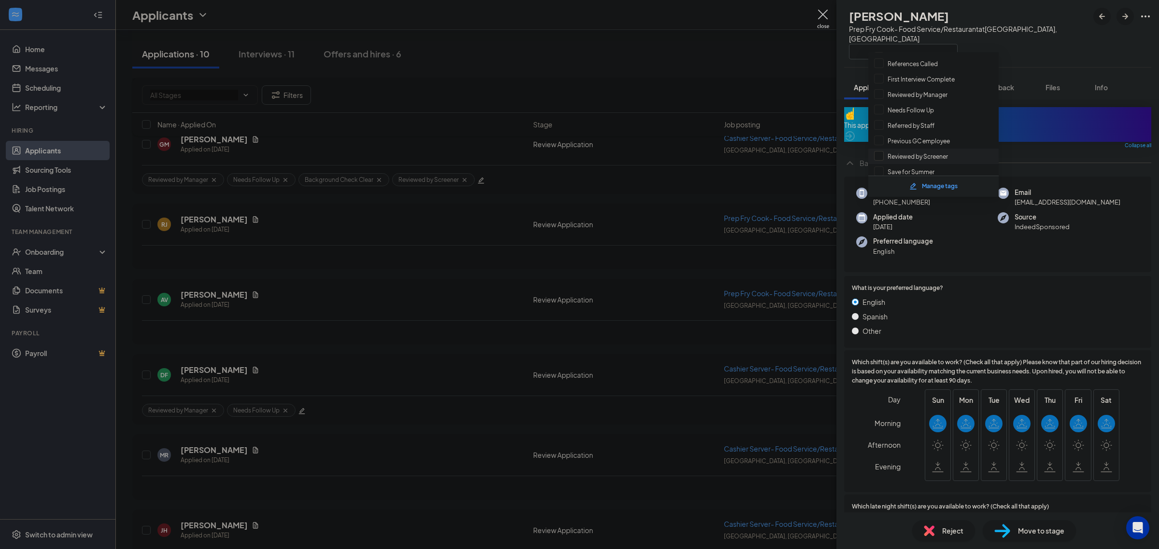
click at [940, 151] on input "Reviewed by Screener" at bounding box center [911, 156] width 74 height 11
checkbox input "true"
click at [824, 14] on img at bounding box center [823, 19] width 12 height 19
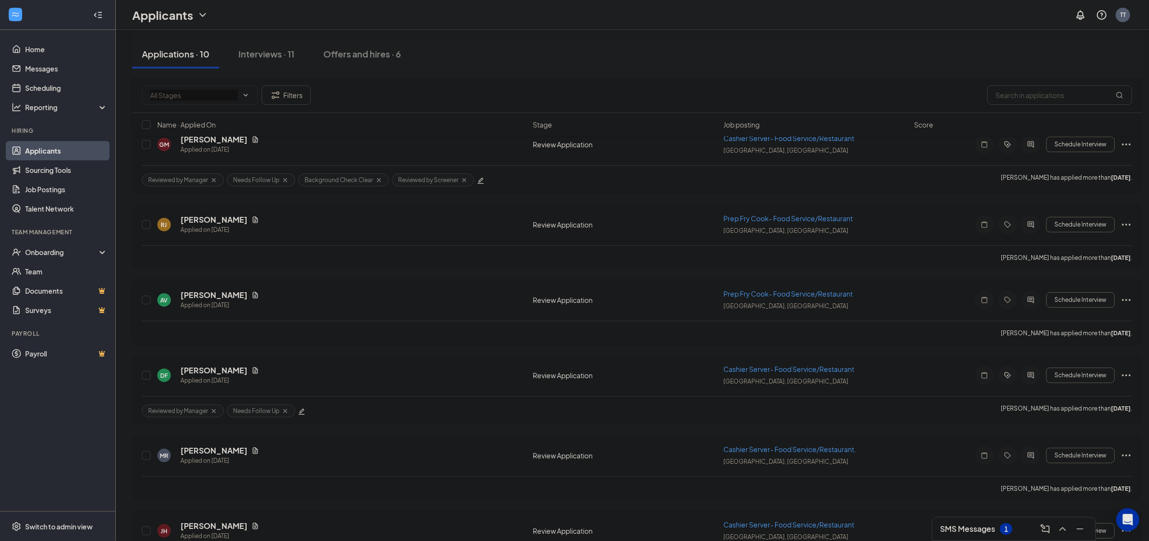
click at [1131, 299] on icon "Ellipses" at bounding box center [1126, 300] width 9 height 2
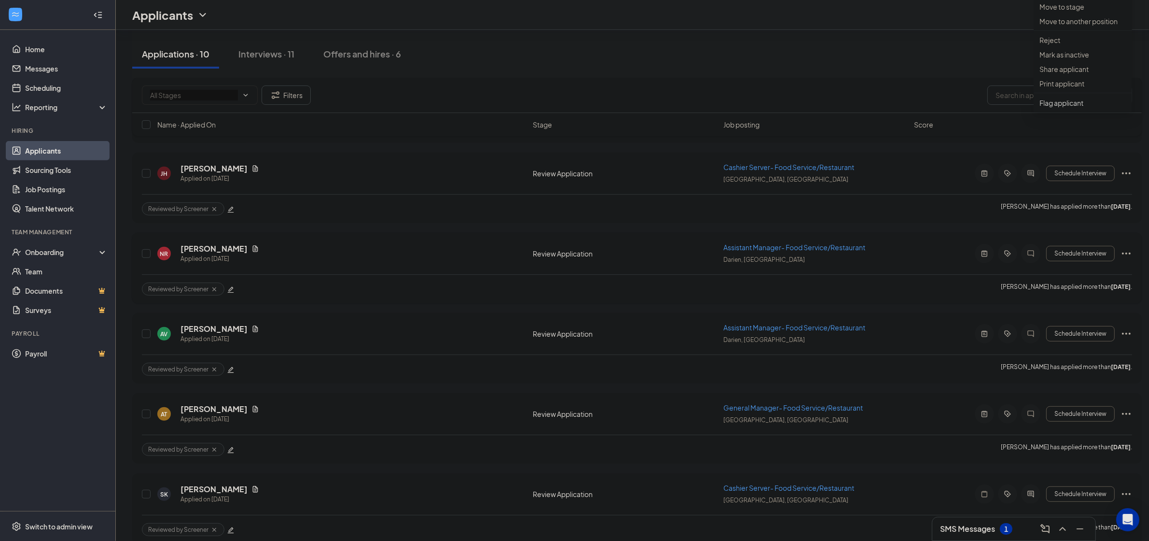
scroll to position [213, 0]
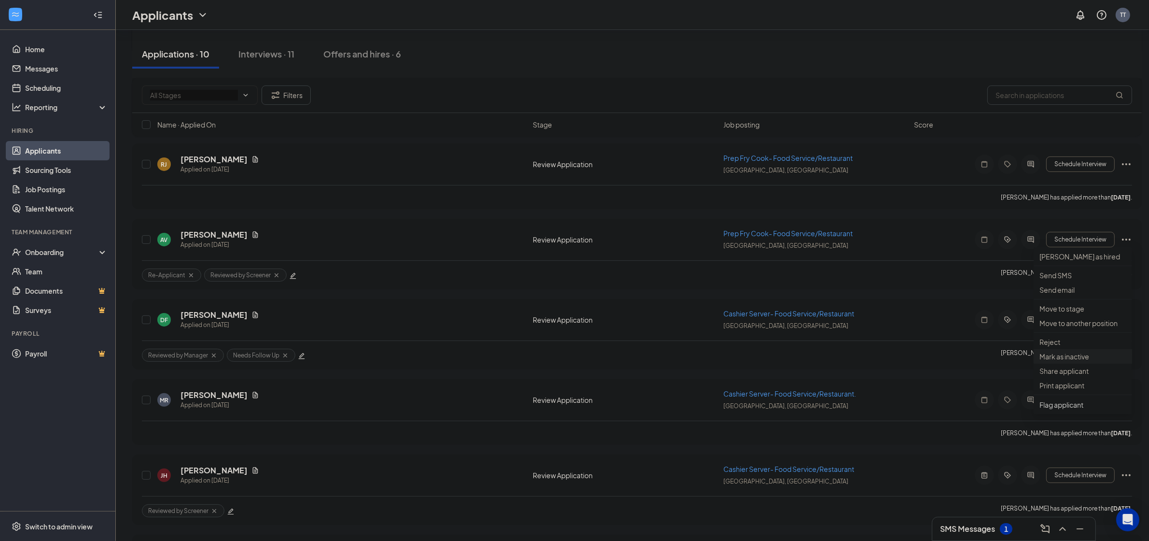
click at [1056, 361] on p "Mark as inactive" at bounding box center [1083, 356] width 87 height 10
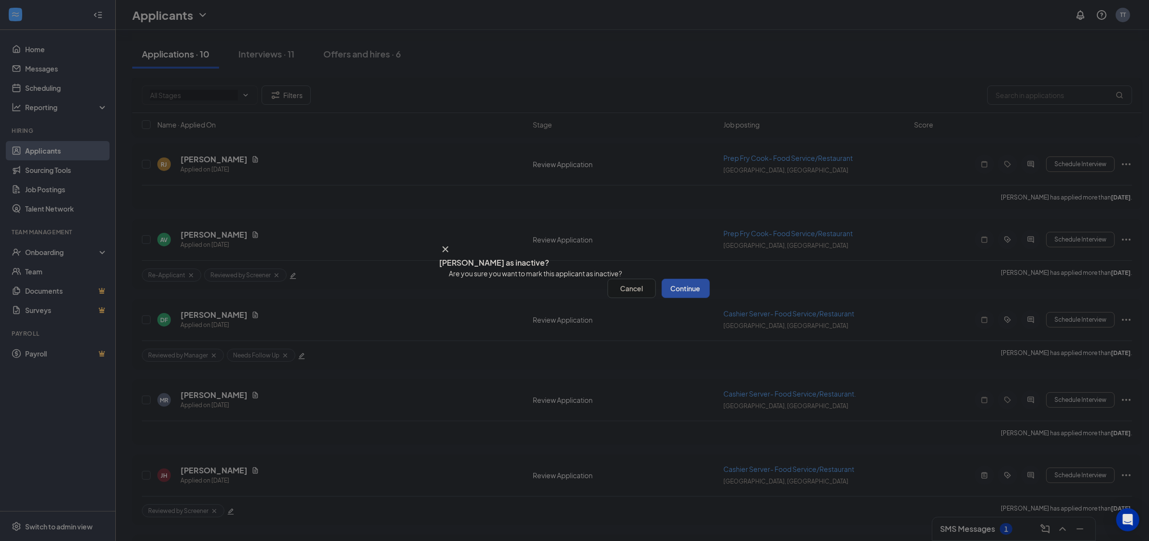
click at [693, 298] on button "Continue" at bounding box center [686, 288] width 48 height 19
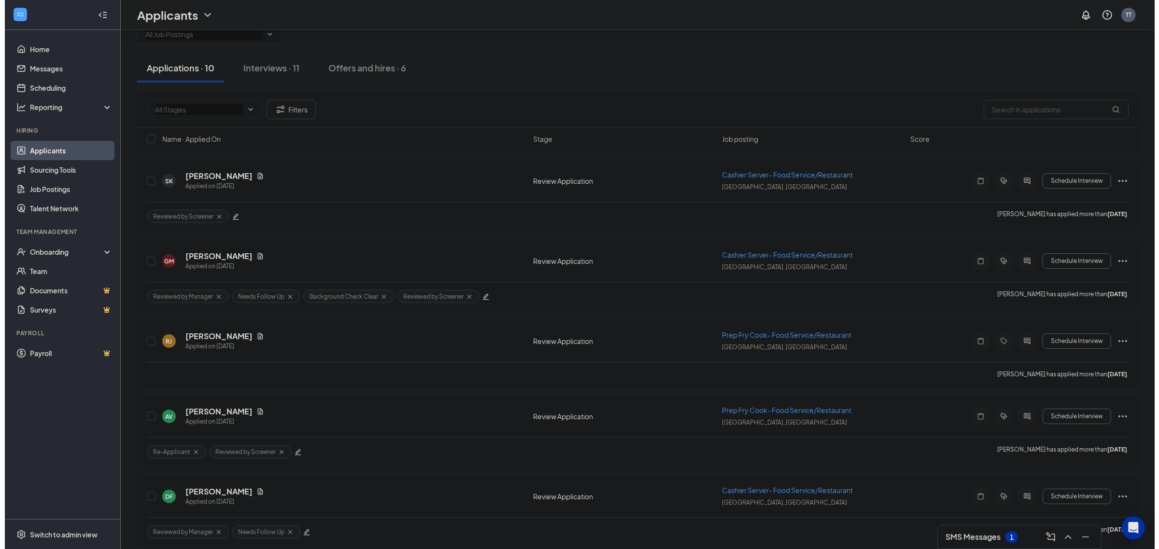
scroll to position [93, 0]
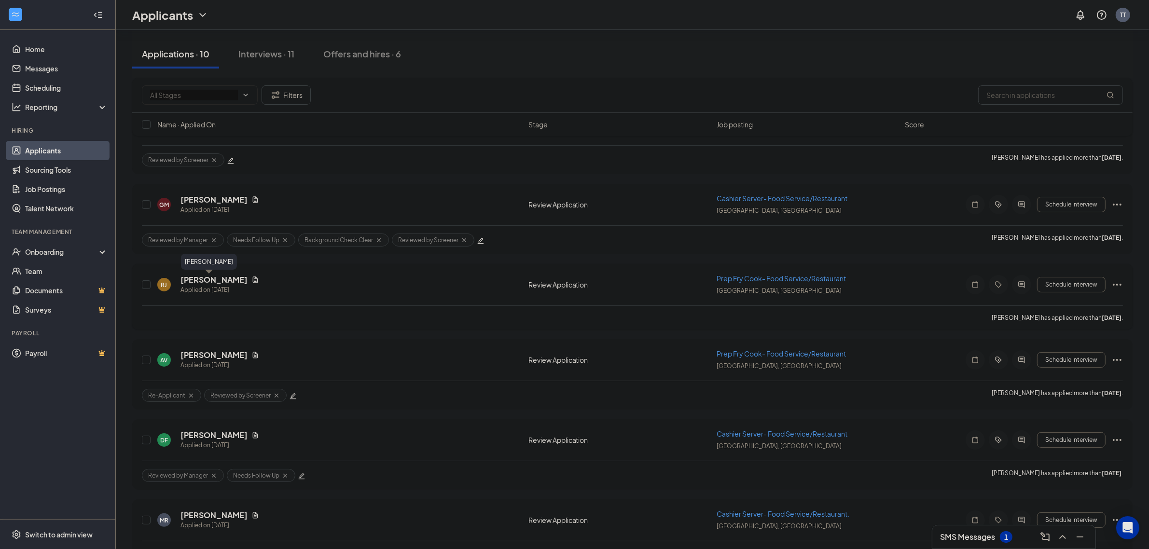
click at [189, 279] on h5 "Rohan jr." at bounding box center [214, 280] width 67 height 11
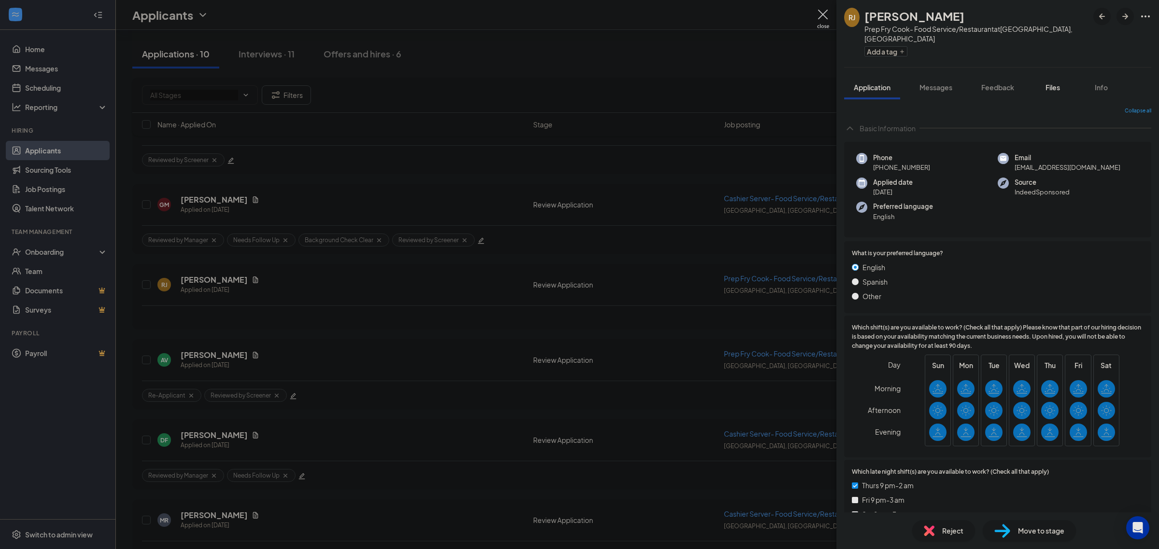
click at [1037, 75] on button "Files" at bounding box center [1052, 87] width 39 height 24
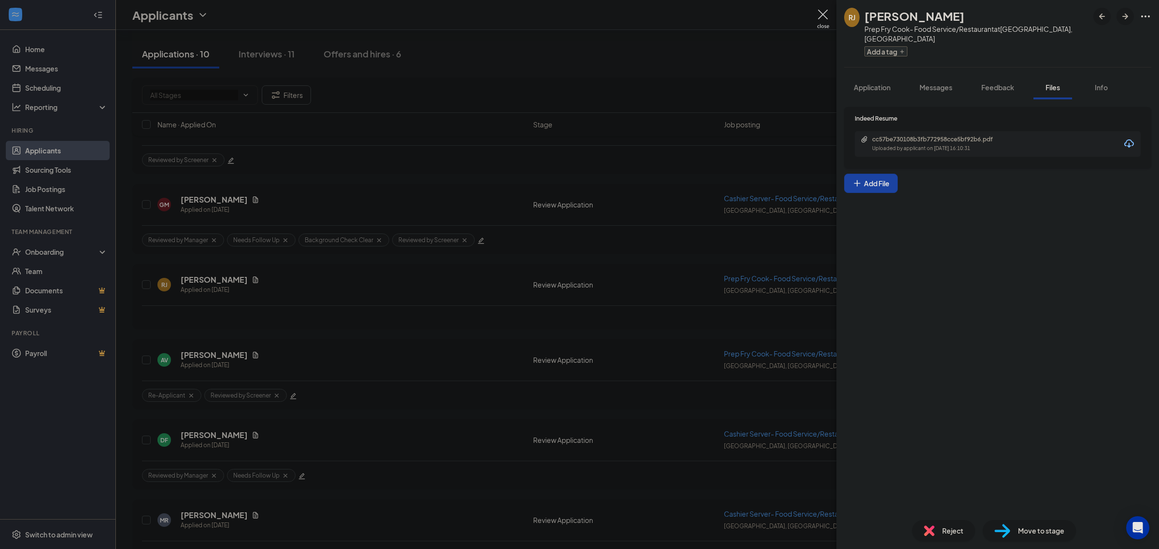
click at [904, 49] on icon "Plus" at bounding box center [902, 52] width 6 height 6
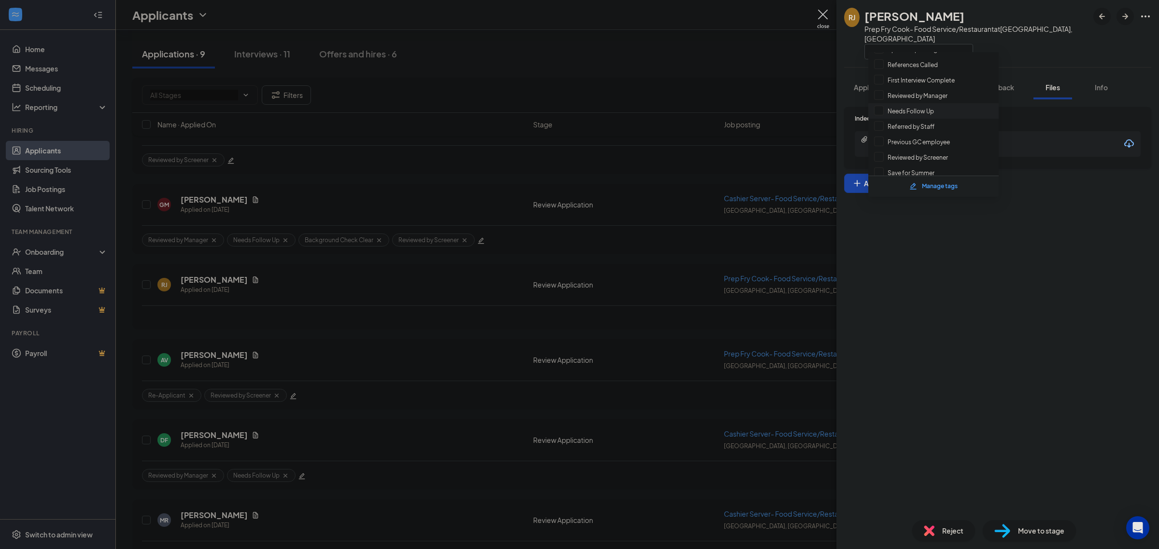
scroll to position [53, 0]
click at [923, 155] on input "Reviewed by Screener" at bounding box center [911, 156] width 74 height 11
checkbox input "true"
drag, startPoint x: 1049, startPoint y: 196, endPoint x: 1027, endPoint y: 124, distance: 76.2
click at [1049, 196] on div "Indeed Resume cc57be730108b3fb772958cce5bf92b6.pdf Uploaded by applicant on Sep…" at bounding box center [997, 305] width 322 height 413
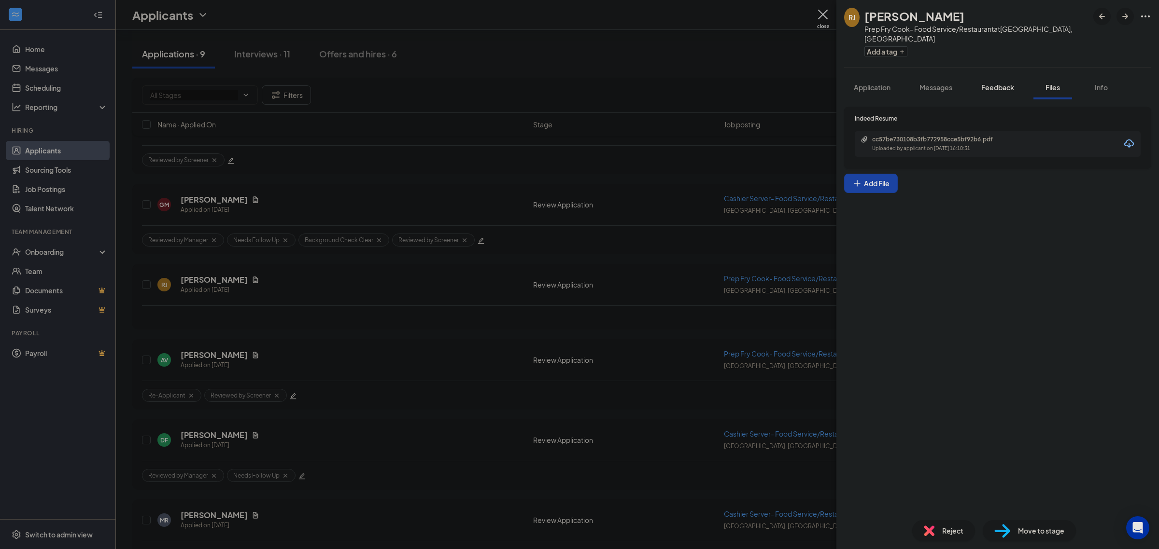
click at [1003, 83] on span "Feedback" at bounding box center [997, 87] width 33 height 9
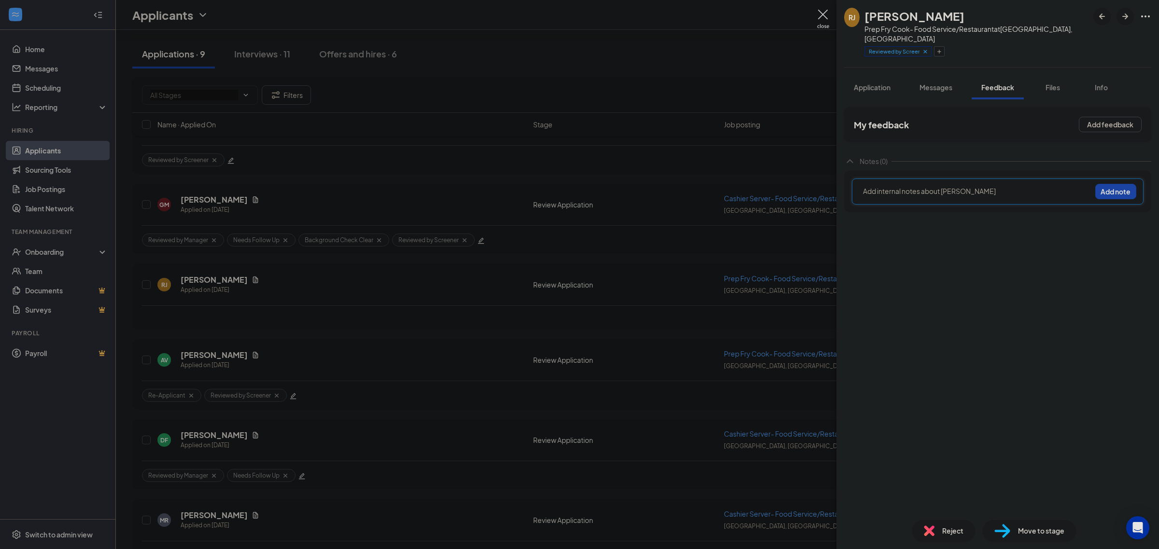
click at [951, 186] on div at bounding box center [976, 191] width 227 height 10
drag, startPoint x: 1105, startPoint y: 186, endPoint x: 896, endPoint y: 74, distance: 237.2
click at [1105, 185] on button "Add note" at bounding box center [1115, 191] width 41 height 15
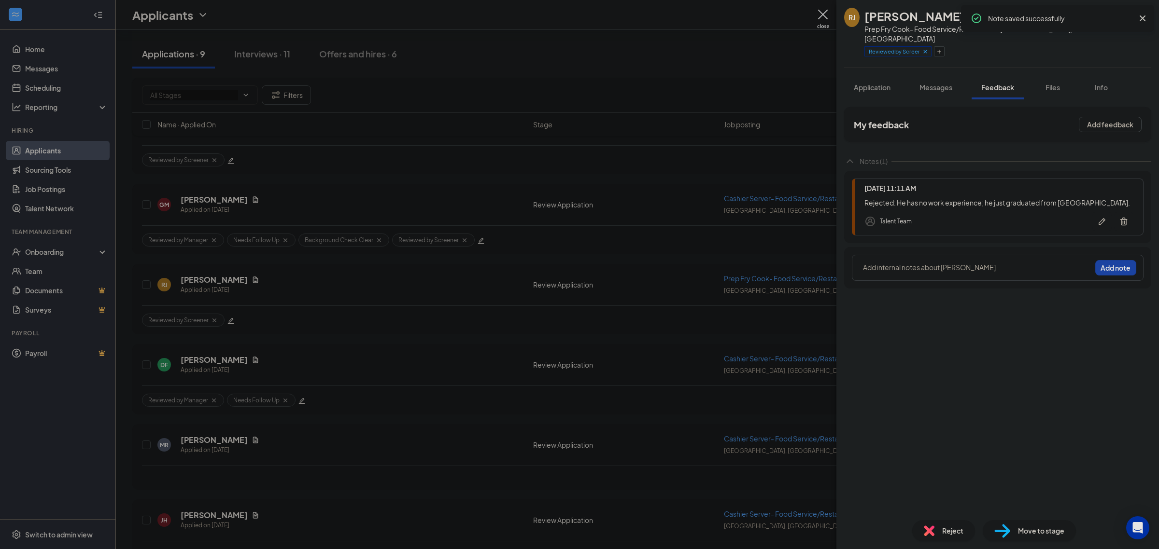
click at [1143, 20] on icon "Cross" at bounding box center [1142, 18] width 6 height 6
click at [870, 15] on h1 "Rohan jr." at bounding box center [914, 16] width 100 height 16
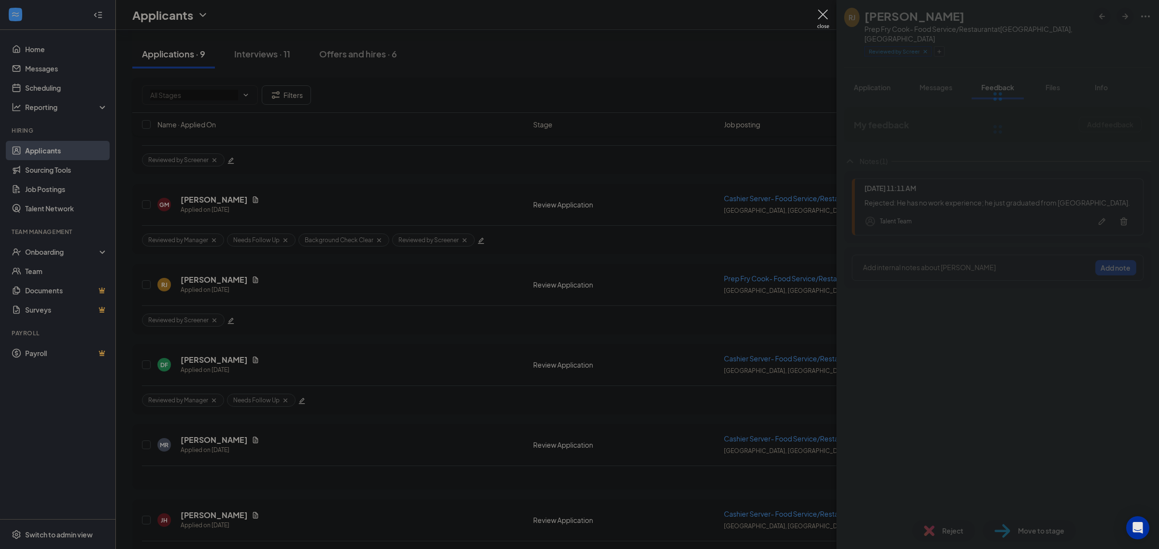
click at [959, 531] on div "RJ Rohan jr. Prep Fry Cook- Food Service/Restaurant at Fairfield, CT Reviewed b…" at bounding box center [997, 274] width 322 height 549
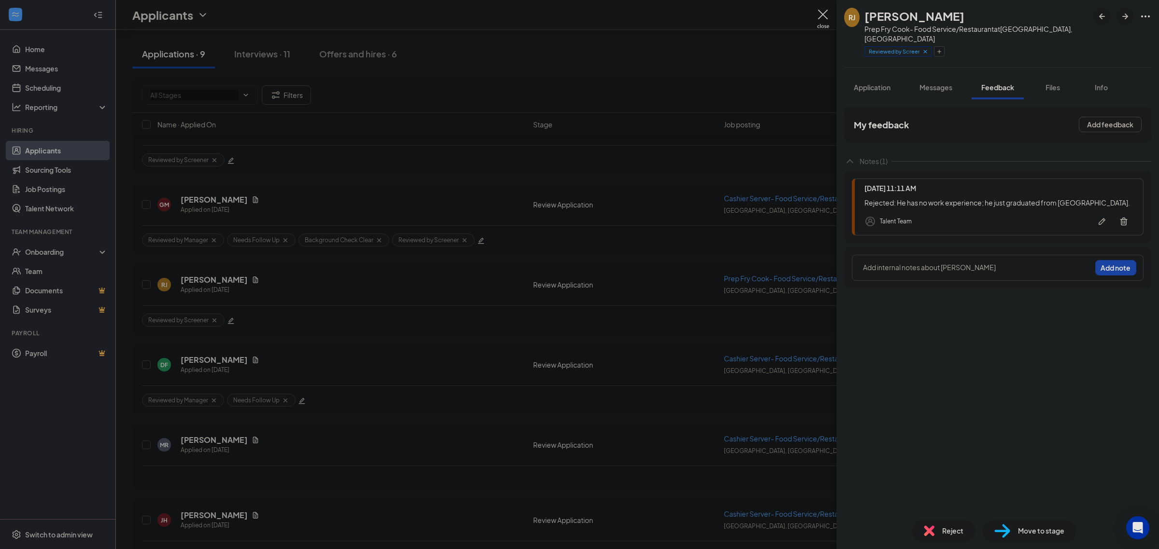
click at [952, 531] on span "Reject" at bounding box center [952, 531] width 21 height 11
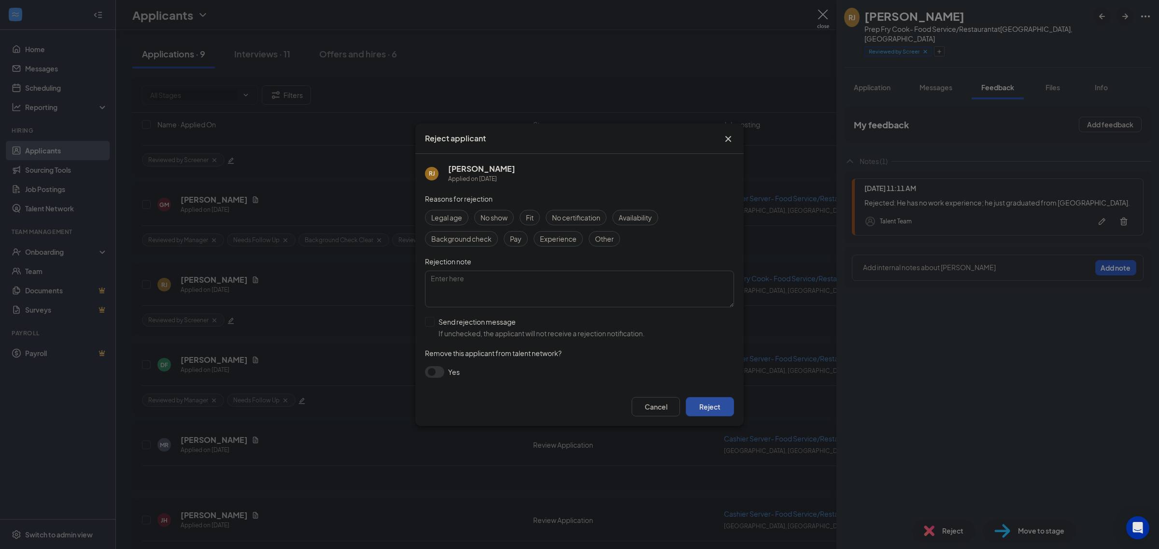
click at [712, 407] on button "Reject" at bounding box center [710, 406] width 48 height 19
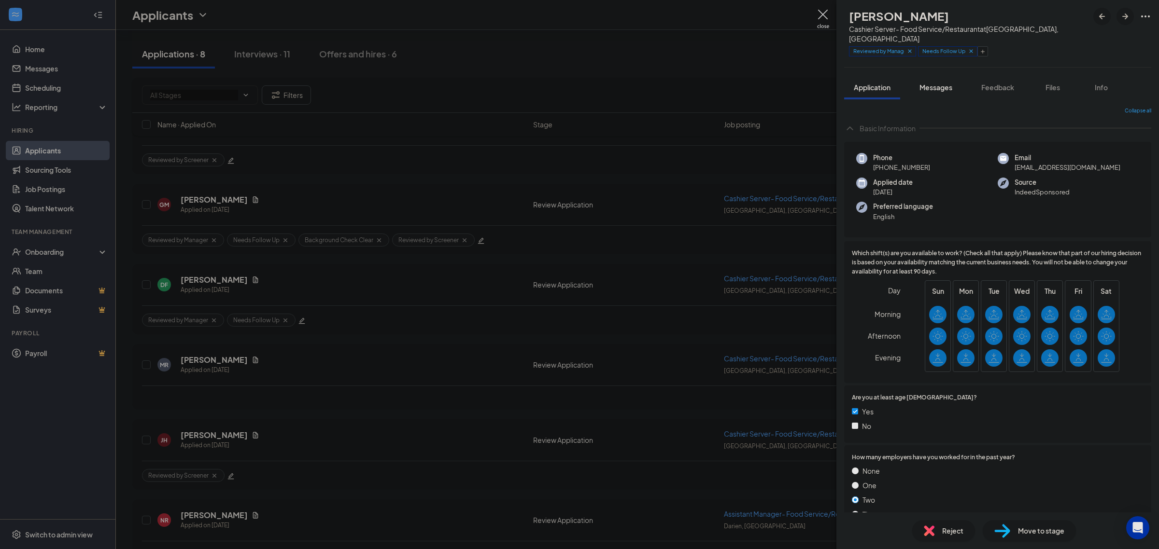
click at [924, 83] on span "Messages" at bounding box center [935, 87] width 33 height 9
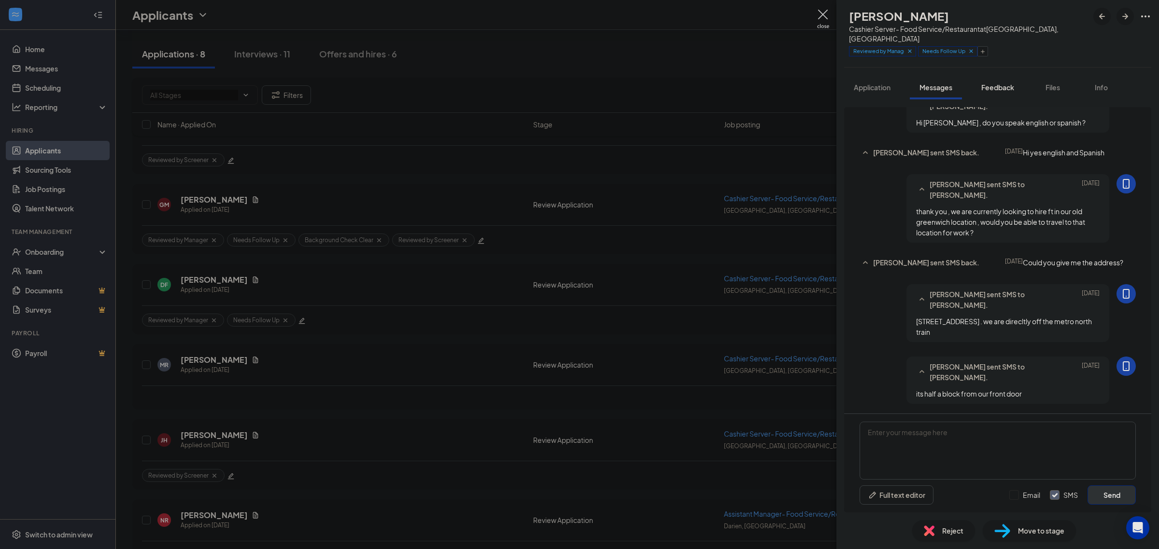
scroll to position [140, 0]
click at [1039, 75] on button "Files" at bounding box center [1052, 87] width 39 height 24
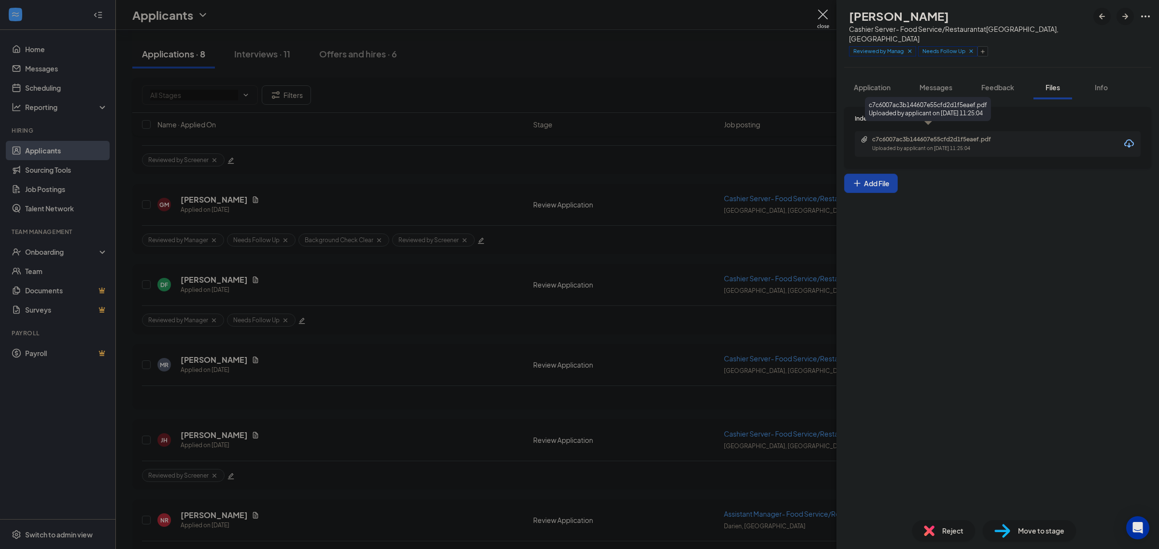
click at [947, 136] on div "c7c6007ac3b144607e55cfd2d1f5eaef.pdf" at bounding box center [939, 140] width 135 height 8
click at [937, 83] on span "Messages" at bounding box center [935, 87] width 33 height 9
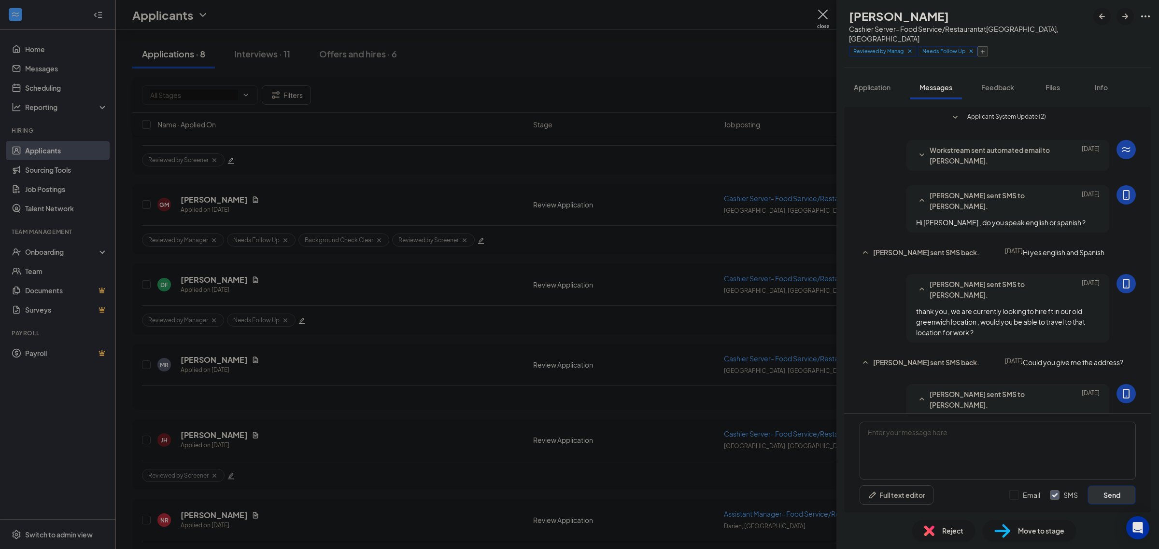
click at [985, 49] on icon "Plus" at bounding box center [983, 52] width 6 height 6
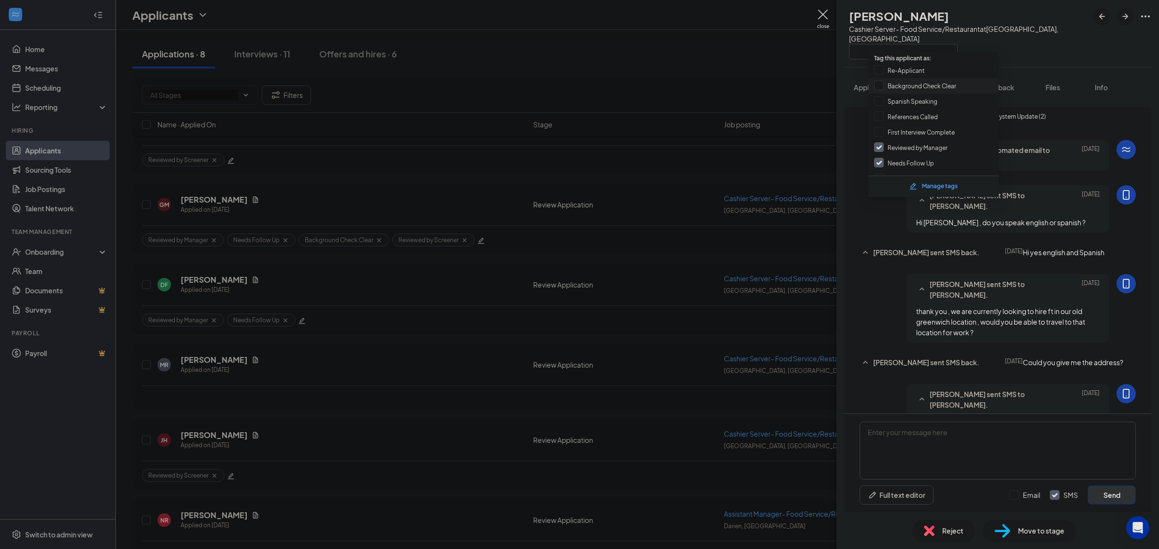
click at [947, 87] on input "Background Check Clear" at bounding box center [915, 86] width 82 height 11
checkbox input "true"
click at [928, 151] on input "Reviewed by Screener" at bounding box center [911, 156] width 74 height 11
checkbox input "true"
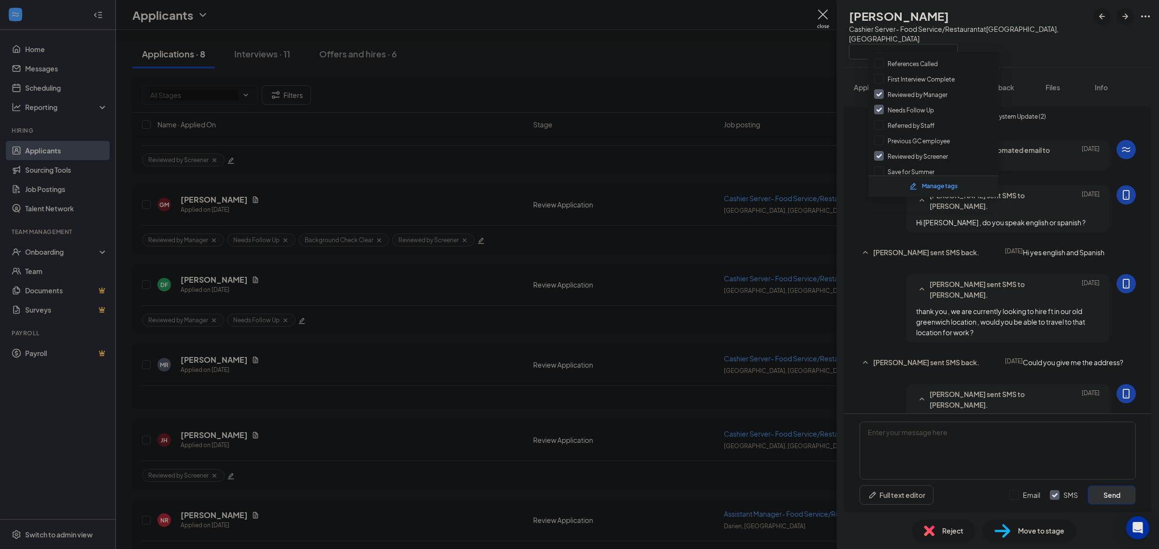
click at [1049, 53] on div "DF Daniel forero Cashier Server- Food Service/Restaurant at Greenwich, CT" at bounding box center [997, 33] width 322 height 67
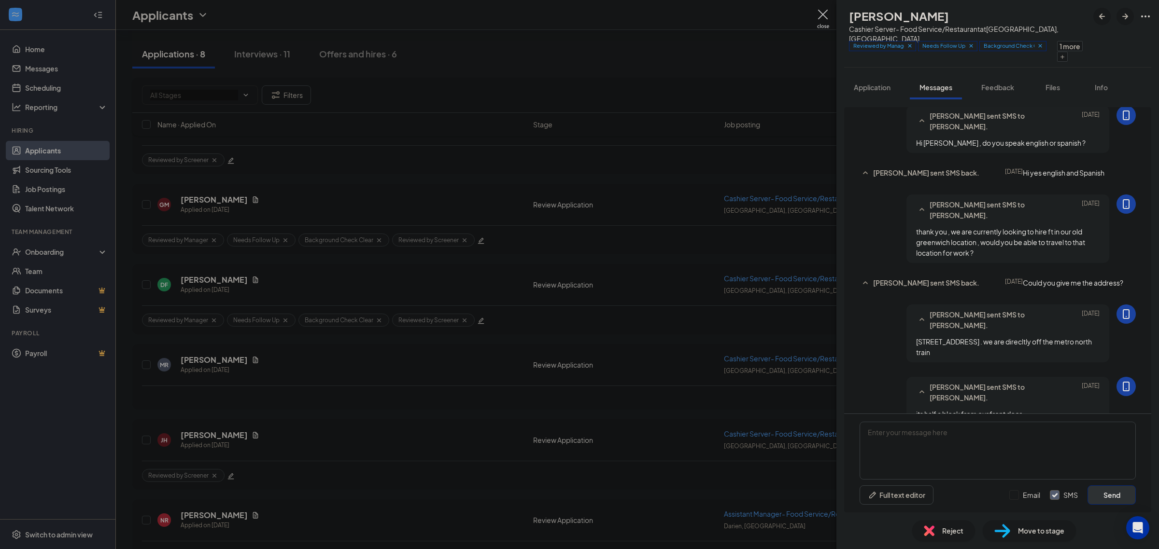
scroll to position [140, 0]
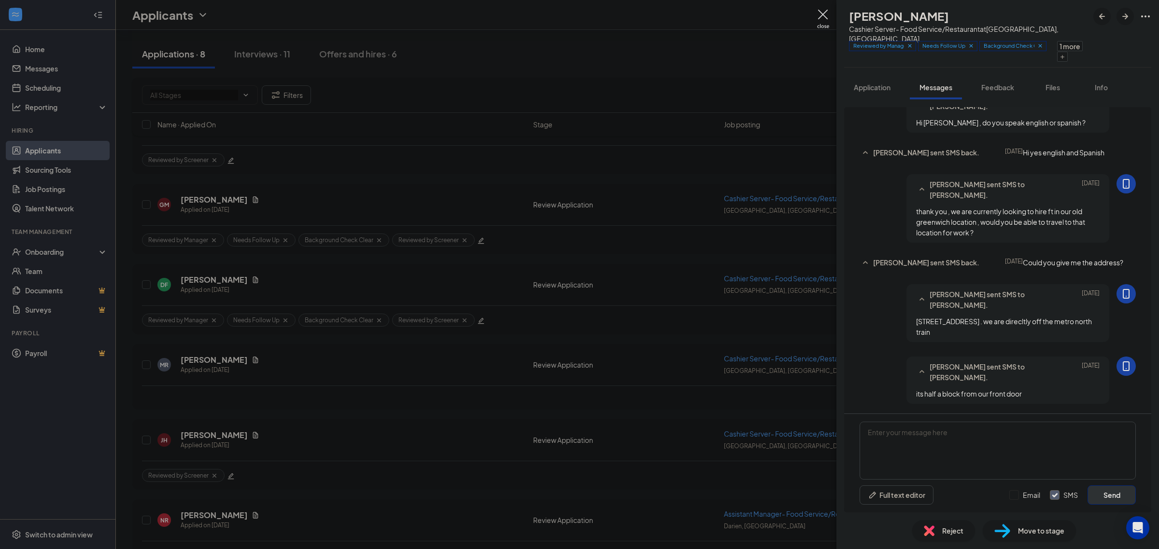
click at [822, 19] on img at bounding box center [823, 19] width 12 height 19
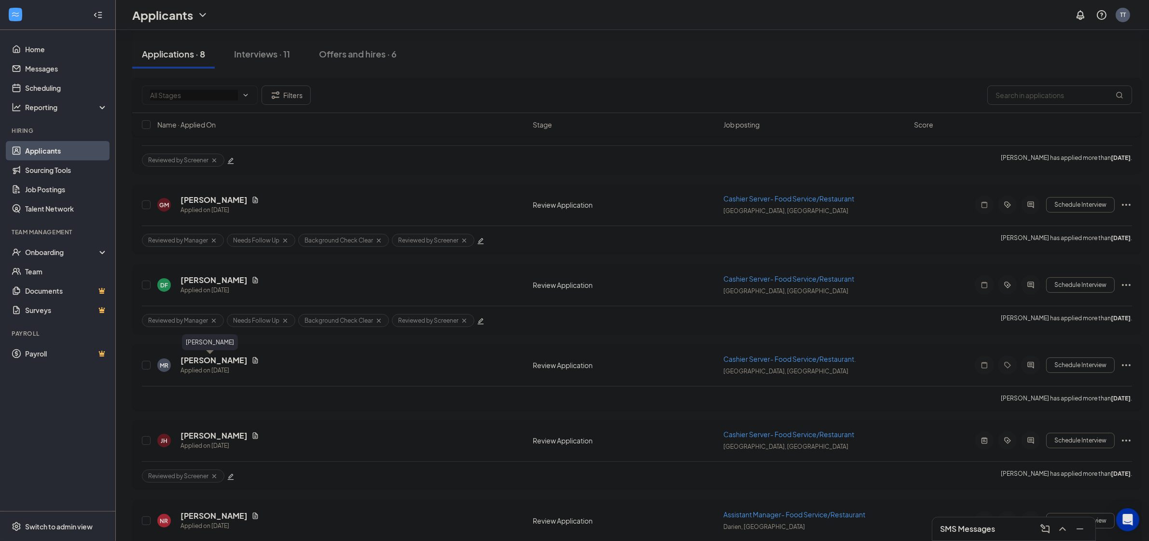
click at [202, 360] on h5 "[PERSON_NAME]" at bounding box center [214, 360] width 67 height 11
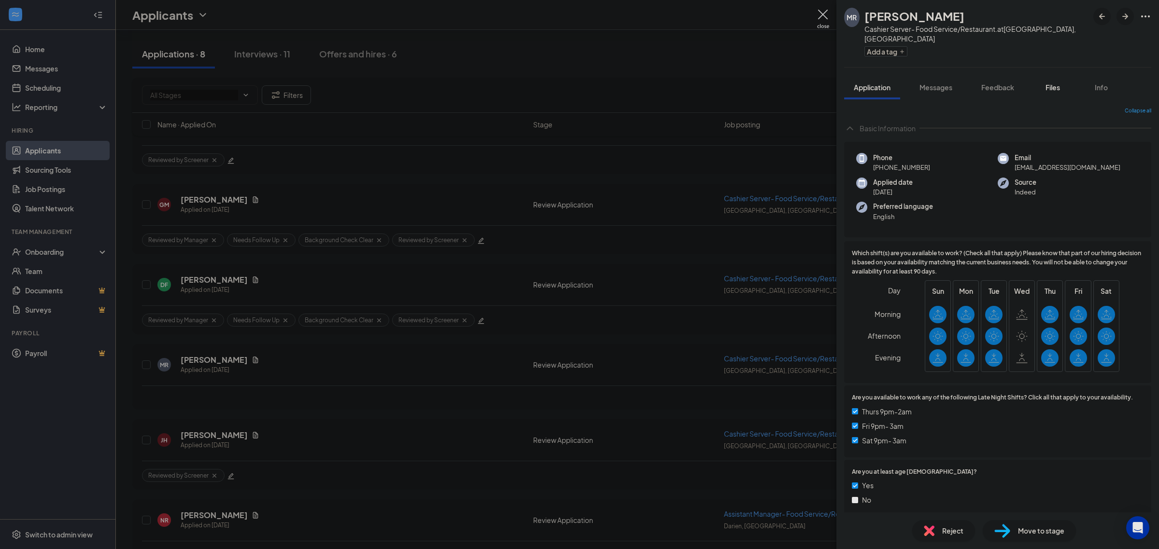
click at [1041, 82] on button "Files" at bounding box center [1052, 87] width 39 height 24
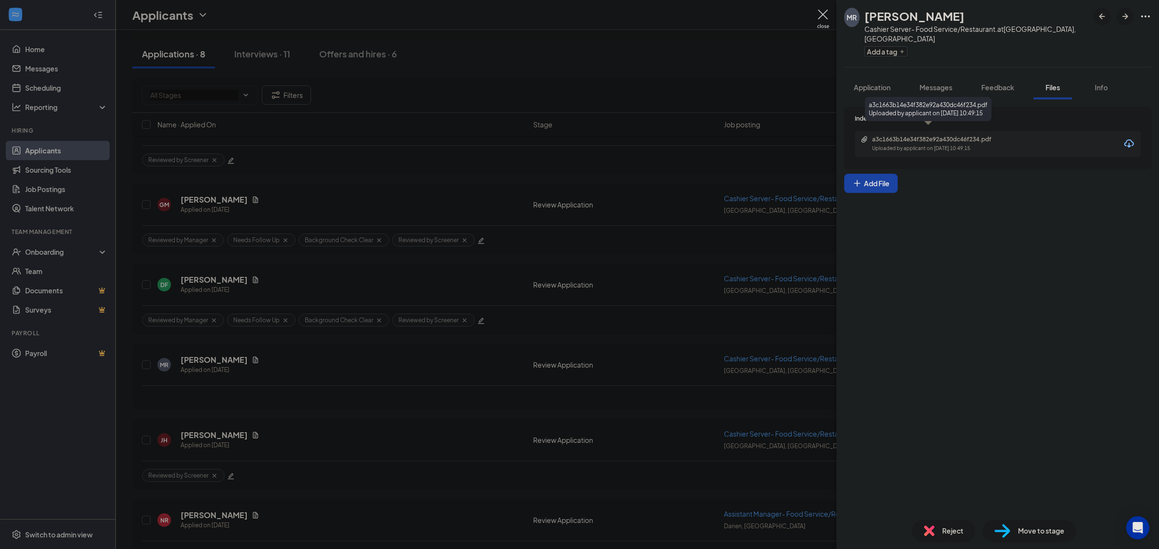
click at [937, 136] on div "a3c1663b14e34f382e92a430dc46f234.pdf" at bounding box center [939, 140] width 135 height 8
click at [906, 46] on button "Add a tag" at bounding box center [885, 51] width 43 height 10
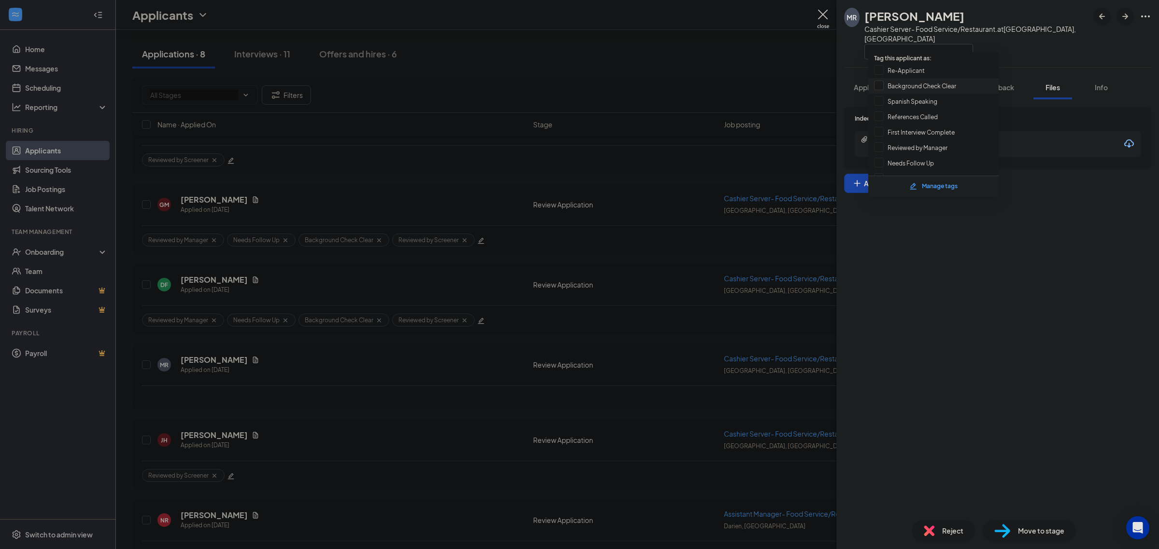
click at [906, 82] on input "Background Check Clear" at bounding box center [915, 86] width 82 height 11
checkbox input "true"
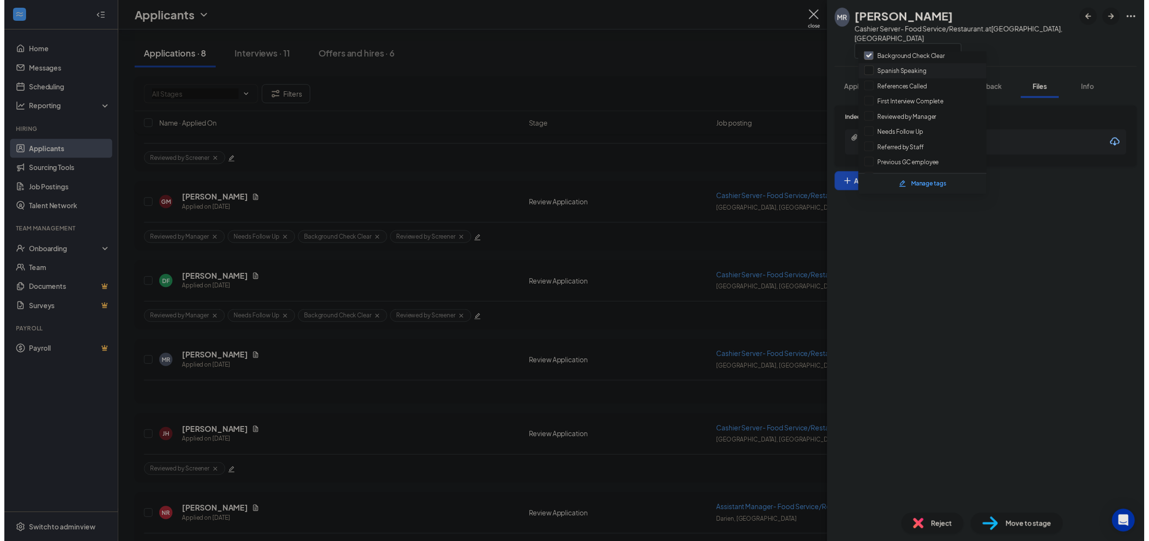
scroll to position [53, 0]
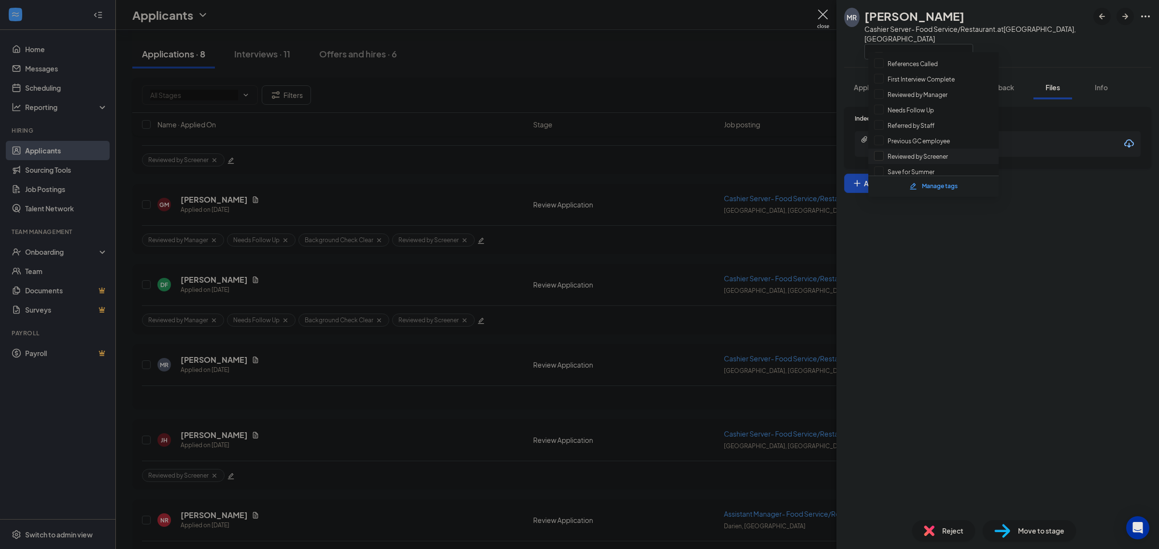
click at [919, 154] on input "Reviewed by Screener" at bounding box center [911, 156] width 74 height 11
checkbox input "true"
drag, startPoint x: 1022, startPoint y: 223, endPoint x: 987, endPoint y: 83, distance: 143.7
click at [1022, 221] on div "Indeed Resume a3c1663b14e34f382e92a430dc46f234.pdf Uploaded by applicant on Sep…" at bounding box center [997, 305] width 322 height 413
click at [934, 83] on span "Messages" at bounding box center [935, 87] width 33 height 9
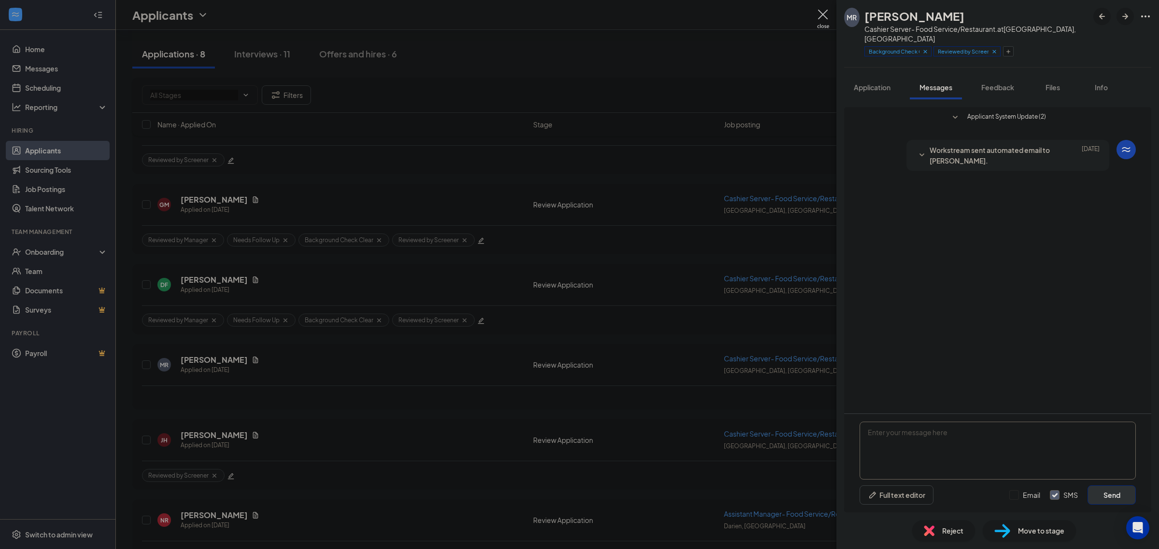
click at [944, 437] on textarea at bounding box center [997, 451] width 276 height 58
type textarea "Hi Miguel, this is Cherry from Garden Catering. May I ask if you're available f…"
click at [1104, 503] on button "Send" at bounding box center [1111, 495] width 48 height 19
click at [821, 17] on img at bounding box center [823, 19] width 12 height 19
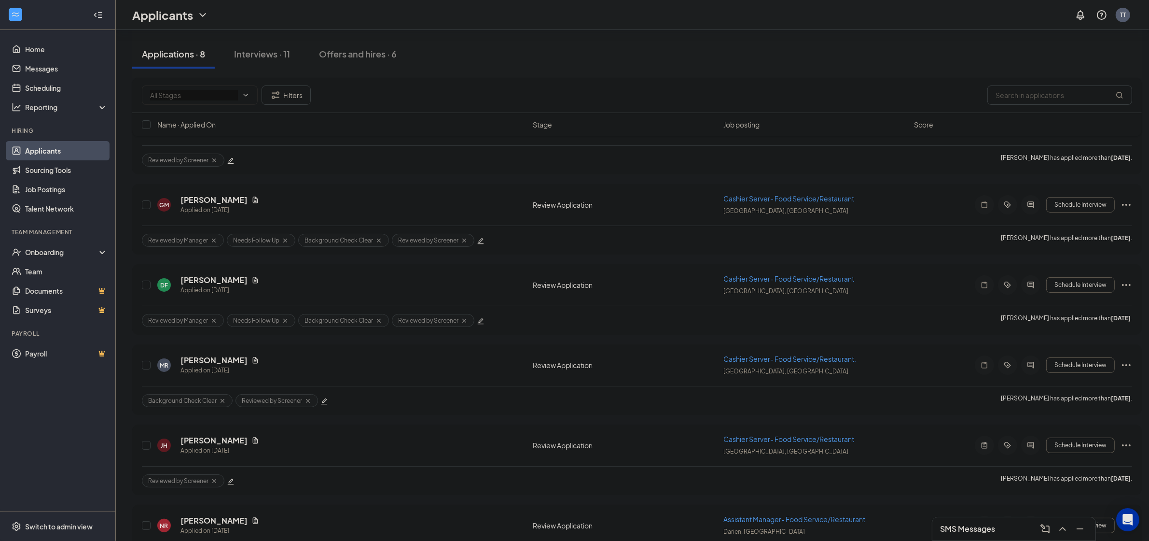
click at [990, 529] on h3 "SMS Messages" at bounding box center [967, 528] width 55 height 11
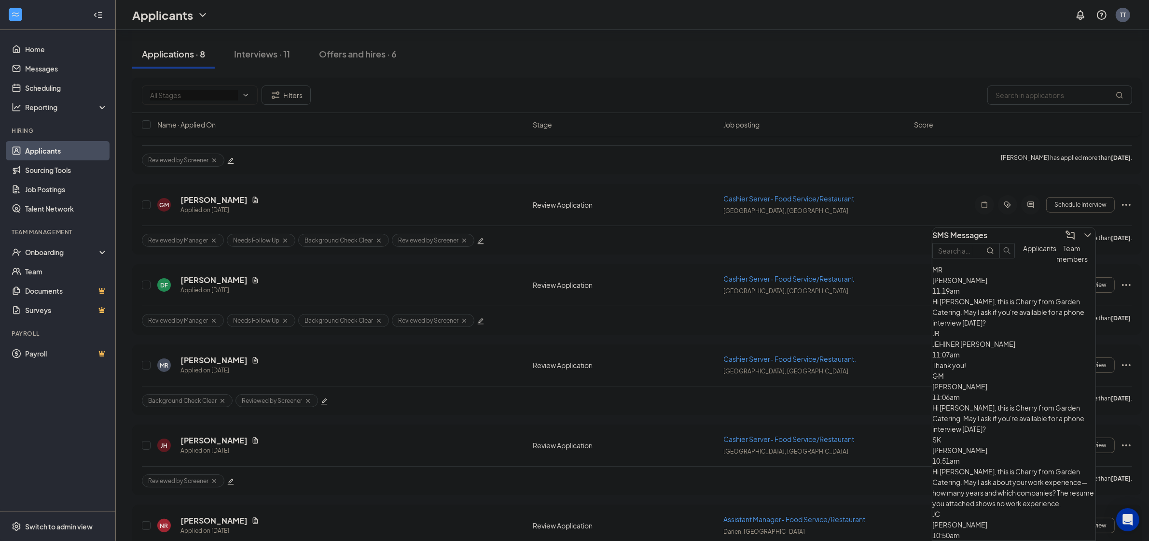
click at [1000, 360] on div "Thank you!" at bounding box center [1014, 365] width 163 height 11
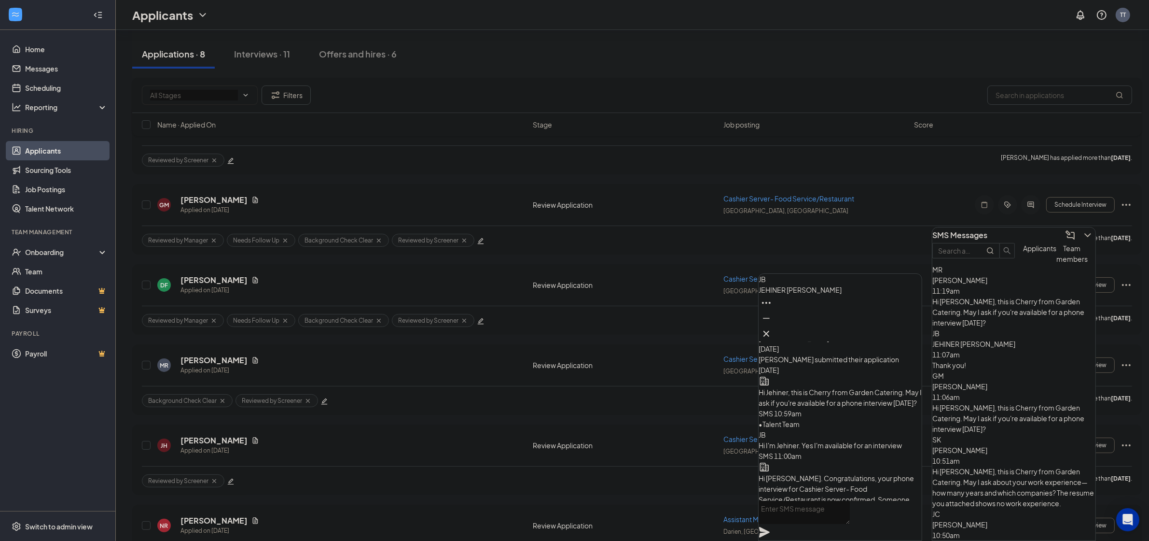
scroll to position [-151, 0]
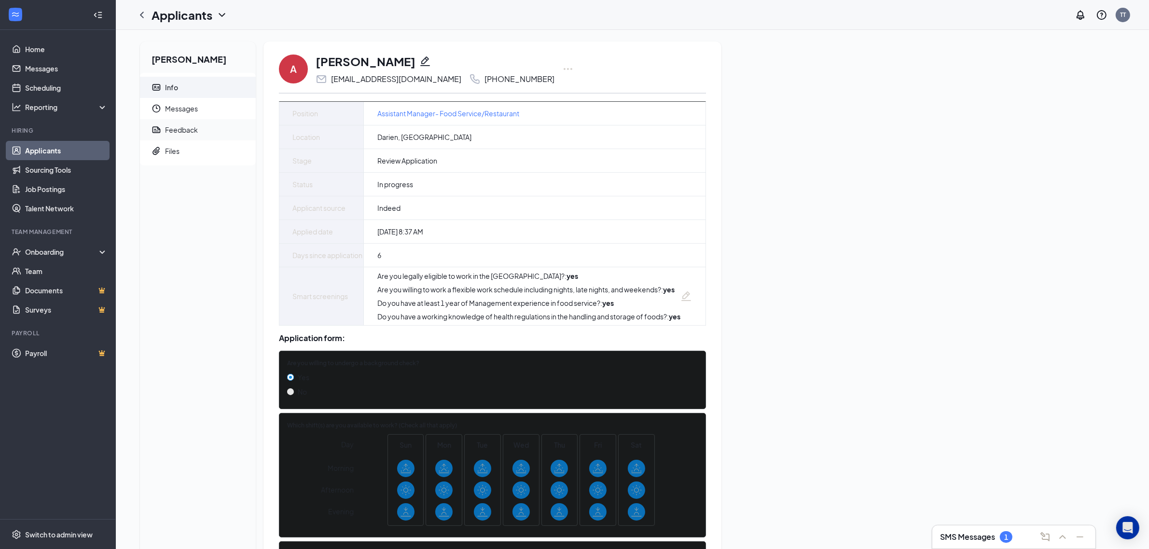
click at [200, 134] on span "Feedback" at bounding box center [206, 129] width 83 height 21
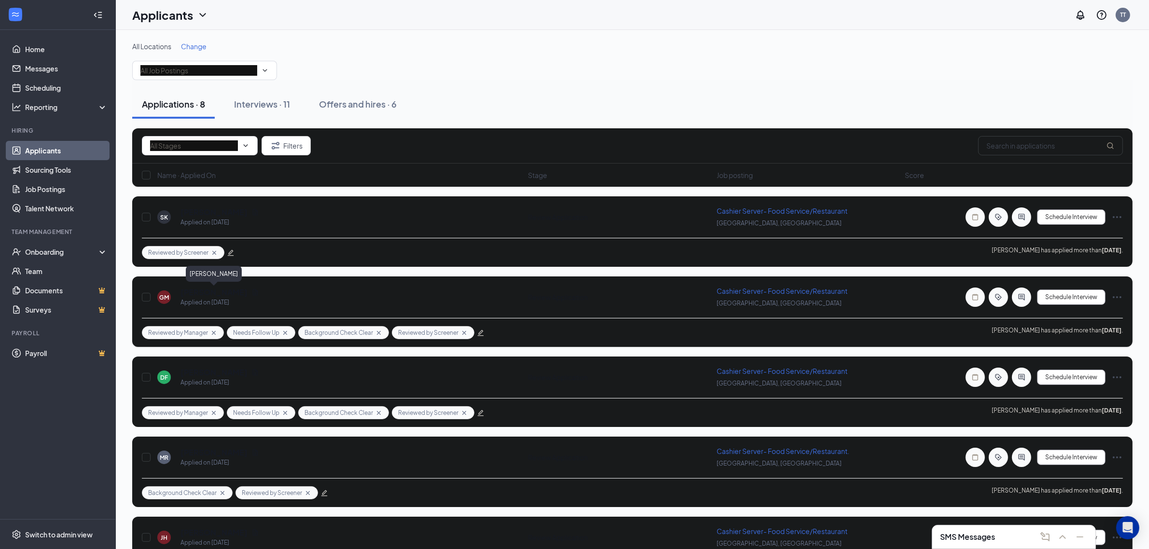
click at [221, 288] on h5 "[PERSON_NAME]" at bounding box center [214, 292] width 67 height 11
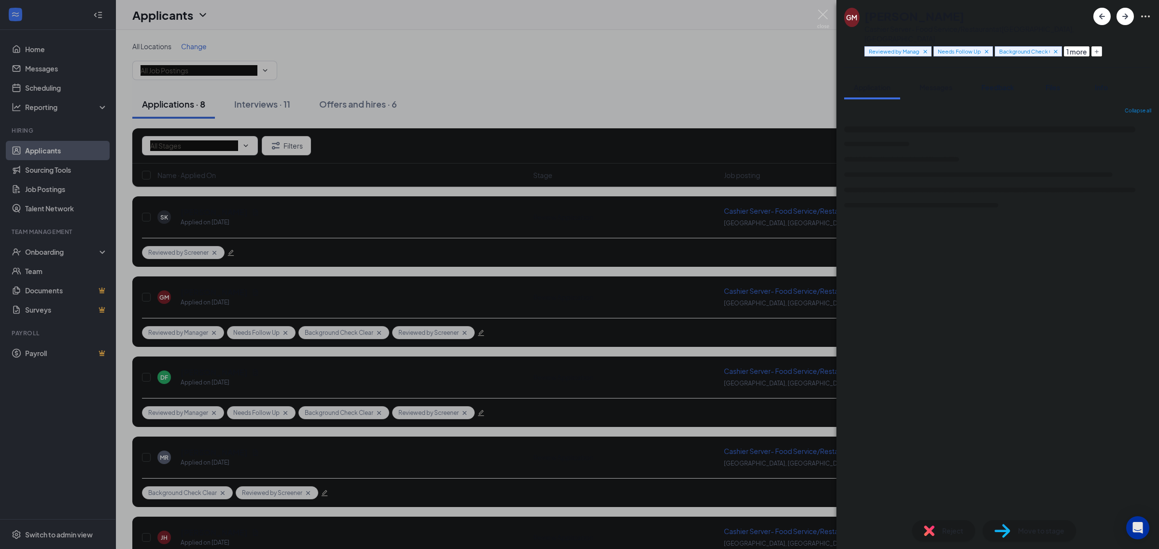
click at [913, 84] on button "Messages" at bounding box center [936, 87] width 52 height 24
click at [921, 84] on button "Messages" at bounding box center [936, 87] width 52 height 24
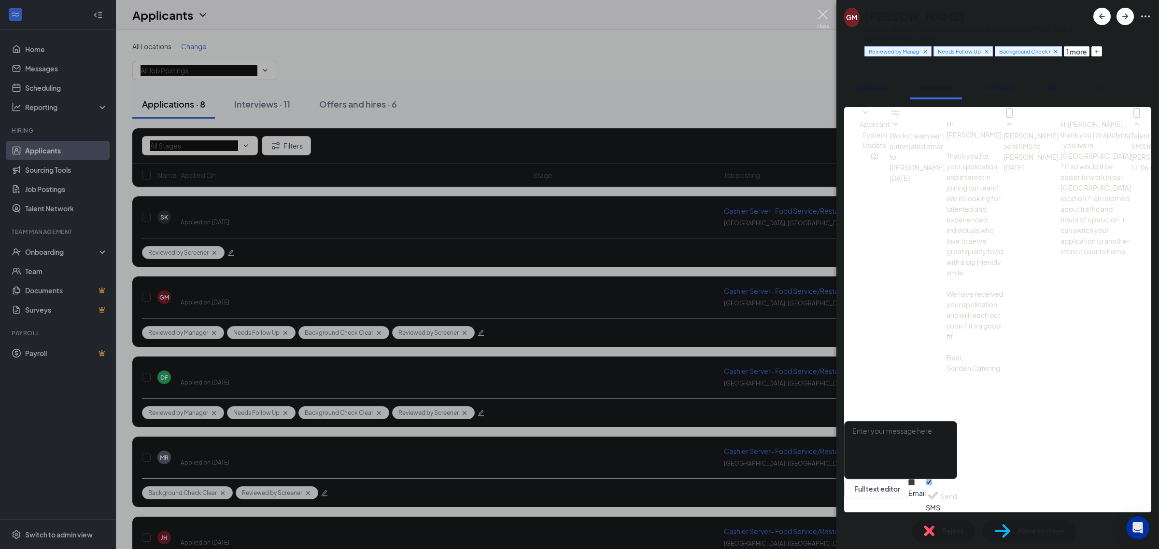
click at [824, 15] on img at bounding box center [823, 19] width 12 height 19
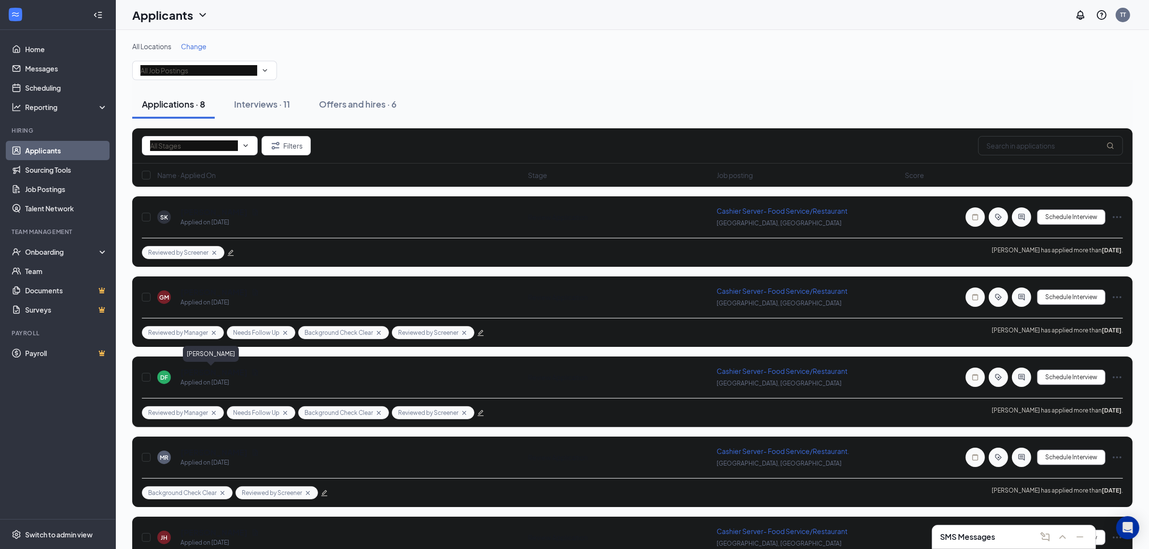
click at [203, 372] on h5 "[PERSON_NAME]" at bounding box center [214, 372] width 67 height 11
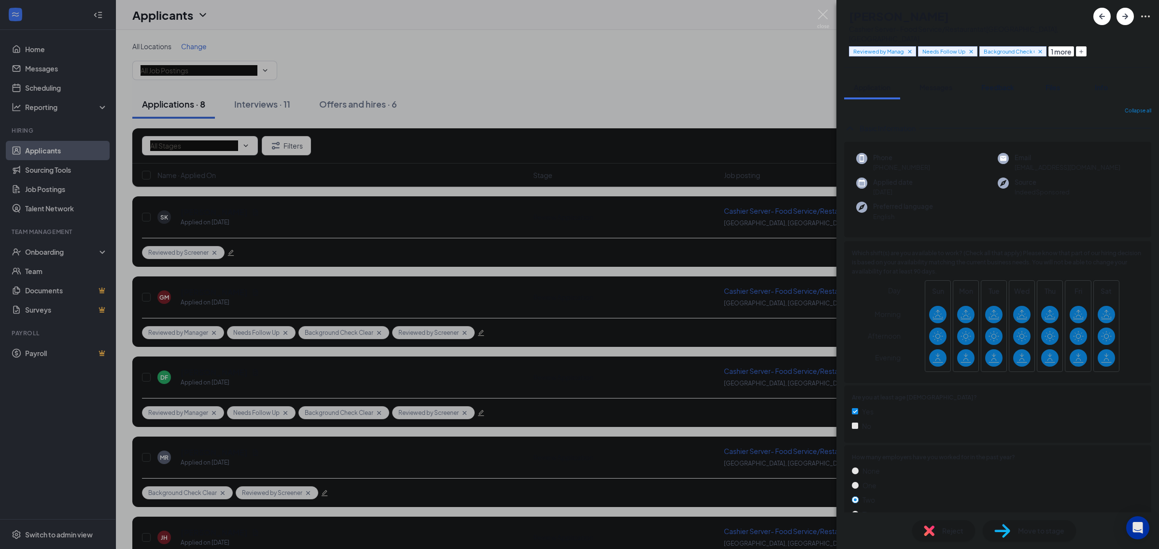
click at [932, 83] on span "Messages" at bounding box center [935, 87] width 33 height 9
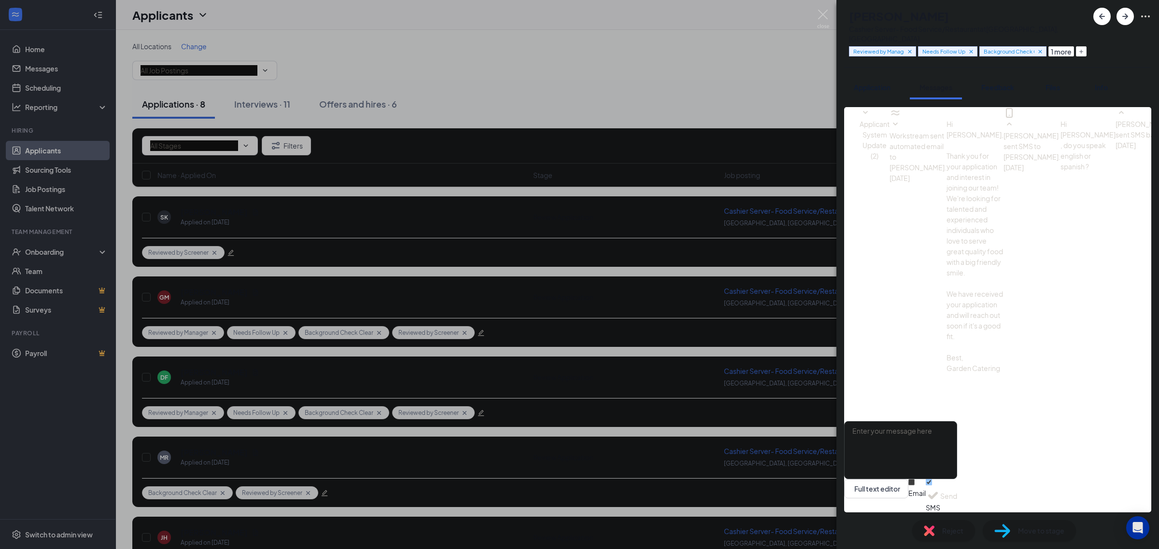
scroll to position [140, 0]
drag, startPoint x: 869, startPoint y: 10, endPoint x: 899, endPoint y: 8, distance: 30.5
click at [899, 8] on h1 "[PERSON_NAME]" at bounding box center [899, 16] width 100 height 16
copy h1 "[PERSON_NAME]"
click at [944, 440] on textarea at bounding box center [900, 450] width 113 height 58
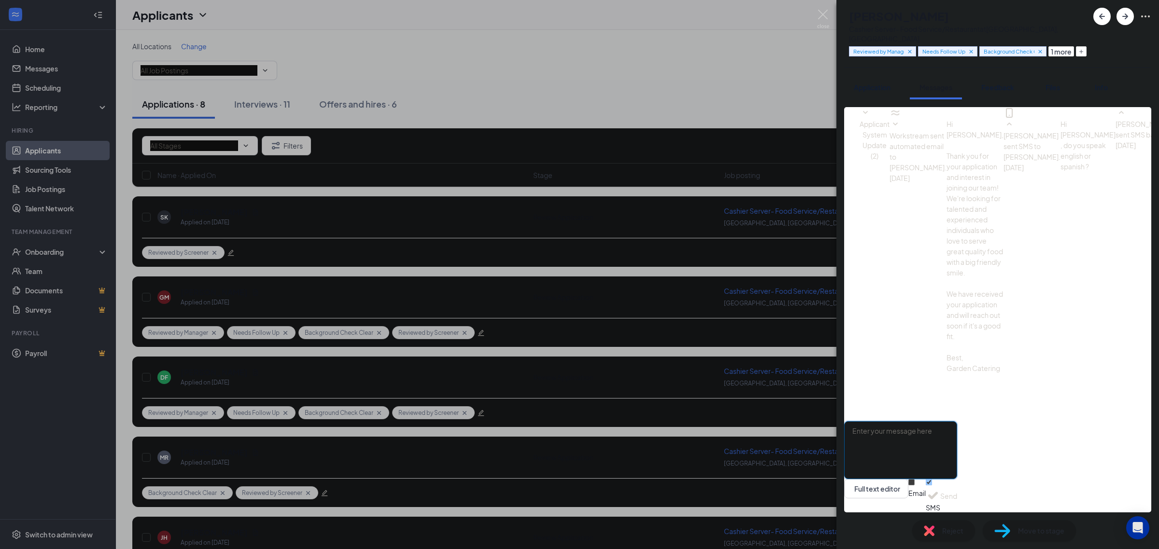
paste textarea "Hi [PERSON_NAME], this is Cherry from Garden Catering. Are you still interested…"
type textarea "Hi [PERSON_NAME], this is Cherry from Garden Catering. Are you still interested…"
click at [957, 494] on button "Send" at bounding box center [948, 495] width 17 height 33
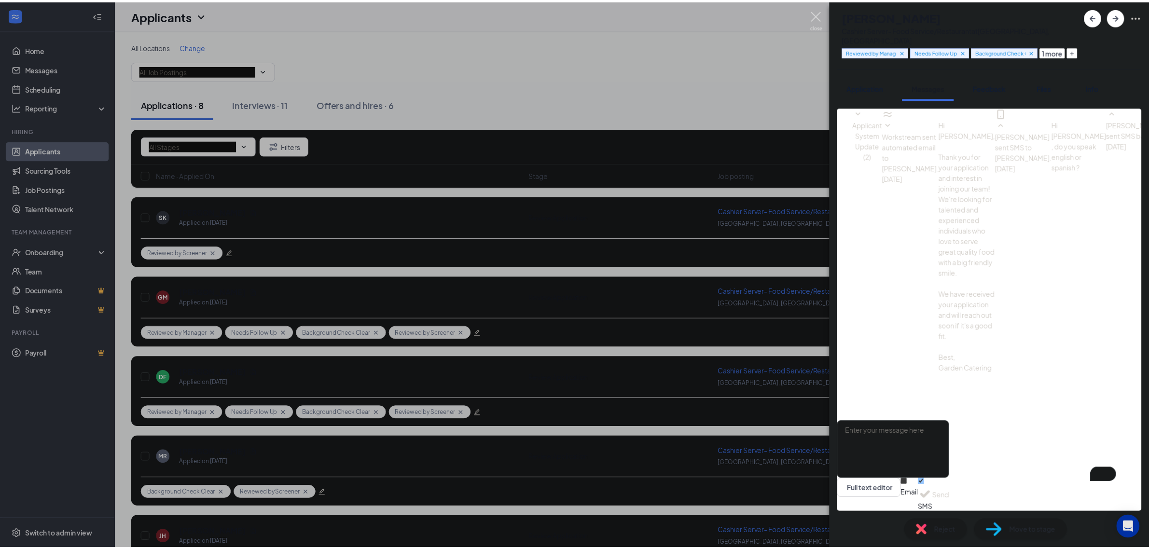
scroll to position [213, 0]
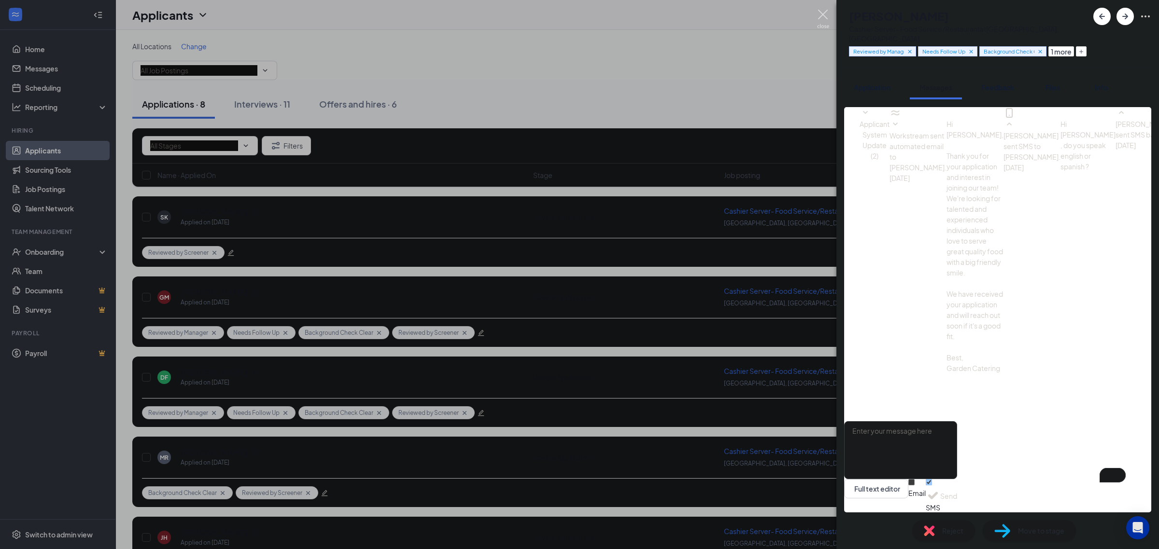
click at [819, 23] on img at bounding box center [823, 19] width 12 height 19
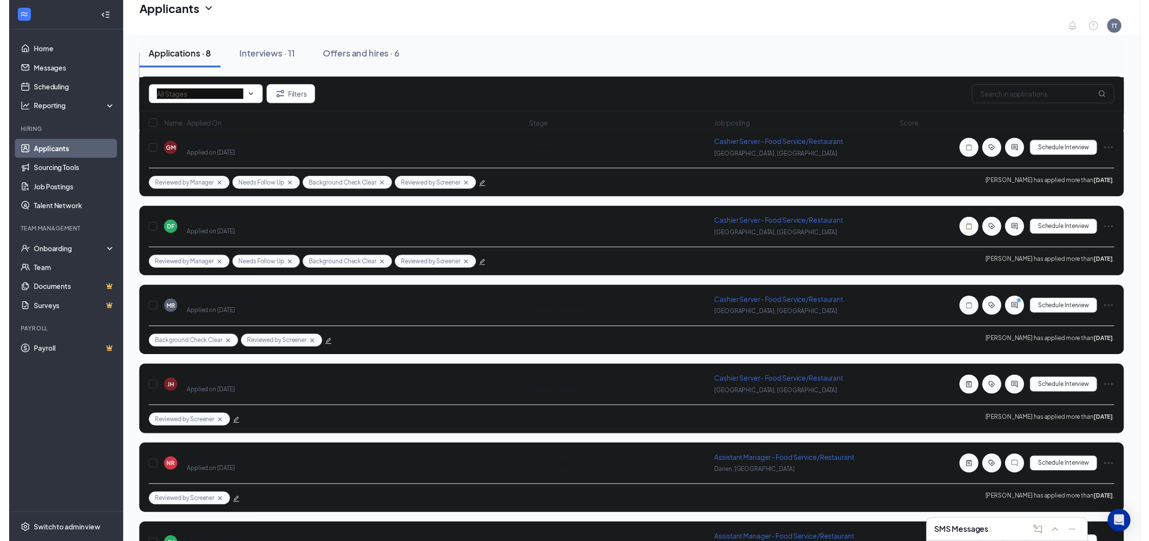
scroll to position [181, 0]
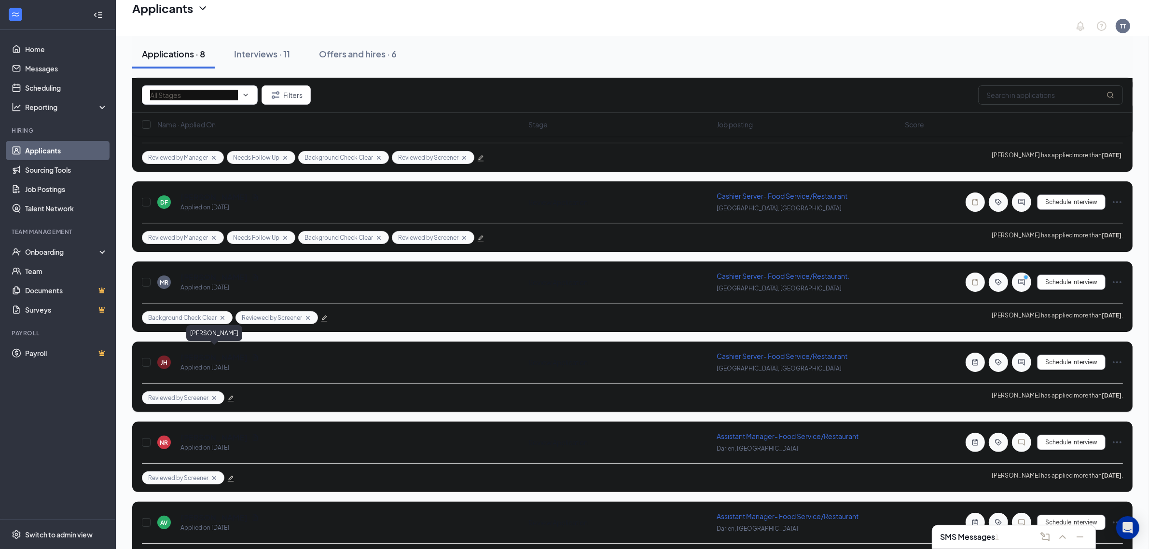
click at [214, 352] on h5 "[PERSON_NAME]" at bounding box center [214, 357] width 67 height 11
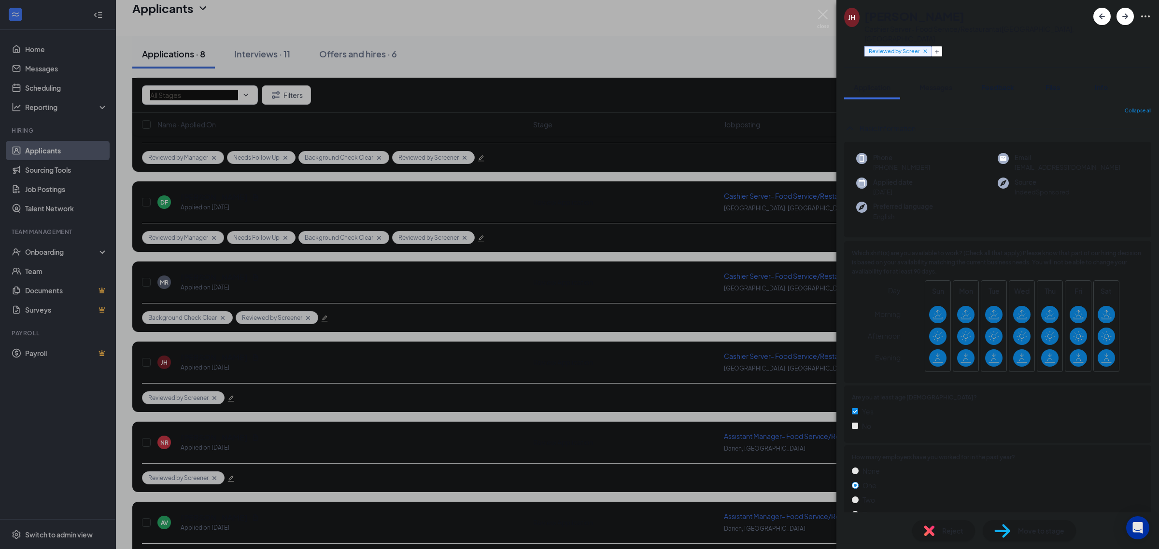
click at [930, 83] on span "Messages" at bounding box center [935, 87] width 33 height 9
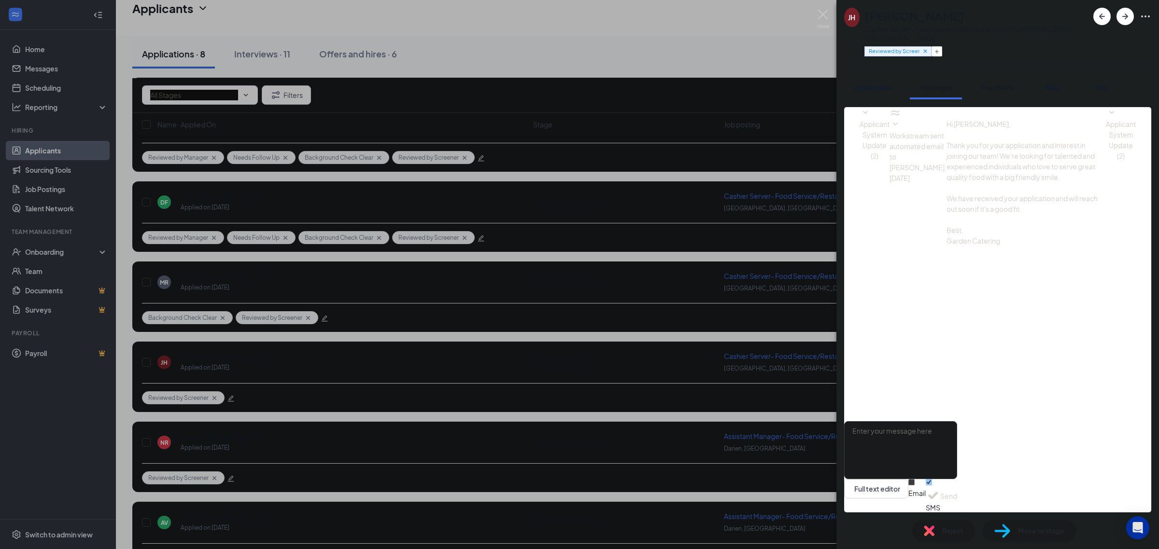
click at [994, 83] on span "Feedback" at bounding box center [997, 87] width 33 height 9
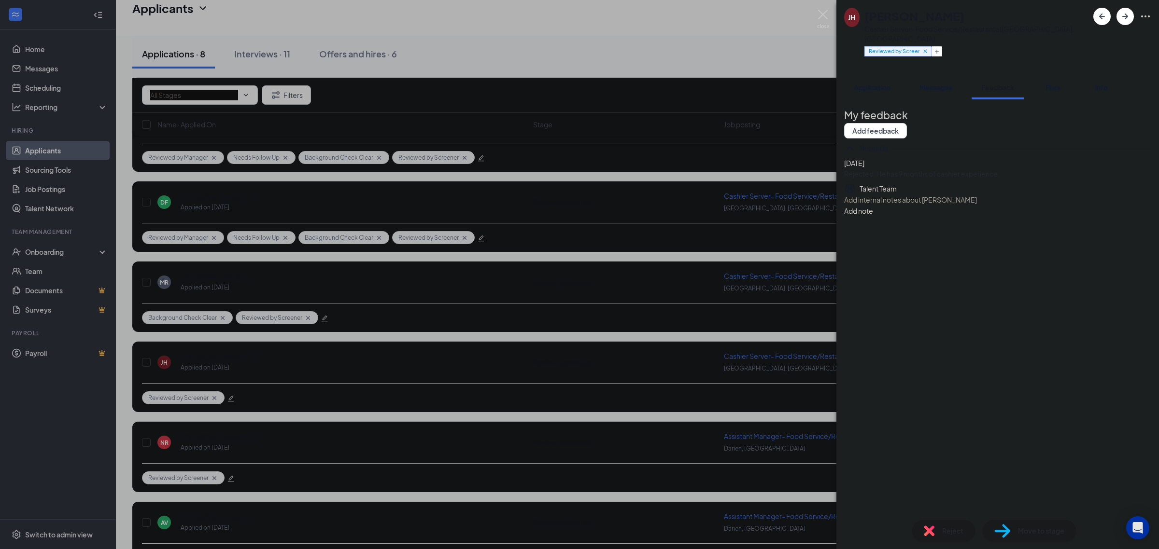
click at [942, 537] on div "Reject" at bounding box center [943, 530] width 63 height 21
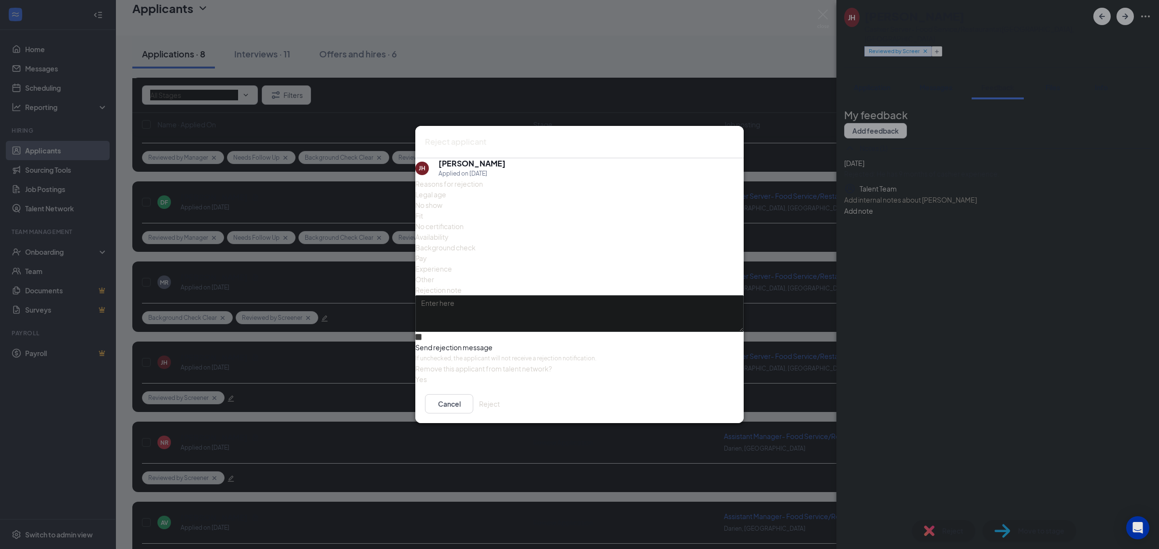
click at [500, 414] on button "Reject" at bounding box center [489, 403] width 21 height 19
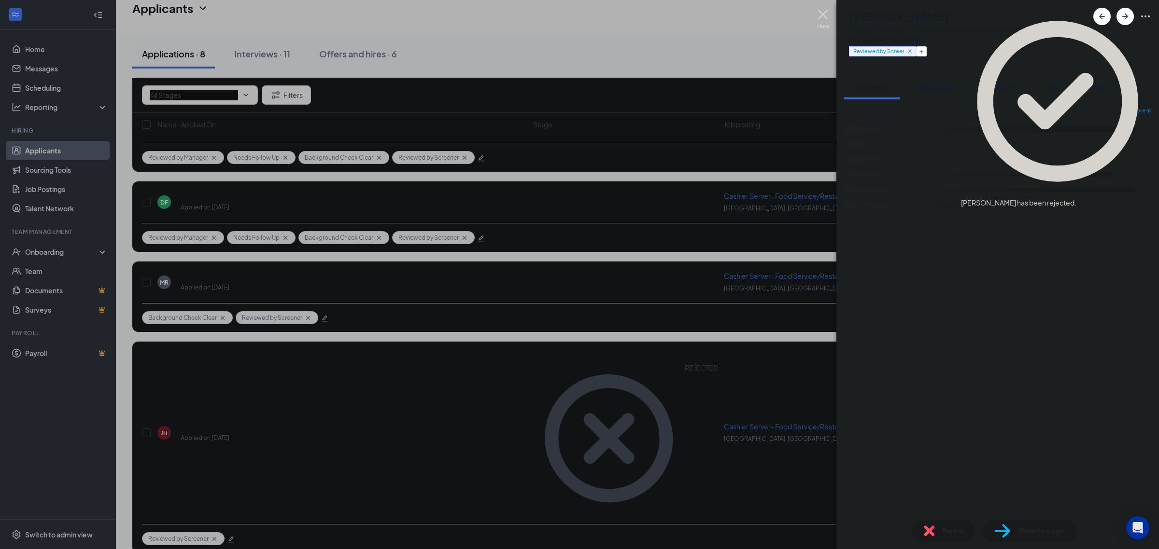
click at [819, 12] on img at bounding box center [823, 19] width 12 height 19
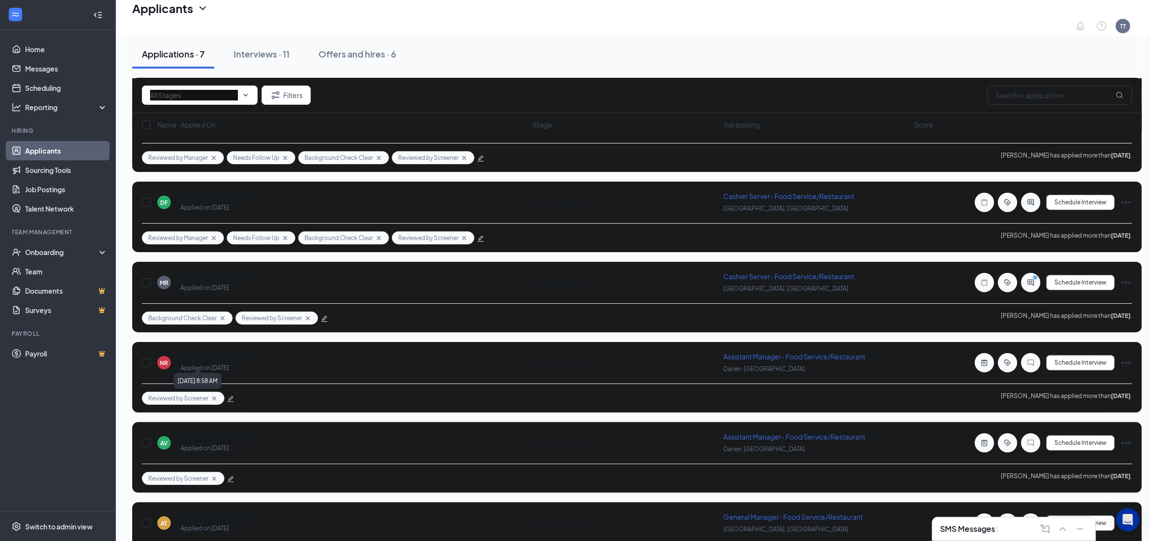
click at [201, 352] on h5 "[PERSON_NAME]" at bounding box center [214, 357] width 67 height 11
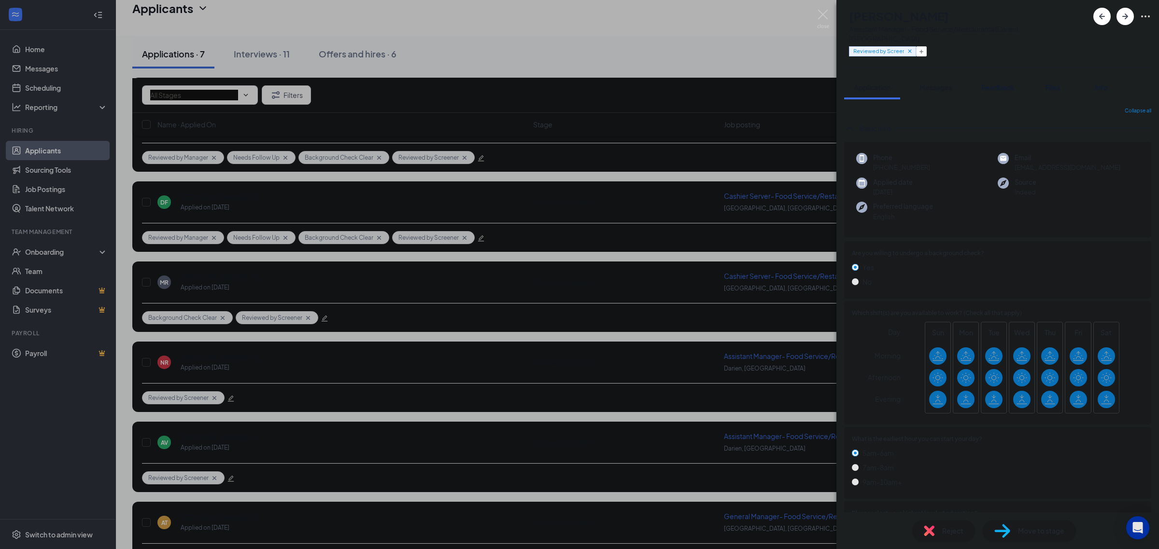
click at [931, 83] on span "Messages" at bounding box center [935, 87] width 33 height 9
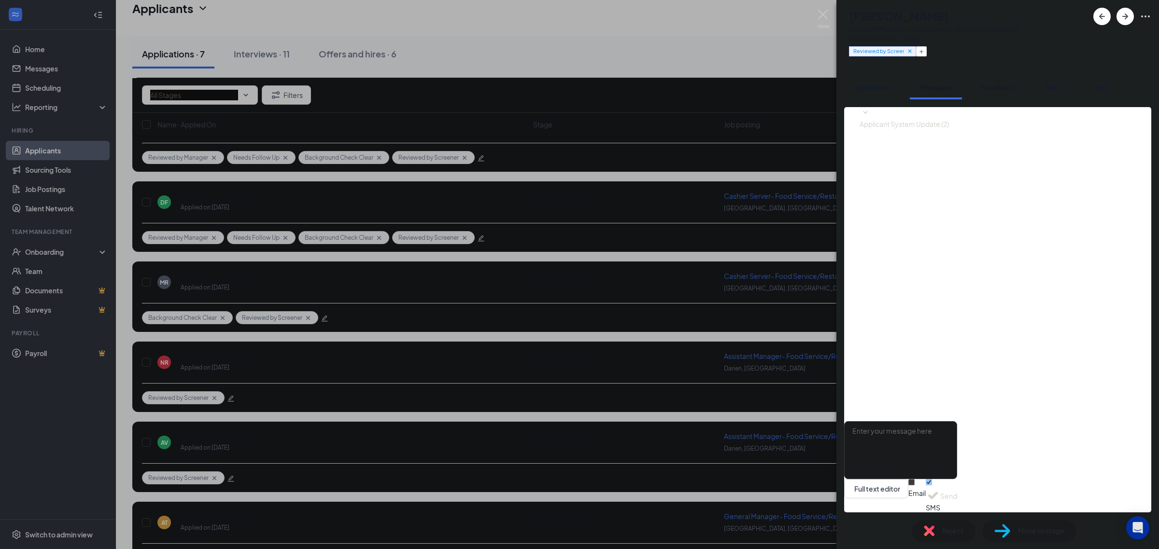
click at [1003, 83] on span "Feedback" at bounding box center [997, 87] width 33 height 9
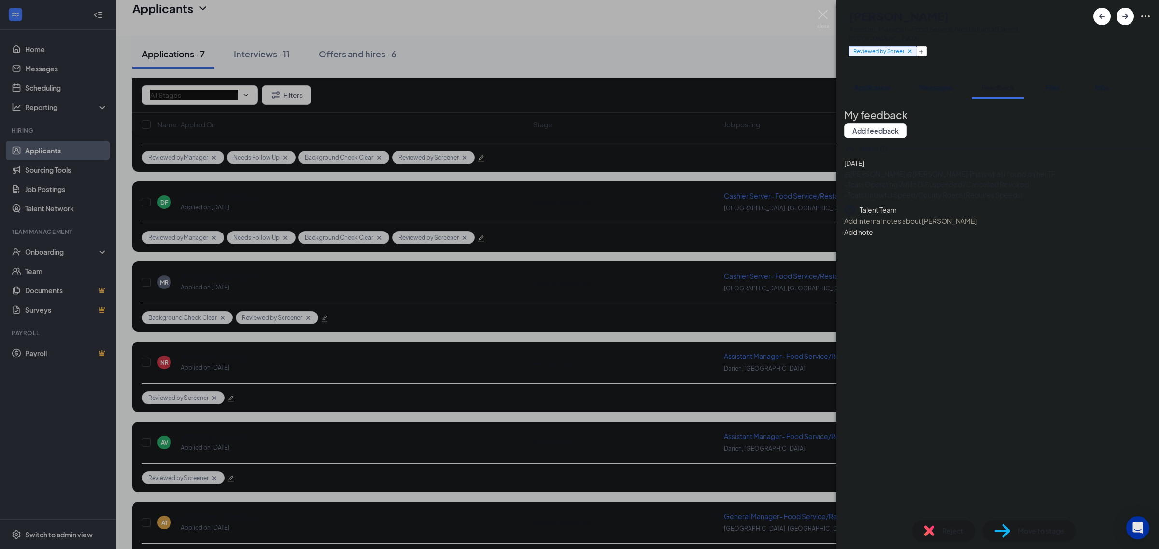
click at [823, 429] on div "NR [PERSON_NAME] Assistant Manager- Food Service/Restaurant at [GEOGRAPHIC_DATA…" at bounding box center [579, 274] width 1159 height 549
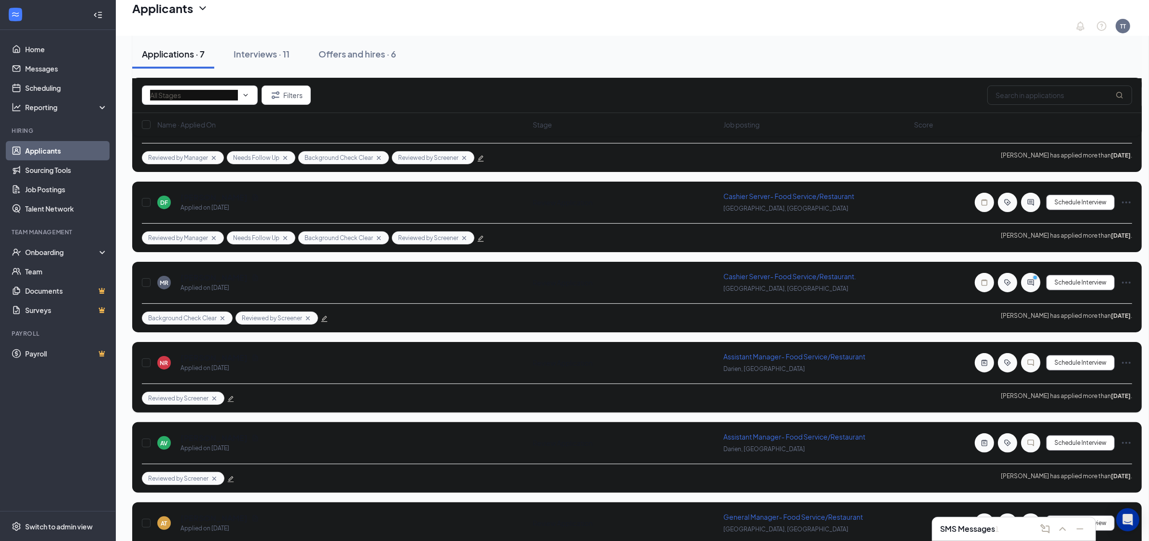
click at [408, 384] on div "Reviewed by Screener [PERSON_NAME] has applied more than [DATE] ." at bounding box center [637, 397] width 991 height 29
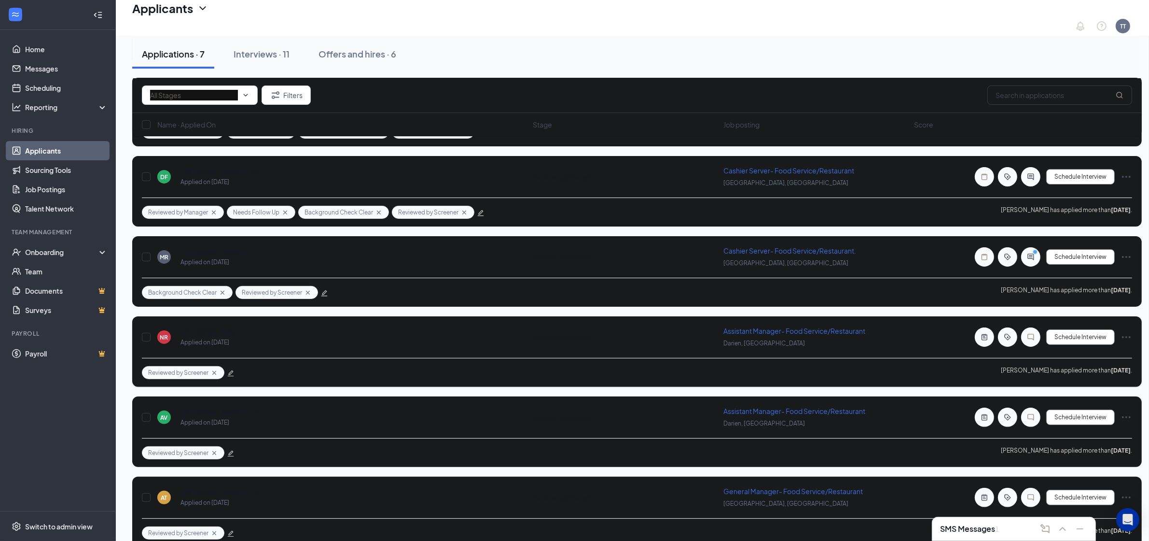
scroll to position [219, 0]
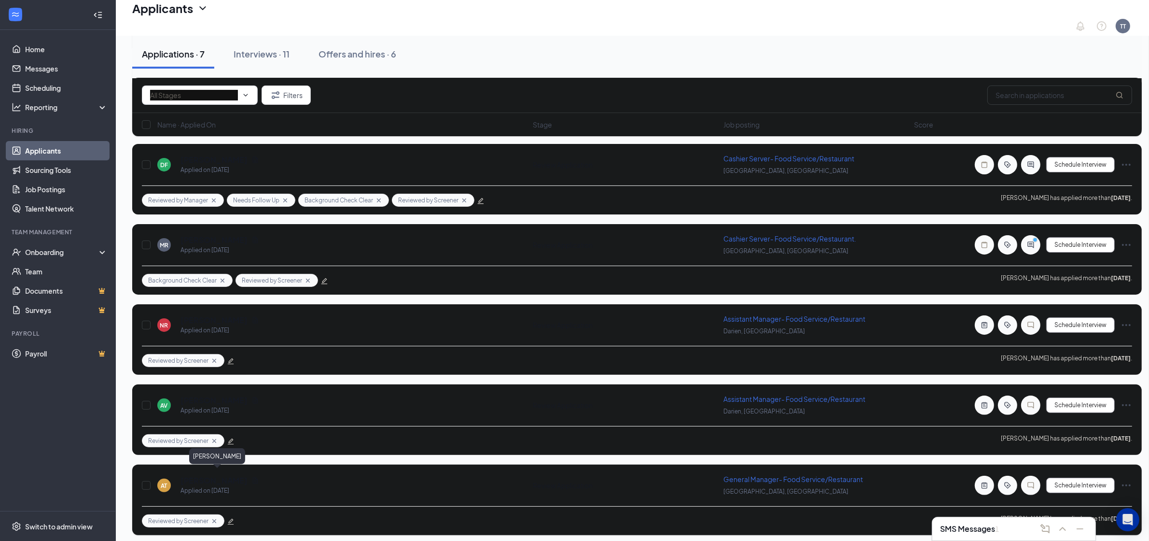
click at [244, 475] on h5 "[PERSON_NAME]" at bounding box center [214, 480] width 67 height 11
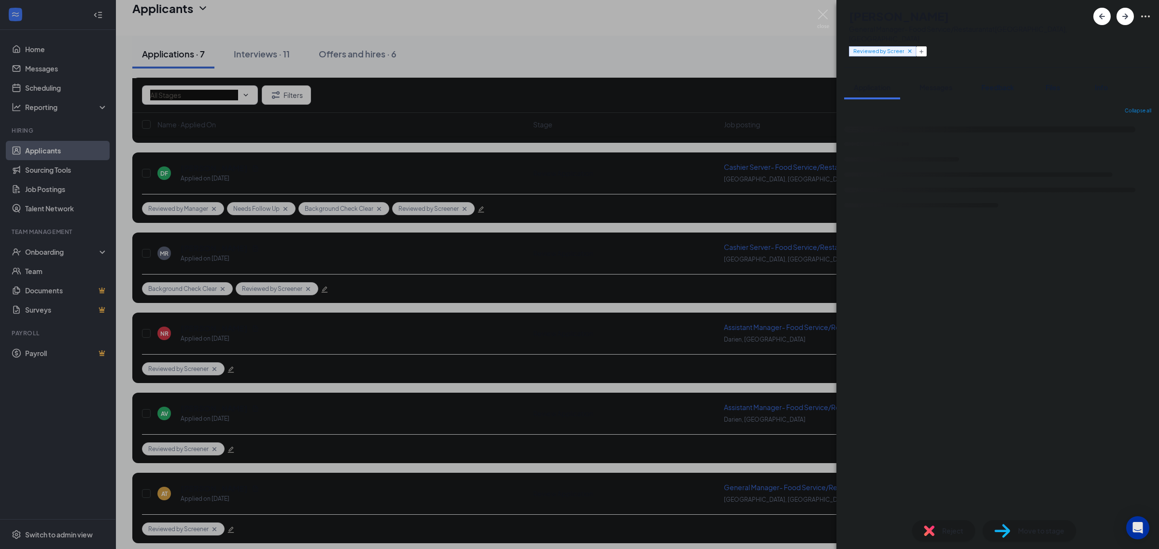
click at [954, 78] on button "Messages" at bounding box center [936, 87] width 52 height 24
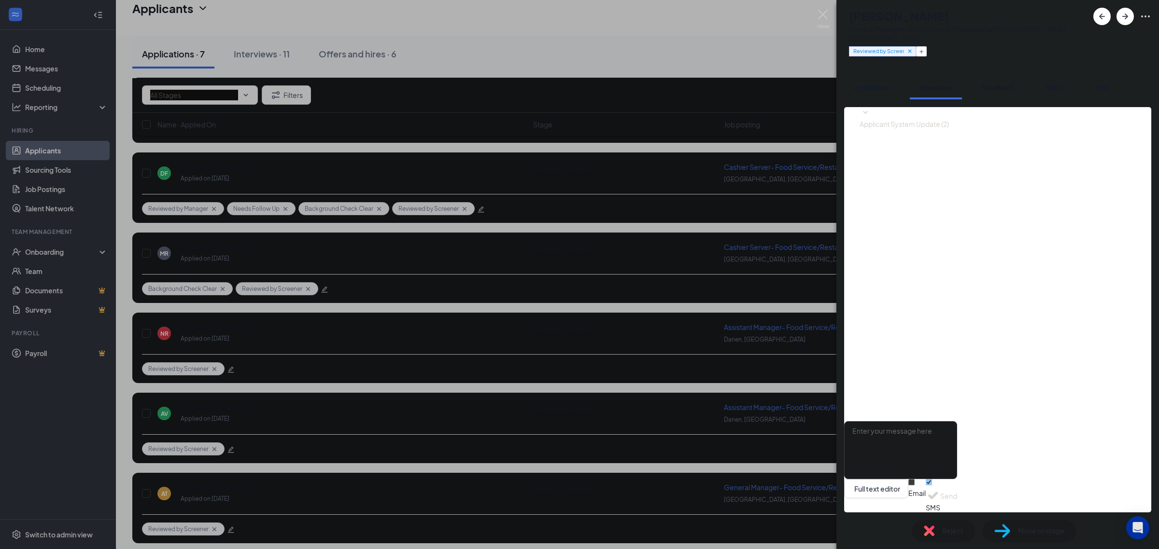
click at [998, 83] on span "Feedback" at bounding box center [997, 87] width 33 height 9
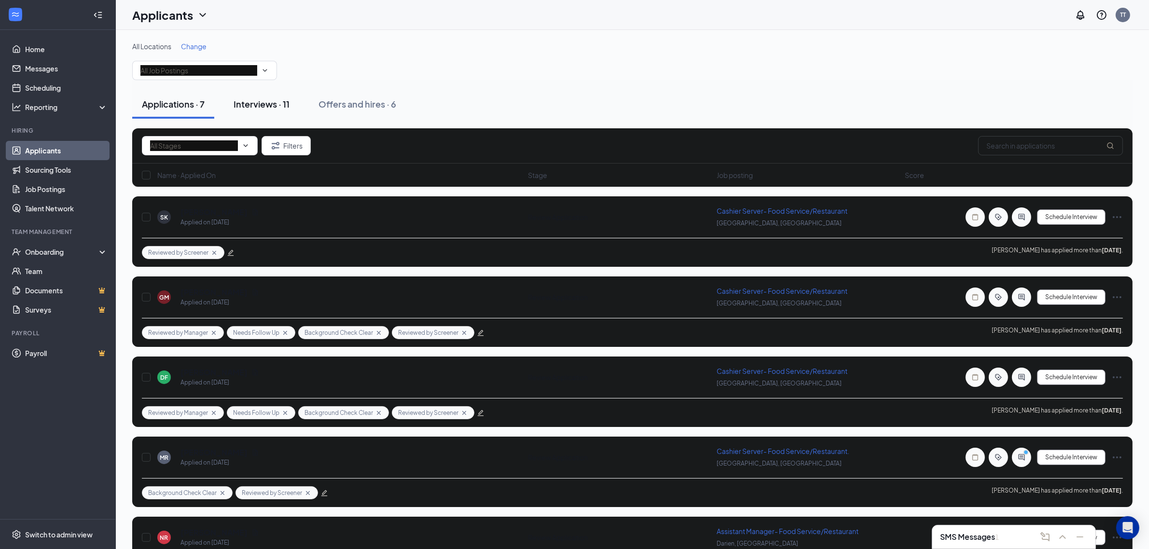
click at [269, 106] on div "Interviews · 11" at bounding box center [262, 104] width 56 height 12
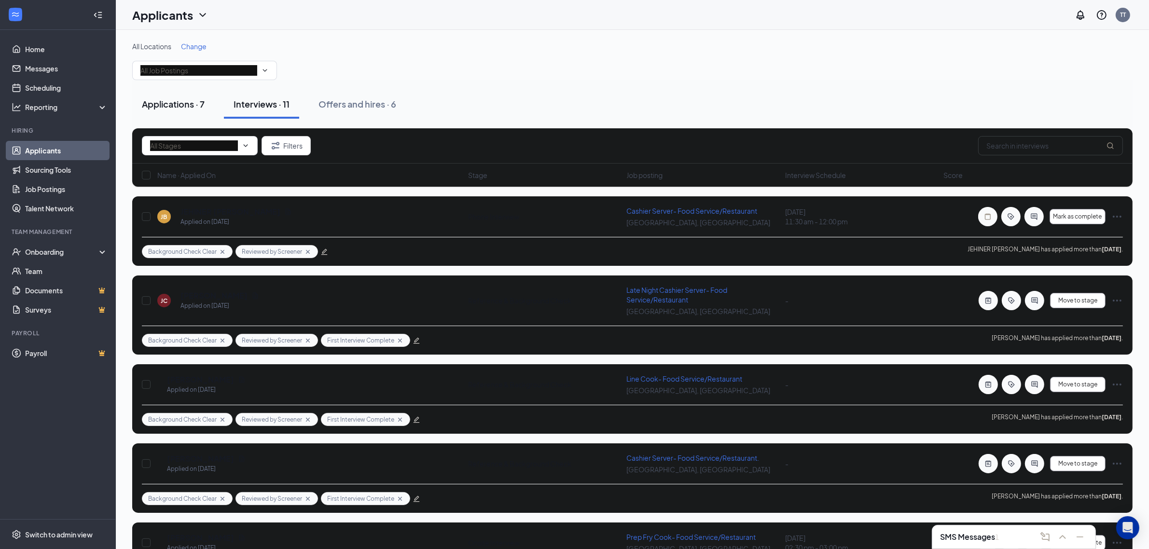
click at [180, 106] on div "Applications · 7" at bounding box center [173, 104] width 63 height 12
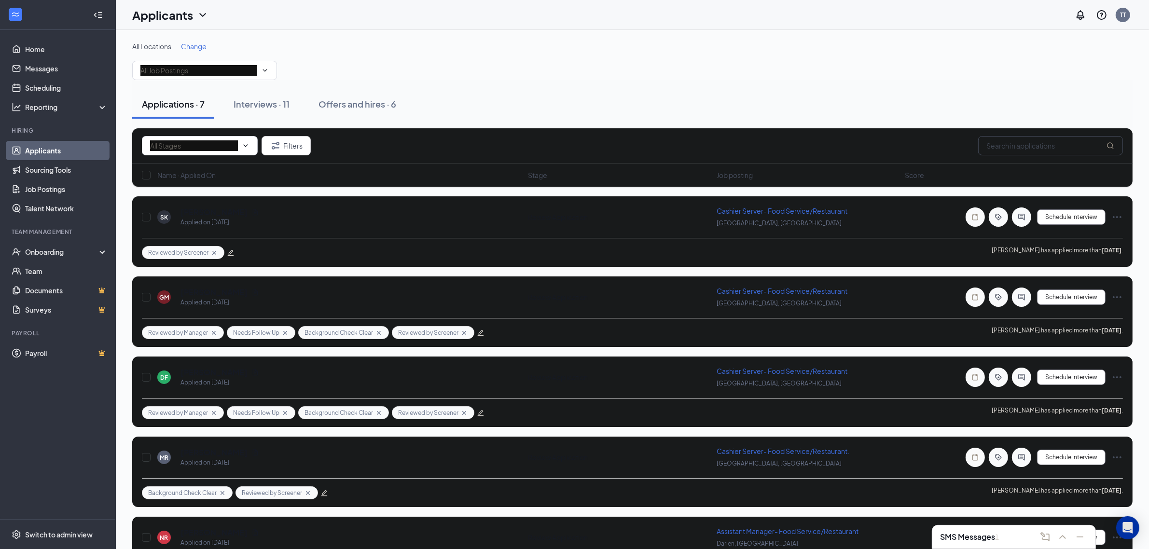
click at [1042, 146] on input "text" at bounding box center [1051, 145] width 145 height 19
paste input "jamesly"
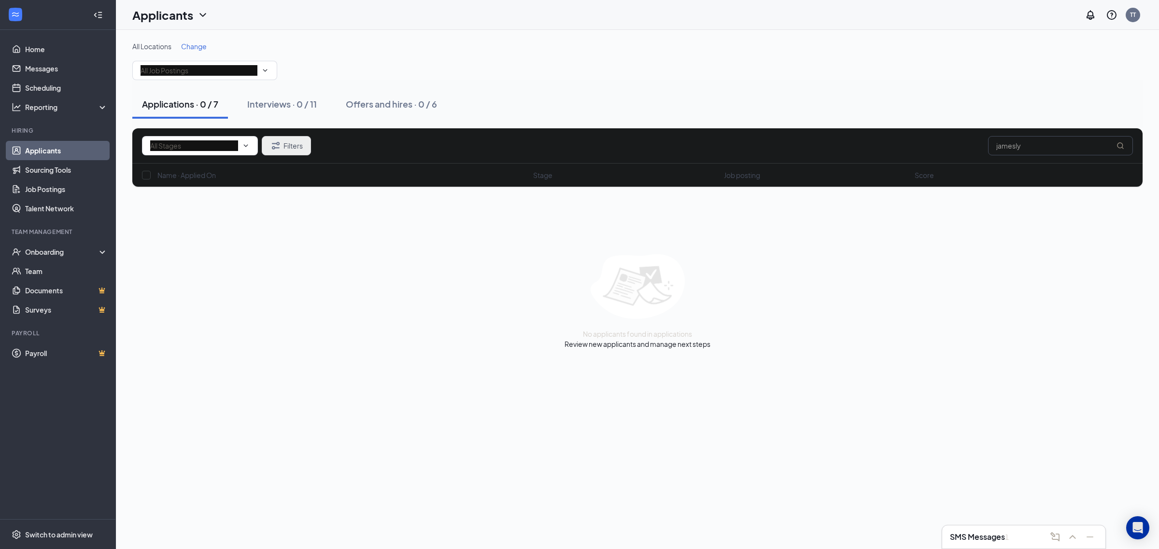
type input "jamesly"
click at [302, 141] on button "Filters" at bounding box center [286, 145] width 49 height 19
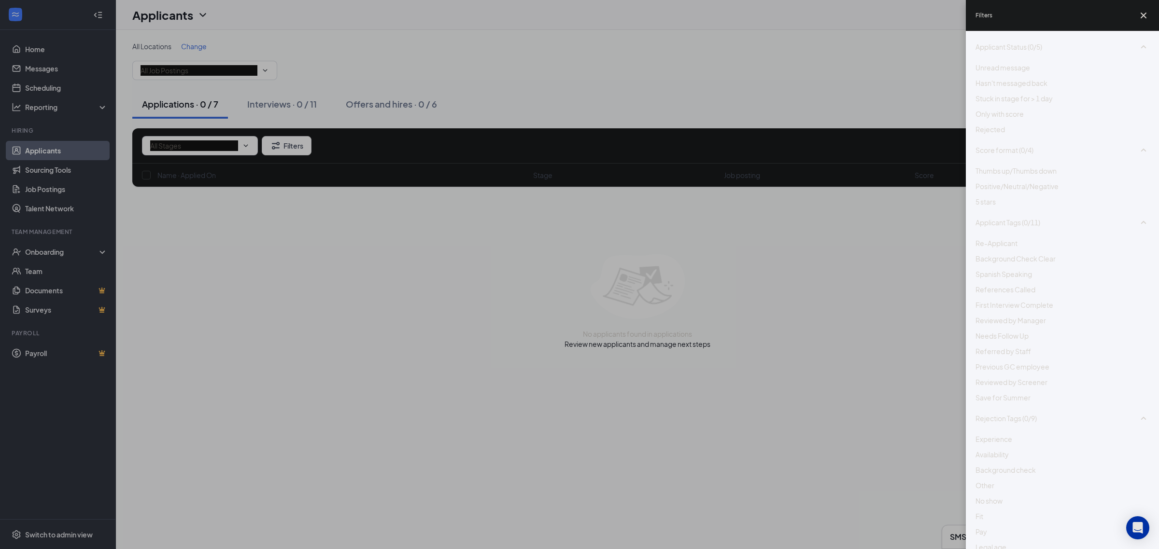
click at [1005, 134] on span "Rejected" at bounding box center [989, 129] width 29 height 9
click at [1005, 138] on span "Rejected" at bounding box center [989, 133] width 29 height 9
click at [1141, 19] on icon "Cross" at bounding box center [1143, 16] width 12 height 12
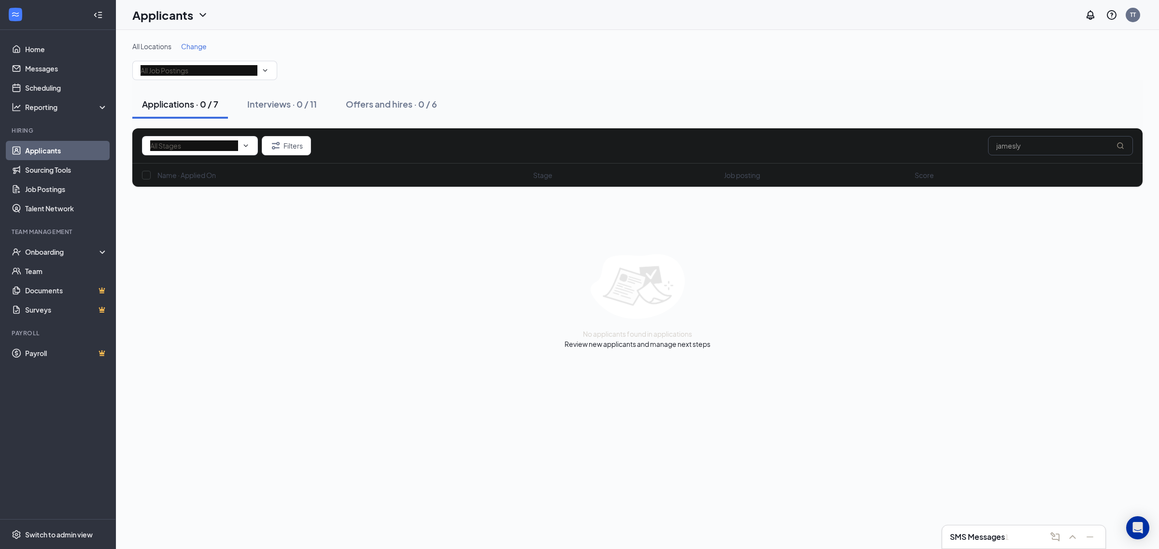
drag, startPoint x: 1038, startPoint y: 148, endPoint x: 758, endPoint y: 208, distance: 286.2
click at [841, 147] on div "Filters jamesly" at bounding box center [637, 145] width 991 height 19
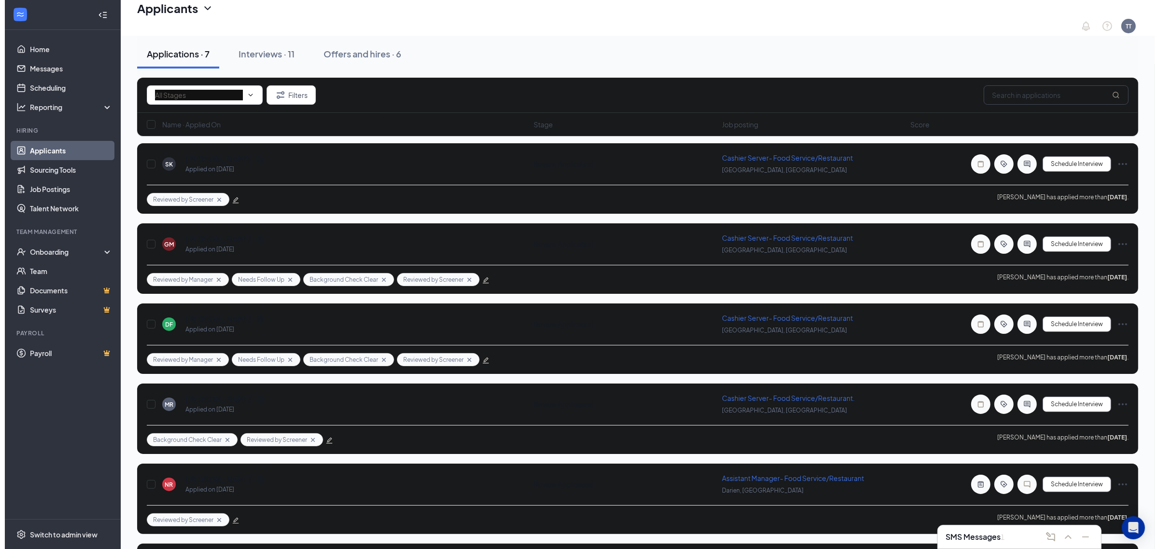
scroll to position [210, 0]
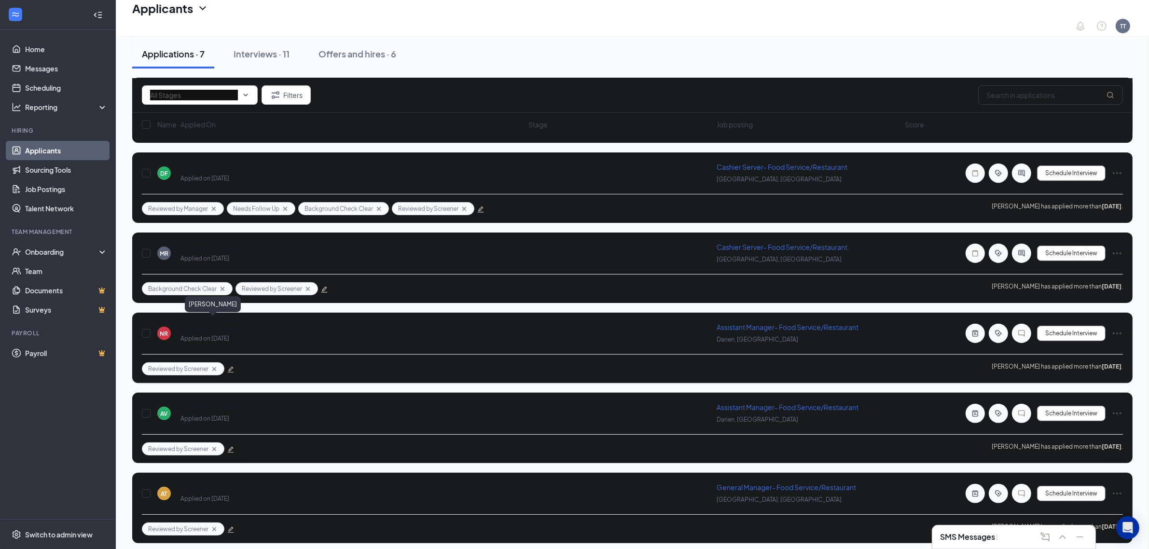
click at [203, 323] on h5 "[PERSON_NAME]" at bounding box center [214, 328] width 67 height 11
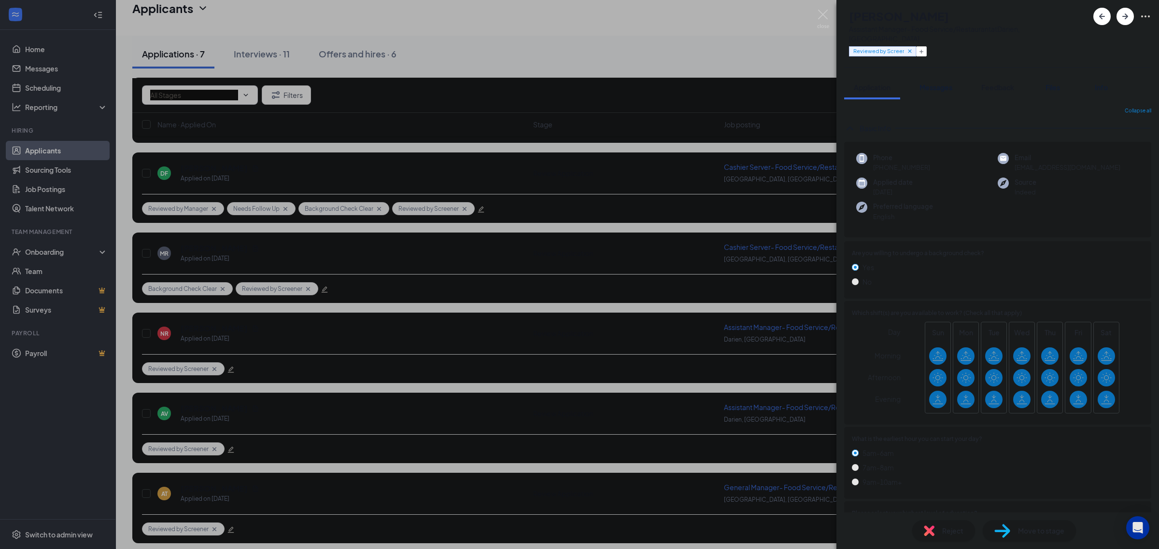
click at [996, 83] on span "Feedback" at bounding box center [997, 87] width 33 height 9
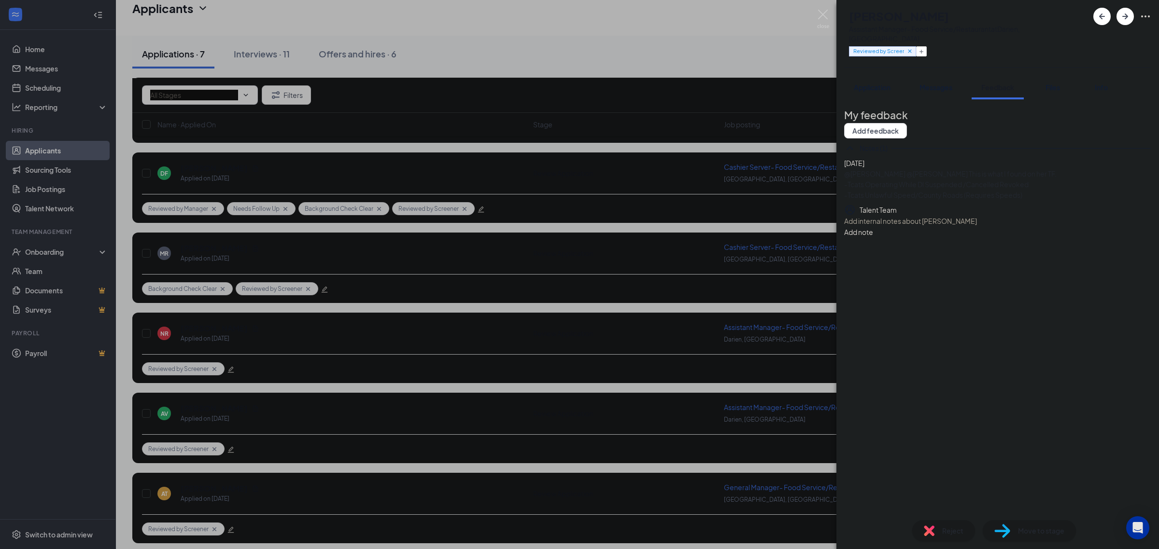
click at [1073, 42] on div "NR [PERSON_NAME] Assistant Manager- Food Service/Restaurant at [GEOGRAPHIC_DATA…" at bounding box center [997, 33] width 322 height 67
click at [819, 17] on img at bounding box center [823, 19] width 12 height 19
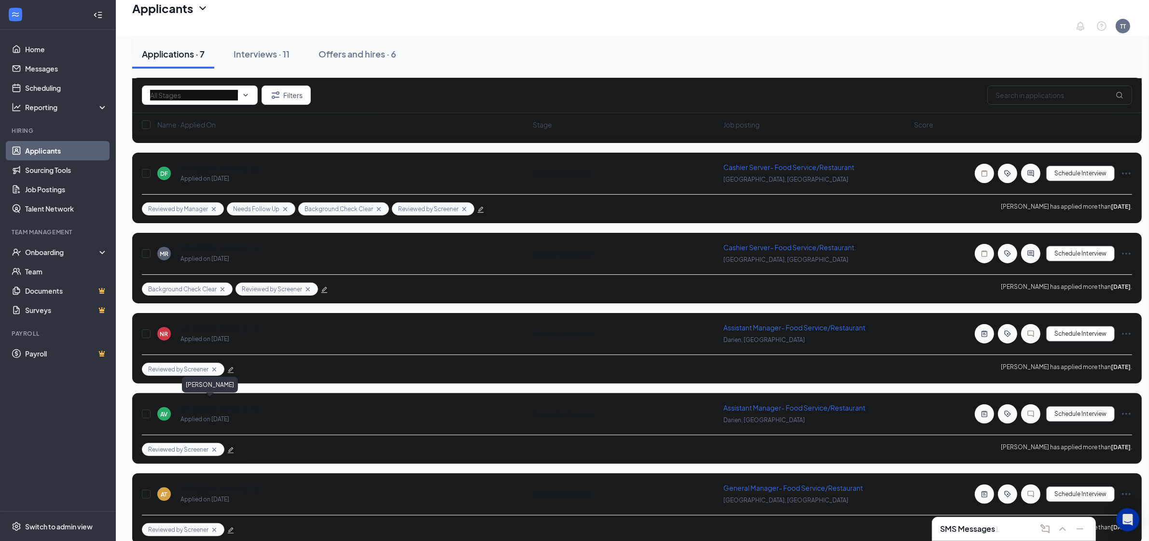
click at [187, 404] on h5 "[PERSON_NAME]" at bounding box center [214, 409] width 67 height 11
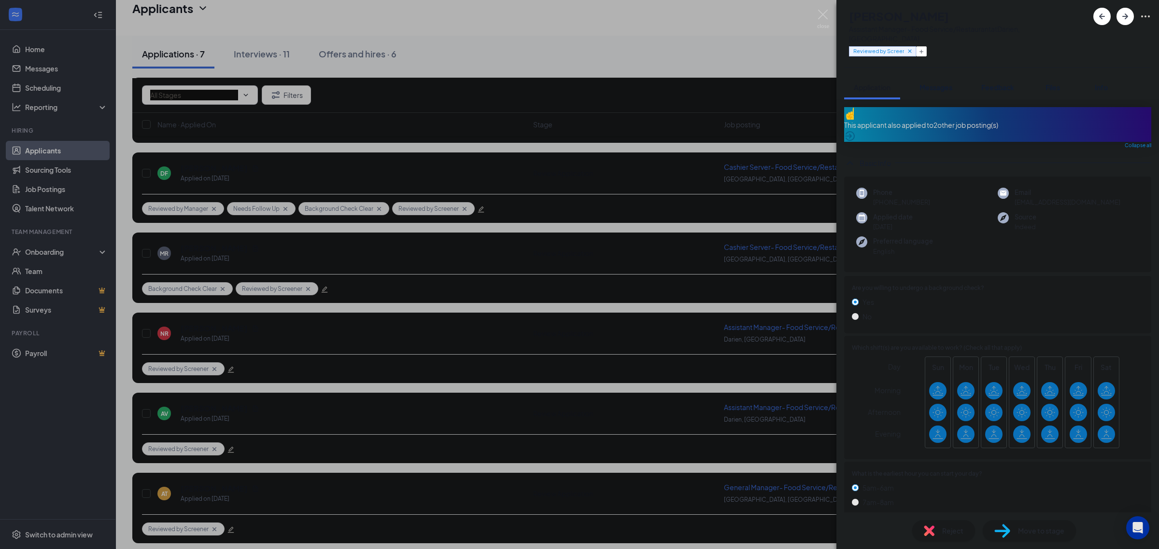
click at [993, 120] on div "This applicant also applied to 2 other job posting(s)" at bounding box center [997, 125] width 307 height 11
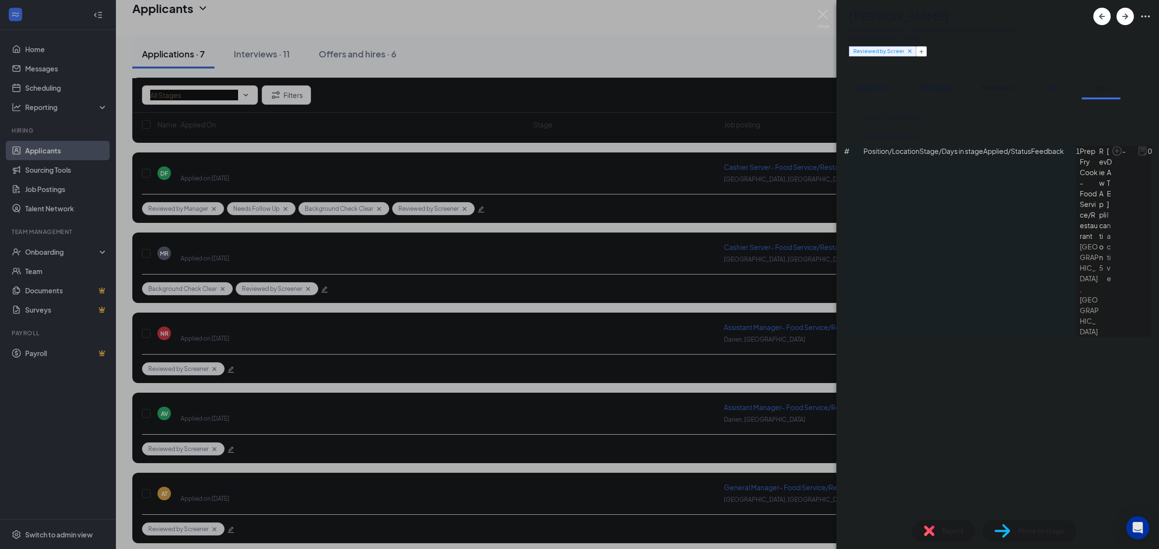
click at [1007, 83] on span "Feedback" at bounding box center [997, 87] width 33 height 9
